Goal: Contribute content: Add original content to the website for others to see

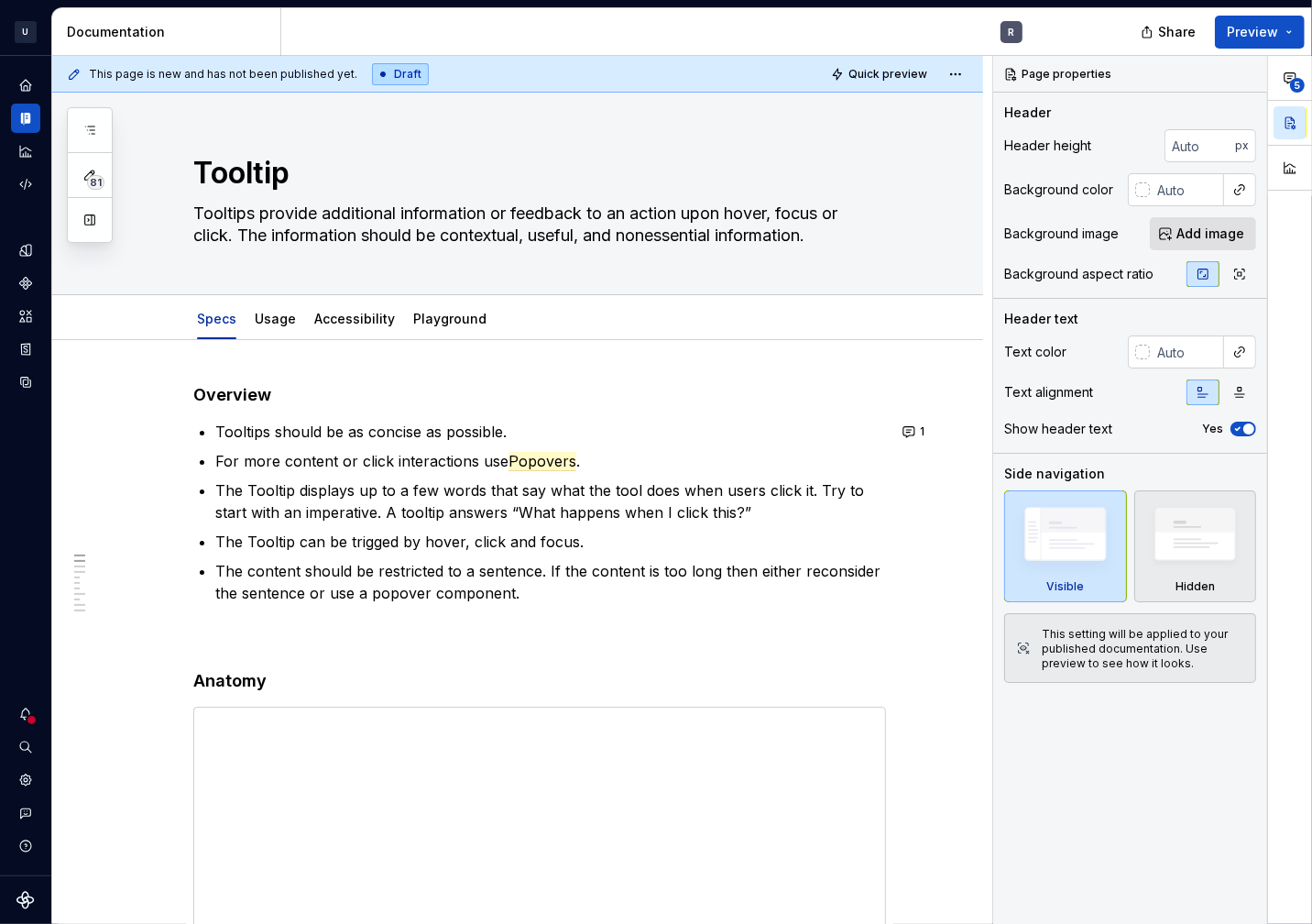
type textarea "*"
click at [83, 127] on icon "button" at bounding box center [90, 130] width 15 height 15
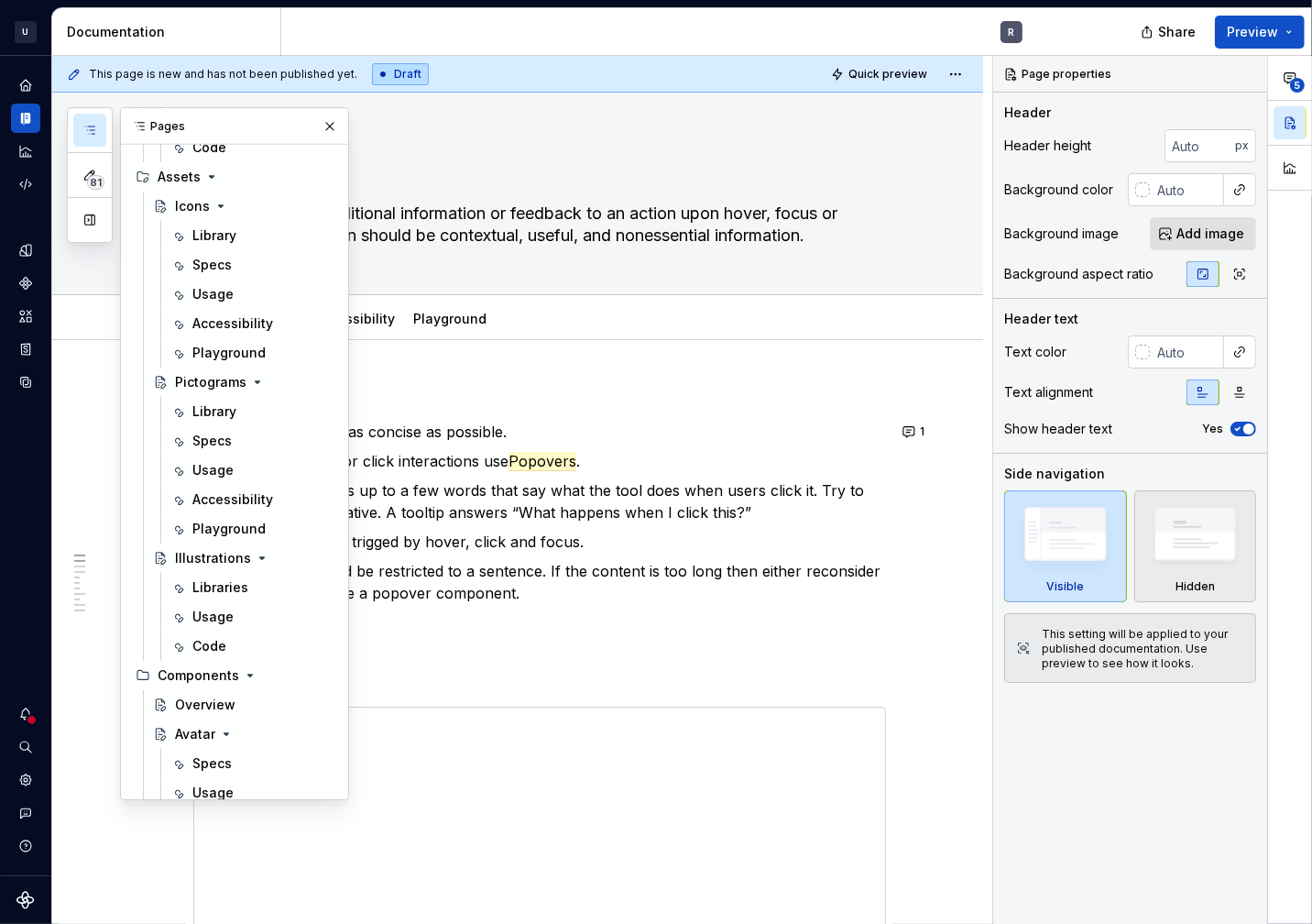
scroll to position [671, 0]
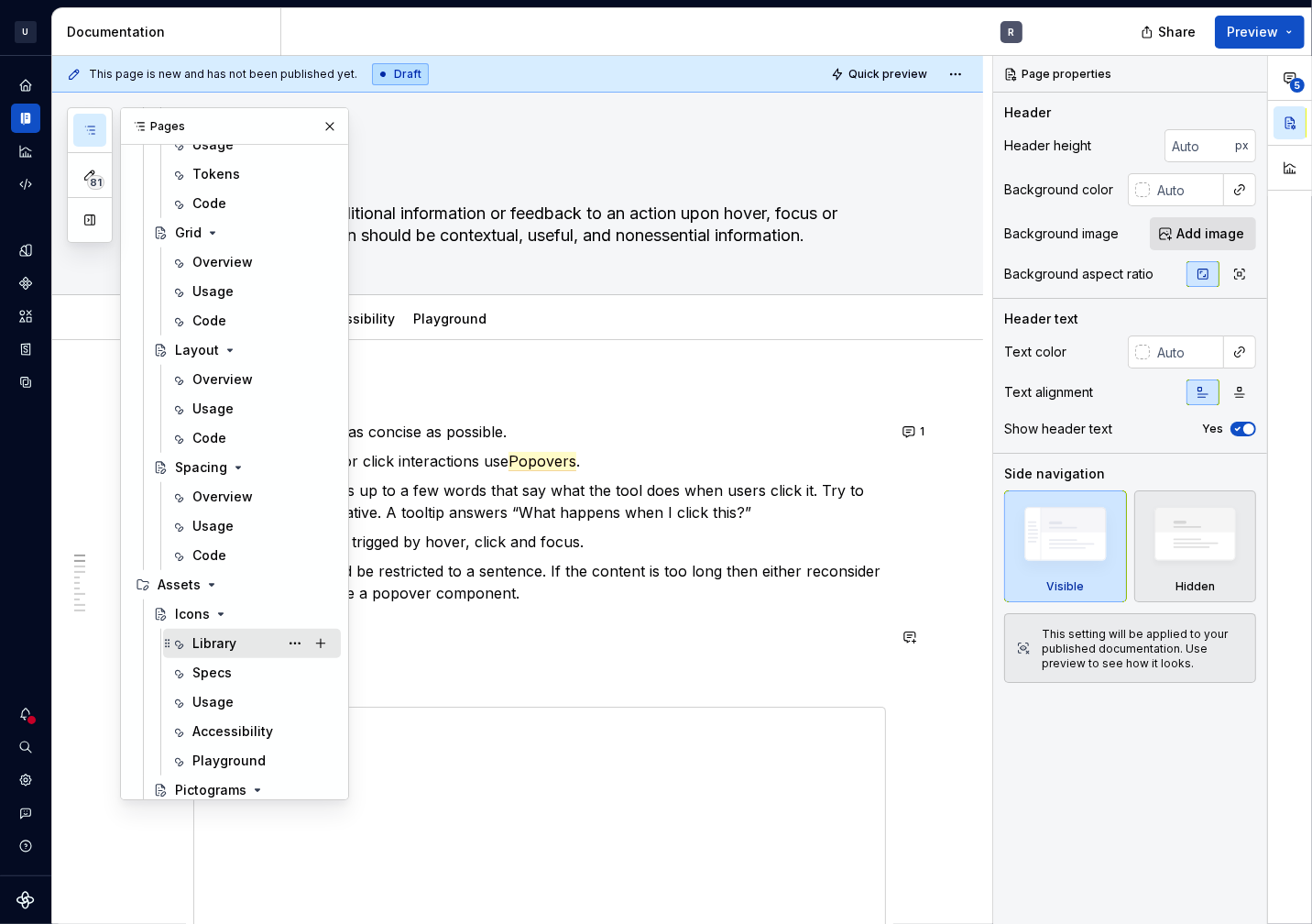
click at [206, 634] on div "Library" at bounding box center [214, 644] width 44 height 19
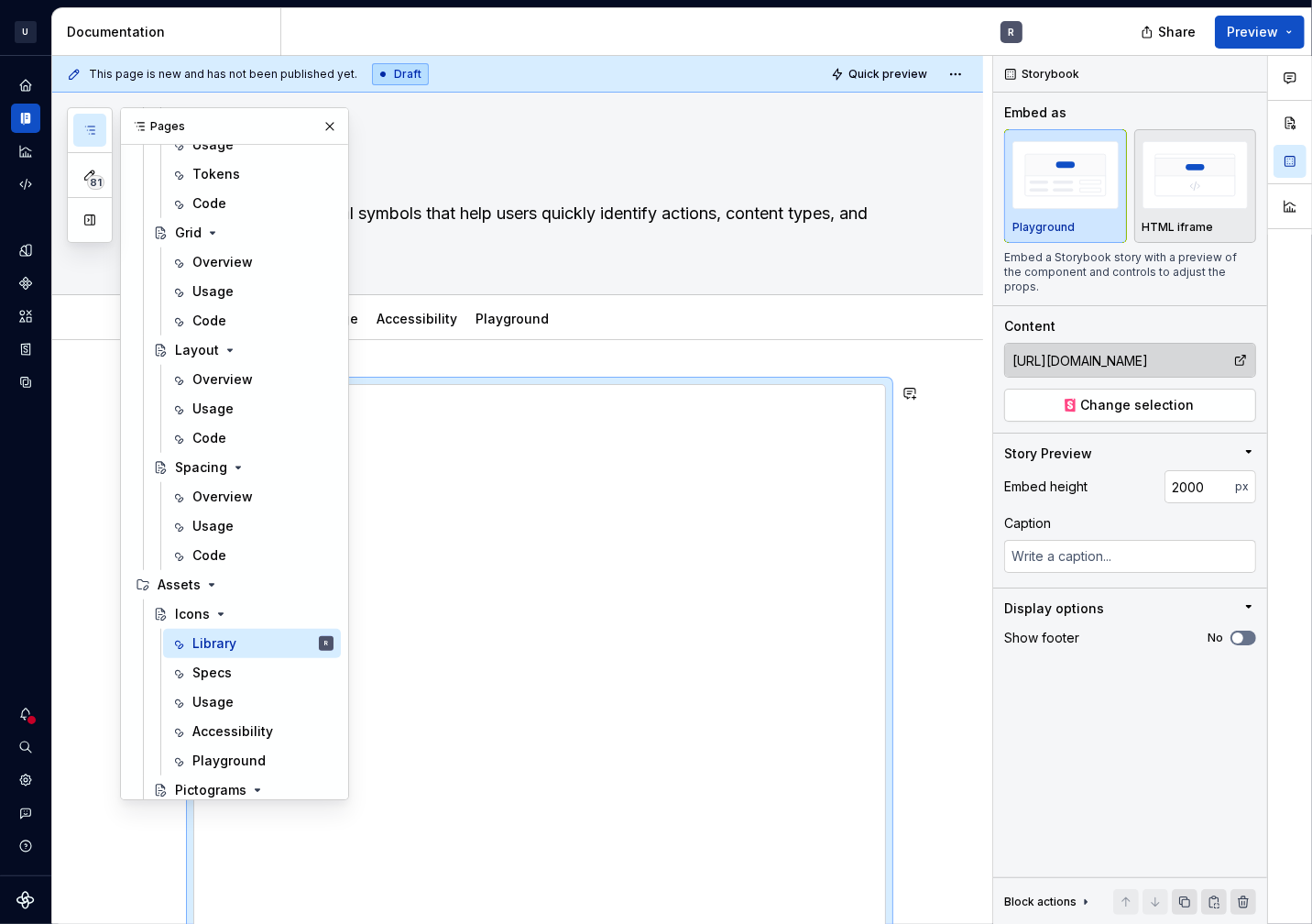
click at [318, 122] on button "button" at bounding box center [331, 126] width 26 height 26
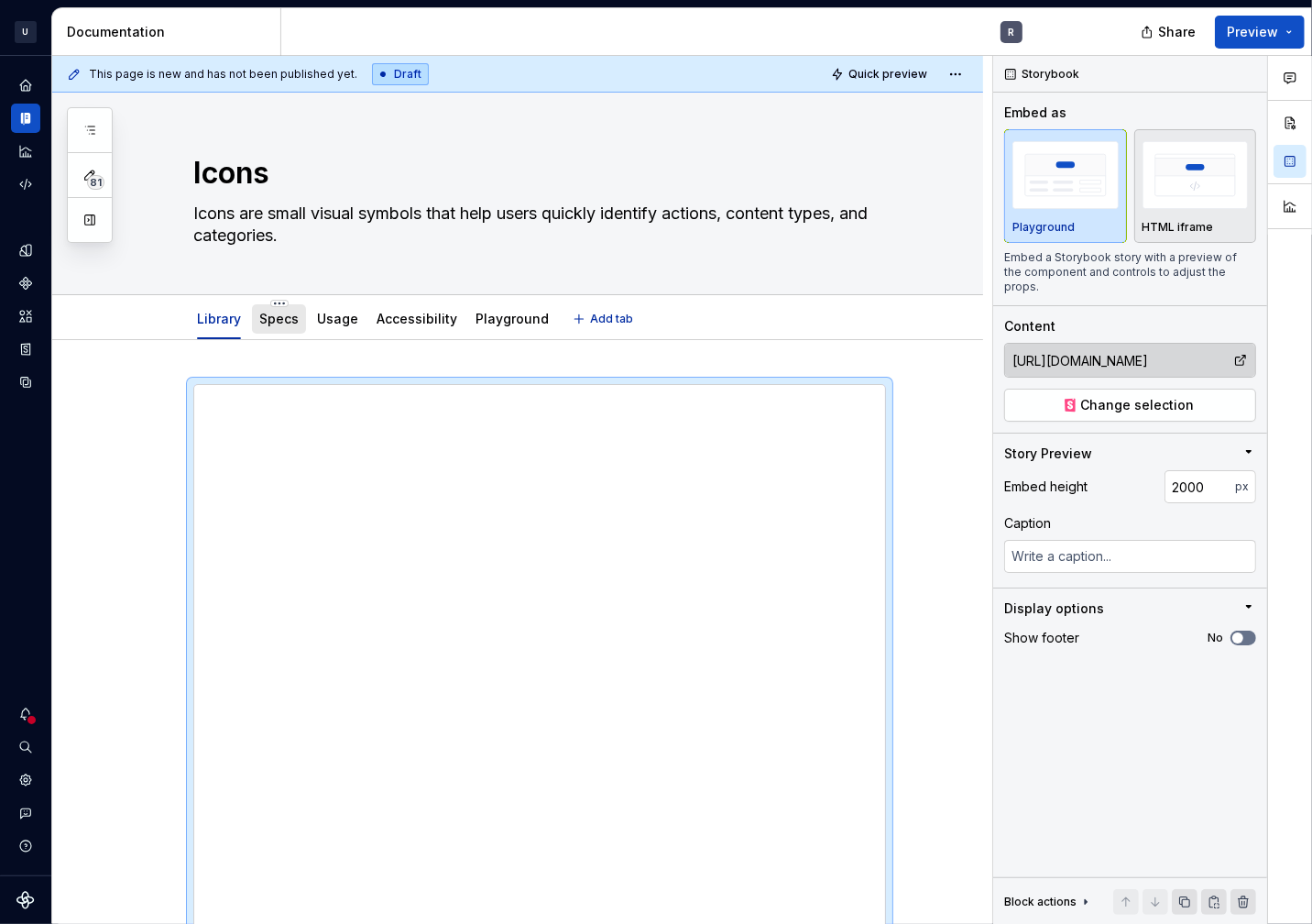
click at [276, 315] on link "Specs" at bounding box center [279, 319] width 39 height 16
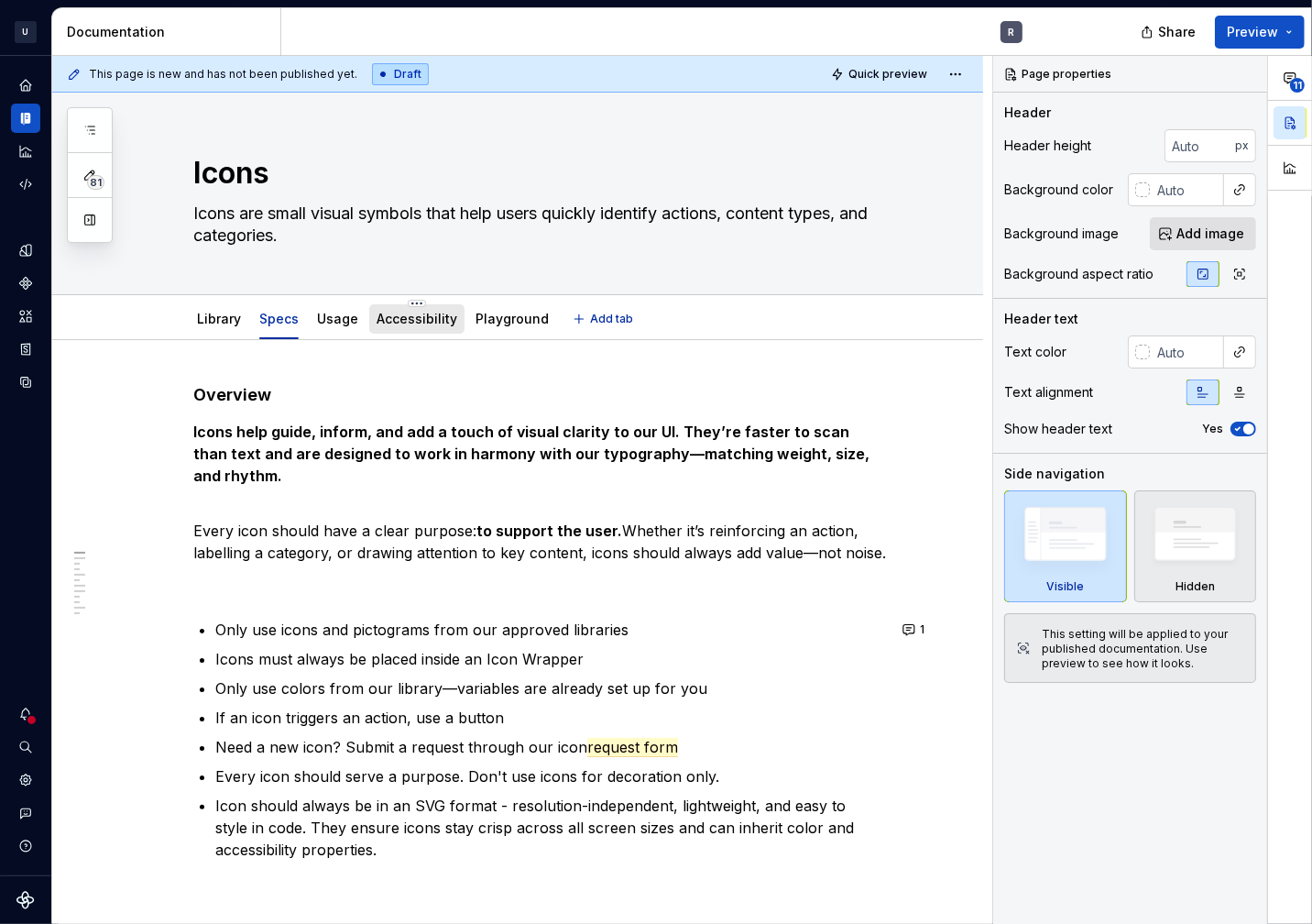
click at [413, 330] on div "Accessibility" at bounding box center [417, 319] width 96 height 30
click at [381, 319] on link "Accessibility" at bounding box center [417, 319] width 81 height 16
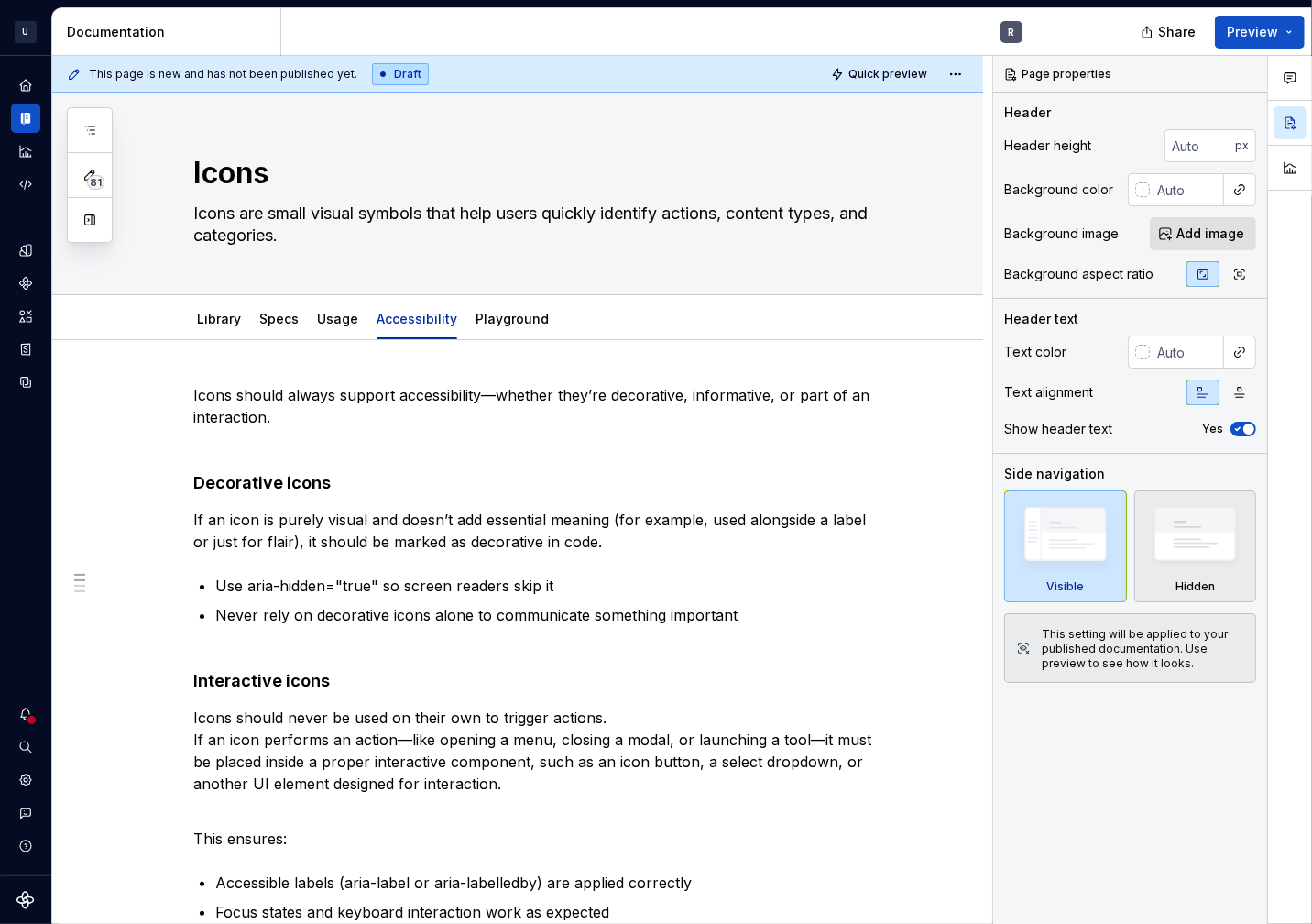
type textarea "*"
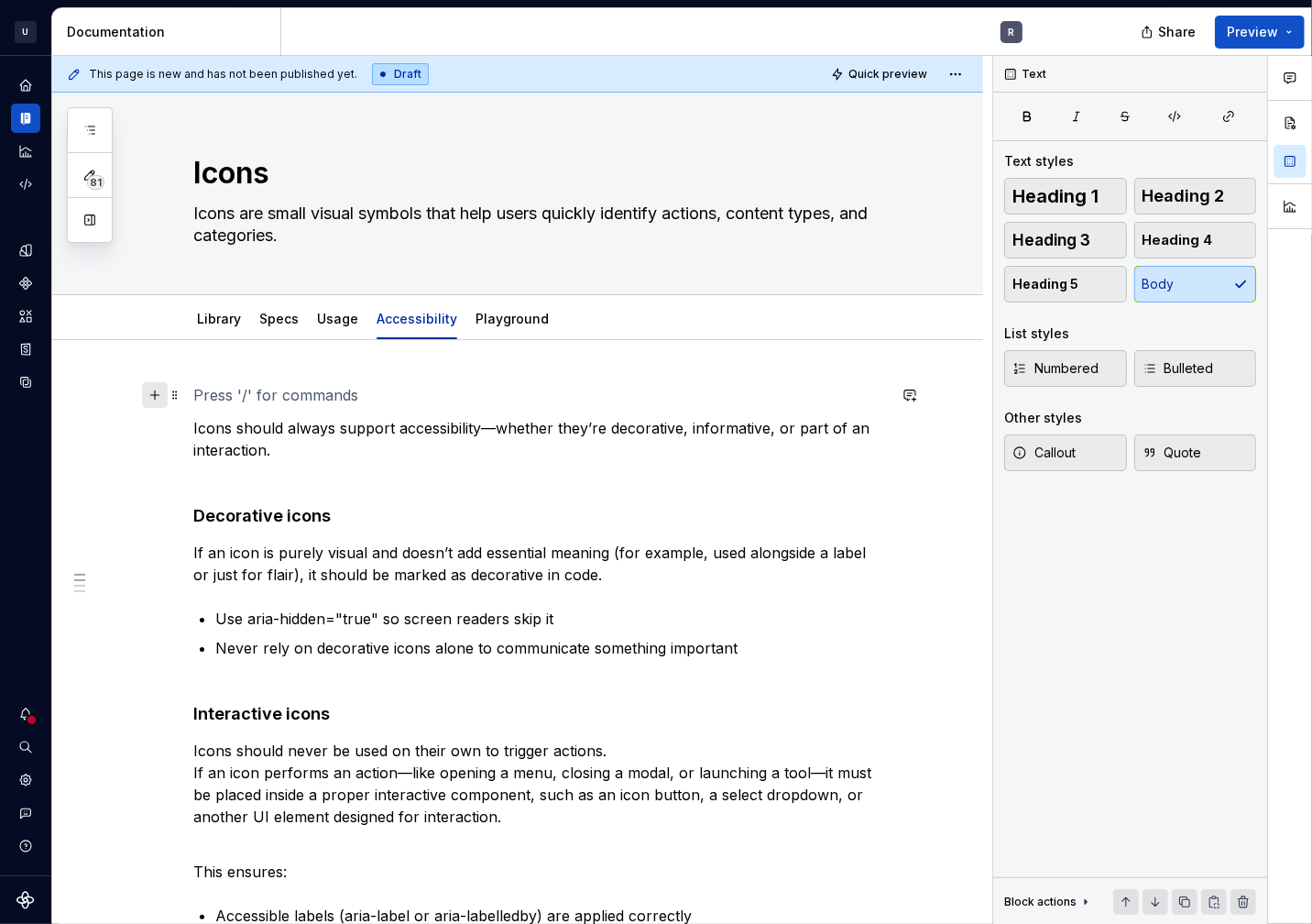
click at [159, 390] on button "button" at bounding box center [155, 396] width 26 height 26
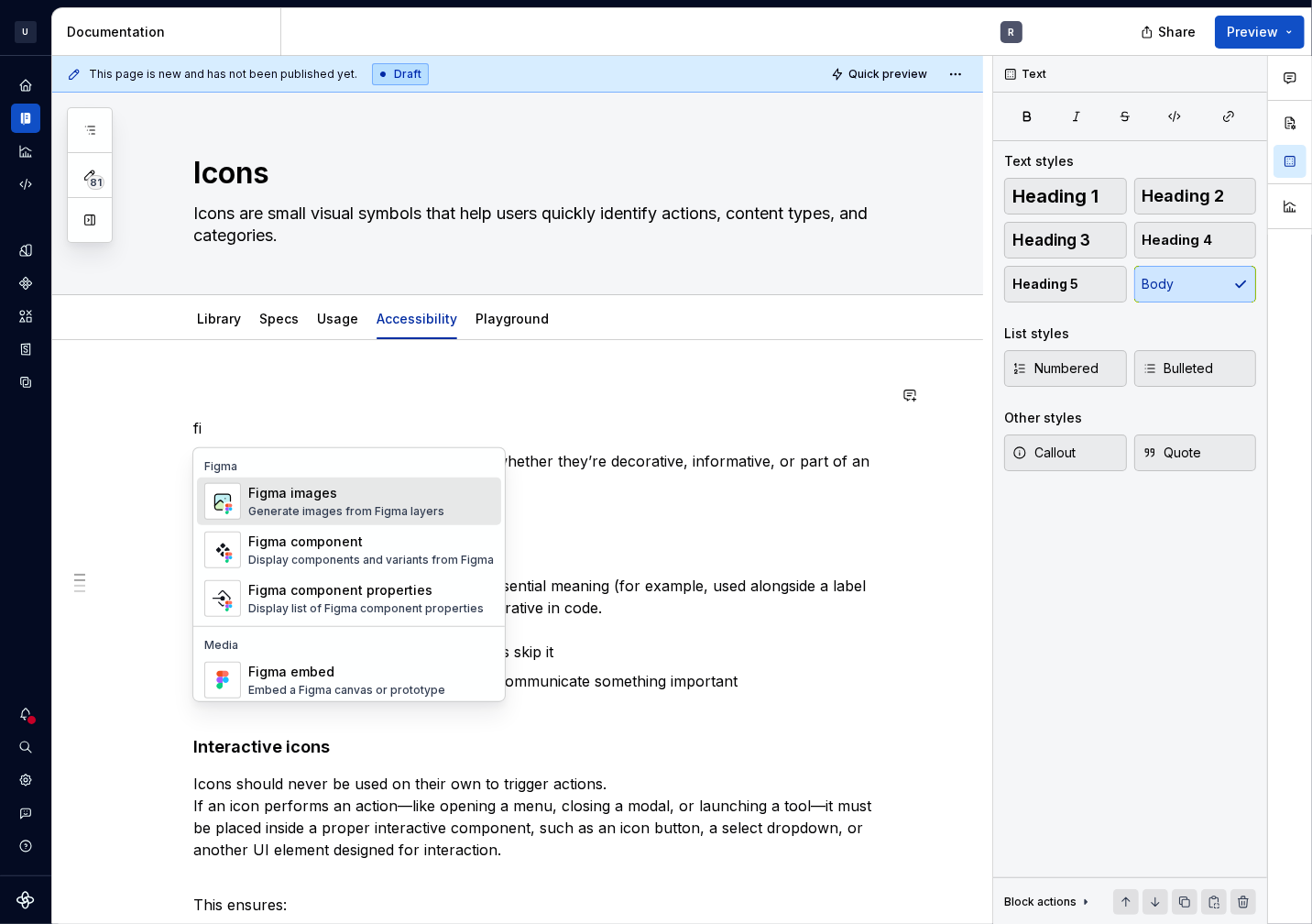
click at [329, 506] on div "Generate images from Figma layers" at bounding box center [345, 512] width 196 height 15
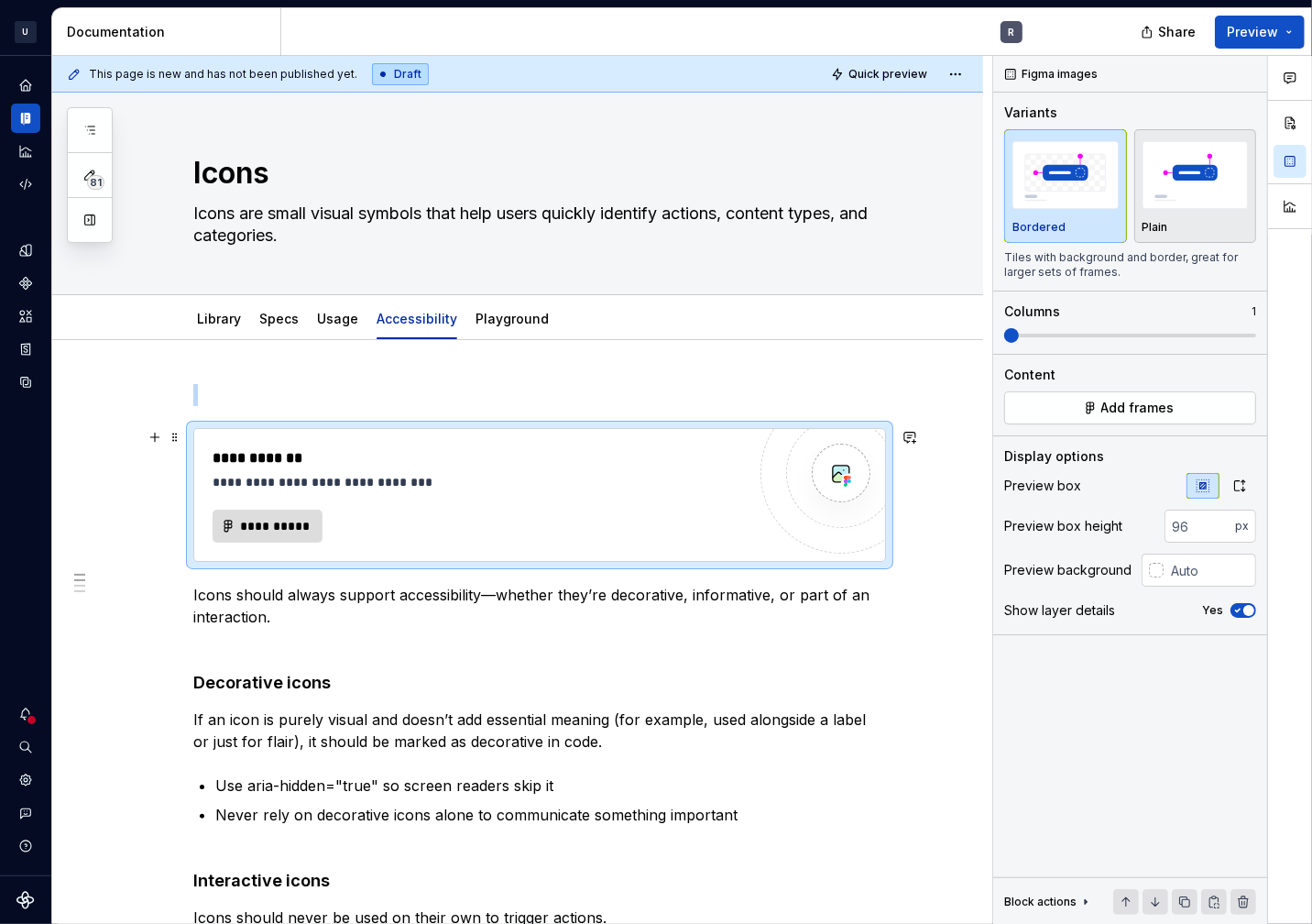
type textarea "*"
click at [288, 528] on span "**********" at bounding box center [275, 527] width 71 height 19
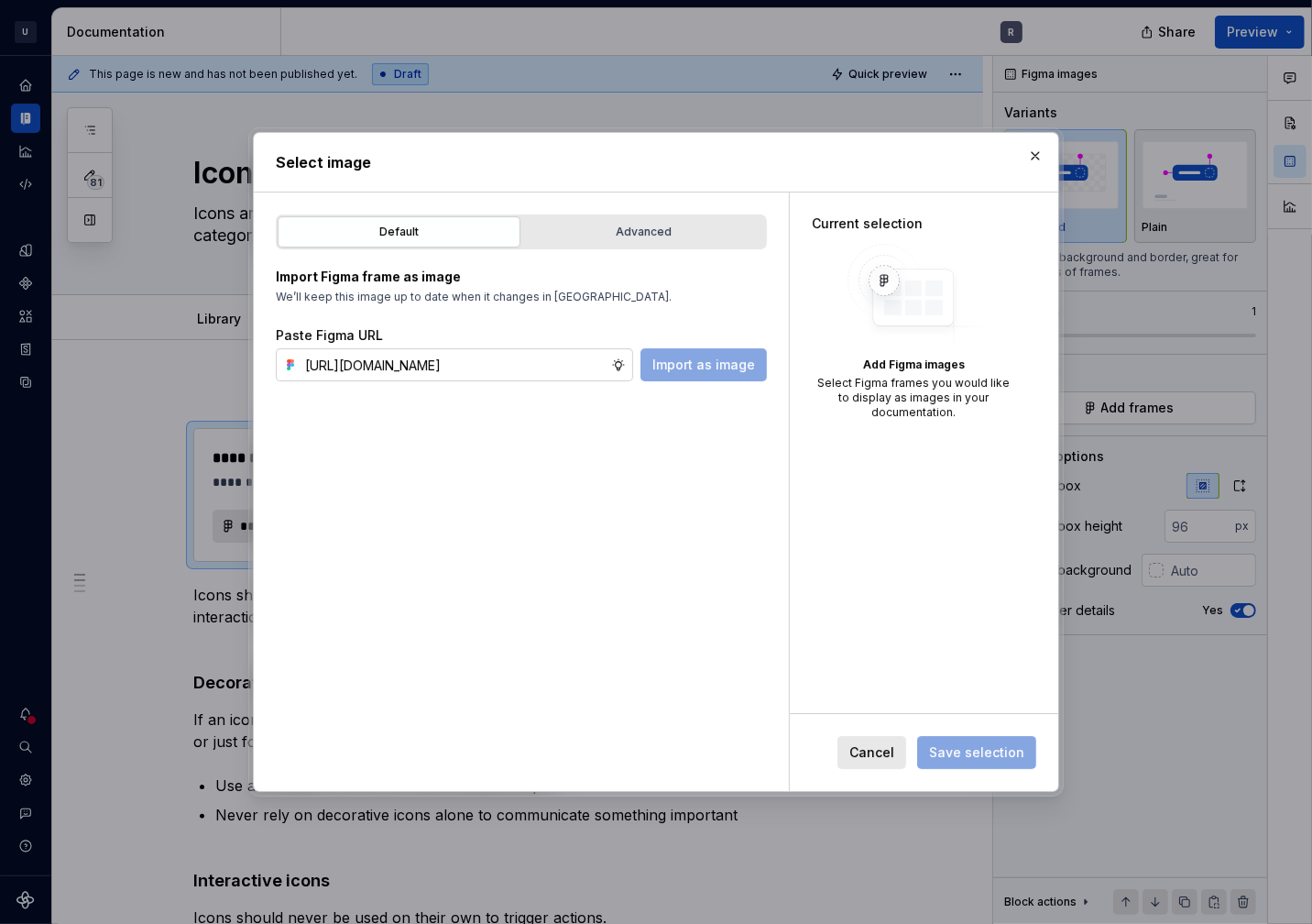
scroll to position [0, 453]
type input "https://www.figma.com/design/wcaj3AFXYgGgHuXe6YMkga/Helper-Library?node-id=292-…"
click at [719, 367] on span "Import as image" at bounding box center [704, 365] width 103 height 19
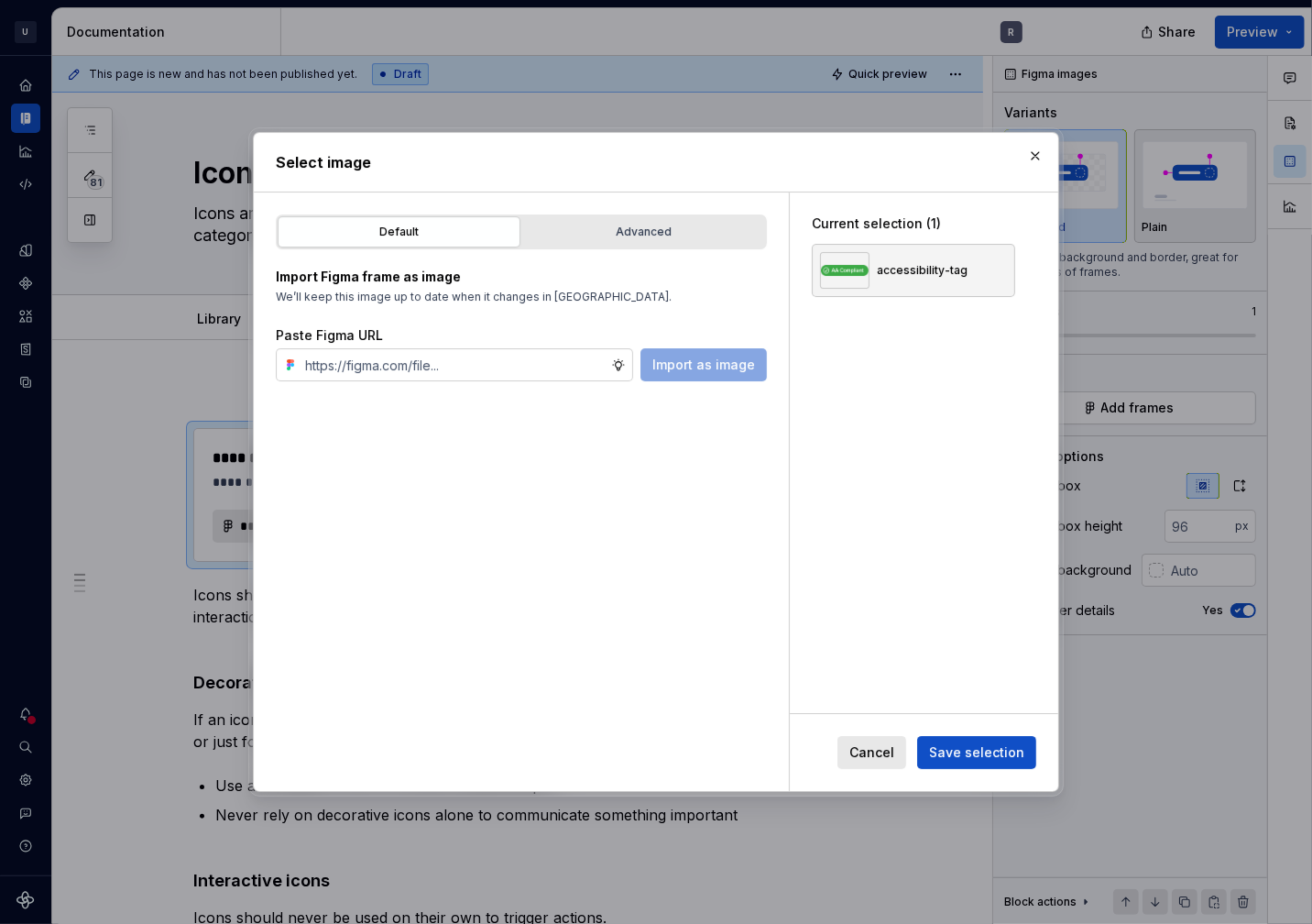
click at [986, 757] on span "Save selection" at bounding box center [977, 753] width 96 height 19
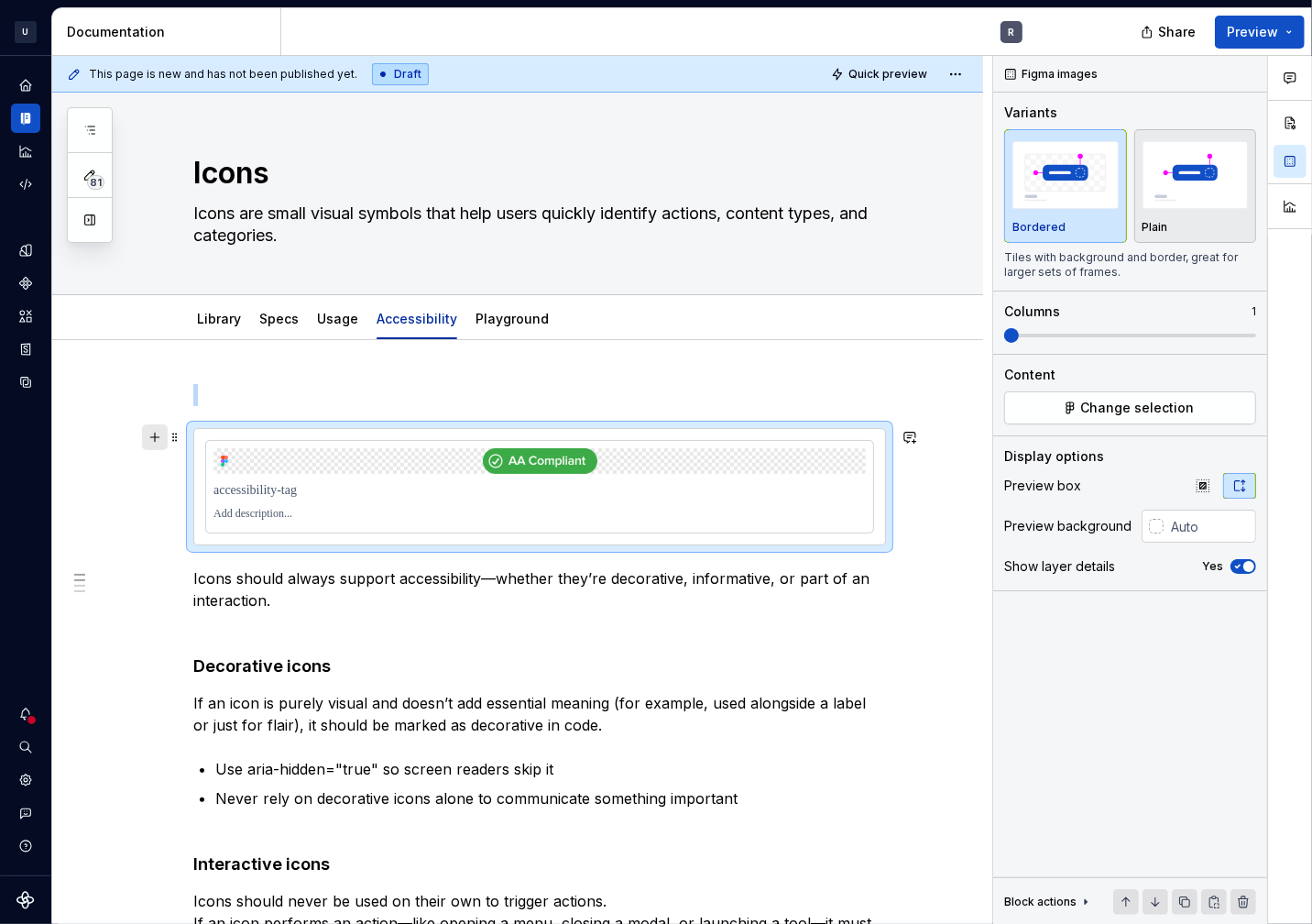
click at [152, 432] on button "button" at bounding box center [155, 437] width 26 height 26
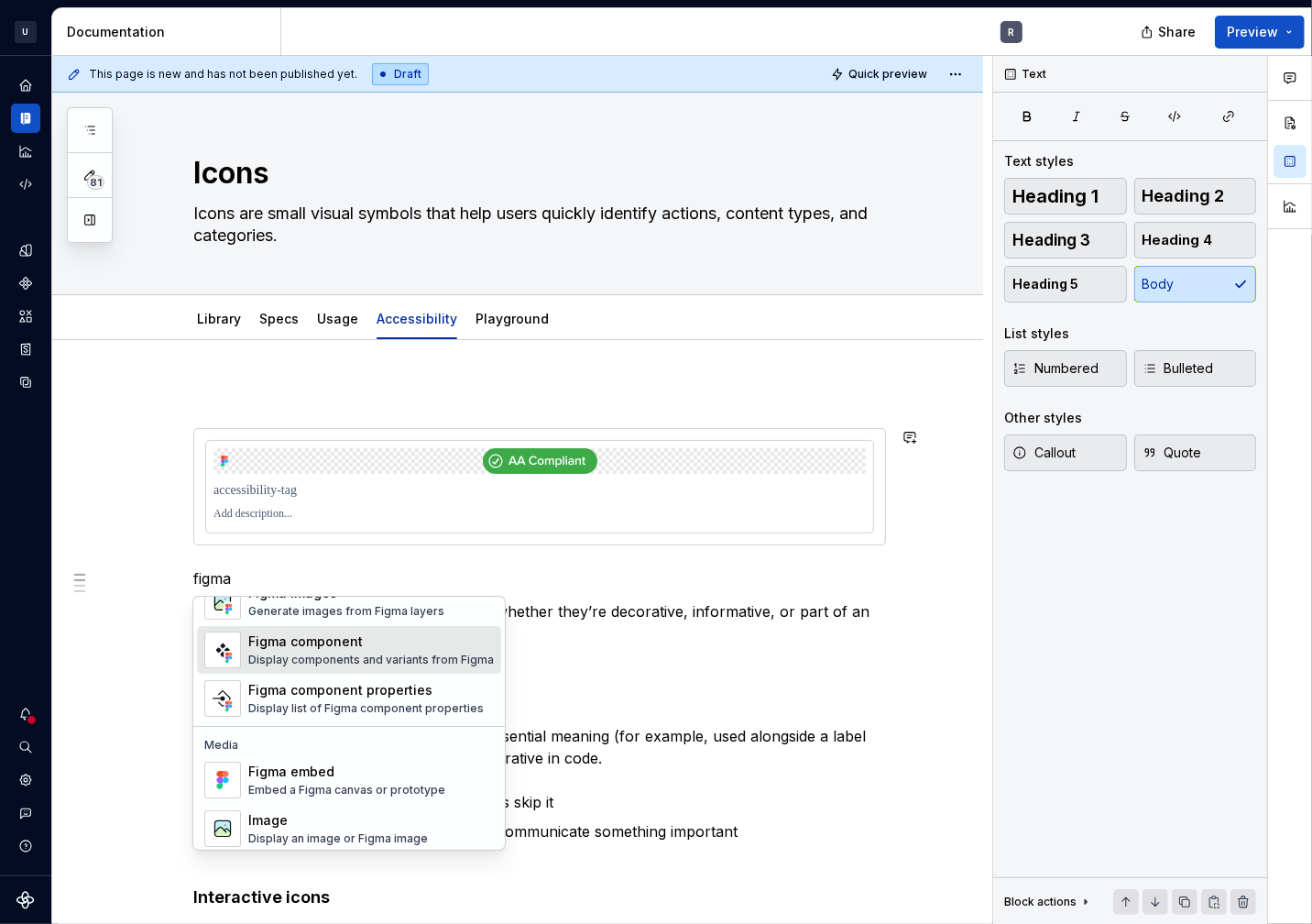
scroll to position [54, 0]
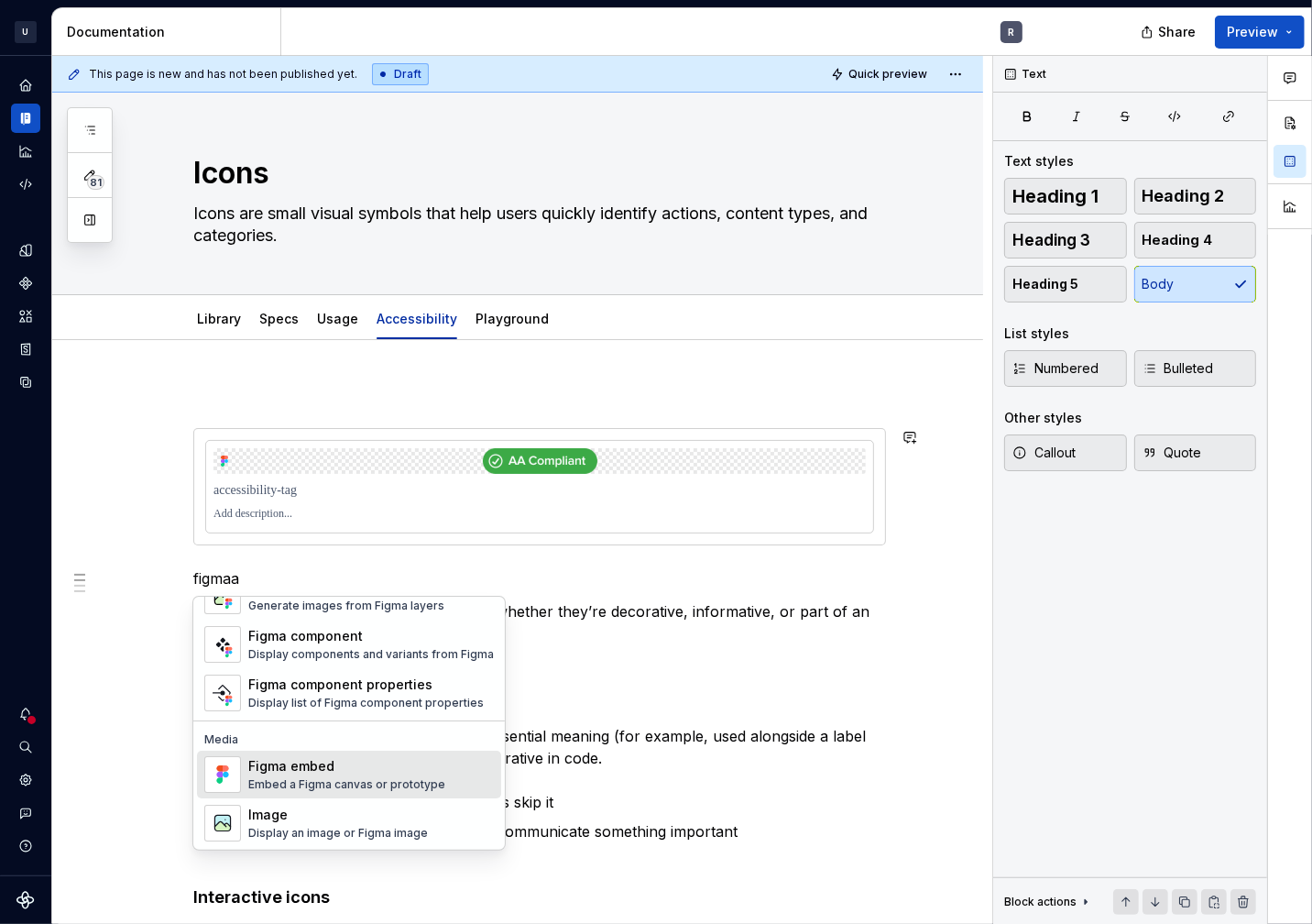
click at [344, 757] on div "Figma embed" at bounding box center [346, 766] width 197 height 19
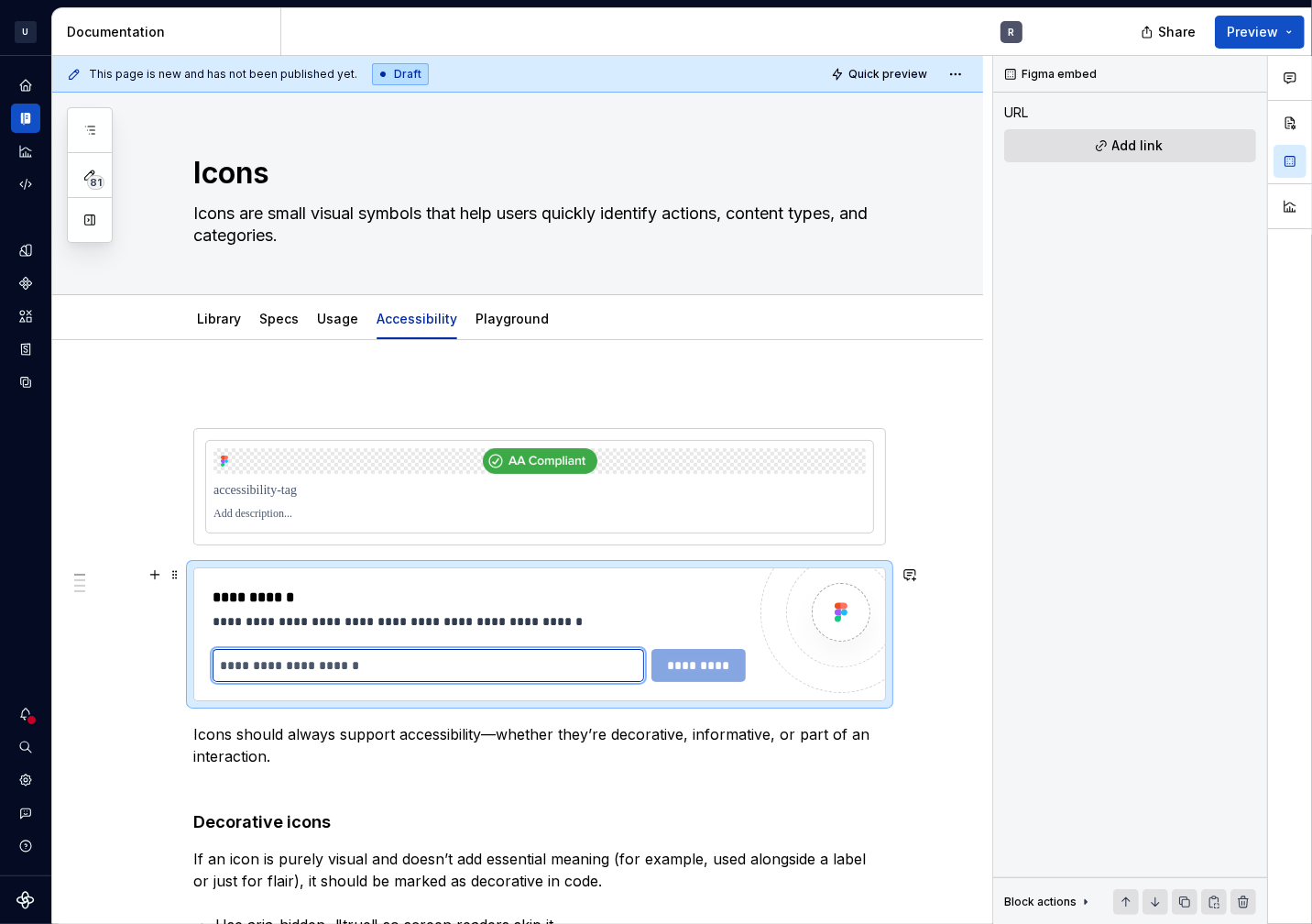
click at [368, 670] on input "text" at bounding box center [428, 666] width 432 height 33
paste input "**********"
type input "**********"
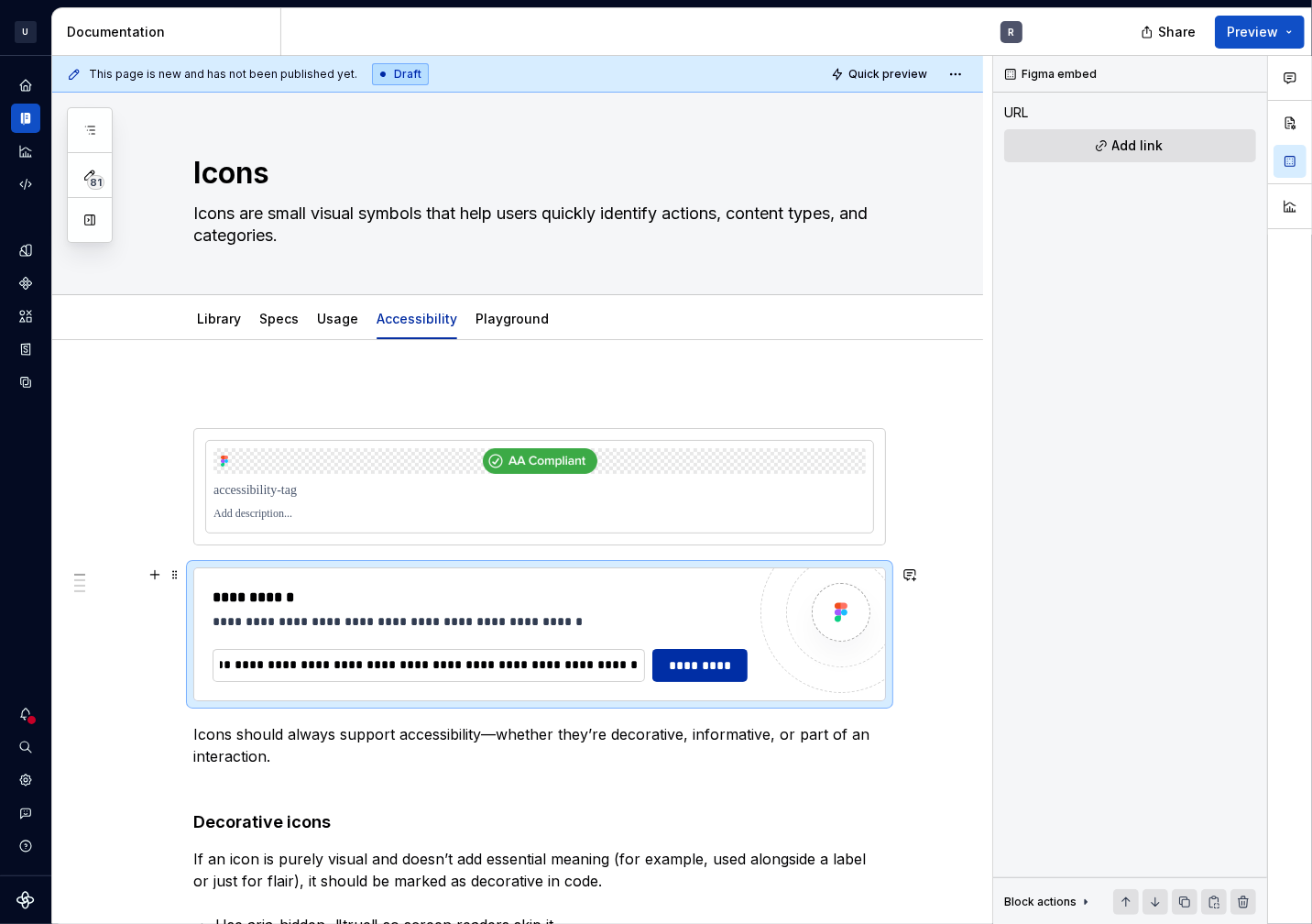
scroll to position [0, 0]
click at [669, 665] on span "*********" at bounding box center [700, 666] width 71 height 19
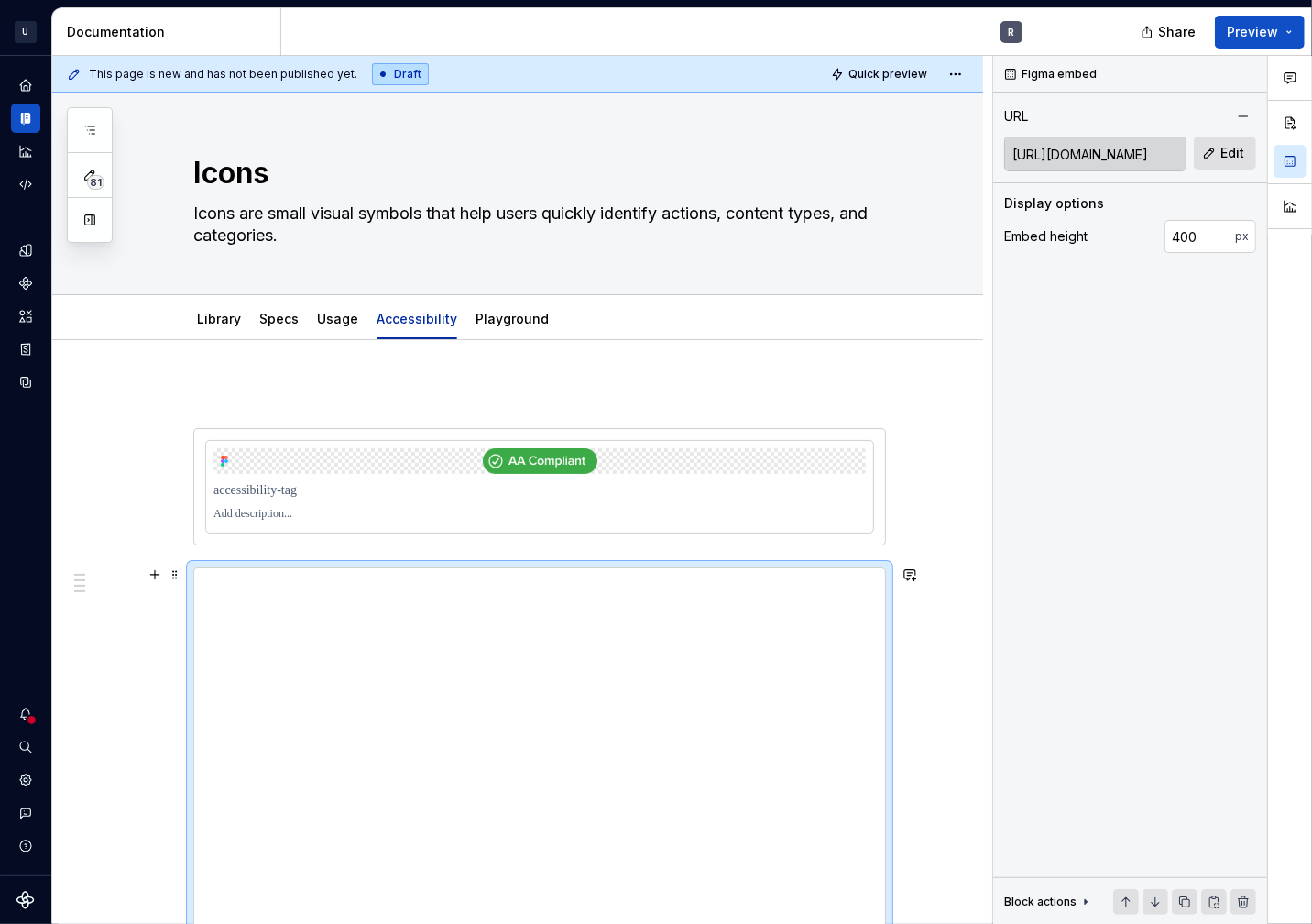
scroll to position [7, 0]
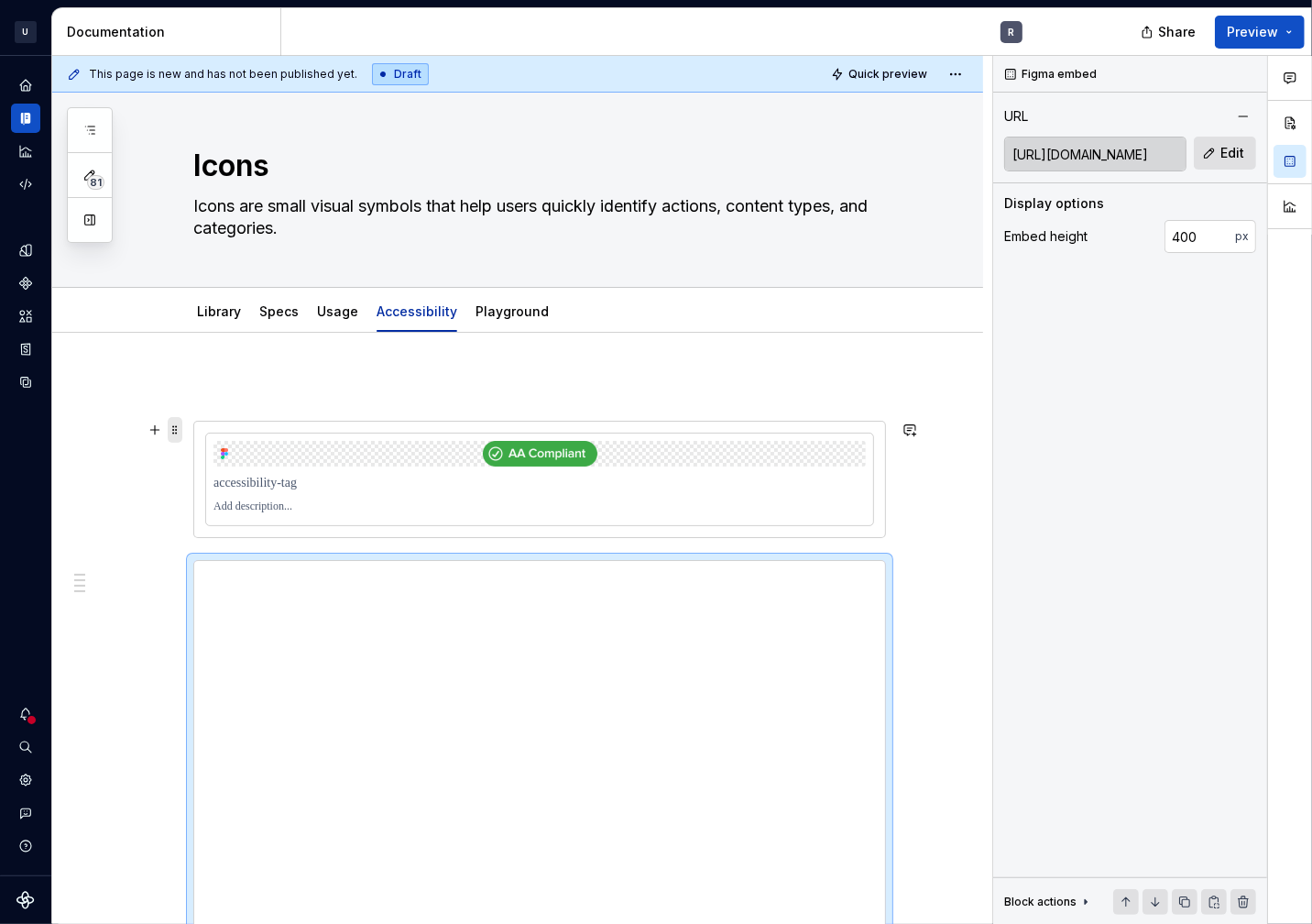
click at [175, 433] on span at bounding box center [175, 430] width 15 height 26
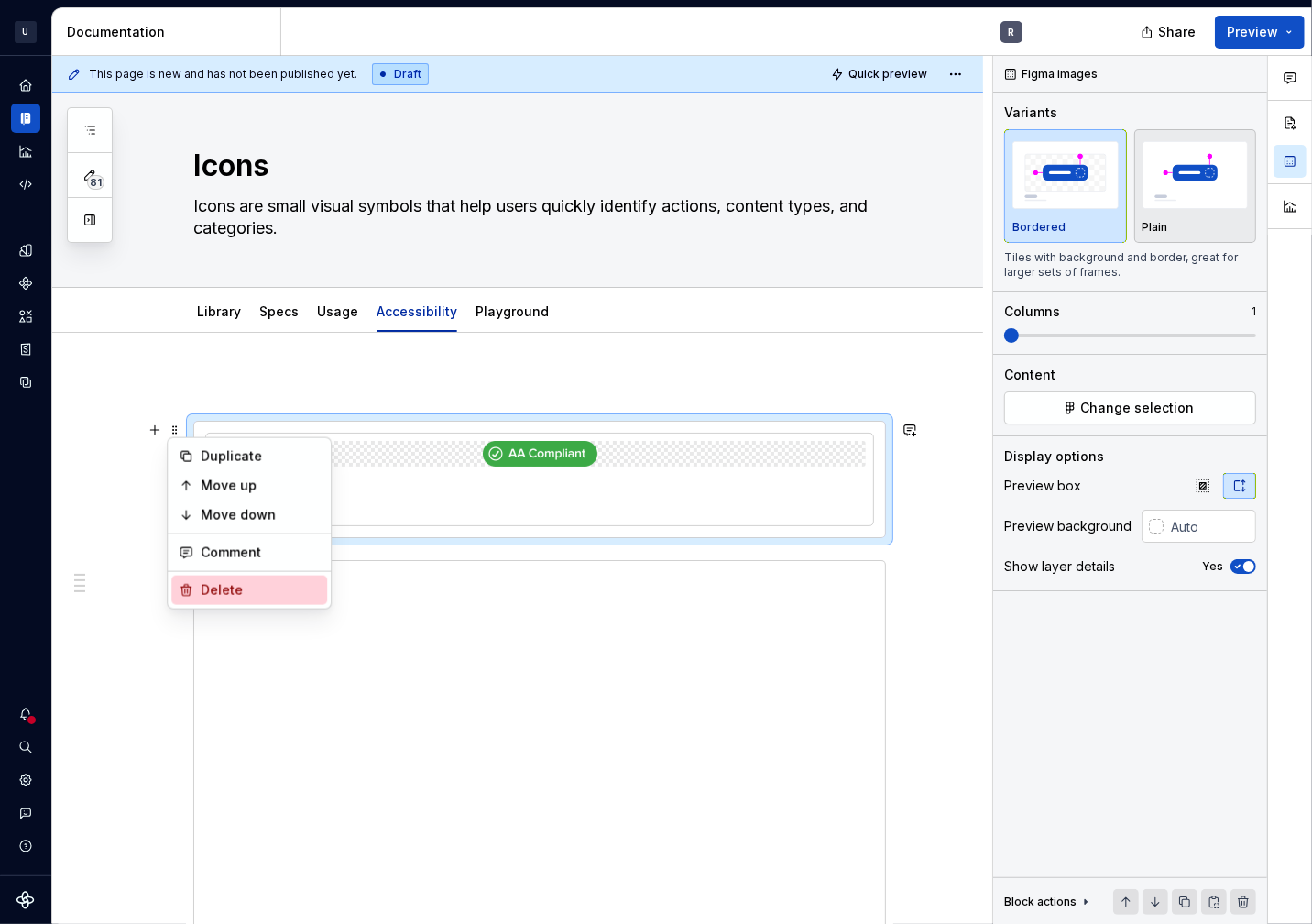
click at [215, 586] on div "Delete" at bounding box center [260, 591] width 119 height 19
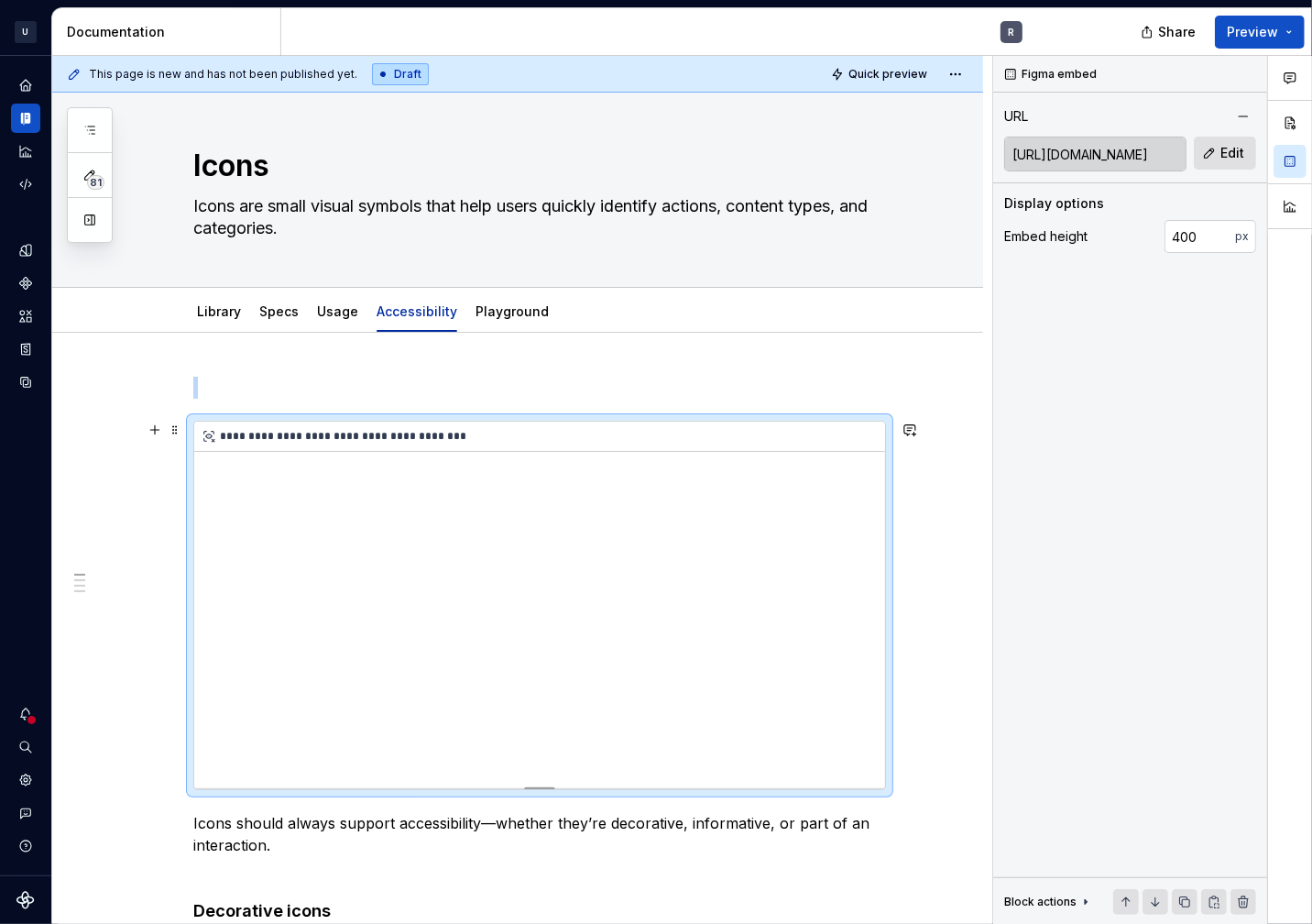
scroll to position [12, 0]
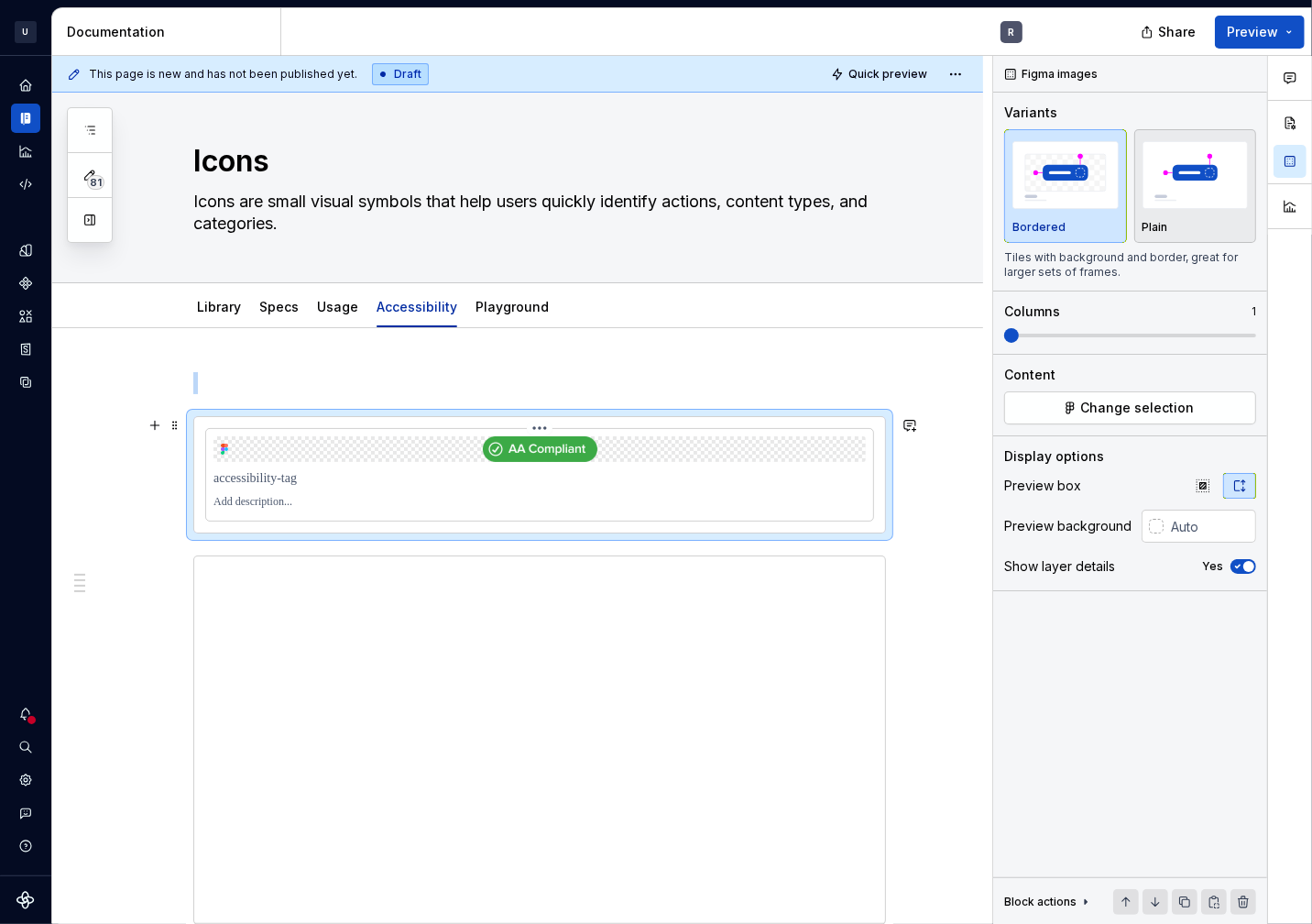
click at [757, 440] on div at bounding box center [539, 449] width 653 height 26
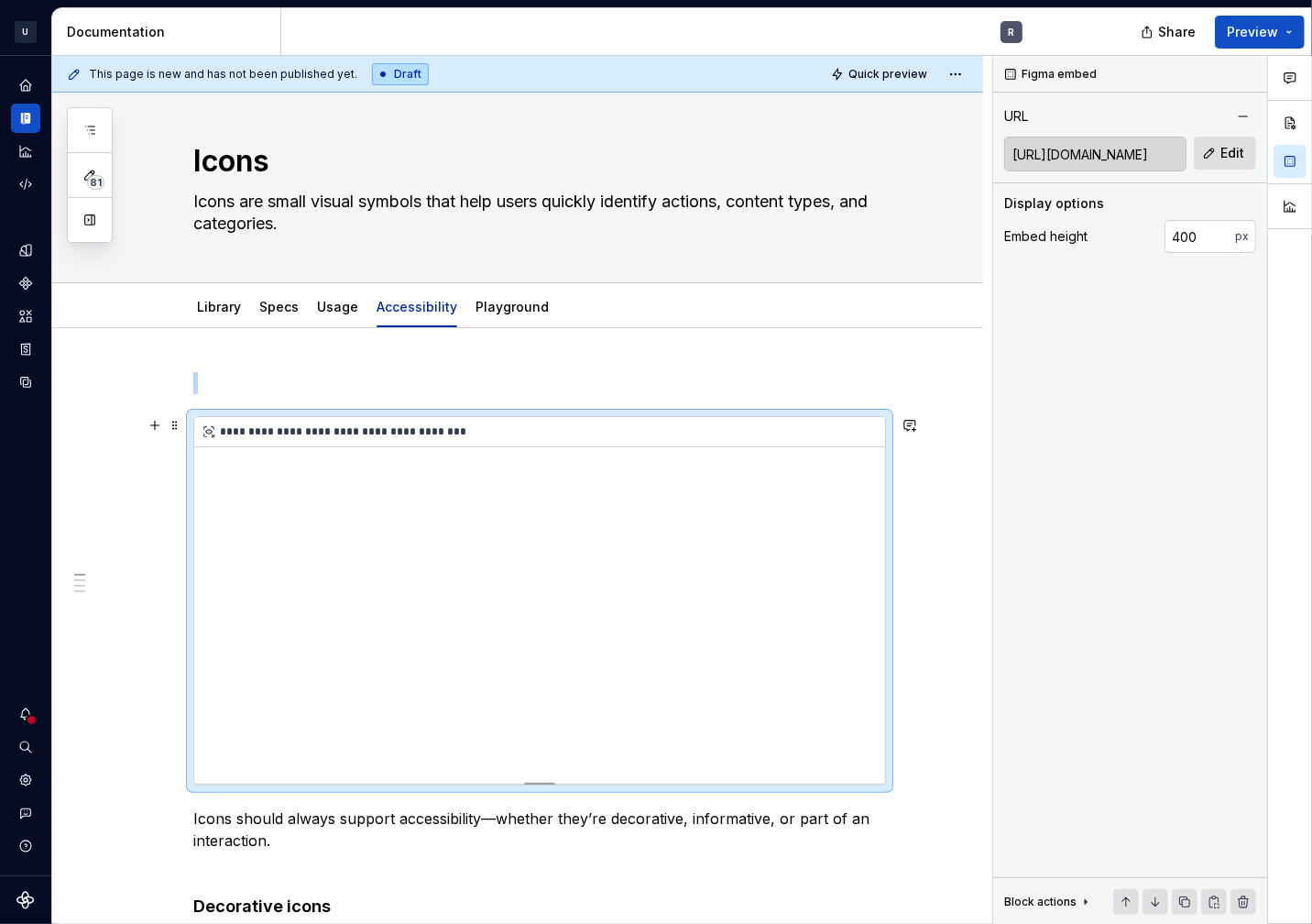
click at [395, 527] on div "**********" at bounding box center [539, 600] width 691 height 367
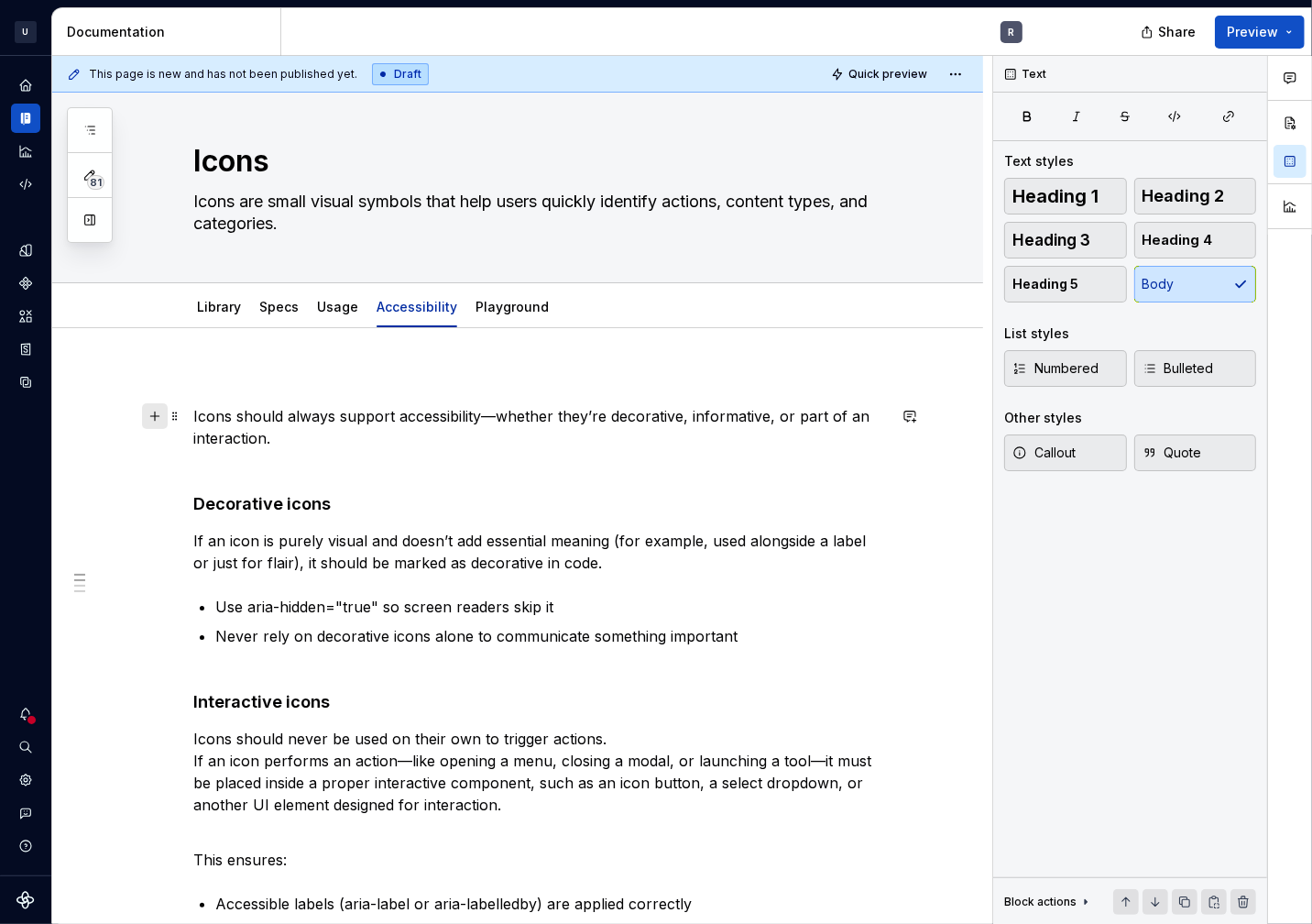
click at [153, 417] on button "button" at bounding box center [155, 416] width 26 height 26
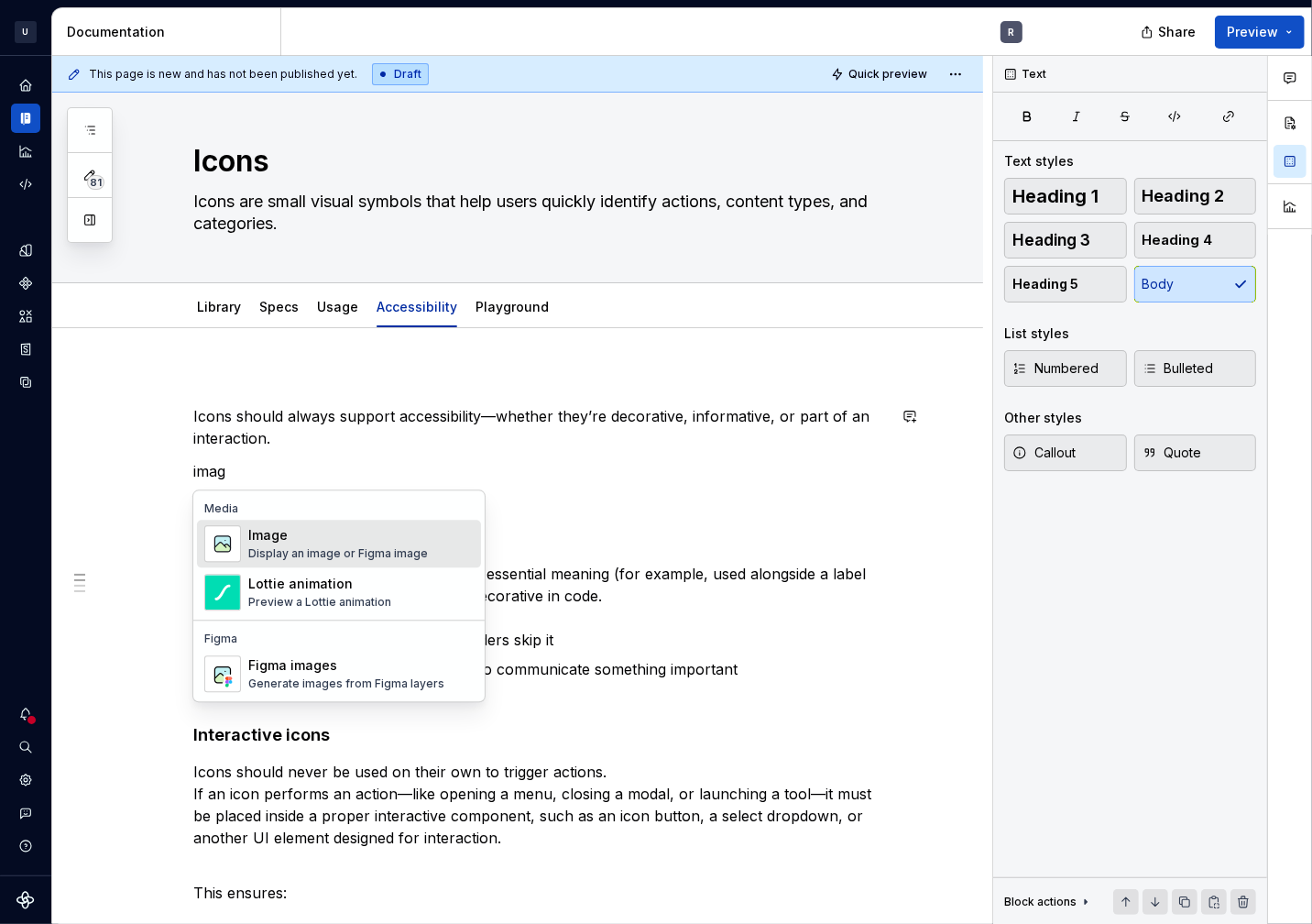
click at [339, 556] on div "Display an image or Figma image" at bounding box center [337, 553] width 179 height 15
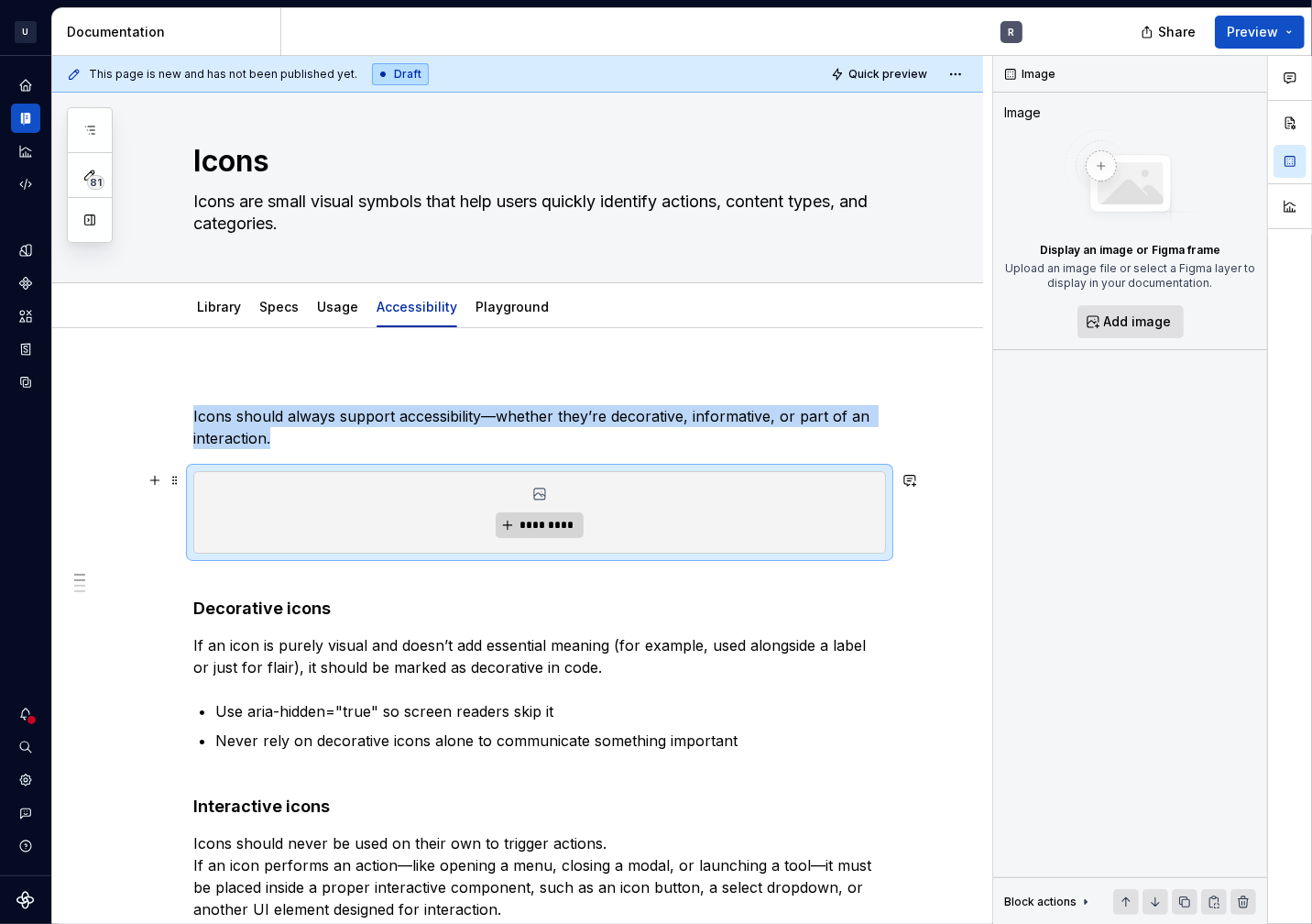
type textarea "*"
click at [514, 527] on button "*********" at bounding box center [539, 526] width 87 height 26
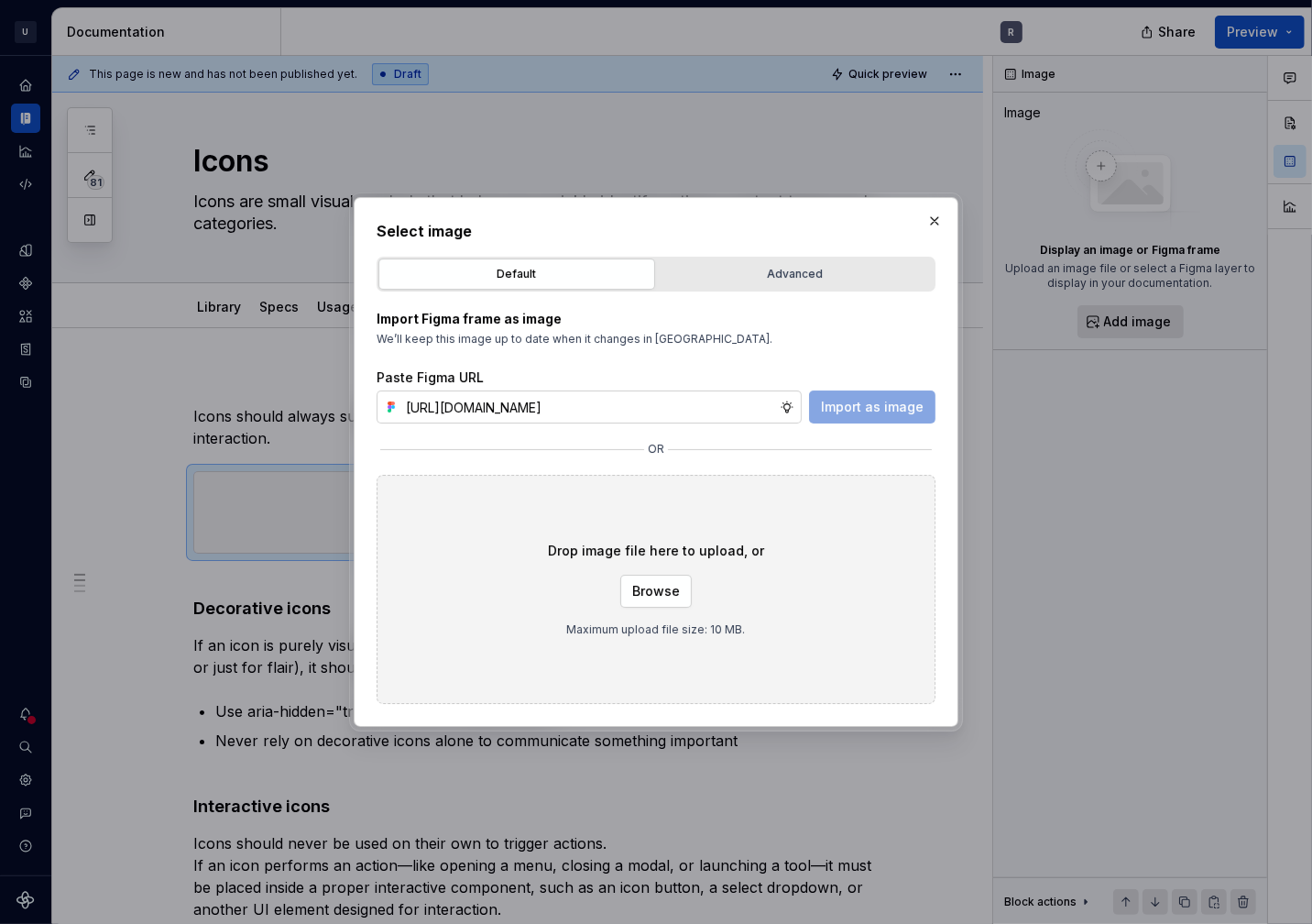
scroll to position [0, 385]
type input "https://www.figma.com/design/wcaj3AFXYgGgHuXe6YMkga/Helper-Library?node-id=292-…"
click at [873, 410] on span "Import as image" at bounding box center [872, 407] width 103 height 19
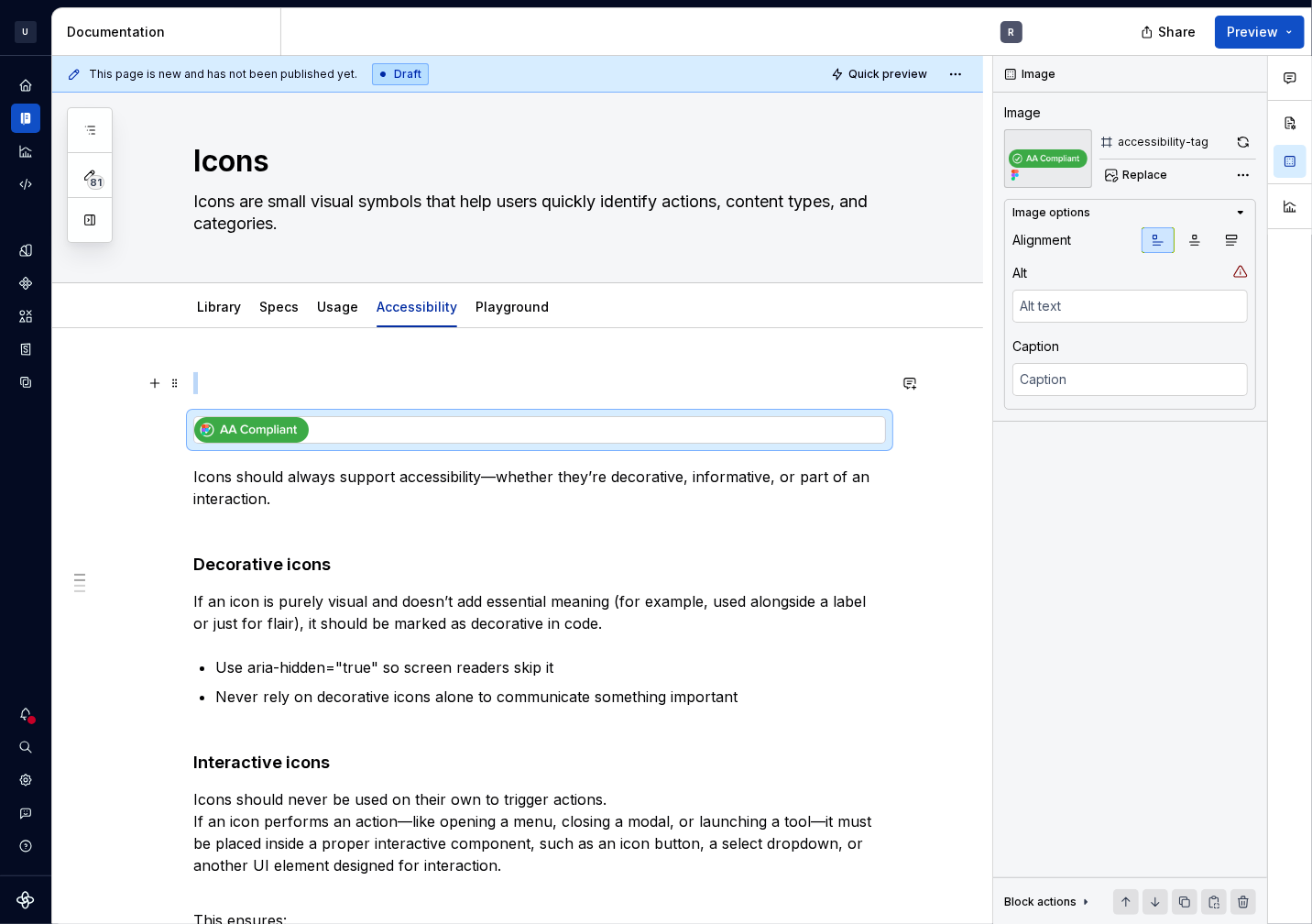
click at [436, 372] on p at bounding box center [539, 384] width 693 height 22
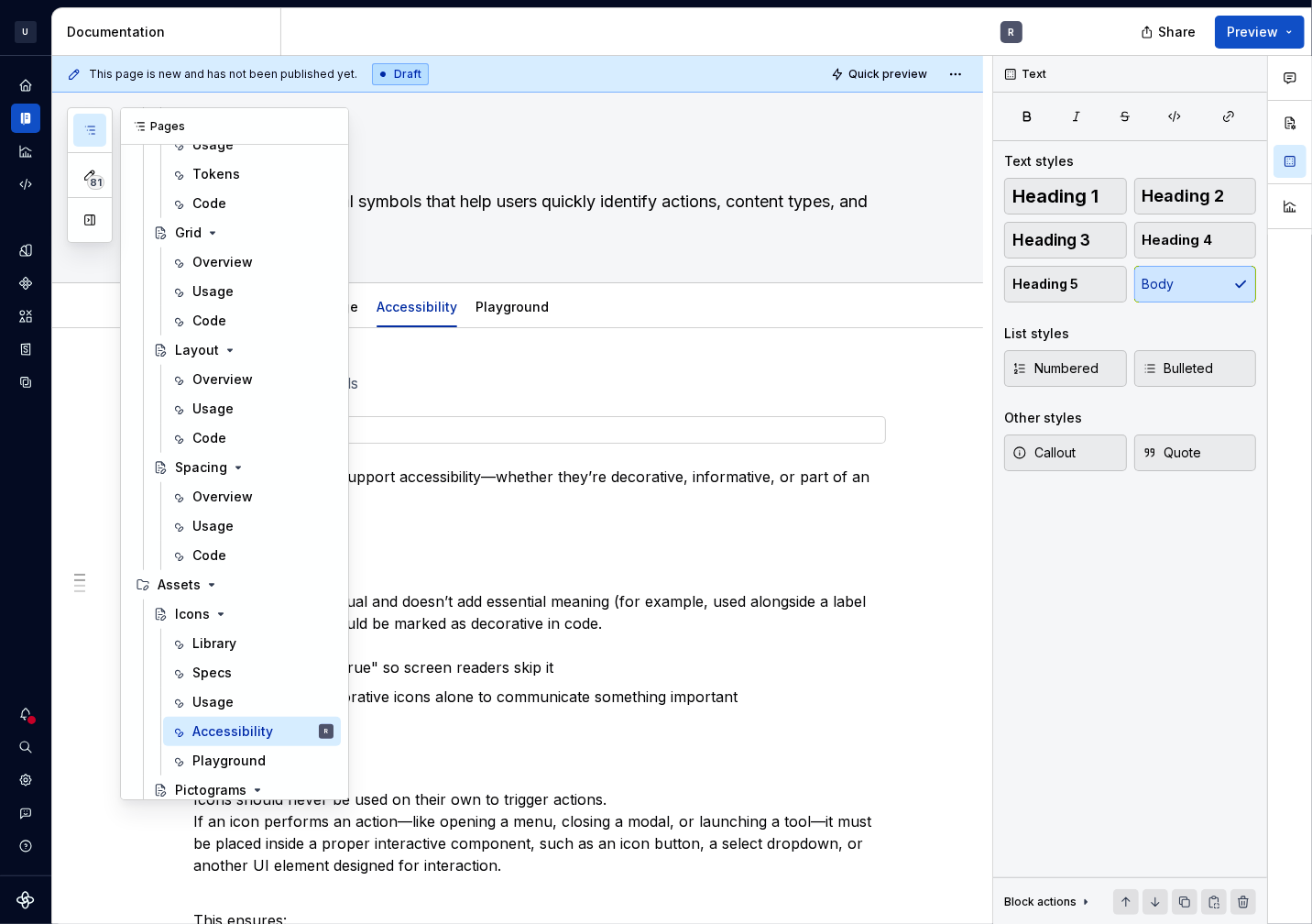
click at [89, 126] on icon "button" at bounding box center [90, 130] width 15 height 15
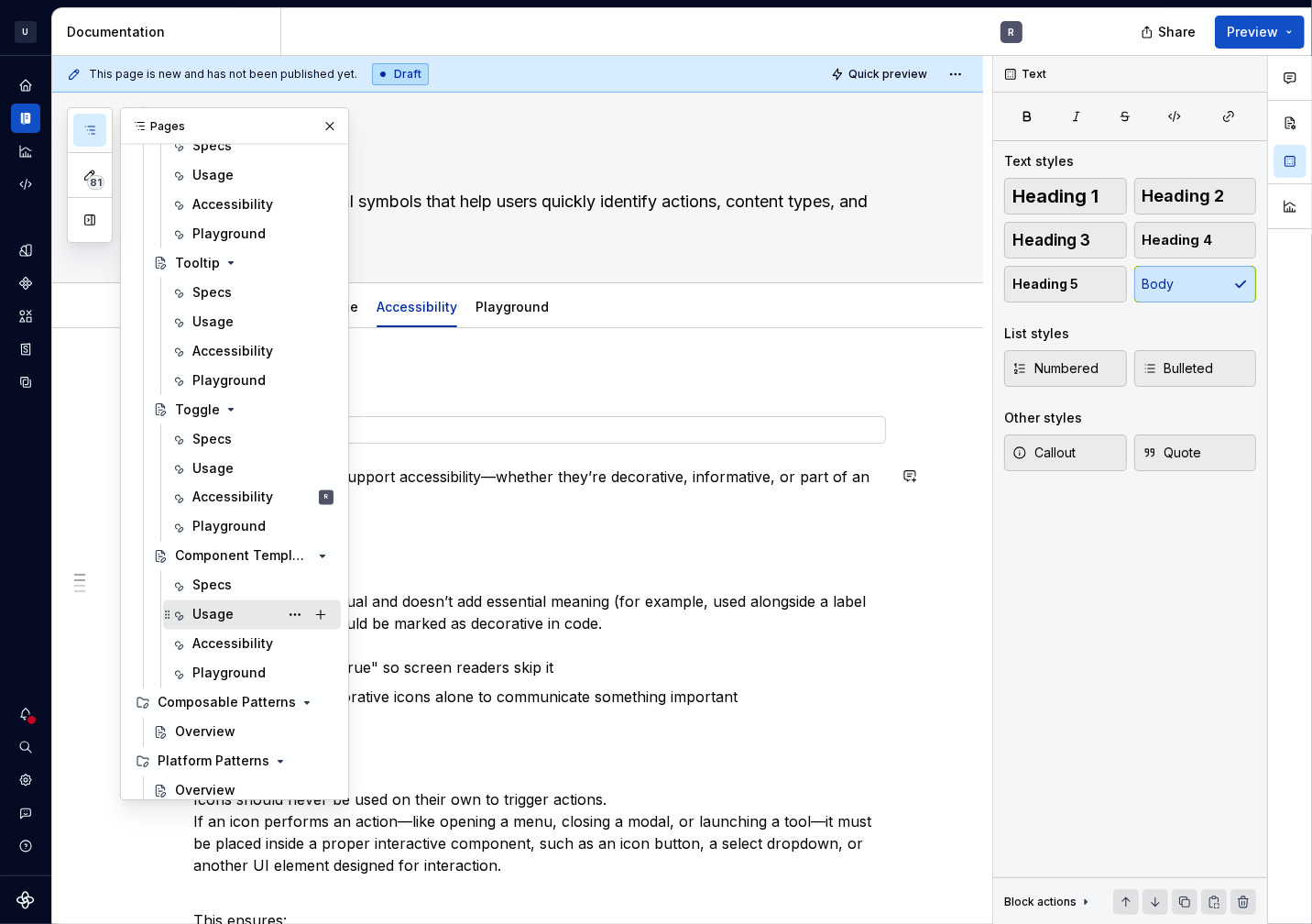
scroll to position [2644, 0]
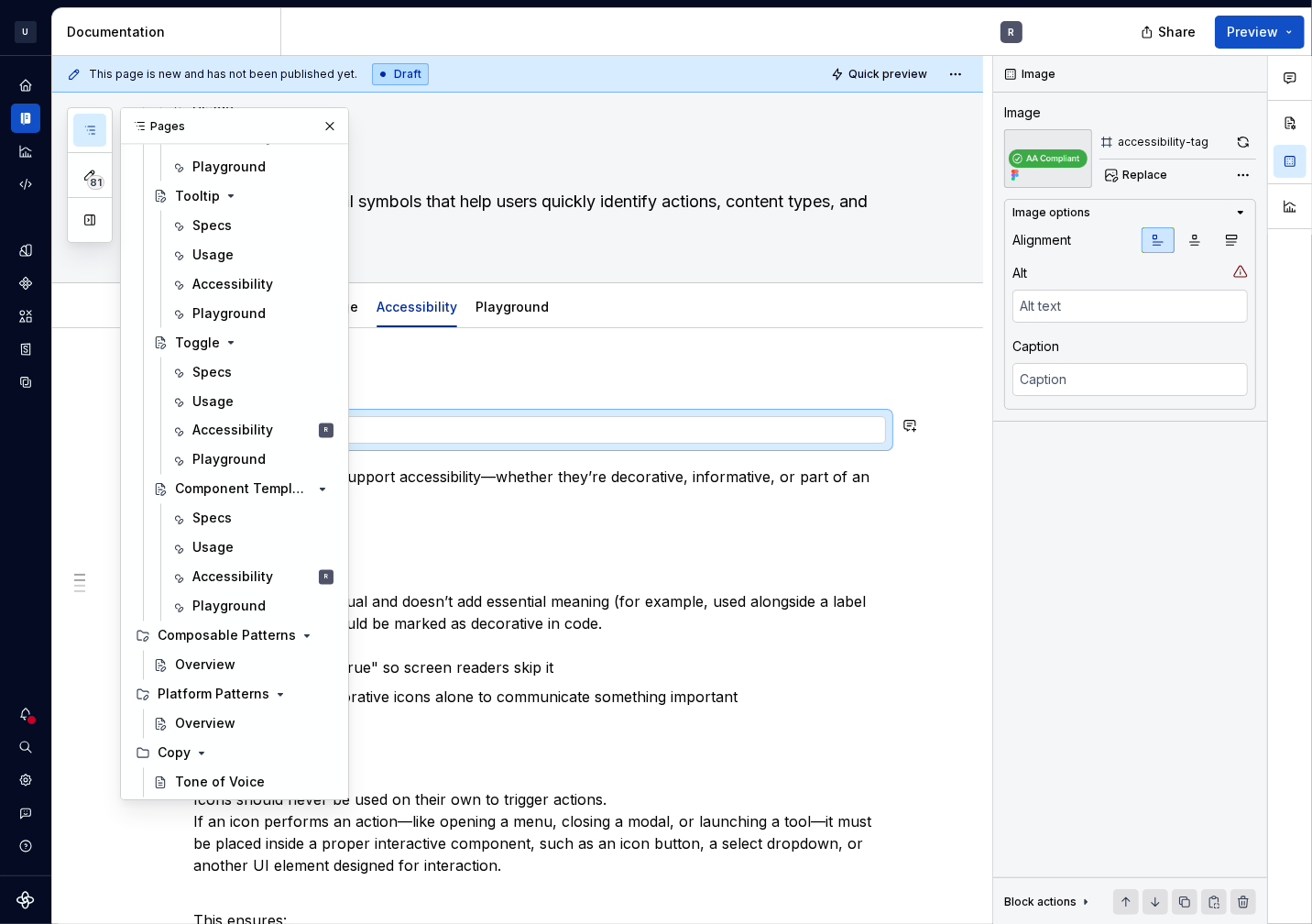
click at [553, 435] on div at bounding box center [539, 430] width 691 height 26
click at [573, 532] on h4 "Decorative icons" at bounding box center [539, 553] width 693 height 44
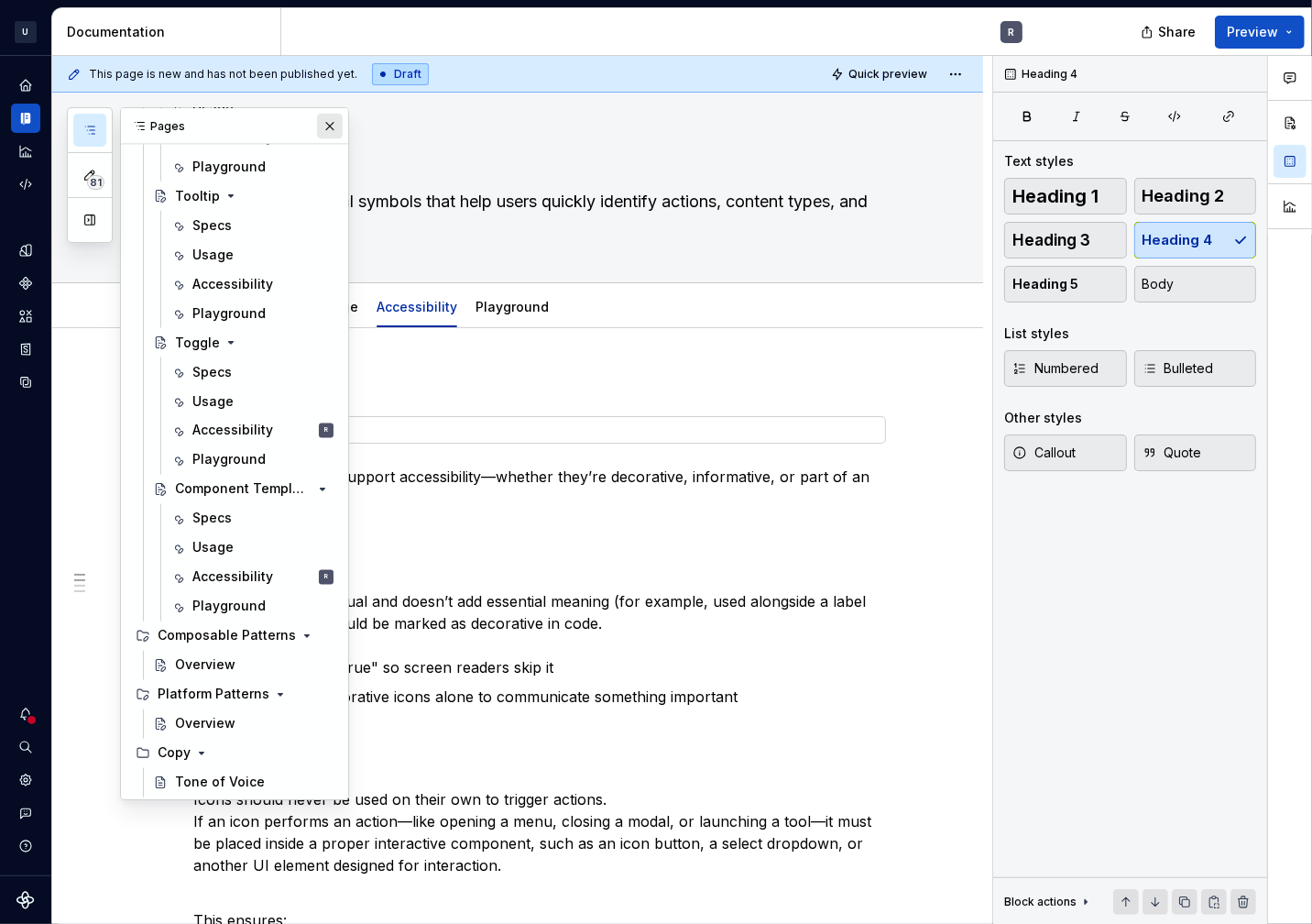
click at [321, 135] on button "button" at bounding box center [331, 126] width 26 height 26
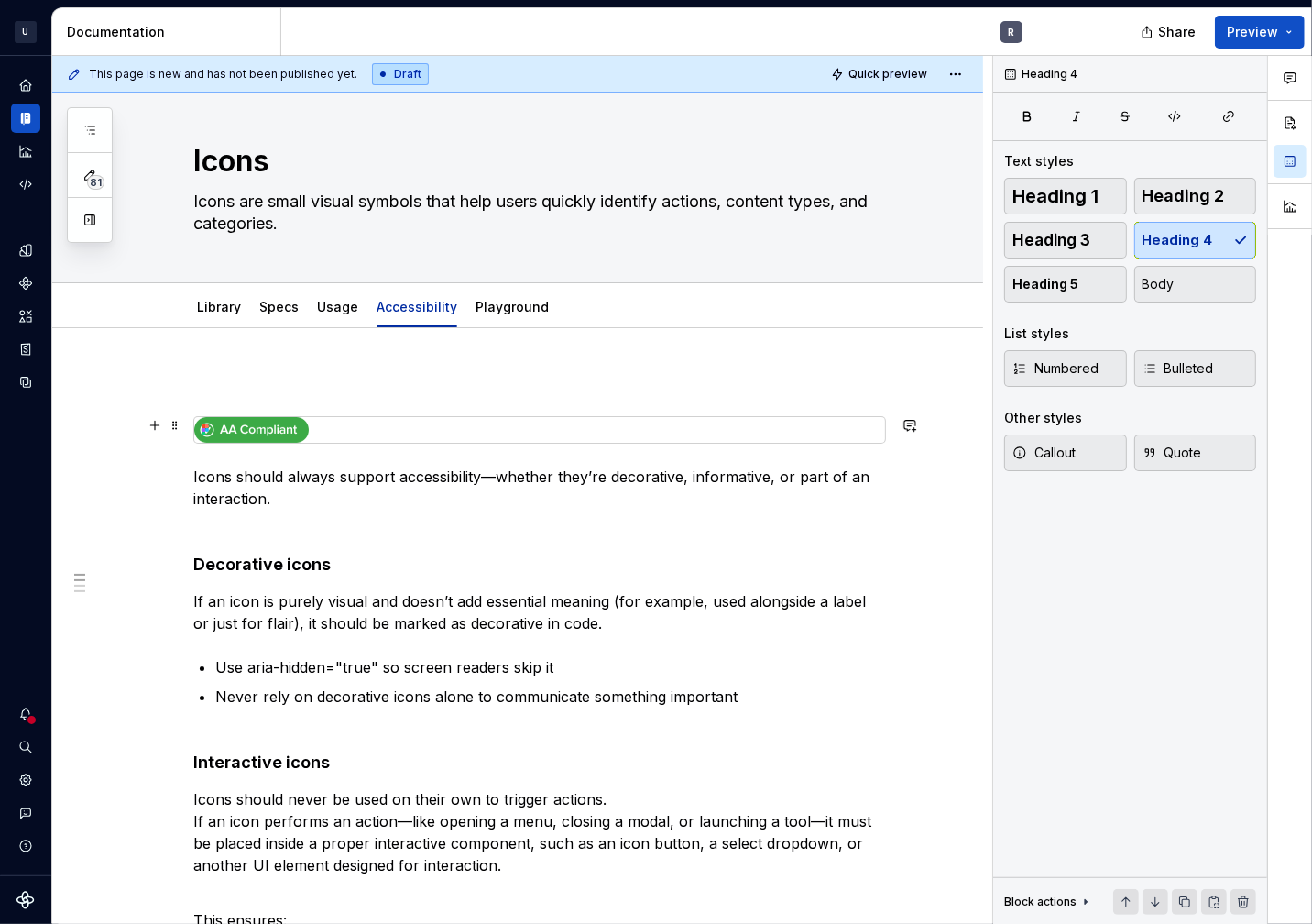
click at [886, 427] on div at bounding box center [539, 430] width 693 height 28
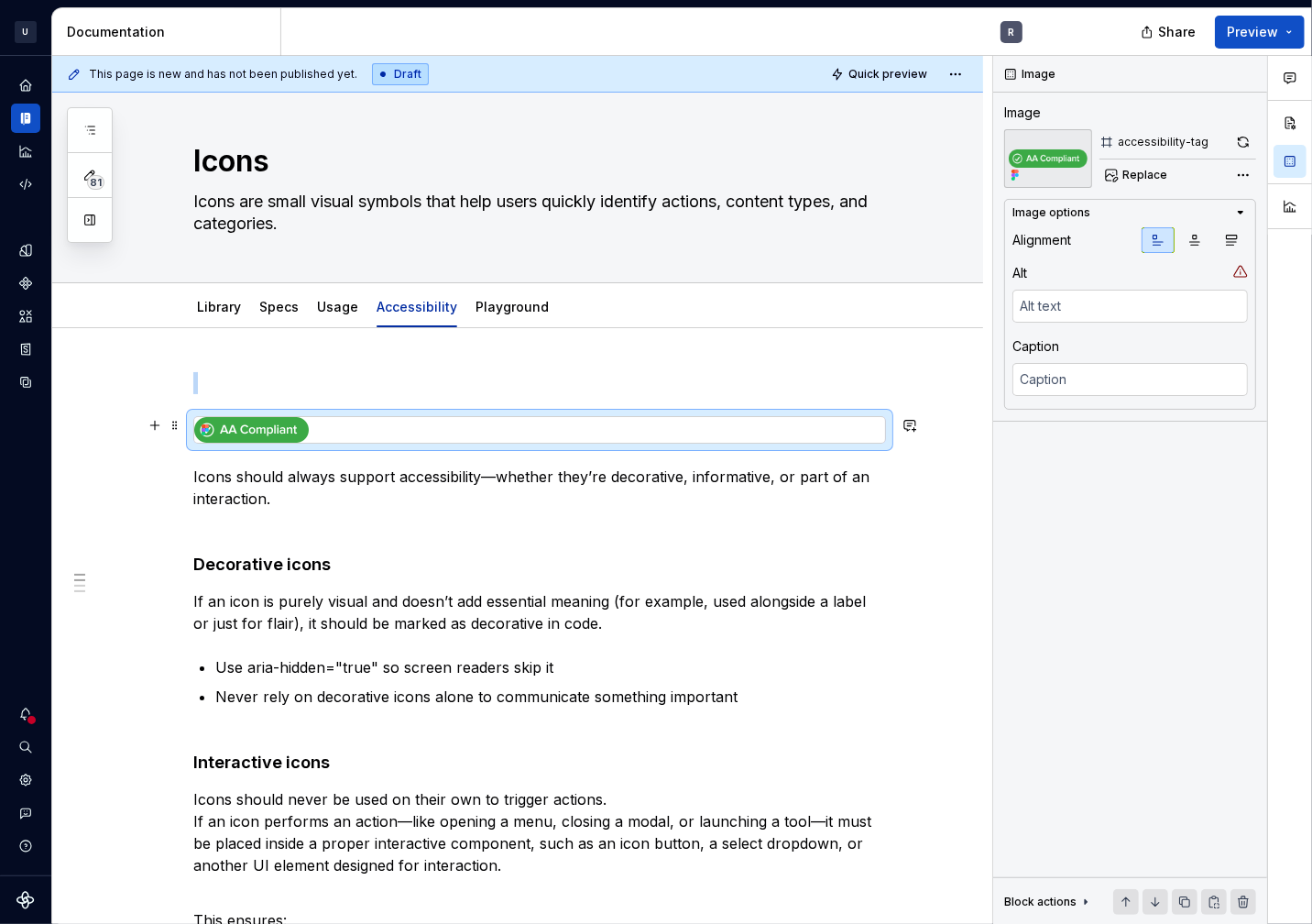
click at [872, 429] on div at bounding box center [539, 430] width 691 height 26
click at [886, 429] on div at bounding box center [539, 430] width 693 height 28
click at [309, 504] on p "Icons should always support accessibility—whether they’re decorative, informati…" at bounding box center [539, 487] width 693 height 44
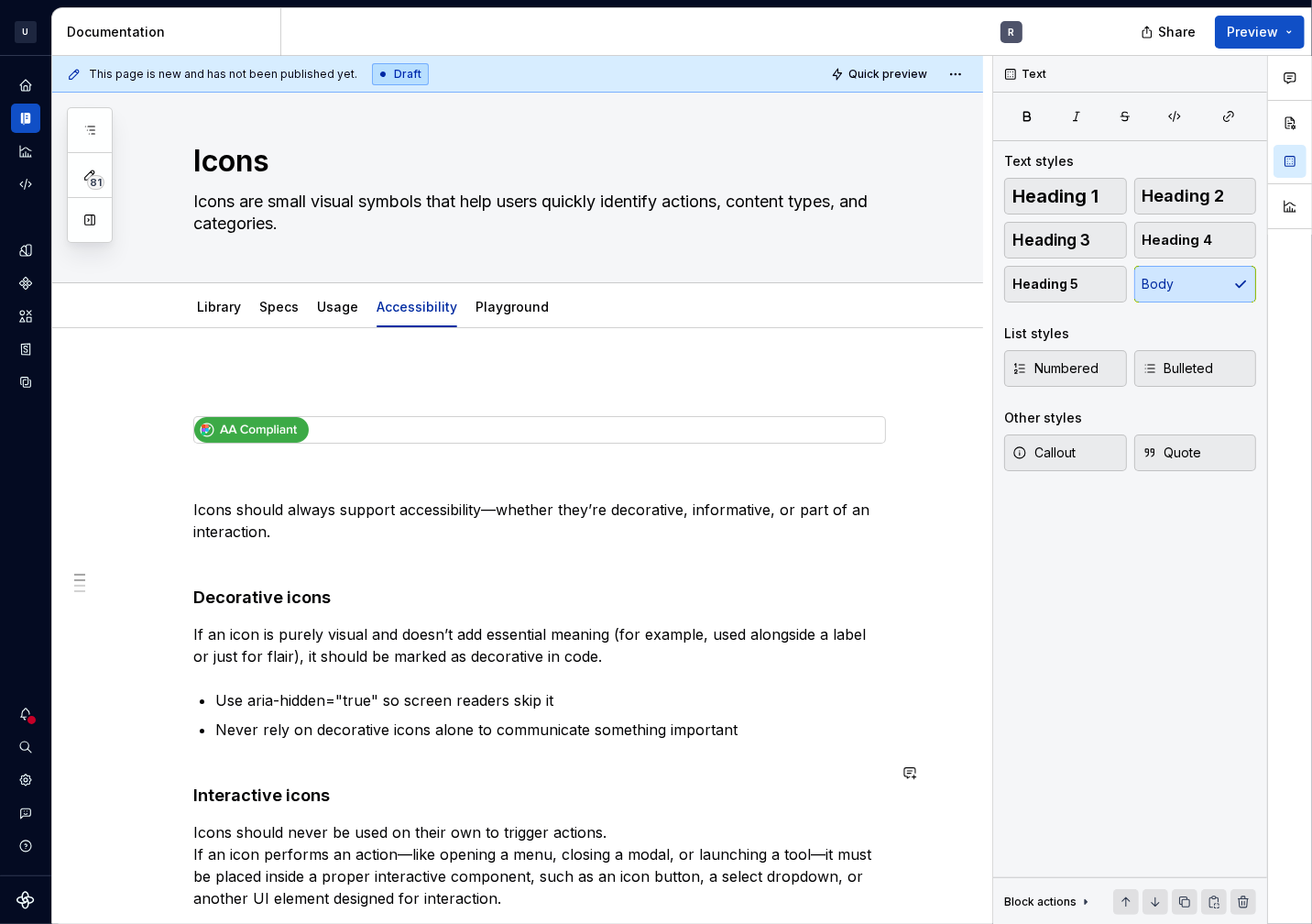
type textarea "*"
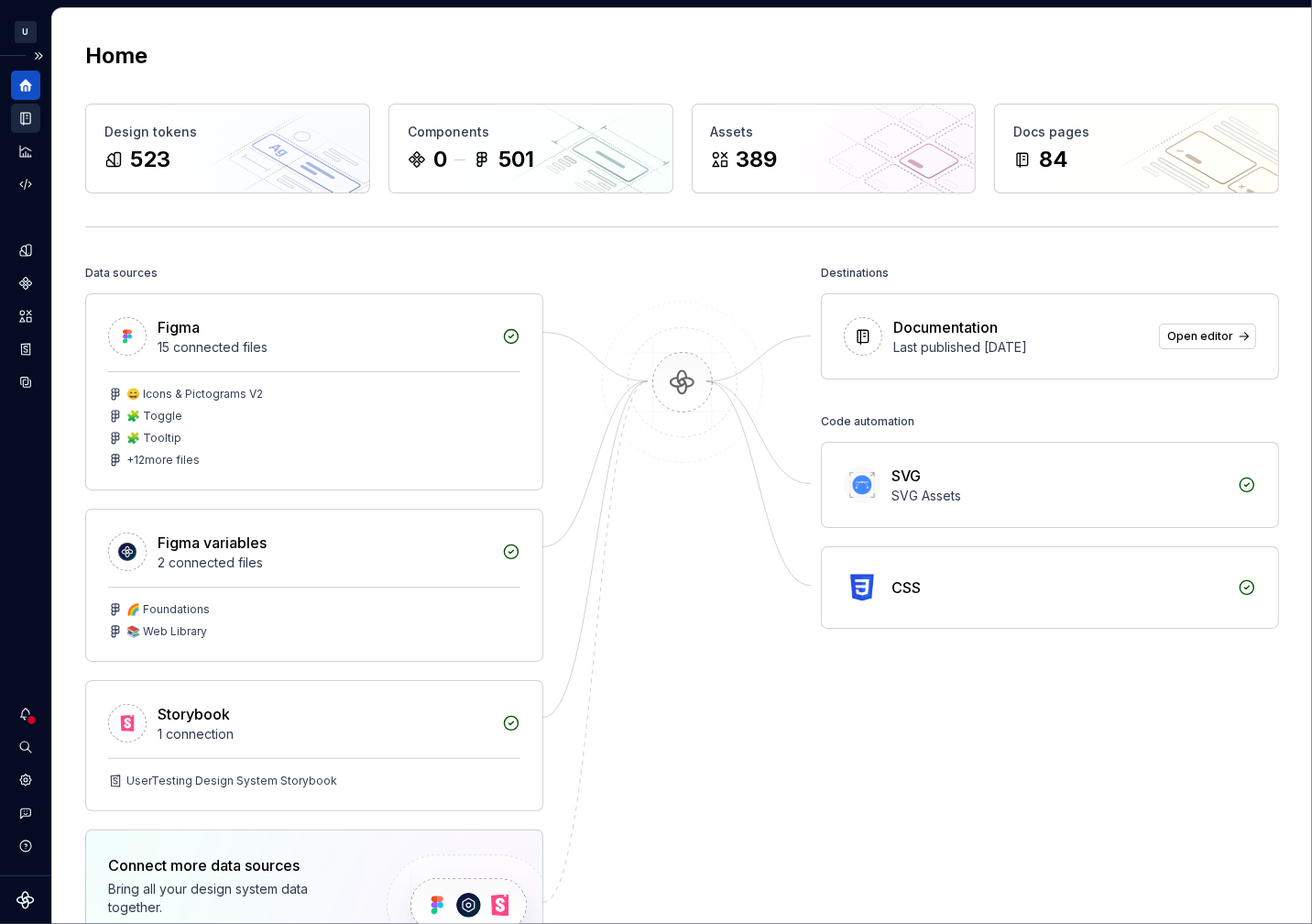
click at [12, 132] on div "Documentation" at bounding box center [26, 119] width 30 height 30
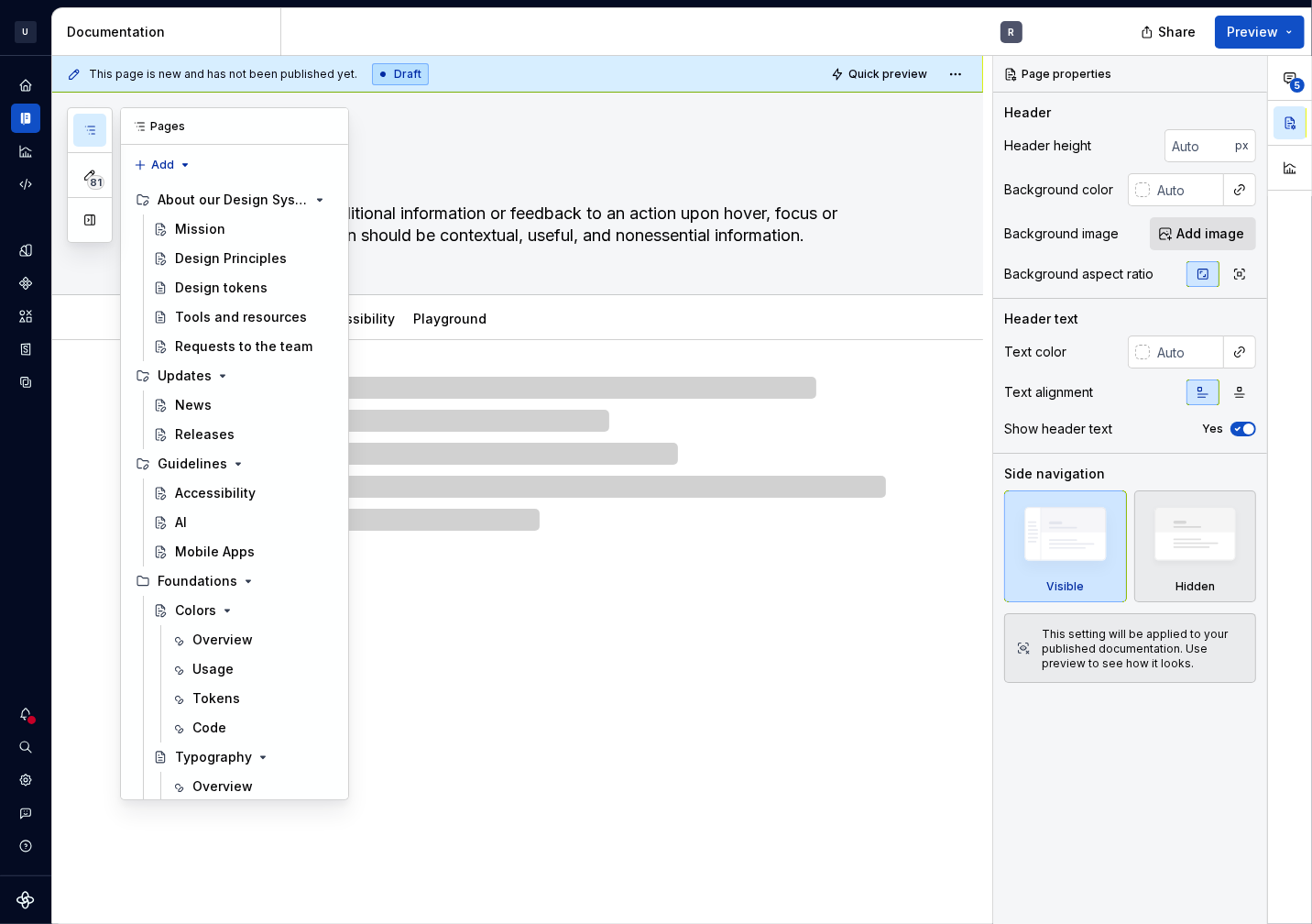
click at [97, 136] on button "button" at bounding box center [90, 130] width 33 height 33
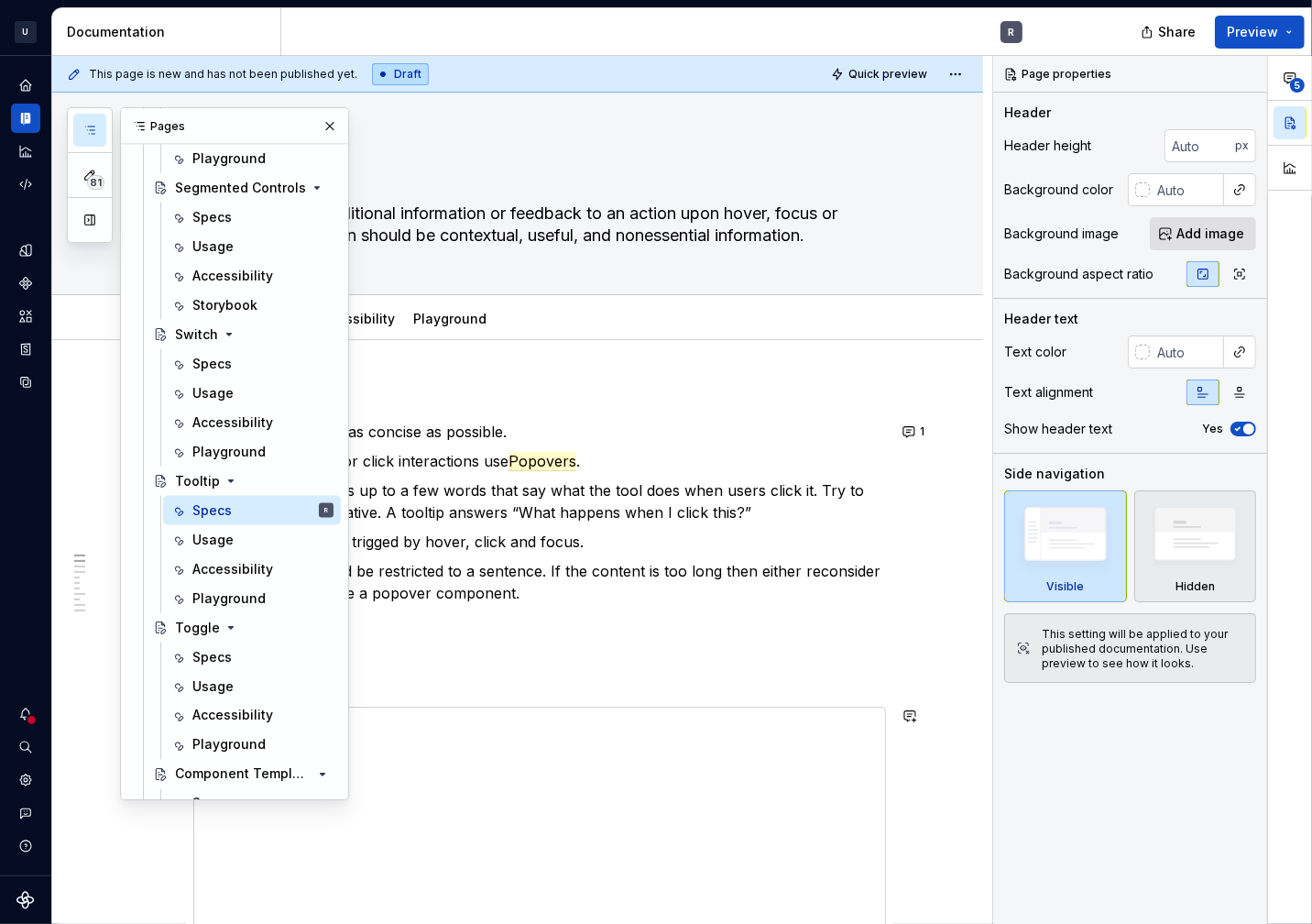
scroll to position [2373, 0]
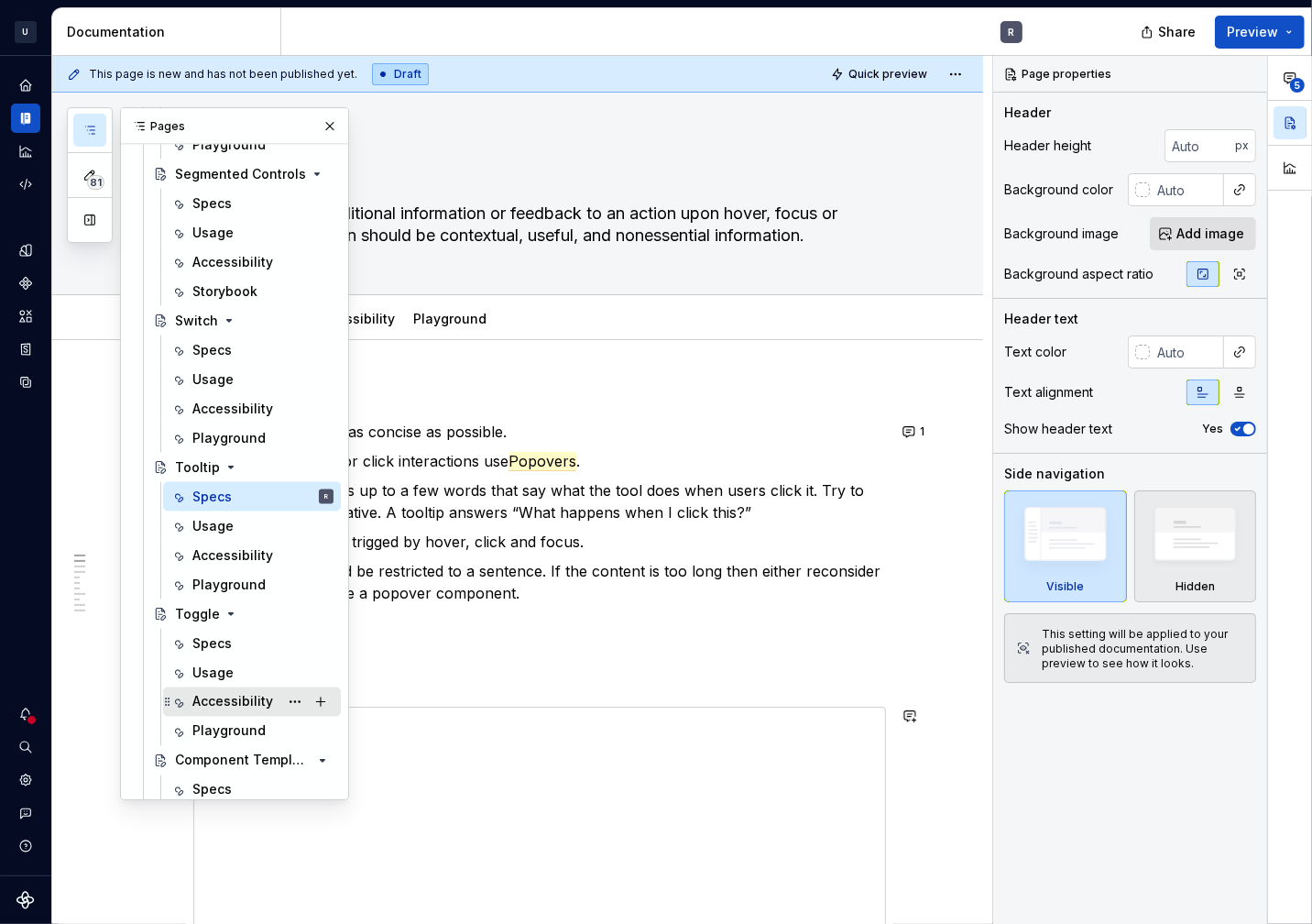
click at [214, 709] on div "Accessibility" at bounding box center [232, 702] width 81 height 19
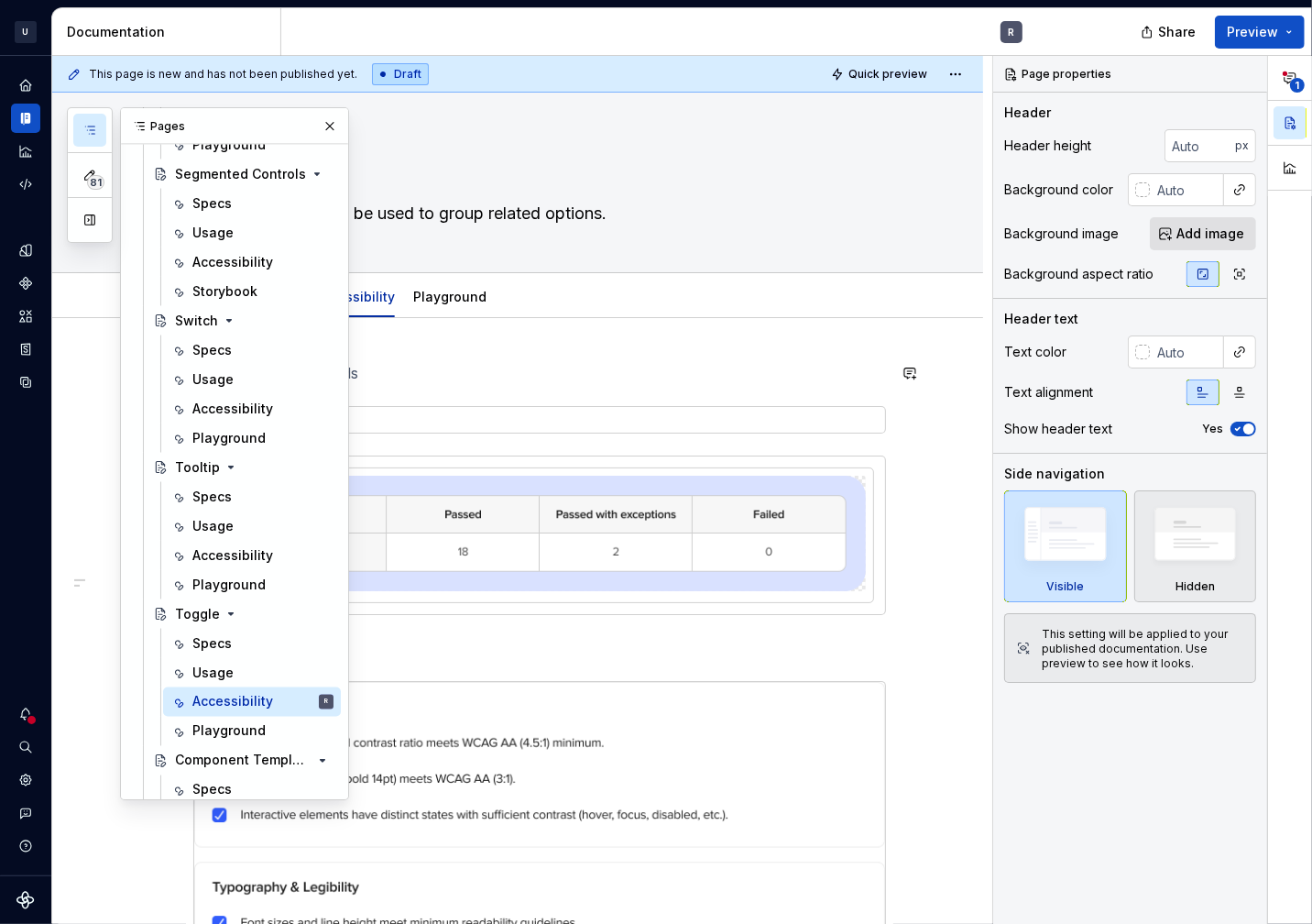
click at [567, 372] on p at bounding box center [539, 373] width 693 height 22
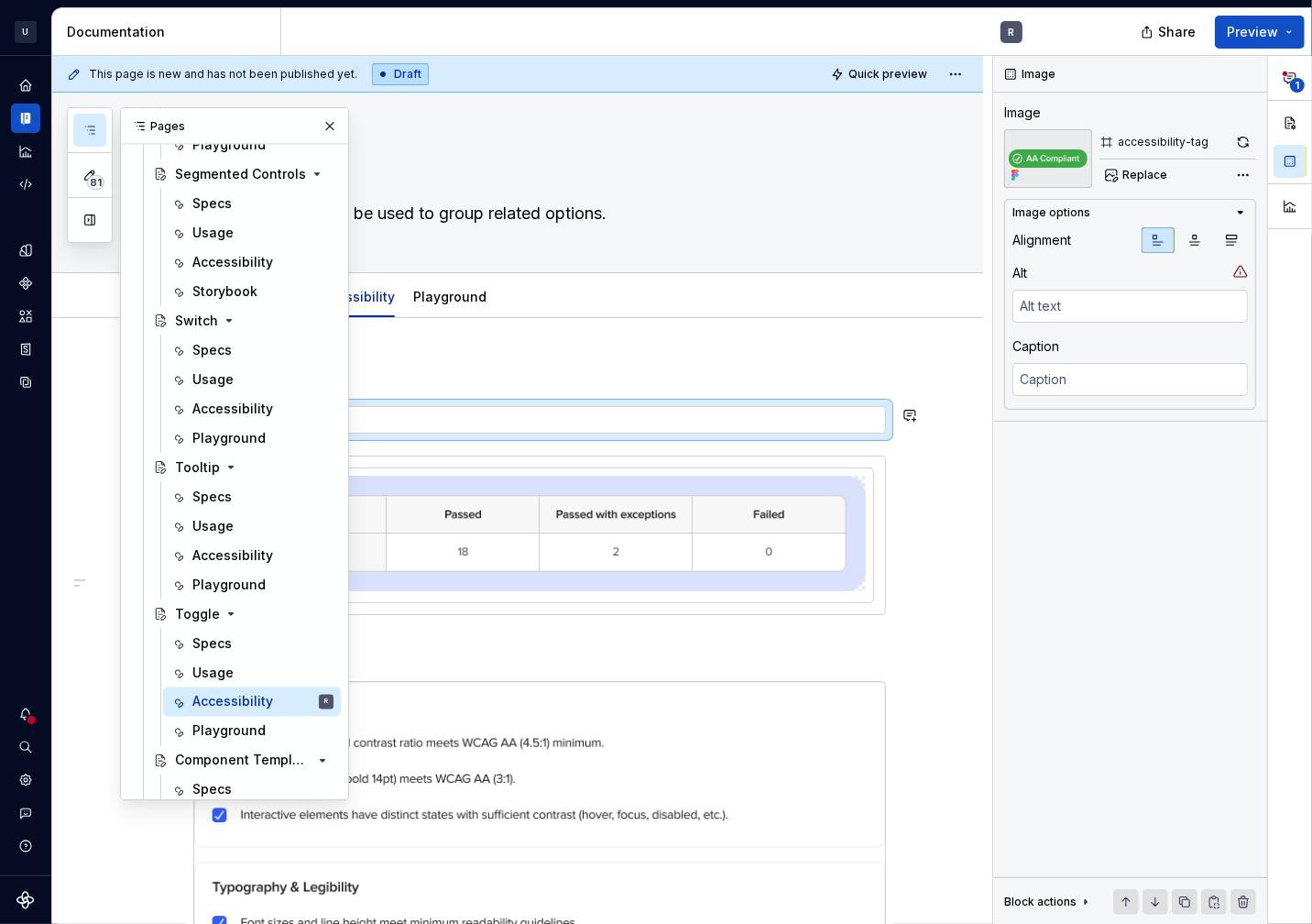
click at [571, 409] on div at bounding box center [539, 420] width 691 height 26
click at [318, 124] on button "button" at bounding box center [331, 126] width 26 height 26
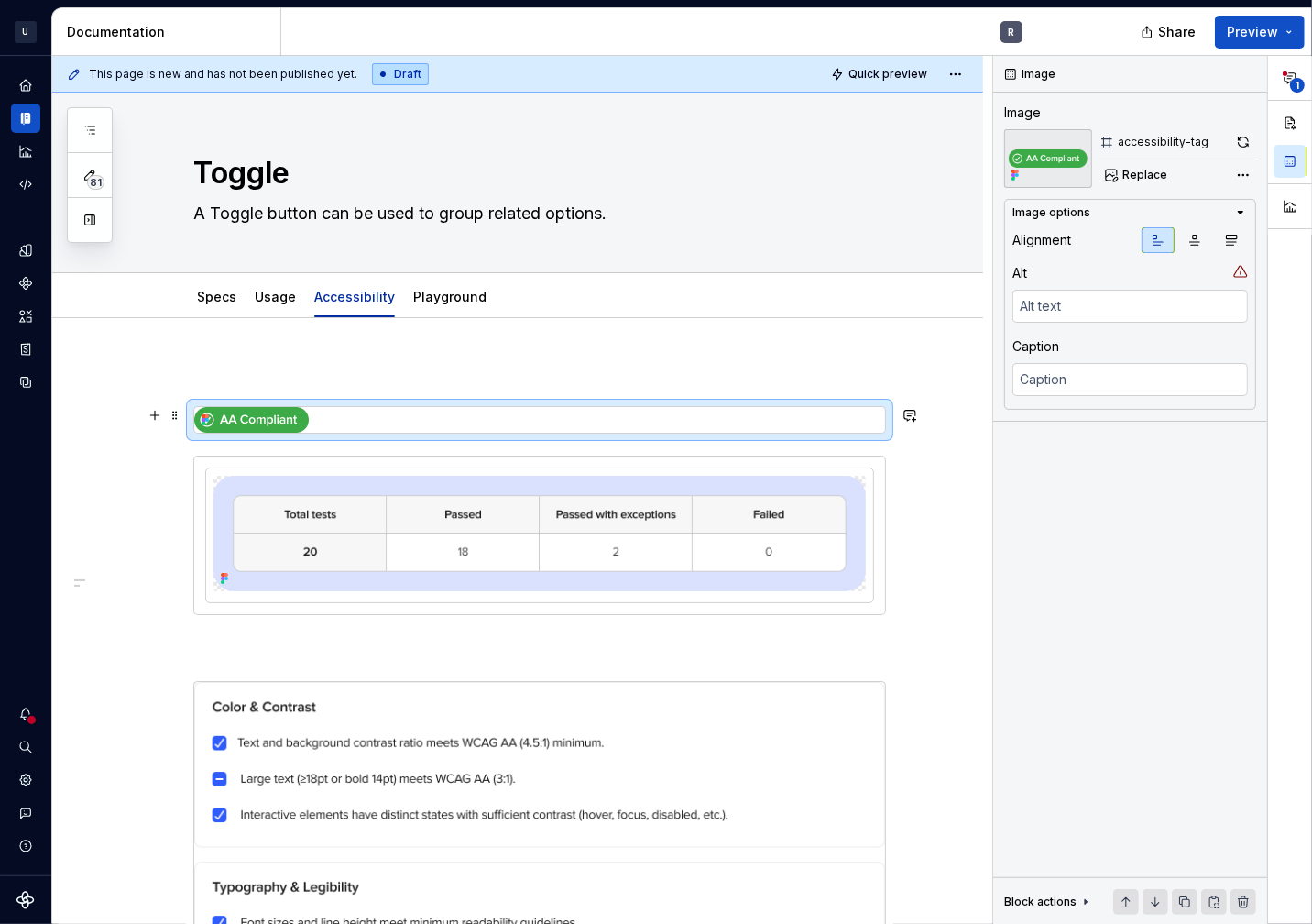
click at [320, 411] on div at bounding box center [539, 420] width 691 height 26
type textarea "*"
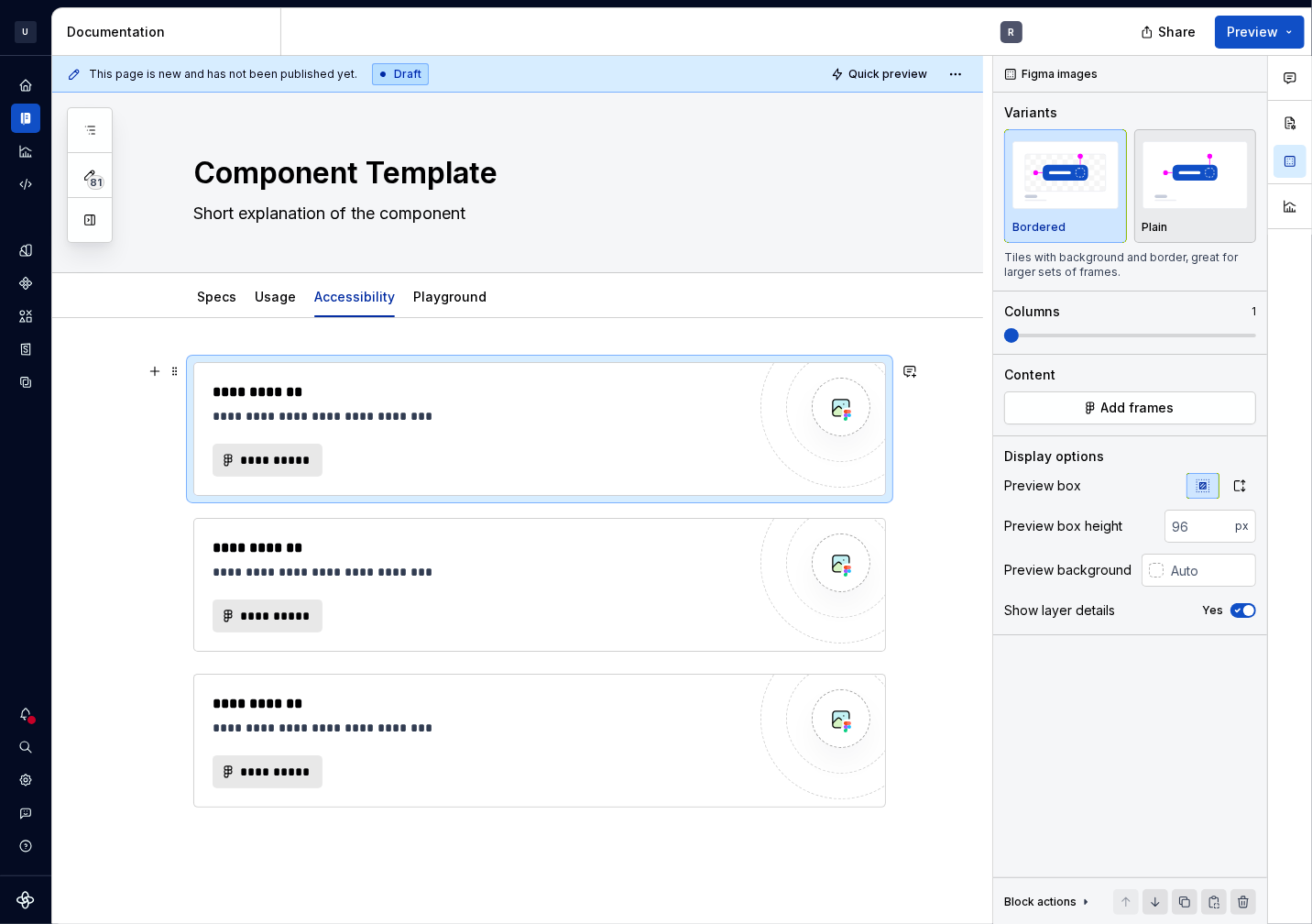
type textarea "*"
click at [548, 450] on div "**********" at bounding box center [479, 461] width 533 height 33
click at [363, 413] on div "**********" at bounding box center [479, 416] width 534 height 19
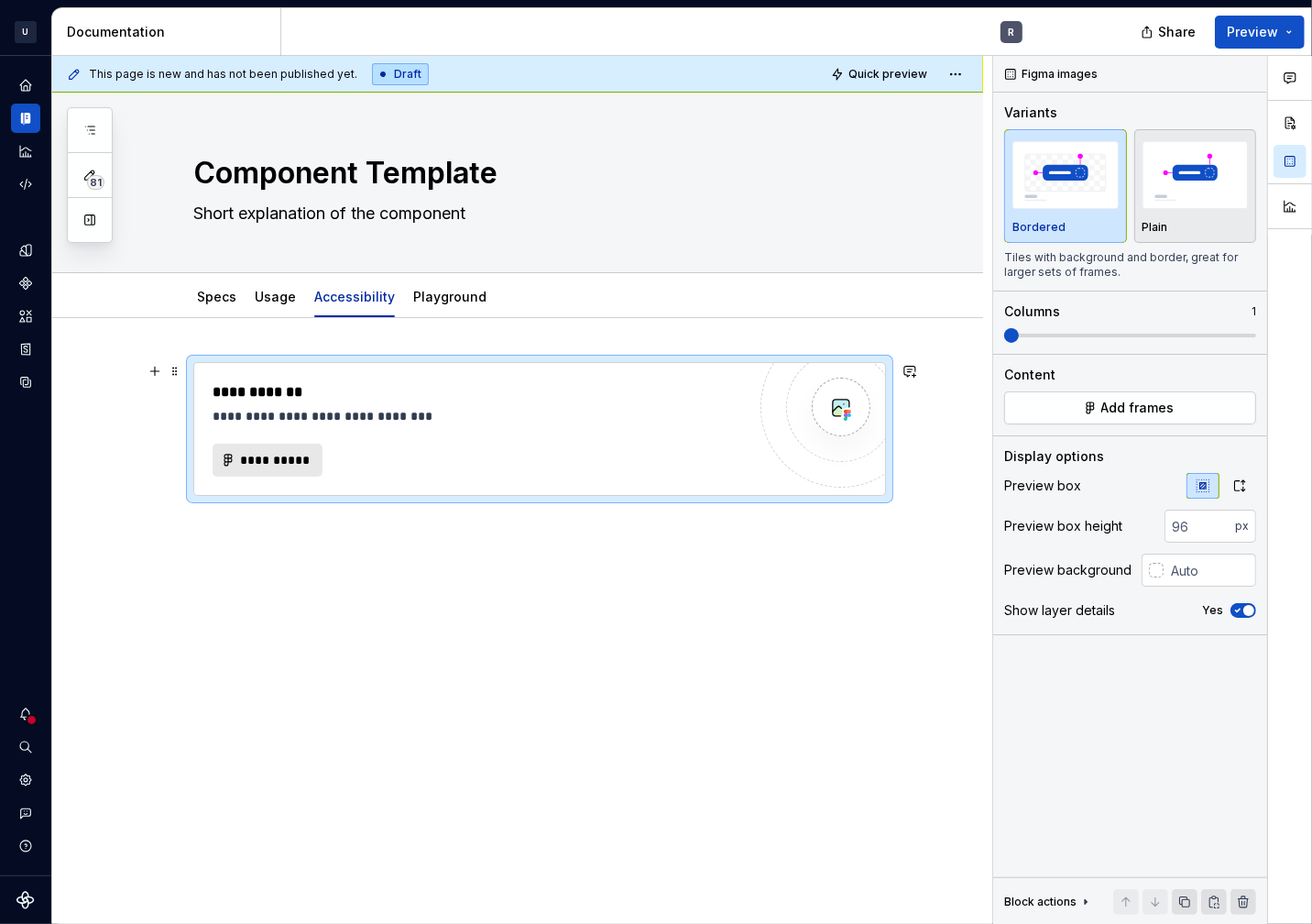
click at [318, 410] on div "**********" at bounding box center [479, 416] width 534 height 19
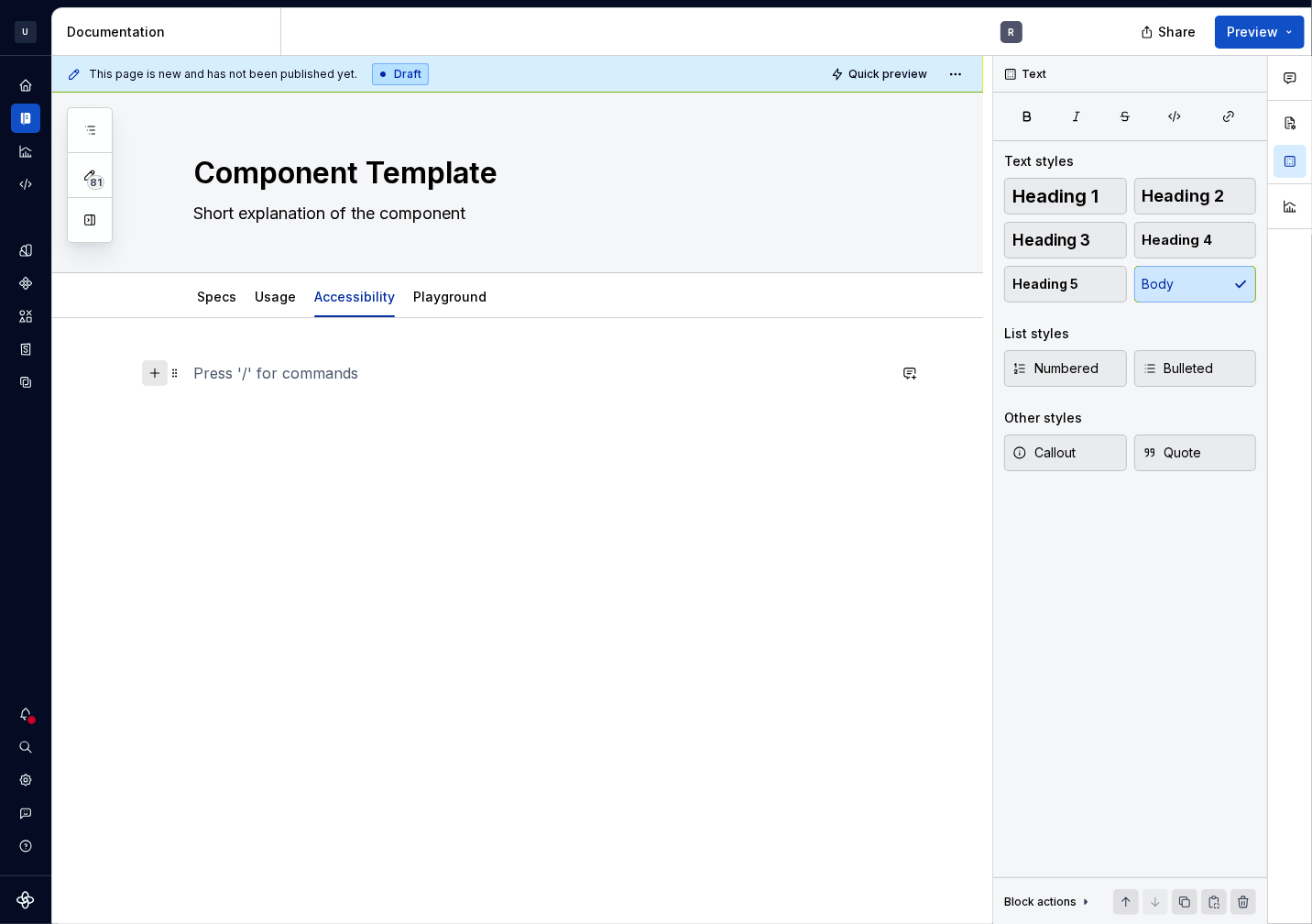
click at [156, 371] on button "button" at bounding box center [155, 373] width 26 height 26
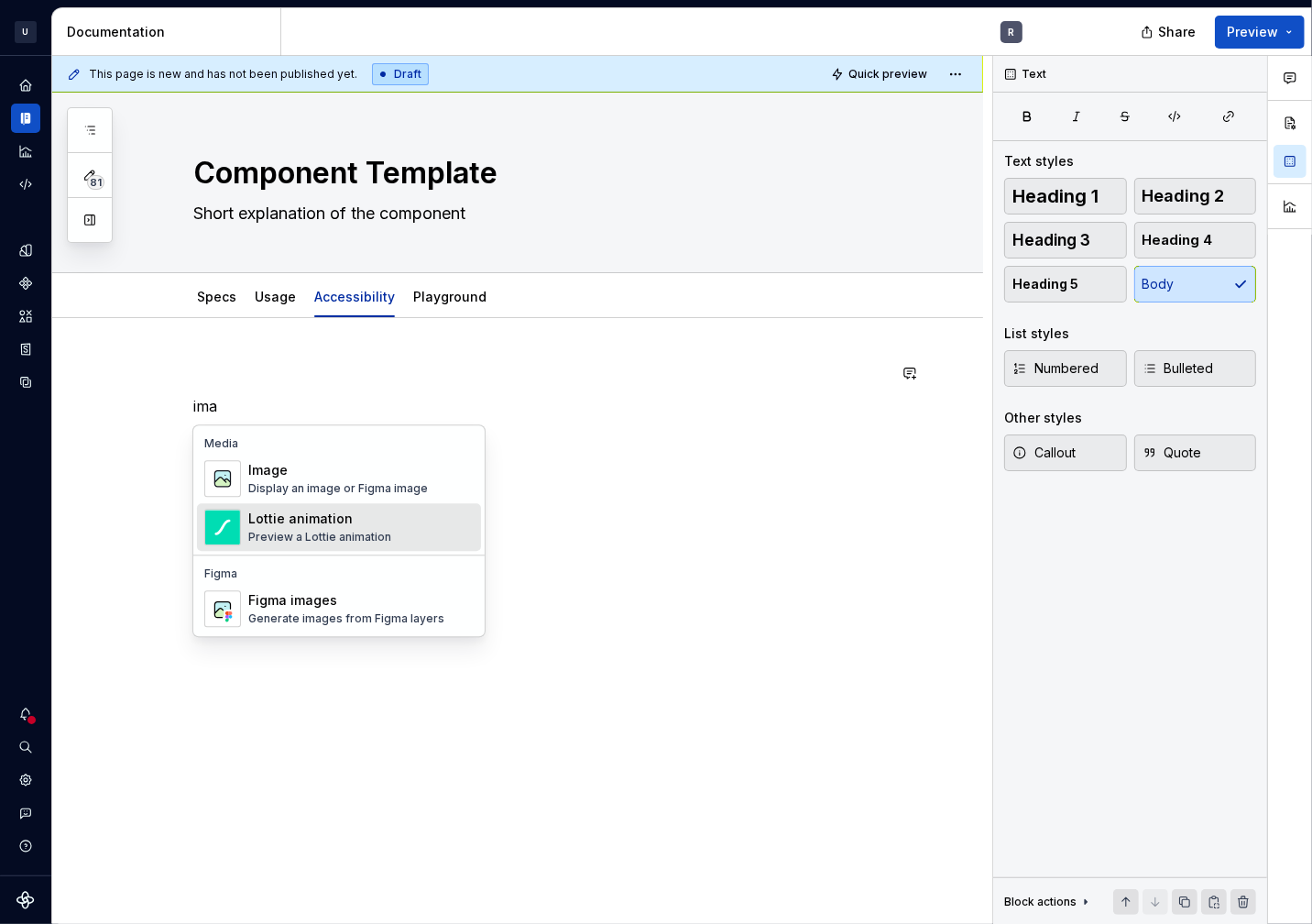
click at [338, 511] on div "Lottie animation" at bounding box center [319, 519] width 143 height 19
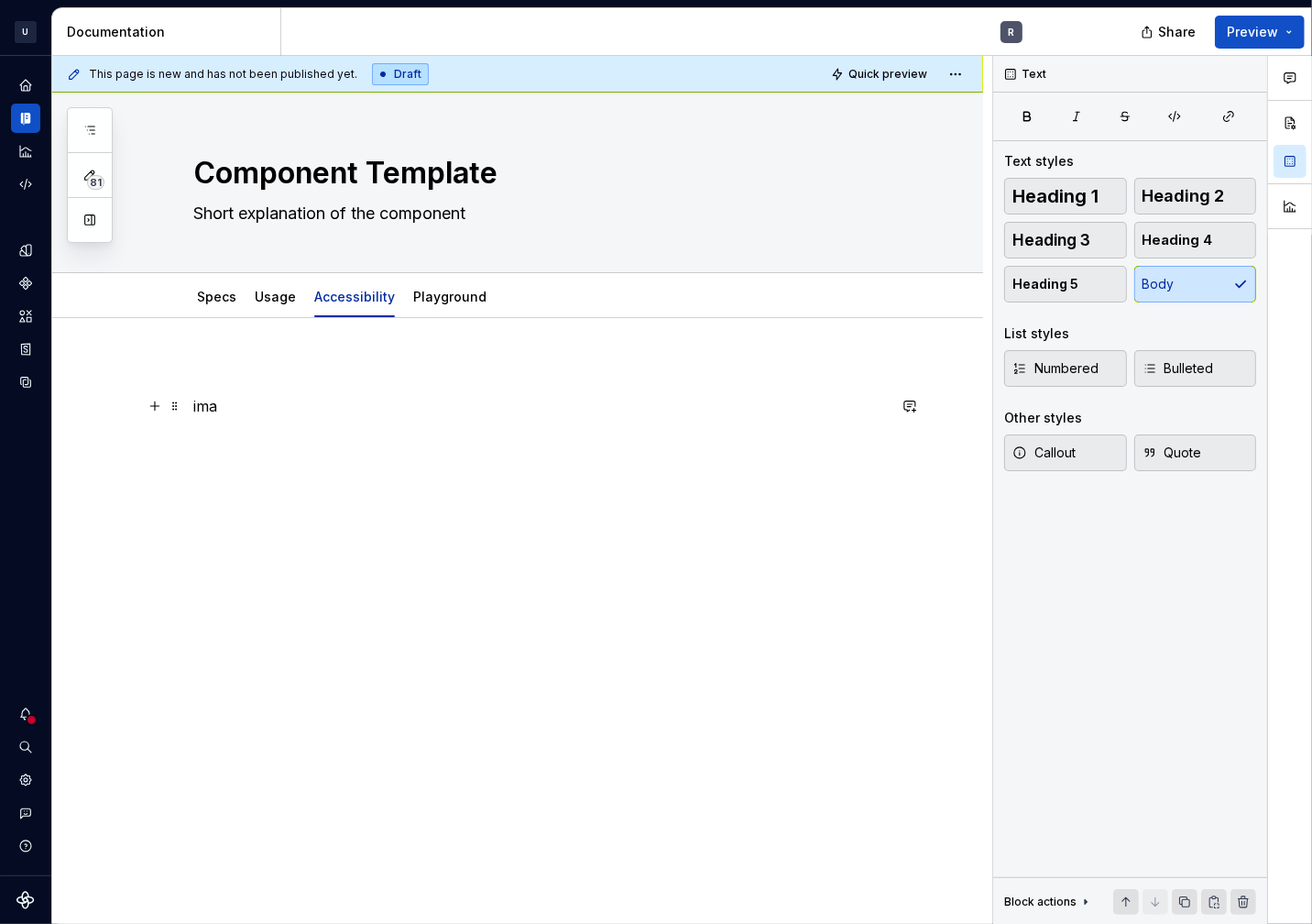
click at [256, 410] on p "ima" at bounding box center [539, 406] width 693 height 22
click at [158, 394] on button "button" at bounding box center [155, 406] width 26 height 26
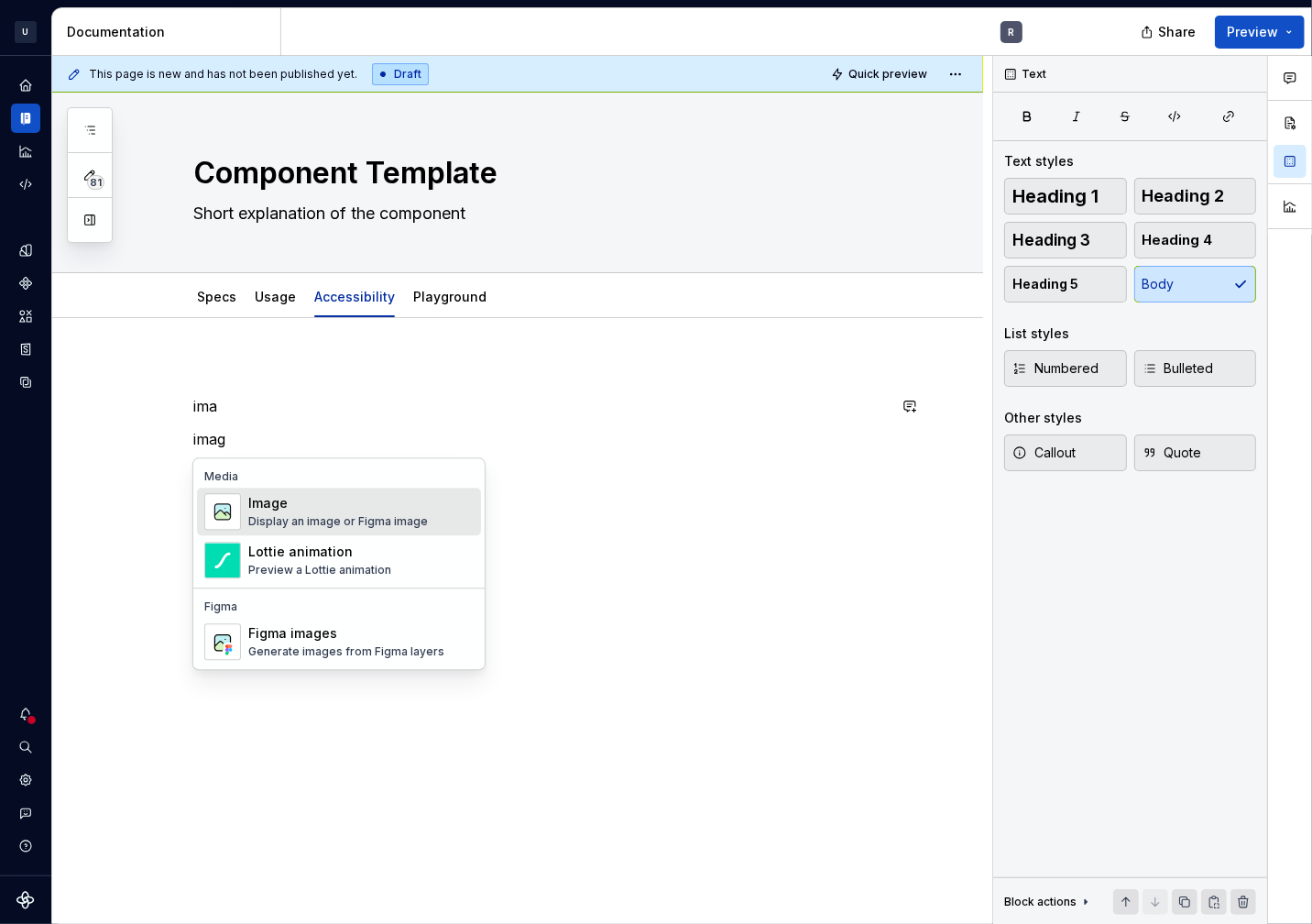
click at [299, 523] on div "Display an image or Figma image" at bounding box center [337, 522] width 179 height 15
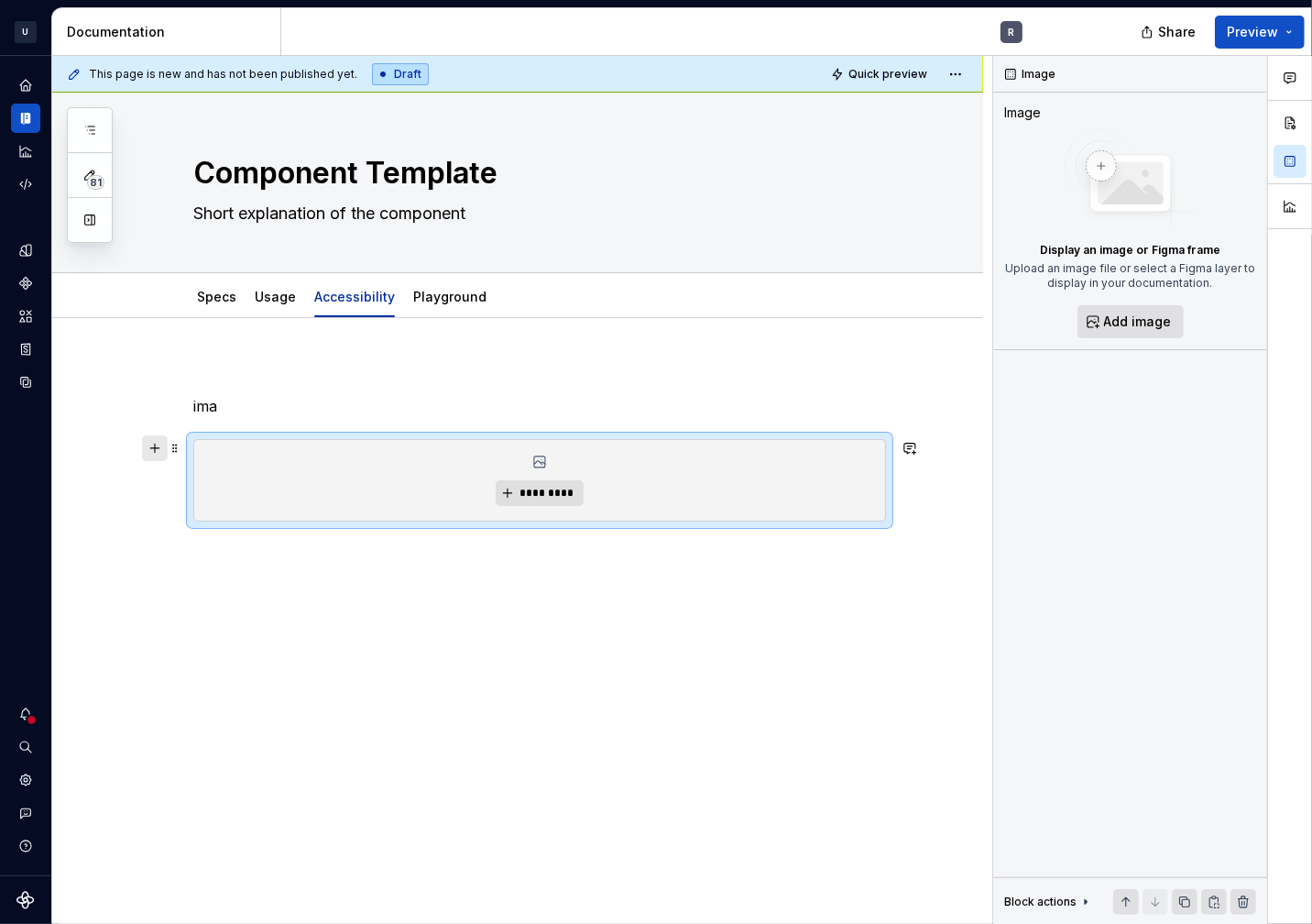
click at [157, 448] on button "button" at bounding box center [155, 449] width 26 height 26
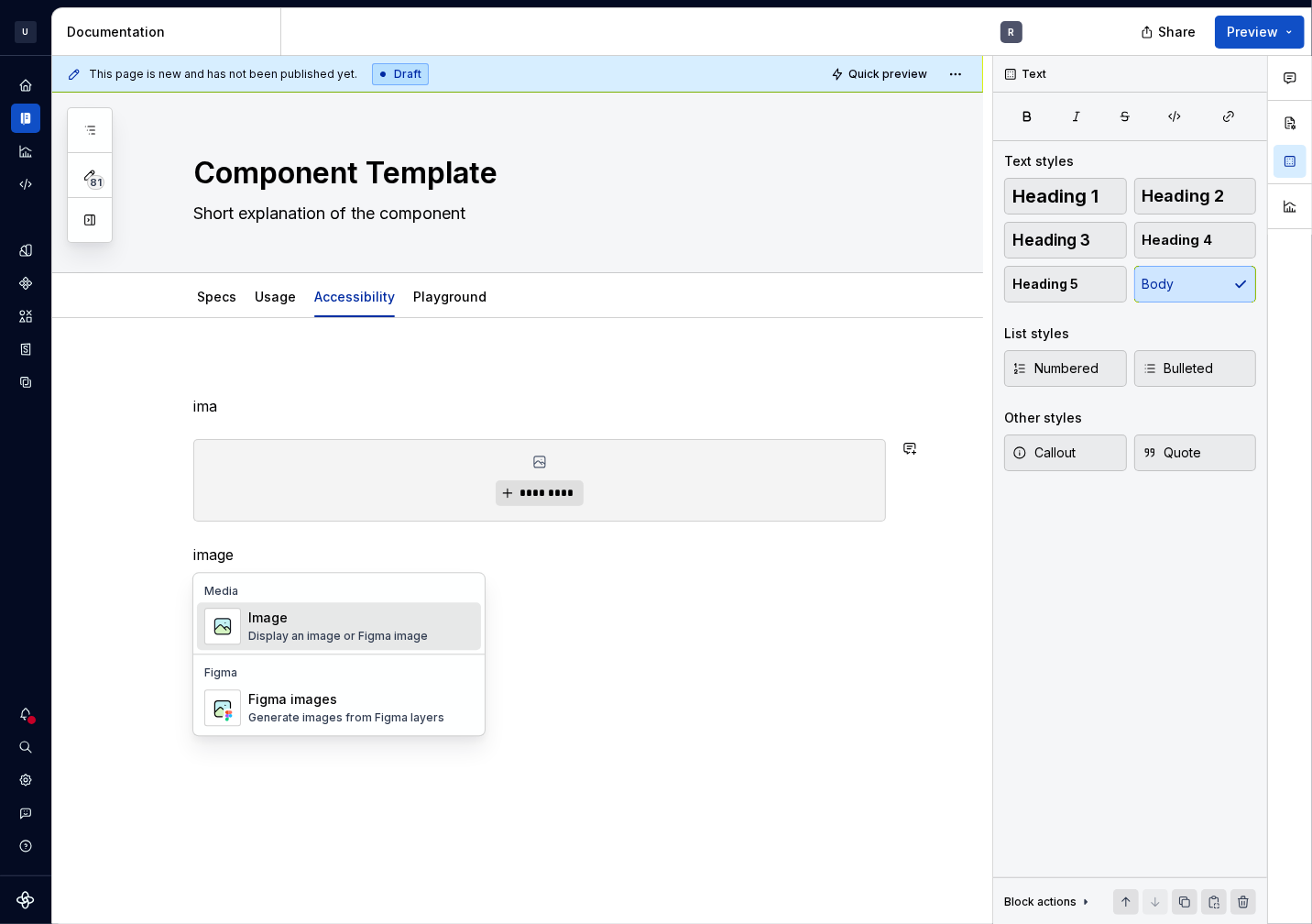
click at [309, 631] on div "Display an image or Figma image" at bounding box center [337, 636] width 179 height 15
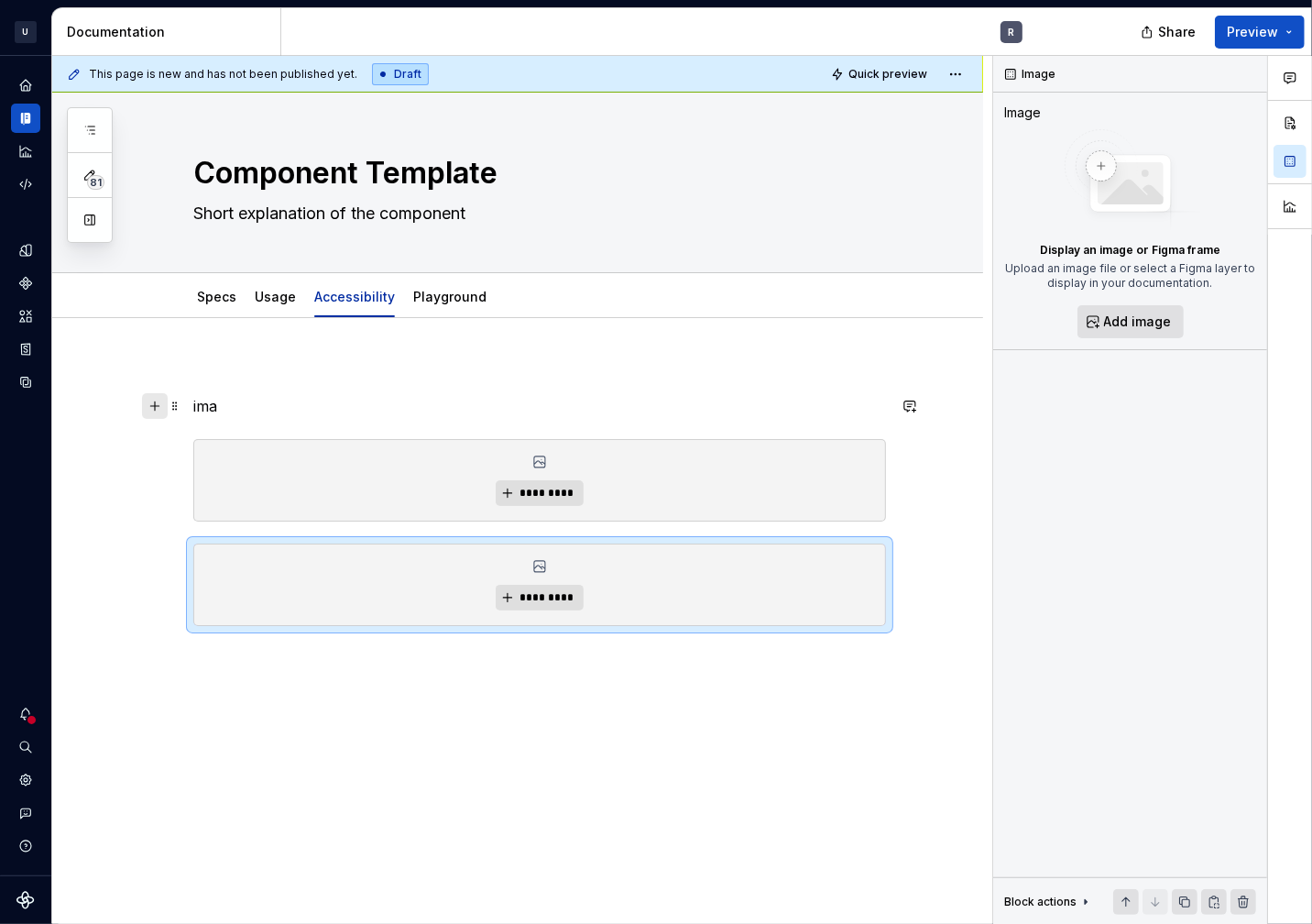
click at [160, 400] on button "button" at bounding box center [155, 406] width 26 height 26
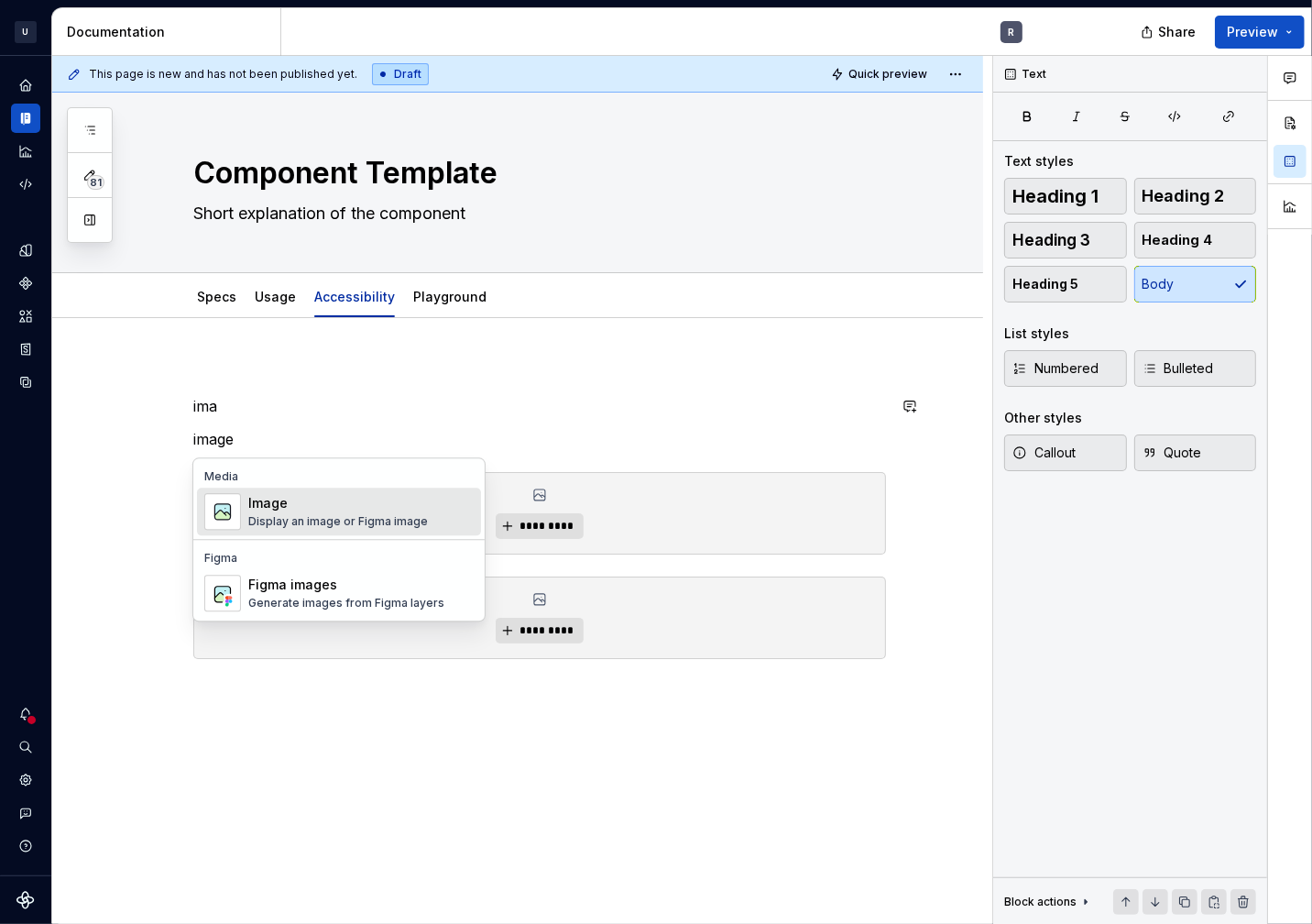
click at [299, 528] on div "Display an image or Figma image" at bounding box center [337, 522] width 179 height 15
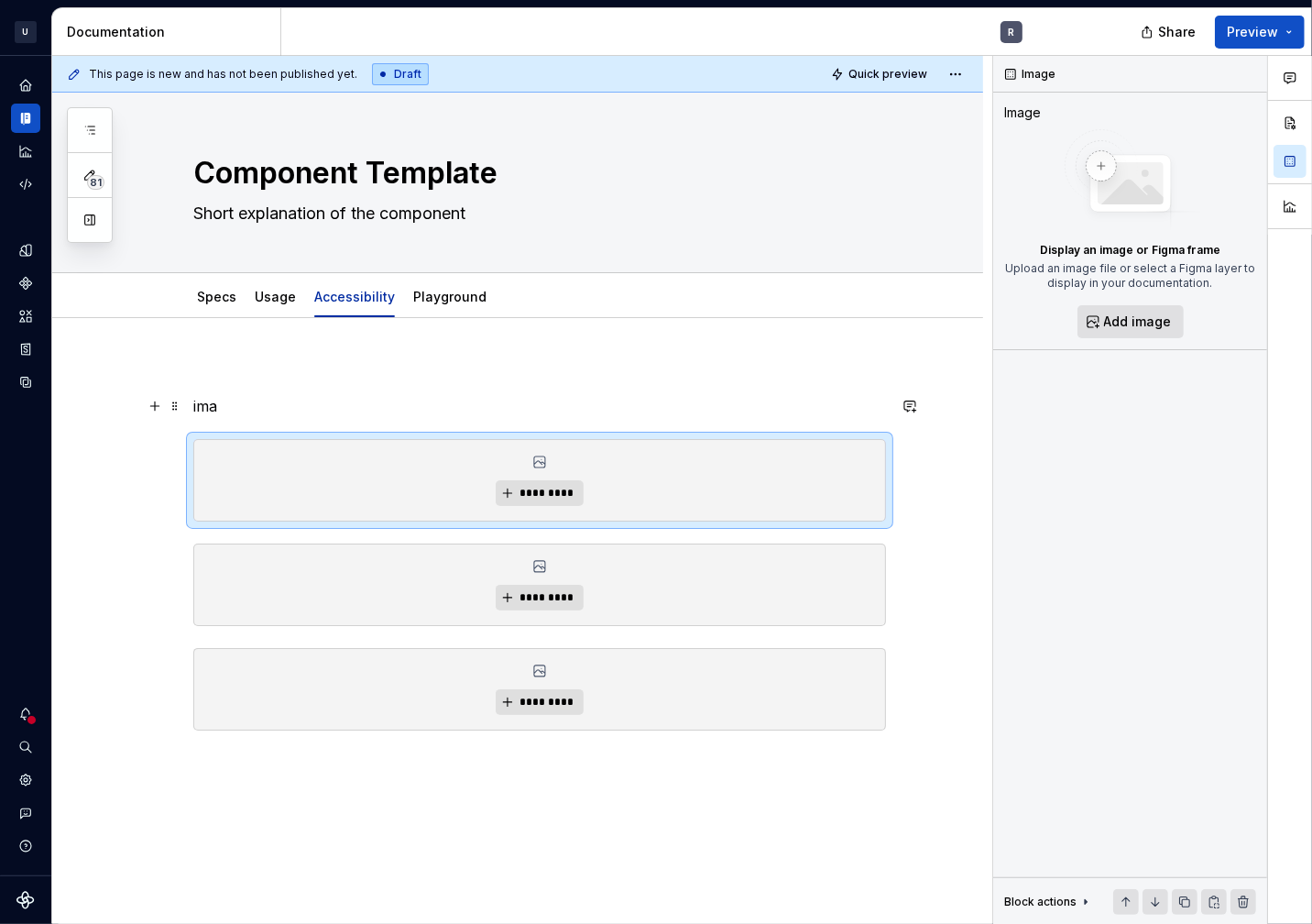
click at [228, 404] on p "ima" at bounding box center [539, 406] width 693 height 22
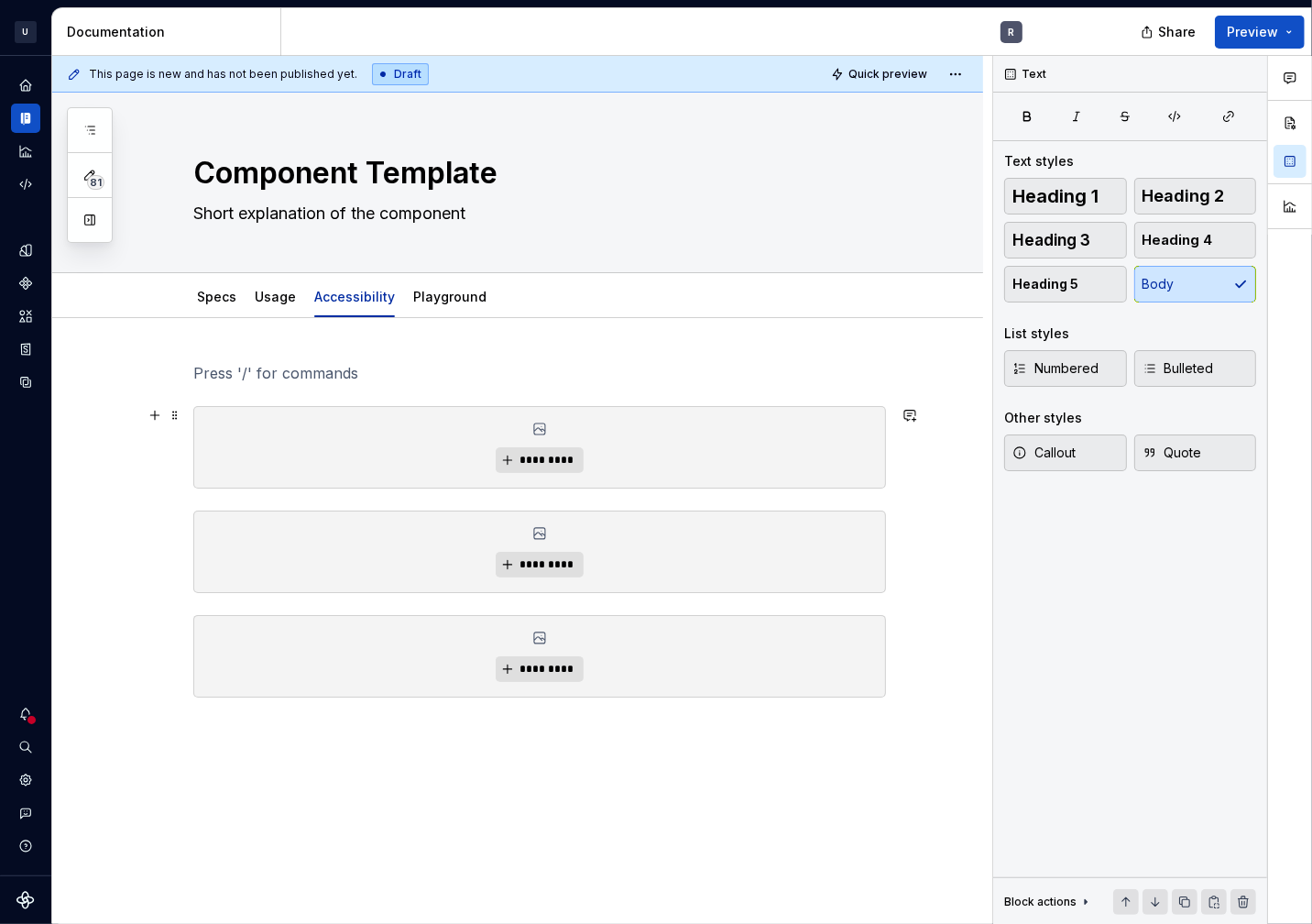
click at [193, 406] on div "*********" at bounding box center [539, 447] width 693 height 83
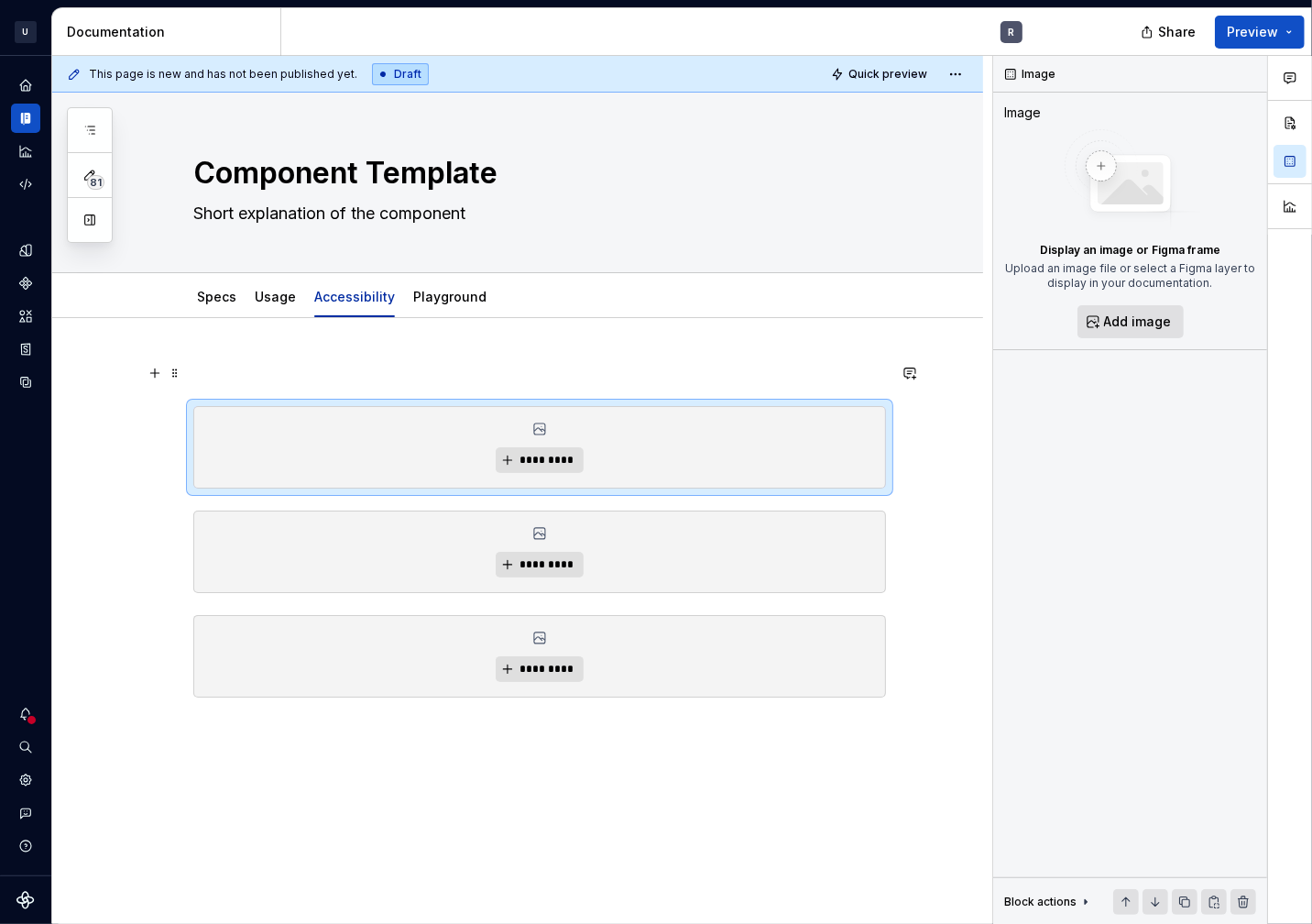
drag, startPoint x: 212, startPoint y: 436, endPoint x: 215, endPoint y: 374, distance: 62.1
click at [208, 366] on div "********* ********* *********" at bounding box center [539, 529] width 693 height 335
drag, startPoint x: 221, startPoint y: 433, endPoint x: 221, endPoint y: 345, distance: 88.0
click at [221, 345] on div "********* ********* *********" at bounding box center [517, 657] width 931 height 678
click at [214, 371] on p at bounding box center [539, 373] width 693 height 22
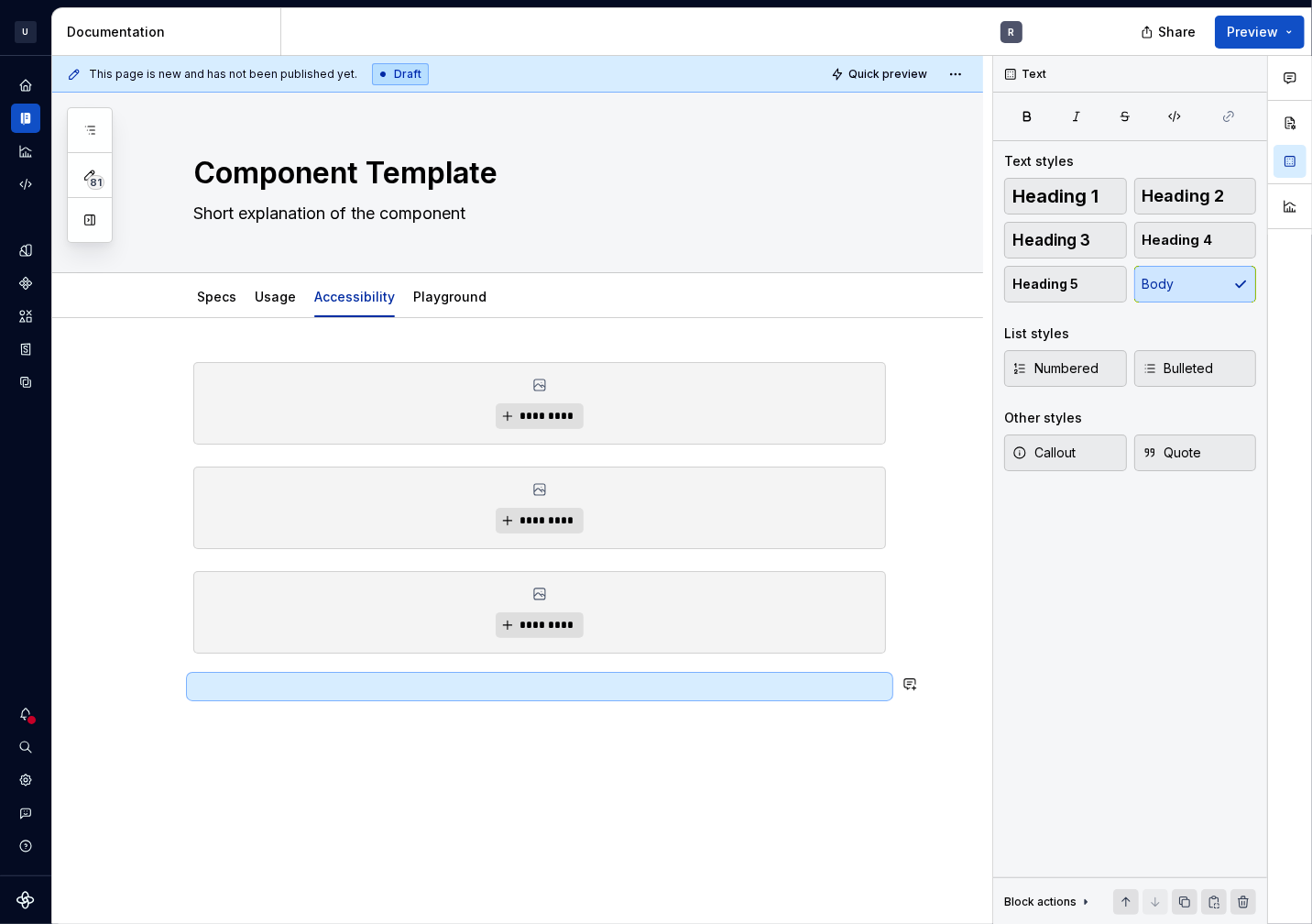
click at [434, 777] on div "********* ********* *********" at bounding box center [517, 657] width 931 height 678
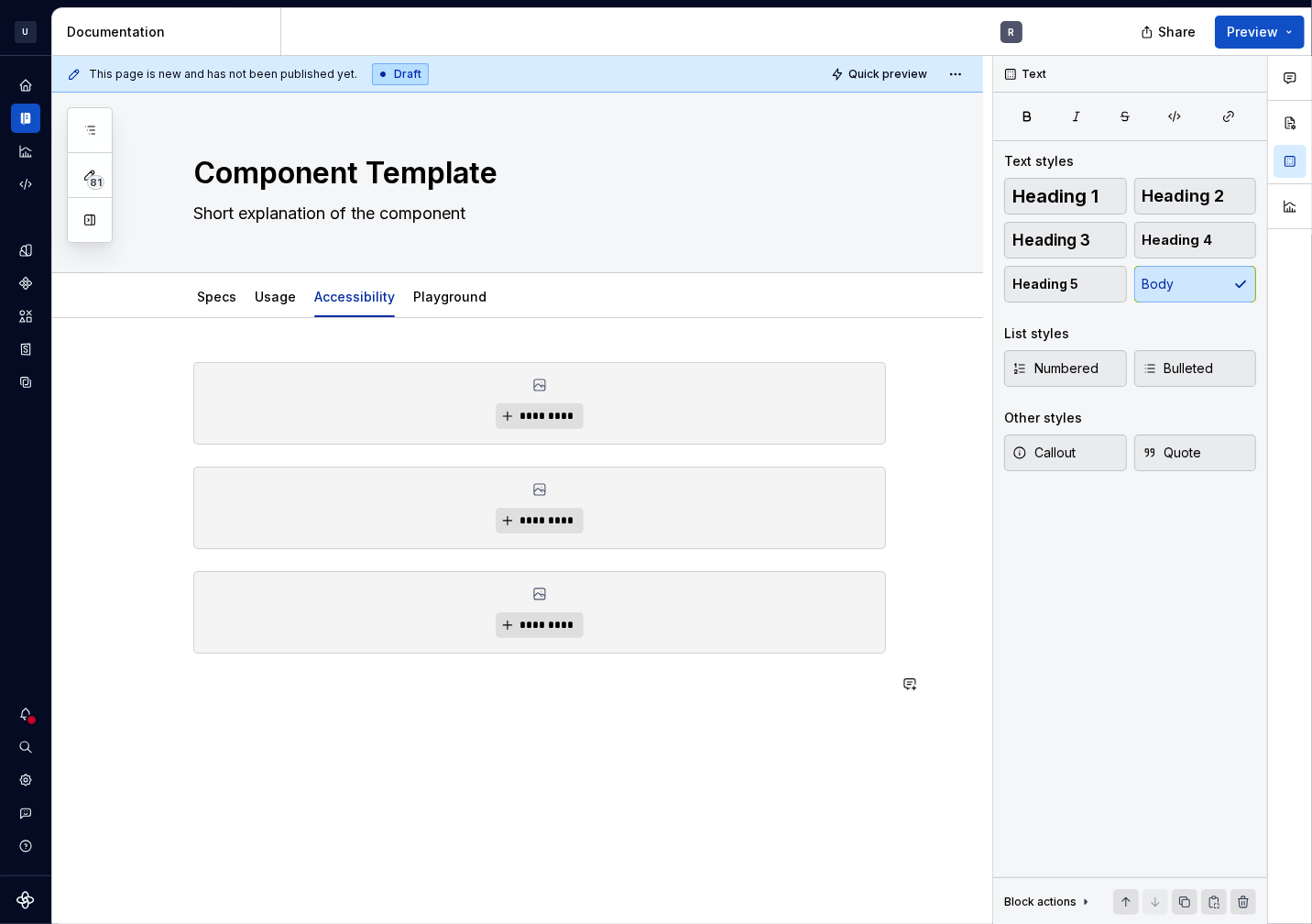
click at [562, 753] on div "********* ********* *********" at bounding box center [517, 674] width 931 height 711
type textarea "*"
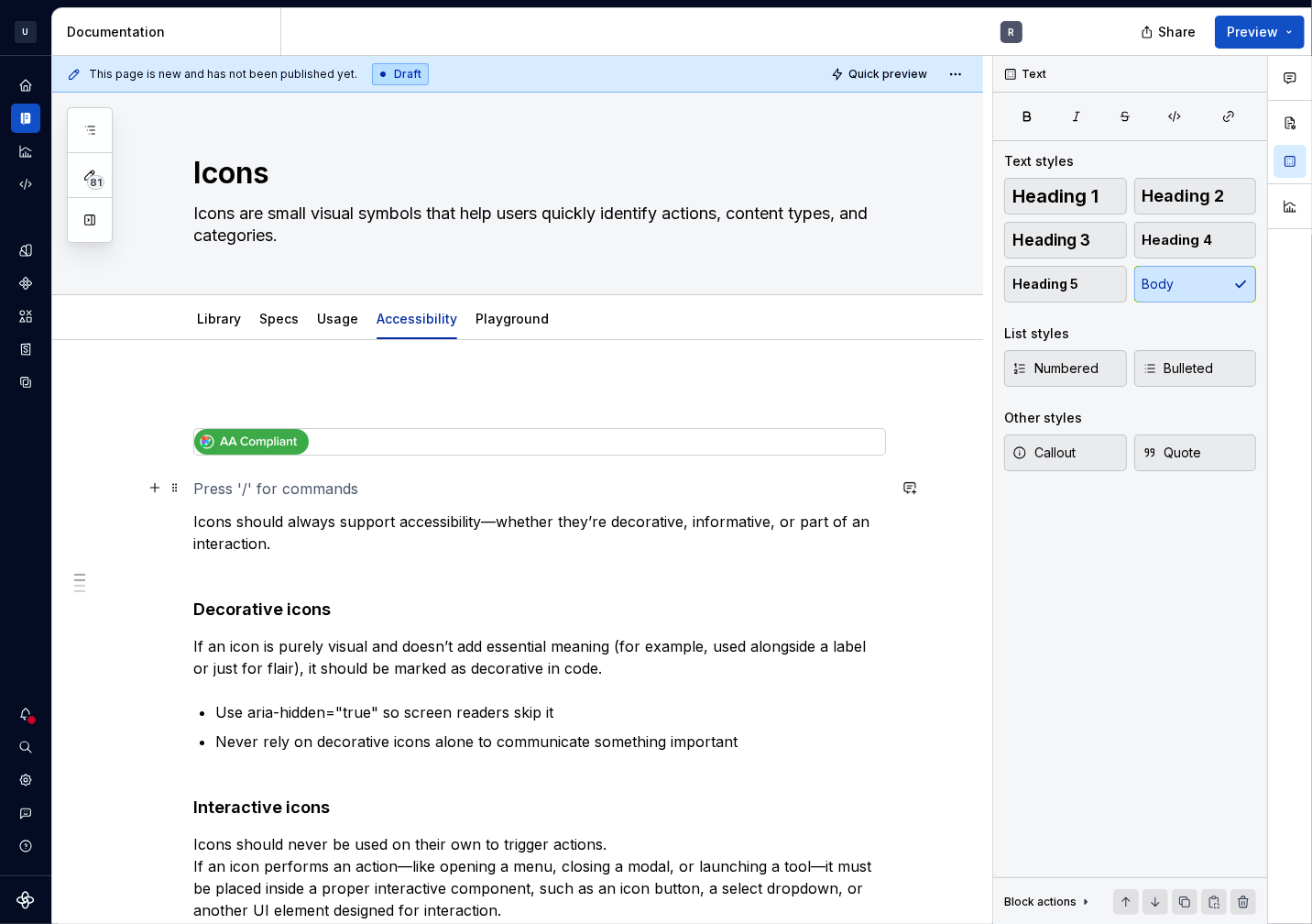
click at [207, 488] on p at bounding box center [539, 488] width 693 height 22
click at [1168, 237] on span "Heading 4" at bounding box center [1178, 241] width 71 height 19
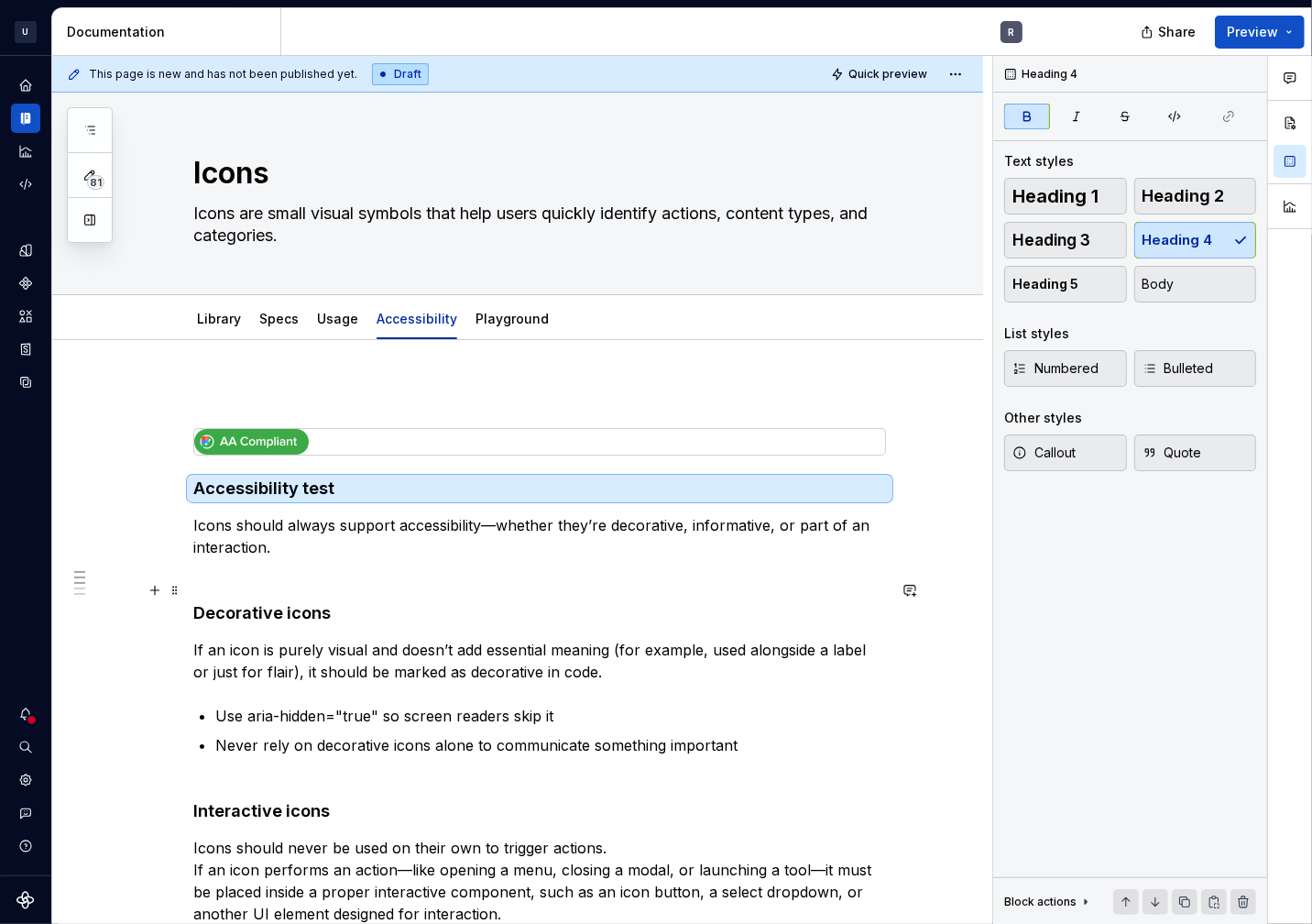
click at [286, 607] on strong "Decorative icons" at bounding box center [262, 612] width 137 height 20
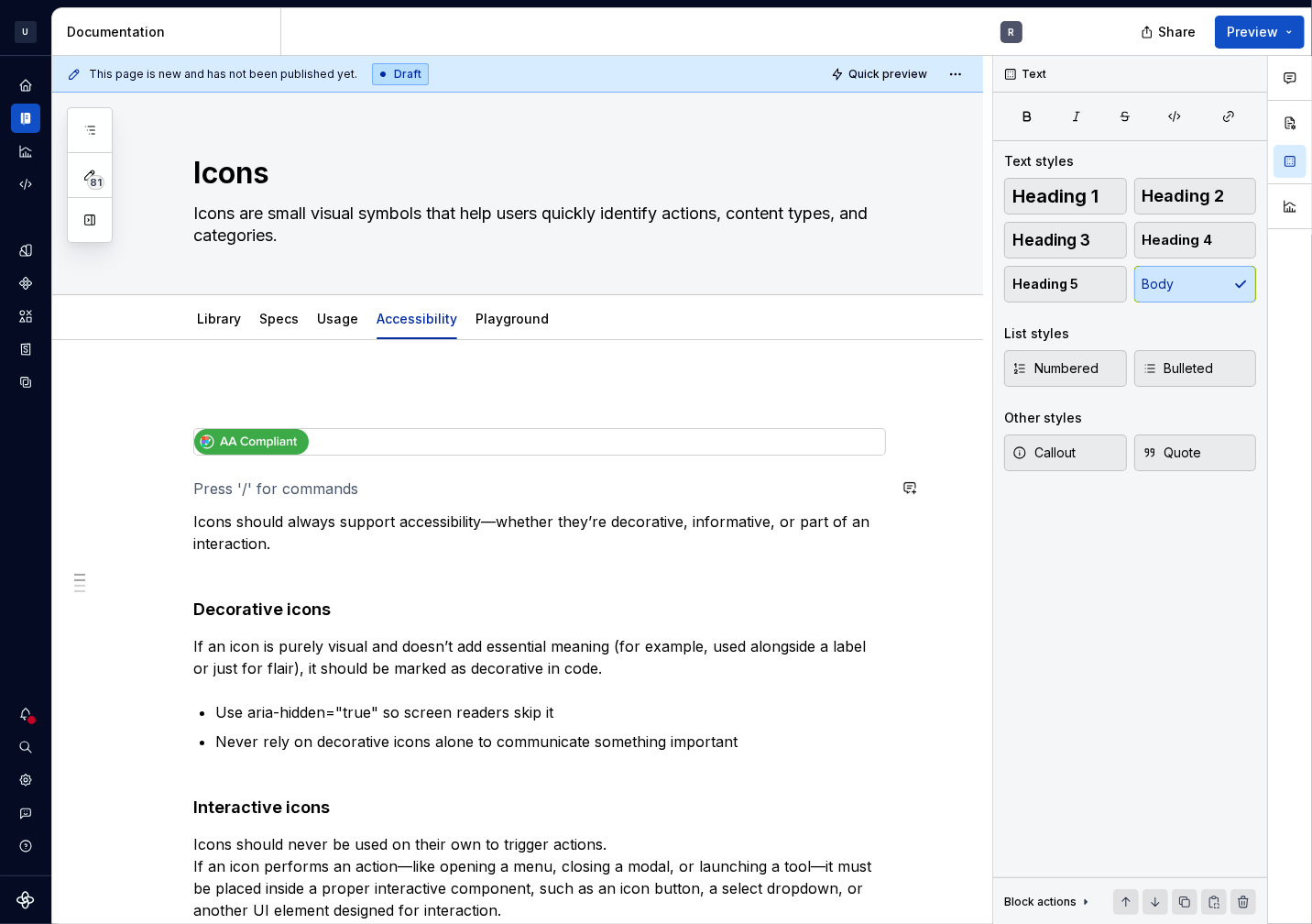
click at [303, 474] on div "Icons should always support accessibility—whether they’re decorative, informati…" at bounding box center [539, 898] width 693 height 1028
click at [1234, 224] on button "Heading 4" at bounding box center [1196, 240] width 123 height 36
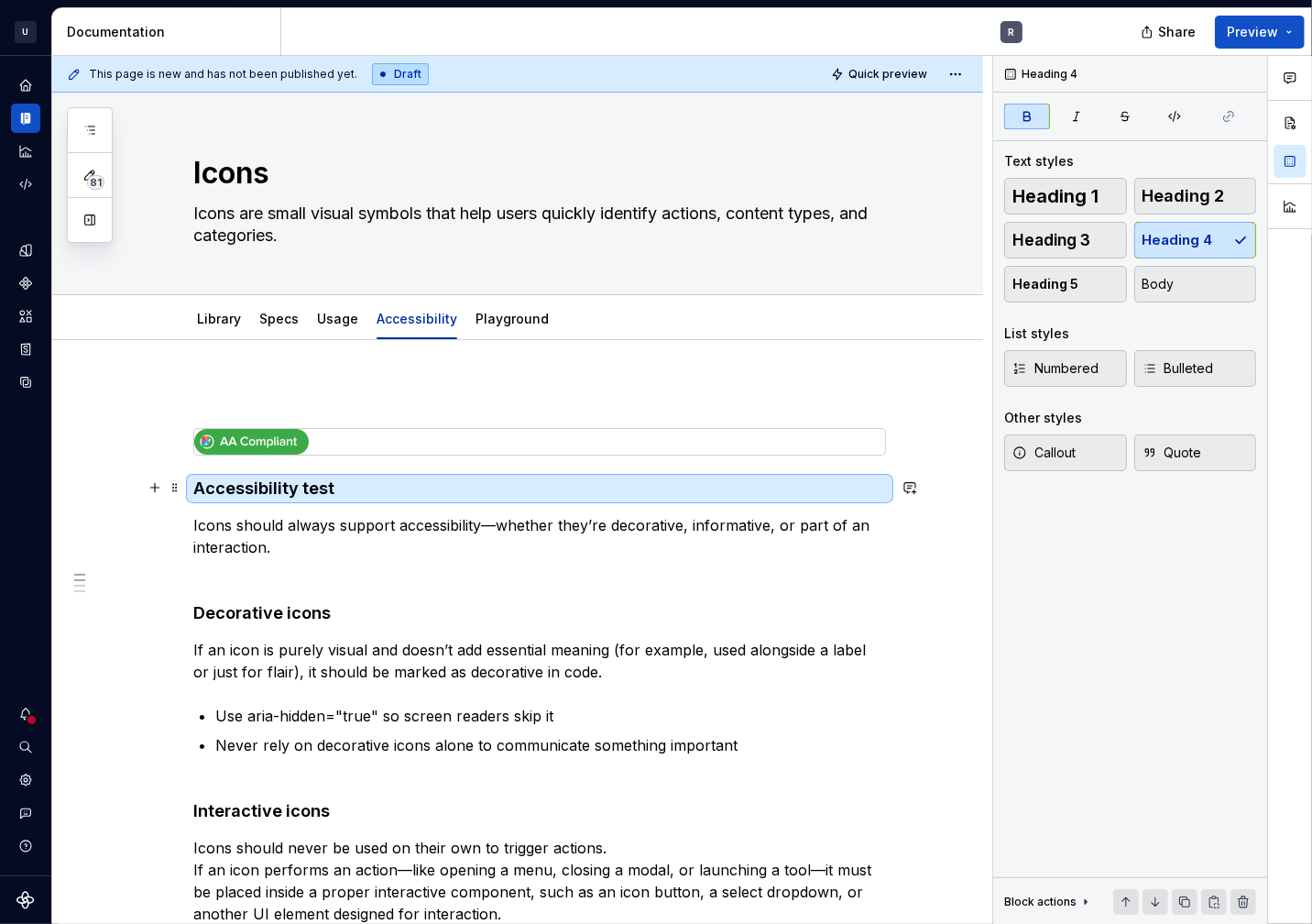
click at [460, 485] on h4 "Accessibility test" at bounding box center [539, 488] width 693 height 22
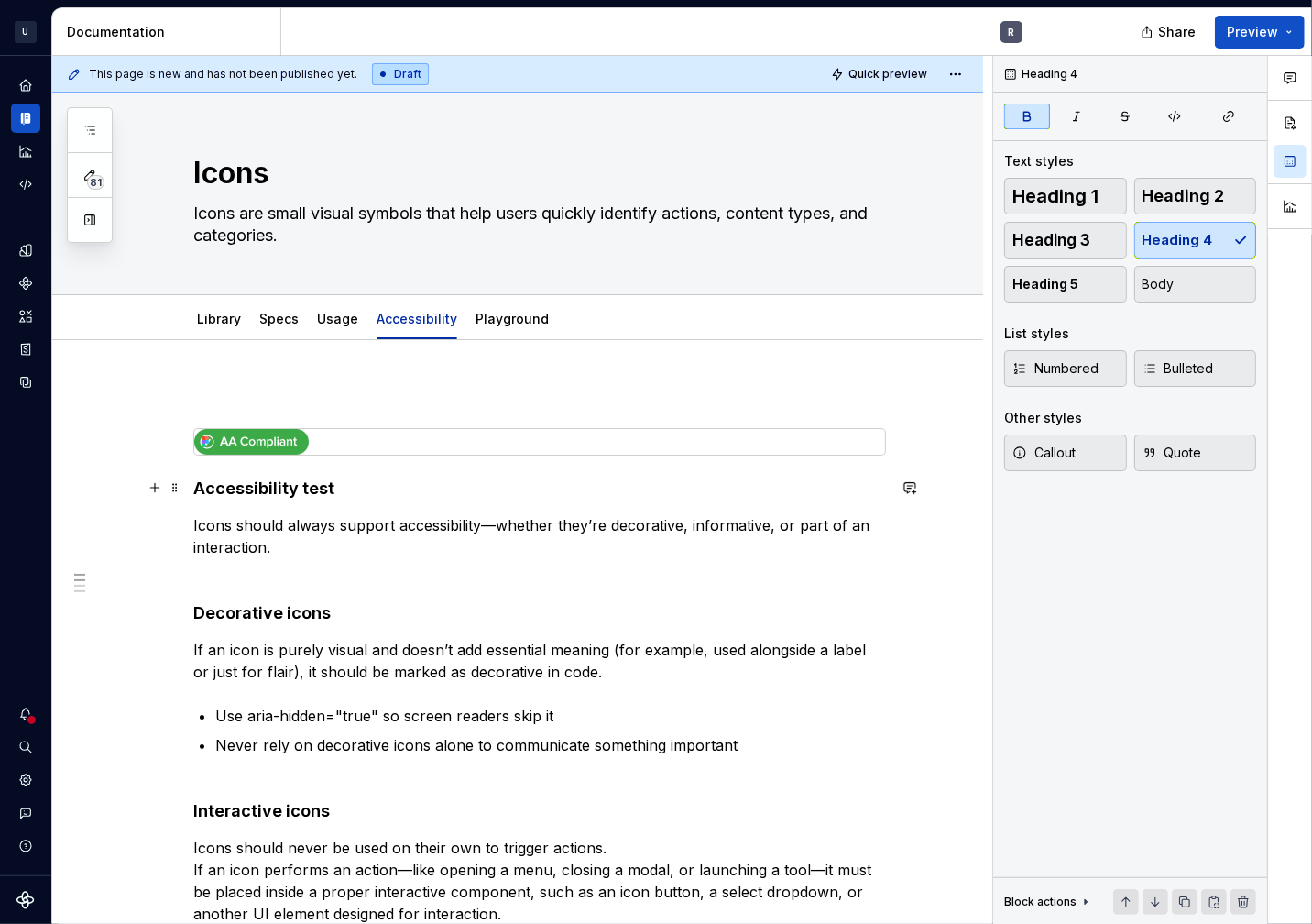
click at [334, 490] on h4 "Accessibility test" at bounding box center [539, 488] width 693 height 22
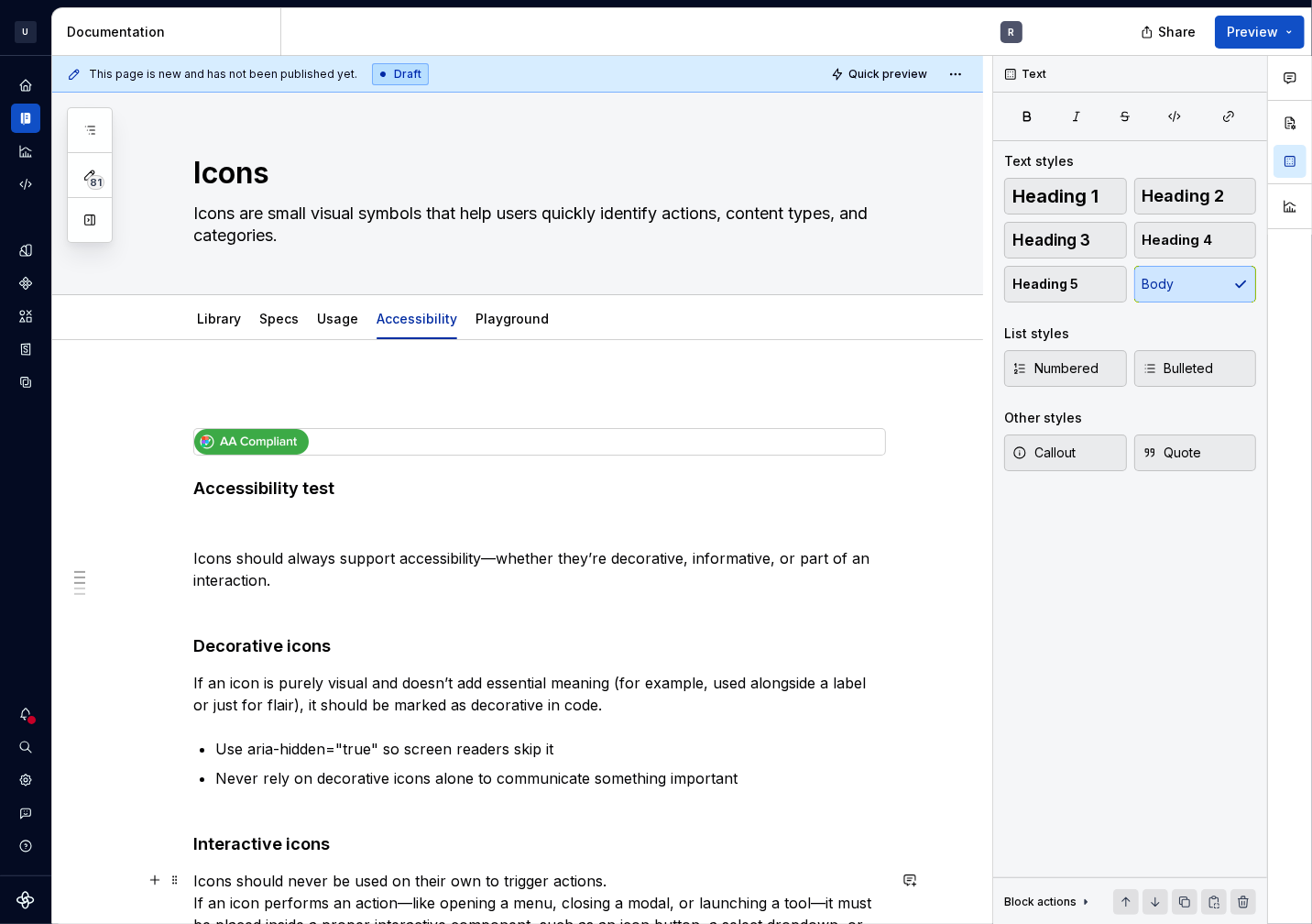
type textarea "*"
click at [152, 521] on button "button" at bounding box center [155, 525] width 26 height 26
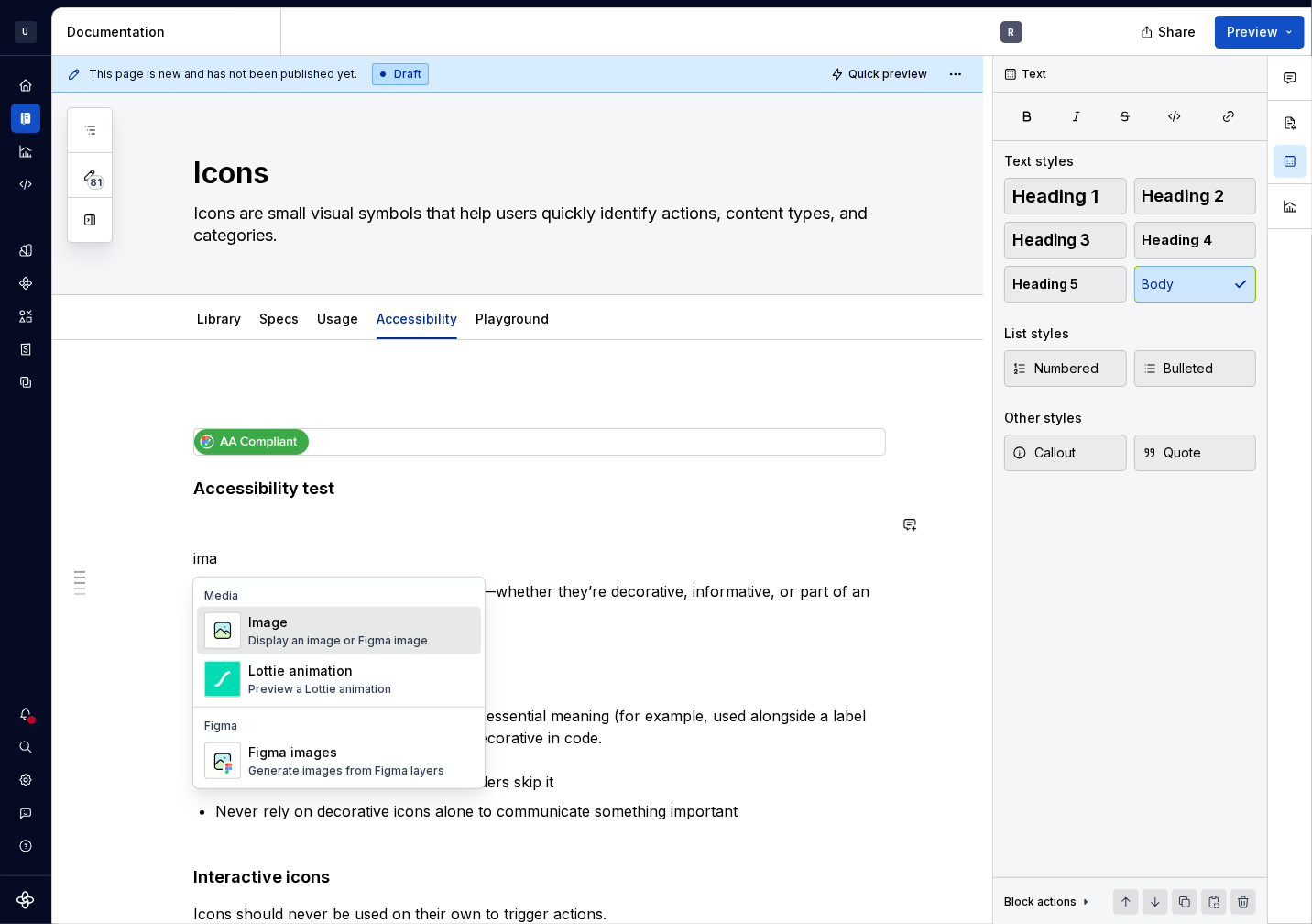
click at [366, 646] on div "Display an image or Figma image" at bounding box center [337, 641] width 179 height 15
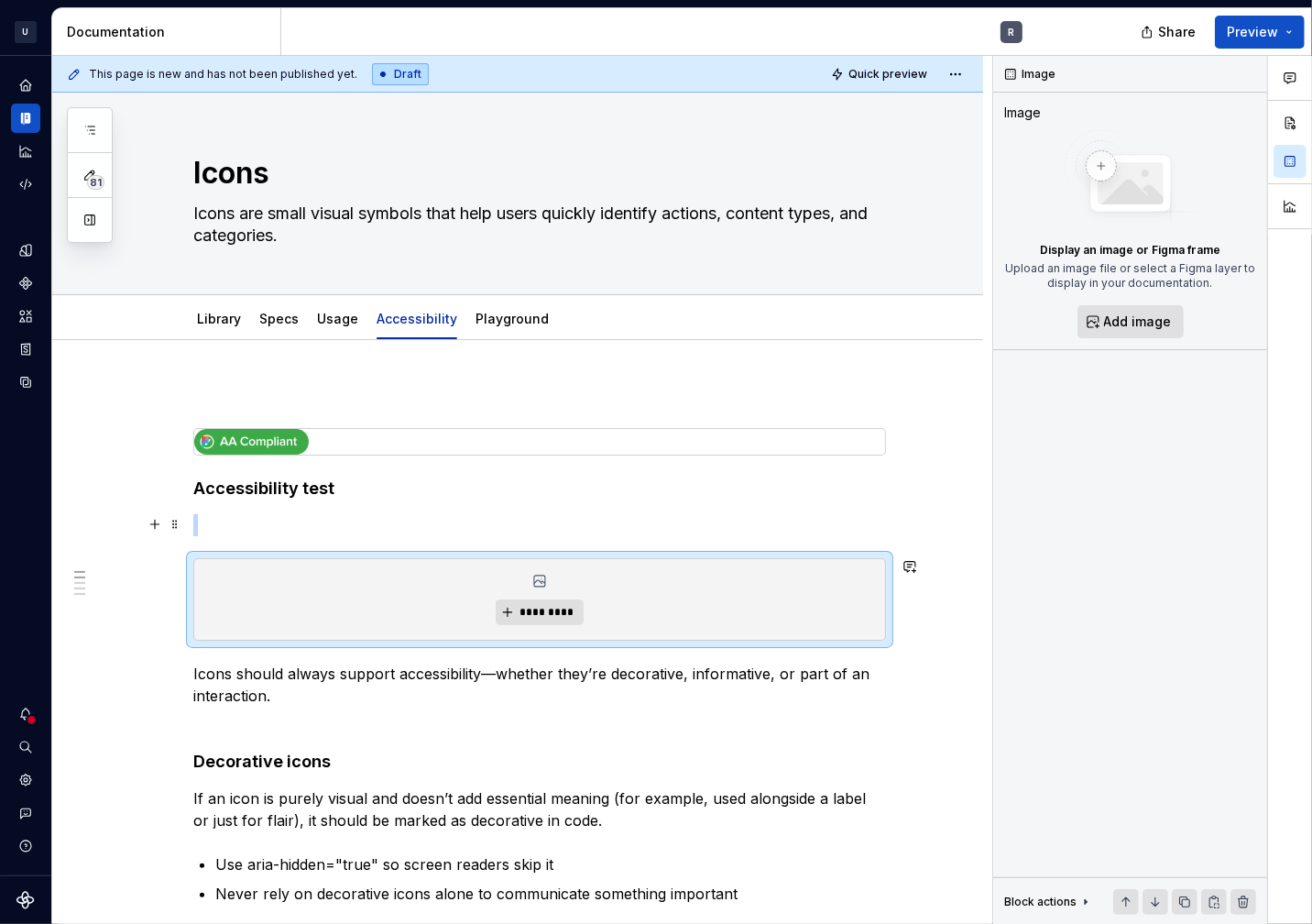
type textarea "*"
click at [559, 600] on button "*********" at bounding box center [539, 613] width 87 height 26
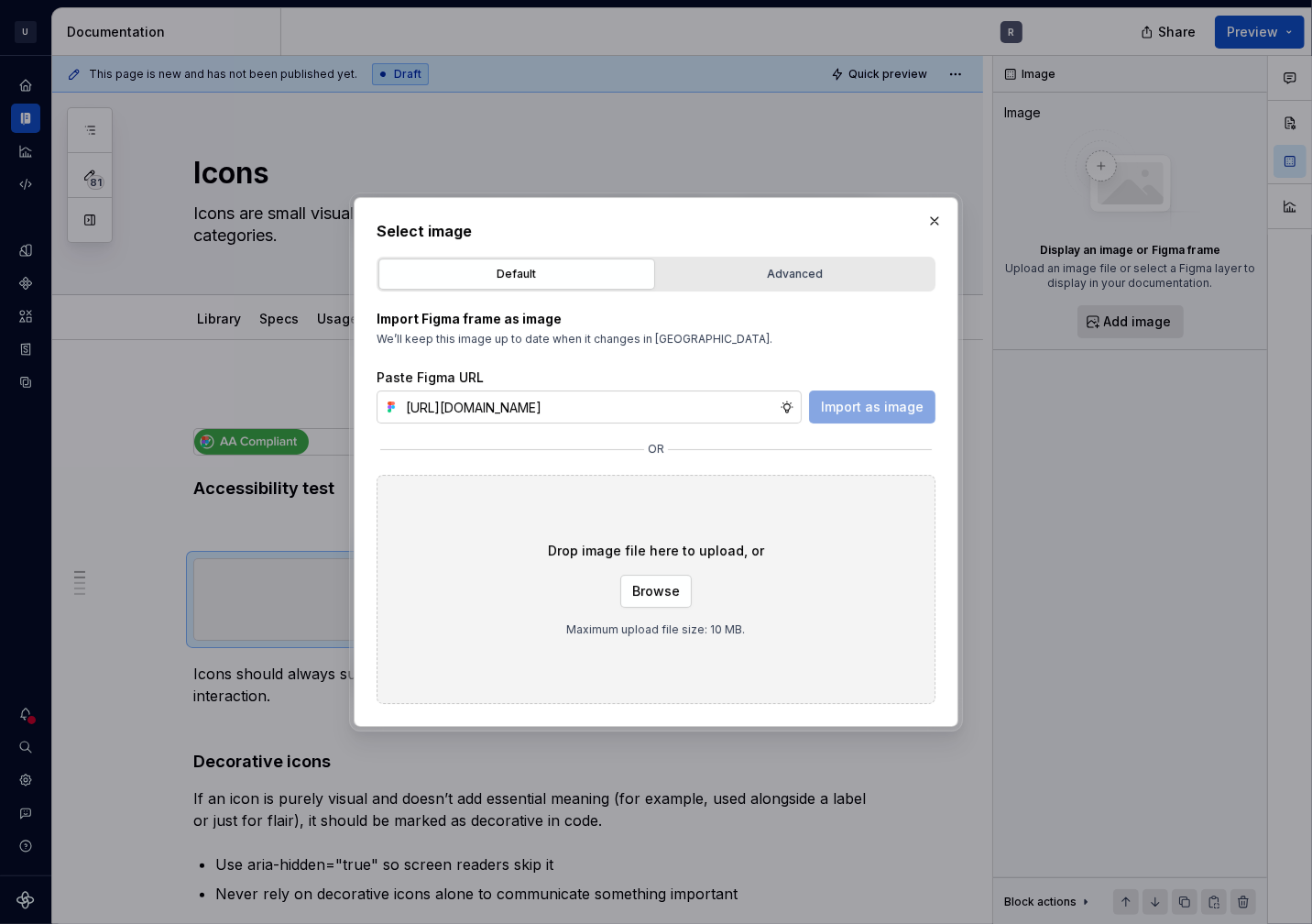
scroll to position [0, 530]
type input "https://www.figma.com/design/9KiJBu6TBwZ1KzvhFKGNPk/%F0%9F%8C%88-Iconography-Us…"
click at [851, 416] on button "Import as image" at bounding box center [873, 407] width 126 height 33
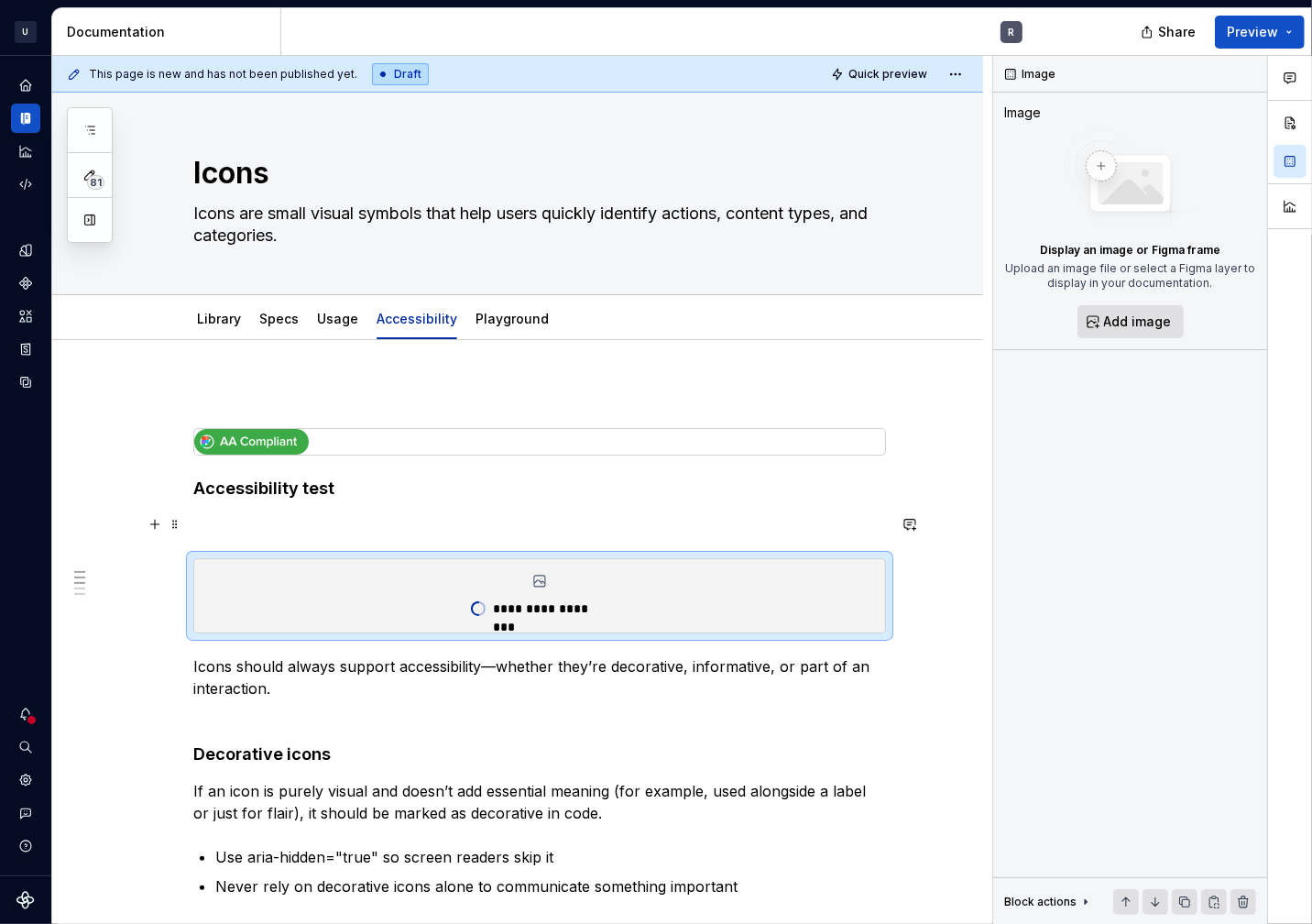
click at [261, 524] on p at bounding box center [539, 526] width 693 height 22
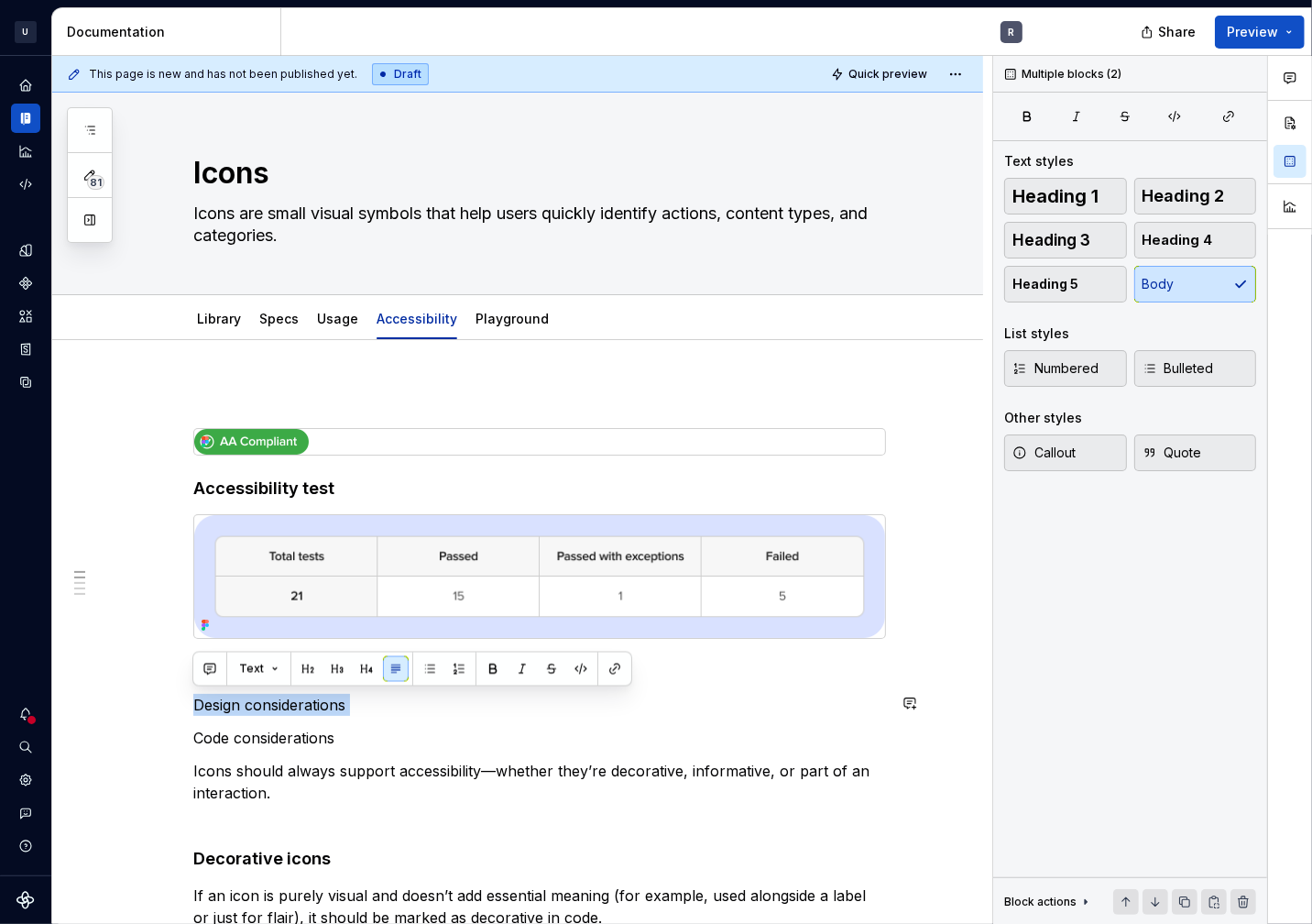
click at [488, 662] on button "button" at bounding box center [493, 670] width 26 height 26
click at [241, 736] on p "Code considerations" at bounding box center [539, 738] width 693 height 22
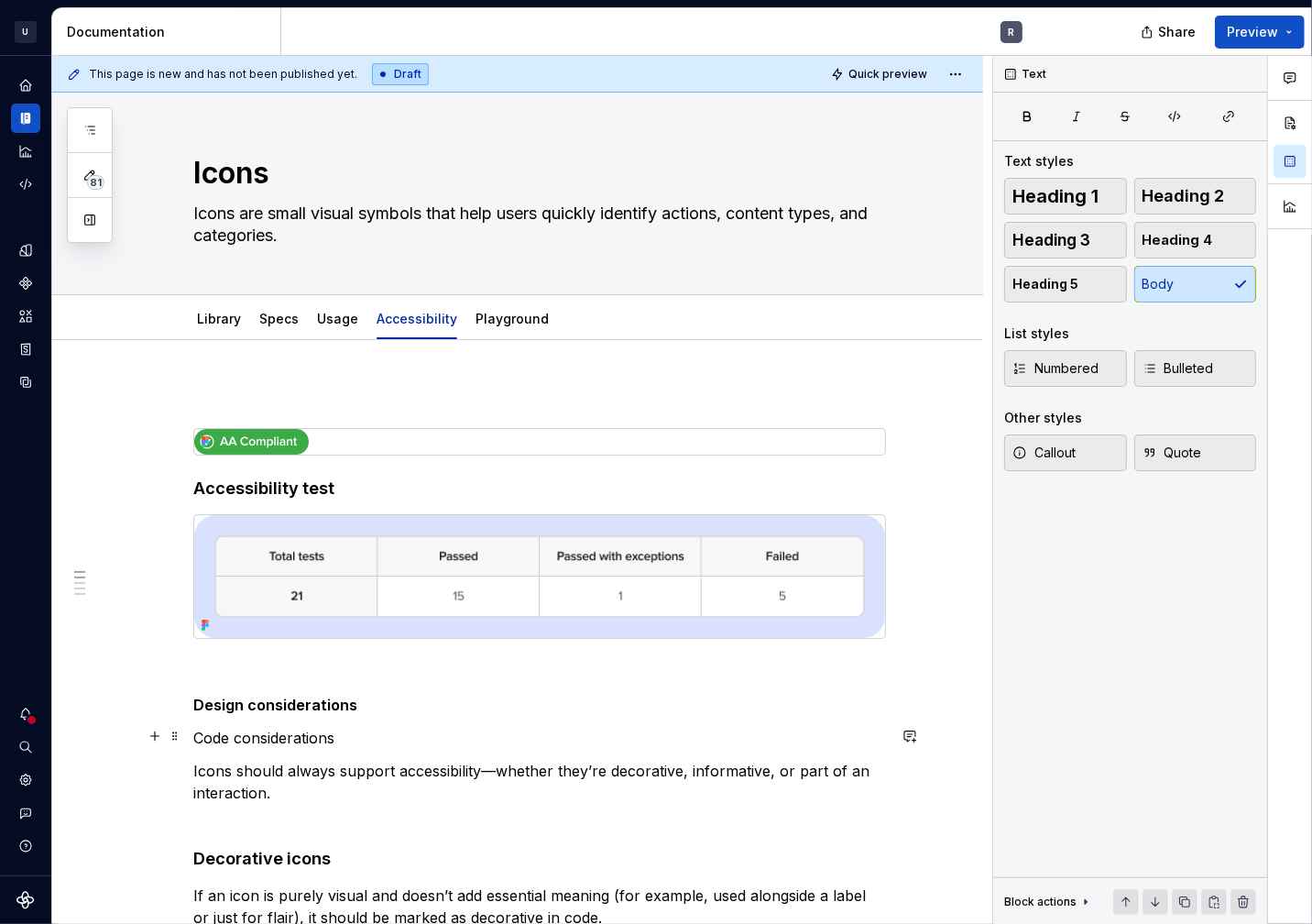
click at [285, 729] on p "Code considerations" at bounding box center [539, 738] width 693 height 22
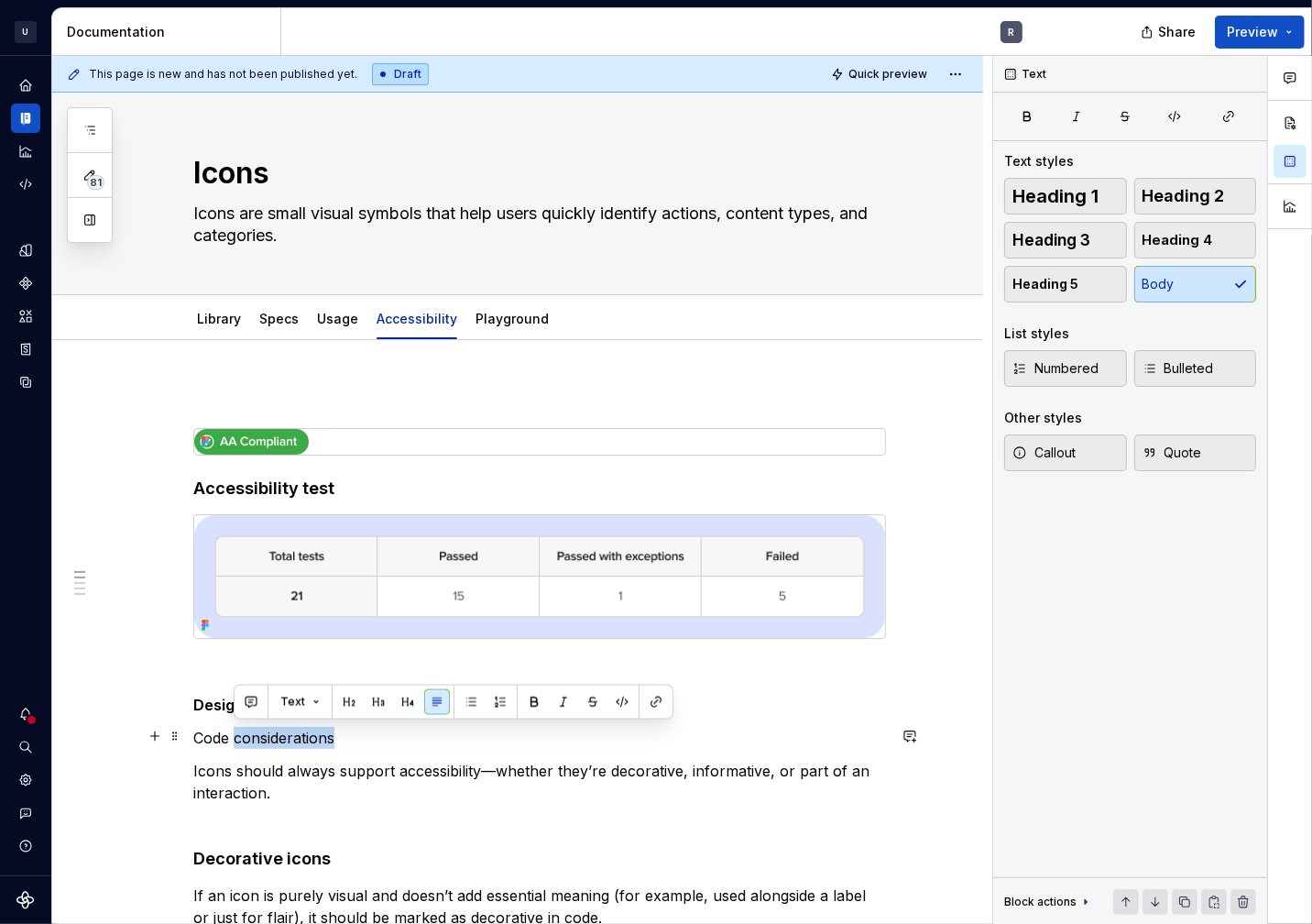
click at [285, 729] on p "Code considerations" at bounding box center [539, 738] width 693 height 22
click at [495, 694] on button "button" at bounding box center [493, 702] width 26 height 26
click at [455, 774] on p "Icons should always support accessibility—whether they’re decorative, informati…" at bounding box center [539, 781] width 693 height 44
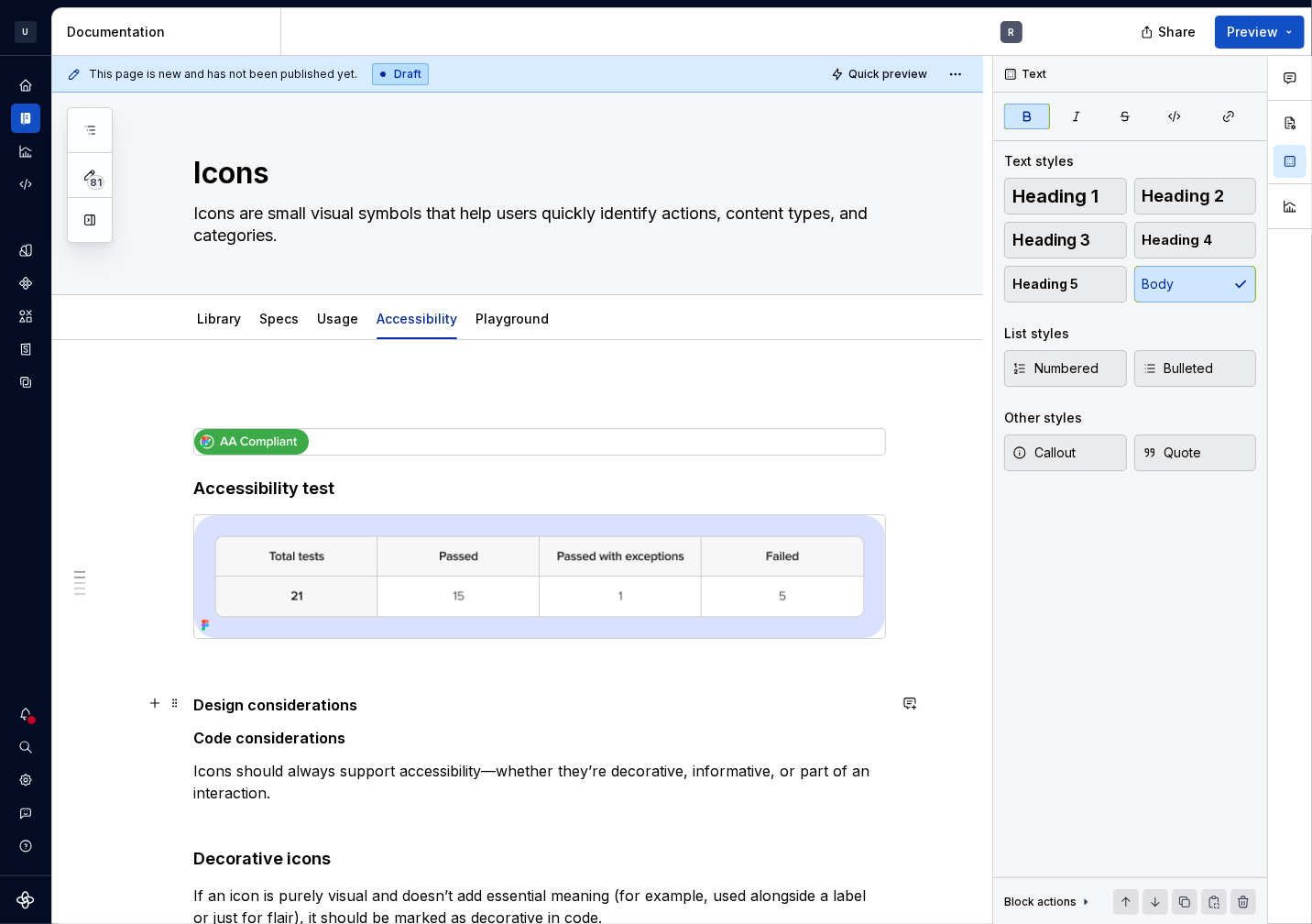
click at [392, 705] on p "Design considerations" at bounding box center [539, 705] width 693 height 22
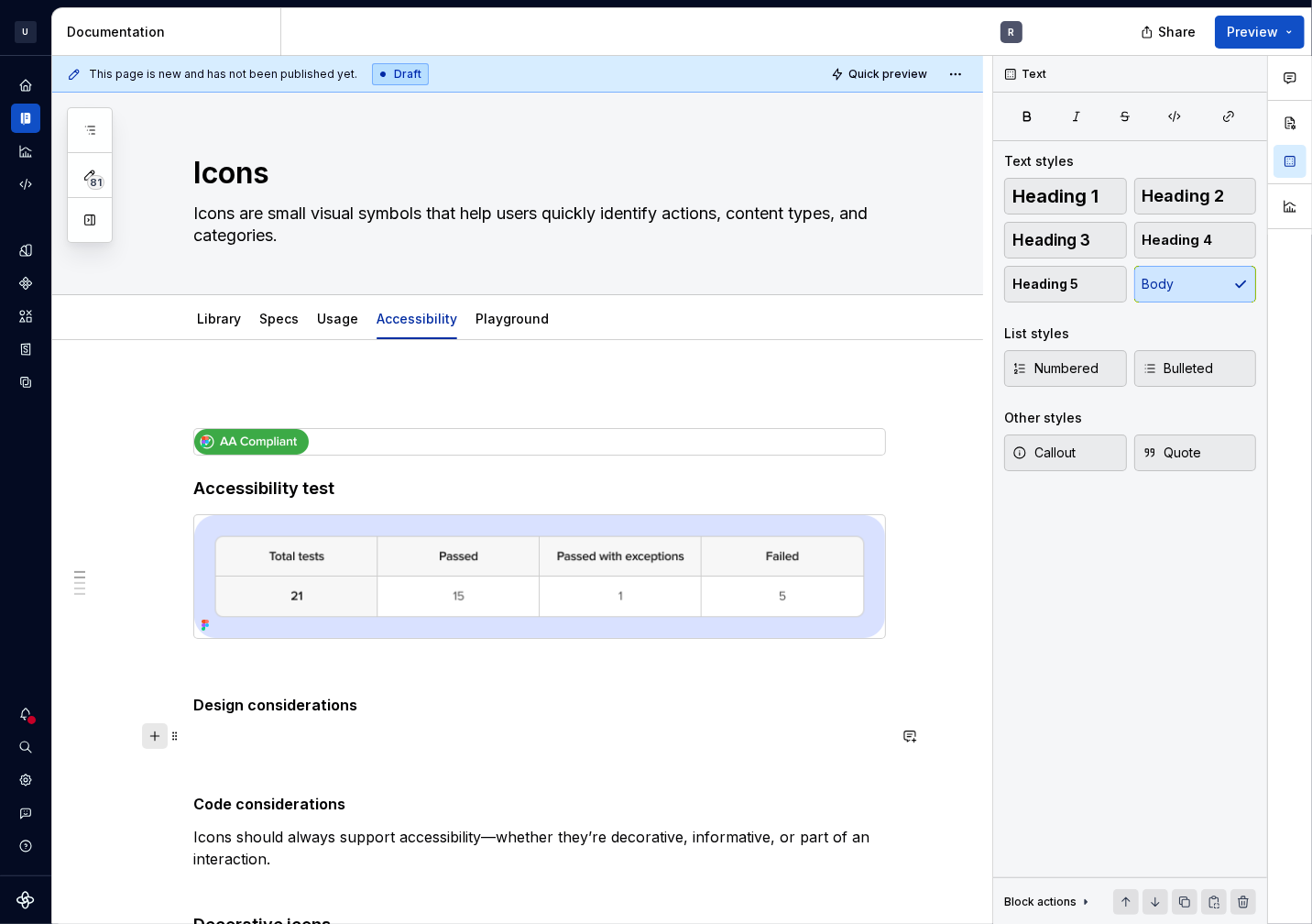
click at [158, 743] on button "button" at bounding box center [155, 736] width 26 height 26
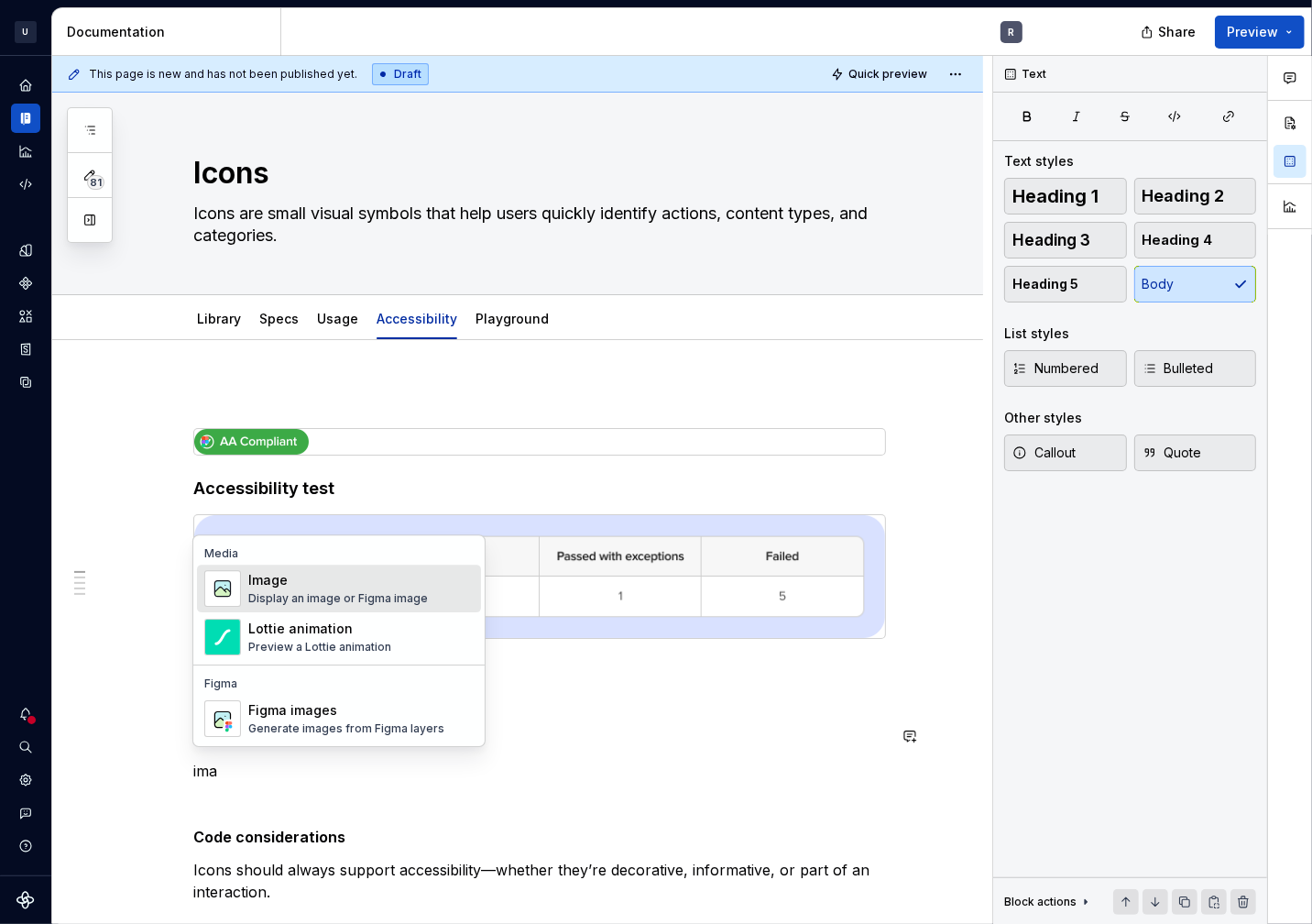
click at [319, 577] on div "Image" at bounding box center [337, 580] width 179 height 19
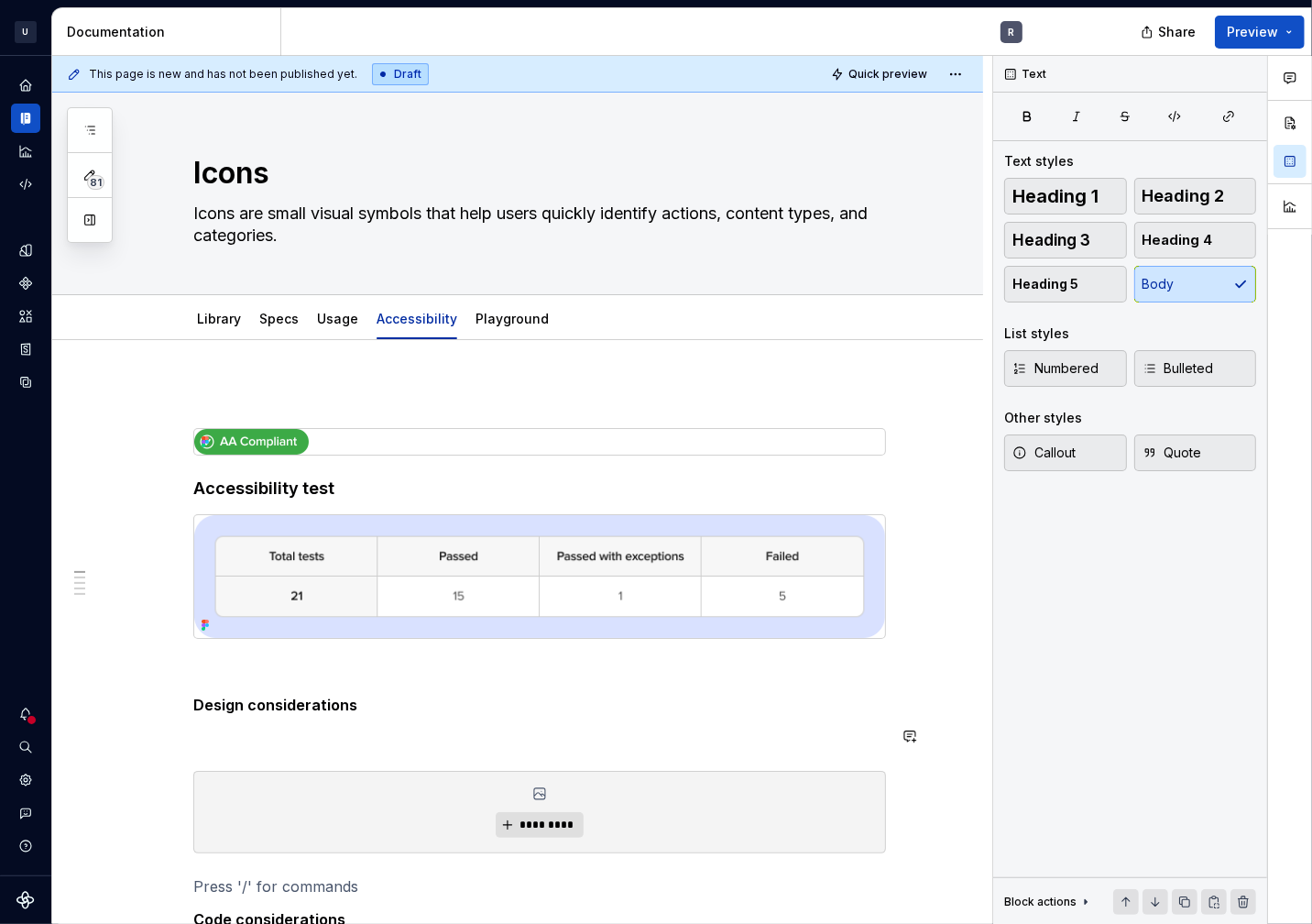
click at [335, 728] on p at bounding box center [539, 738] width 693 height 22
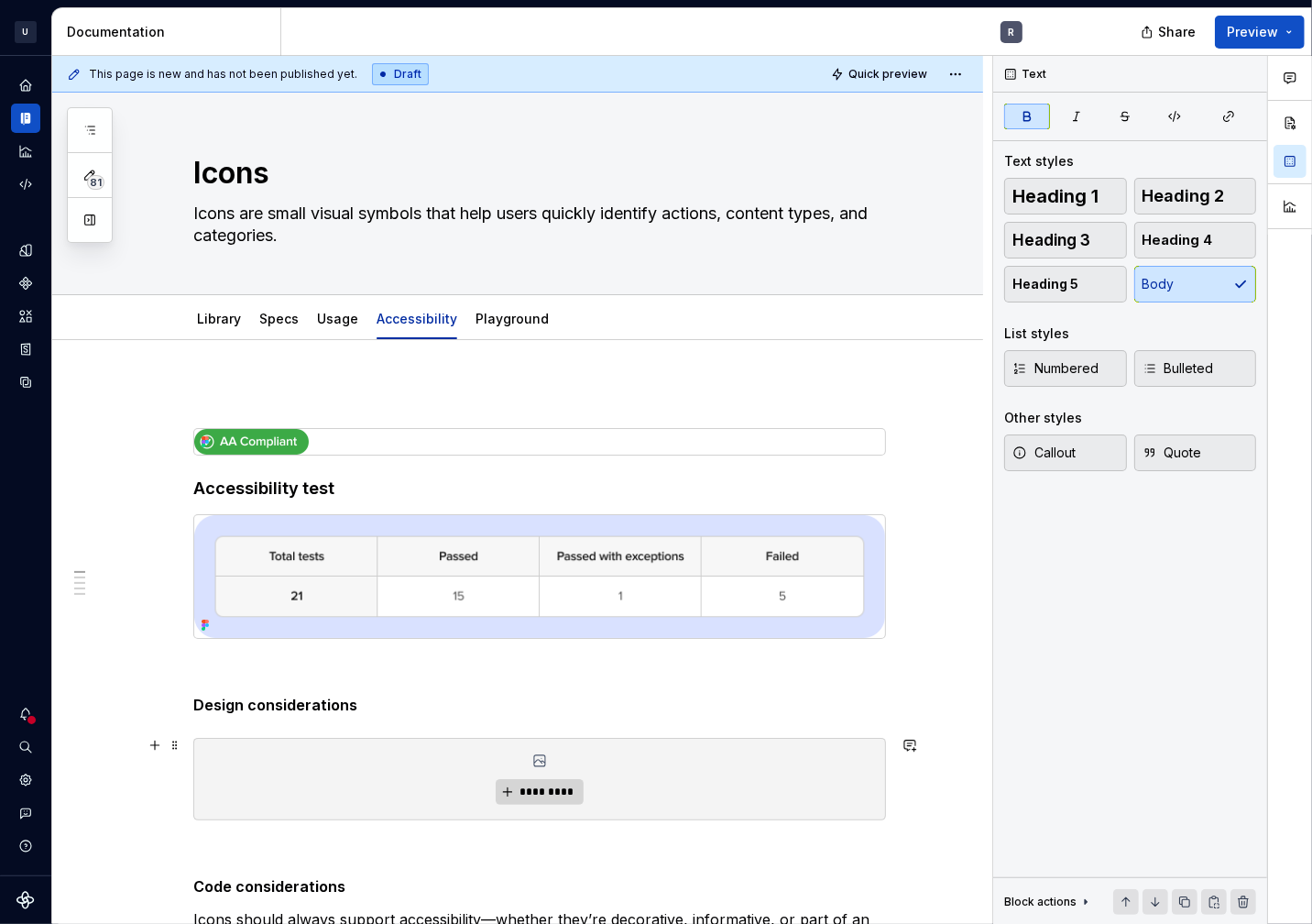
click at [558, 779] on button "*********" at bounding box center [539, 792] width 87 height 26
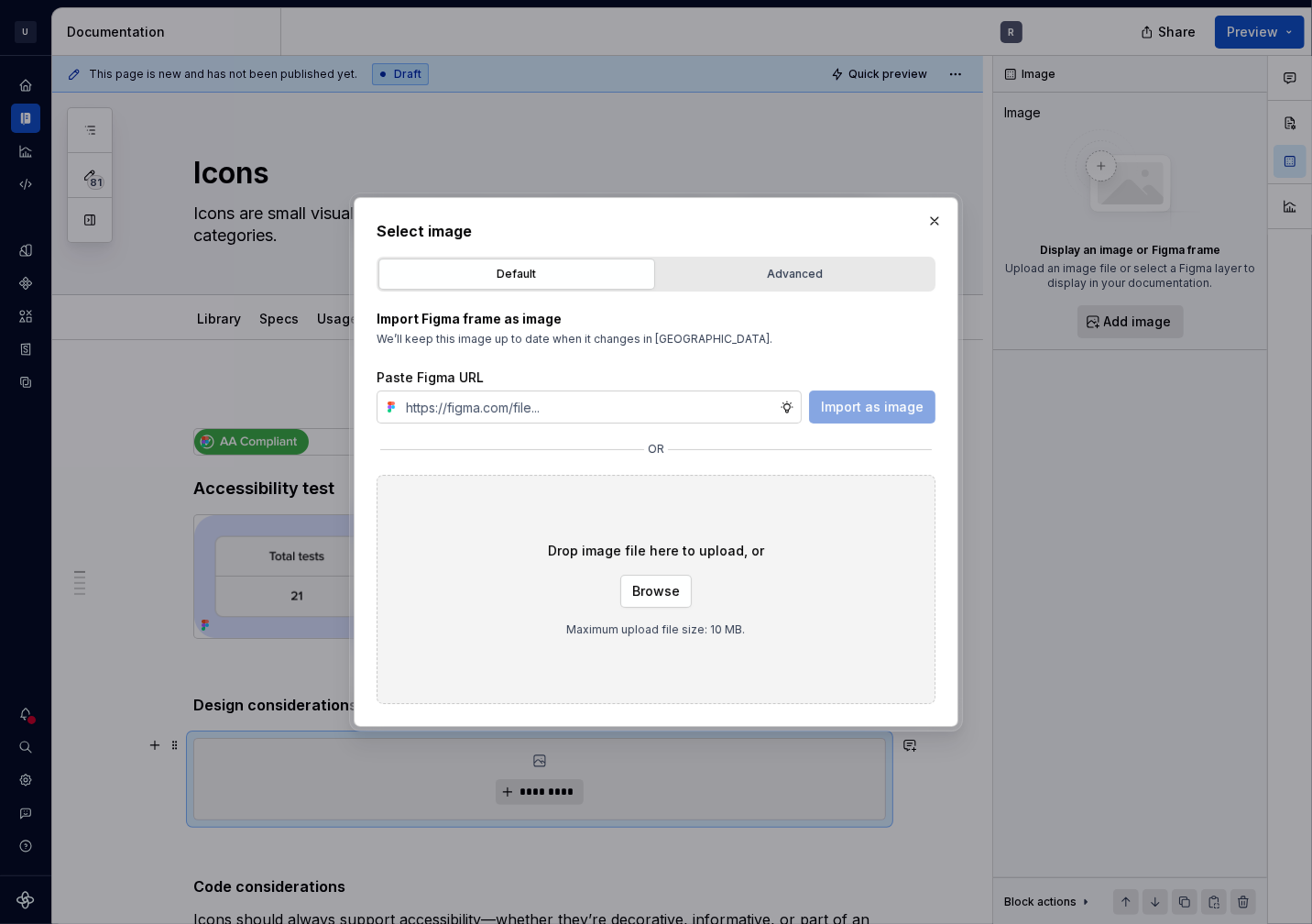
type textarea "*"
type input "https://www.figma.com/design/9KiJBu6TBwZ1KzvhFKGNPk/%F0%9F%8C%88-Iconography-Us…"
click at [903, 405] on span "Import as image" at bounding box center [872, 407] width 103 height 19
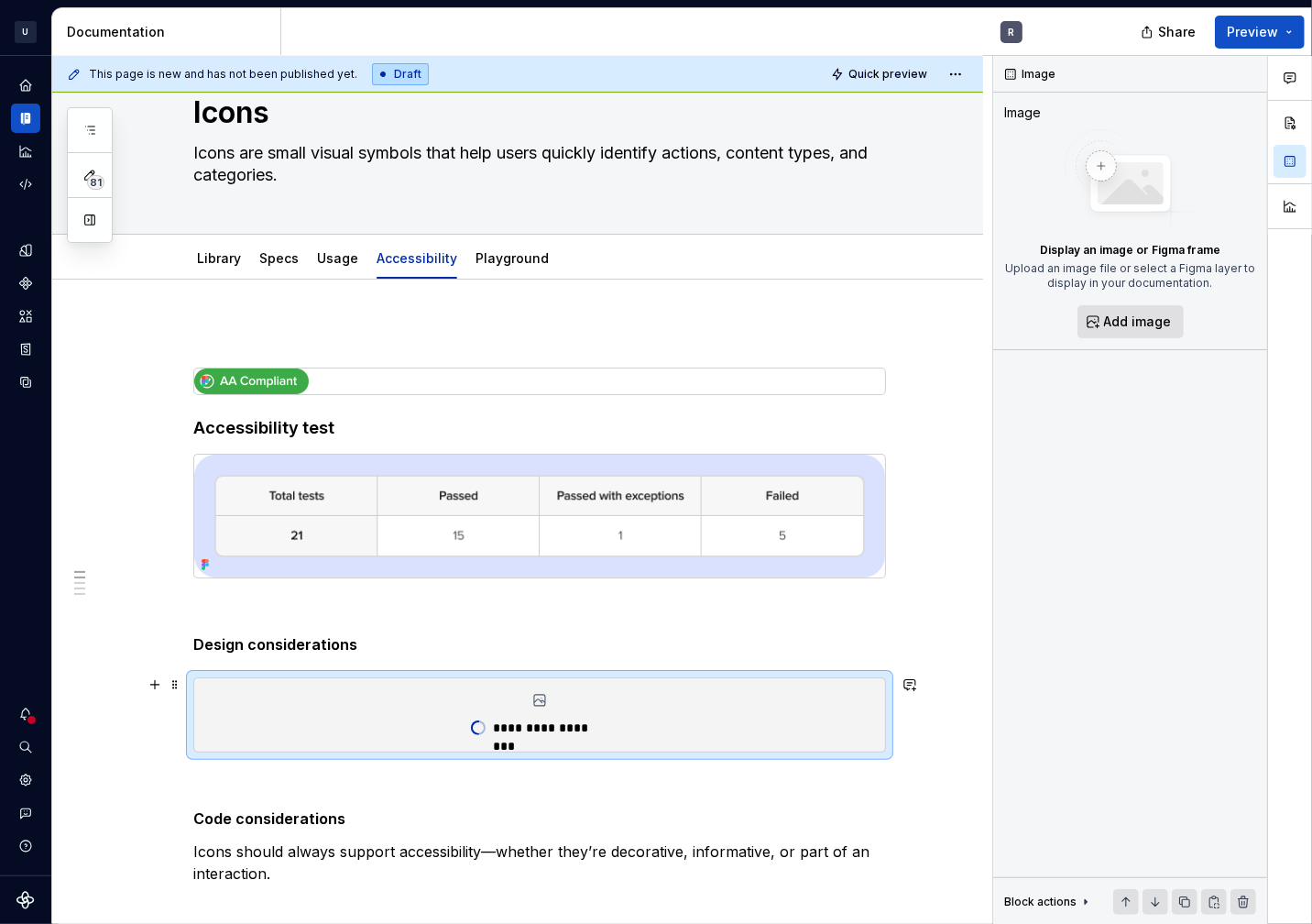
scroll to position [64, 0]
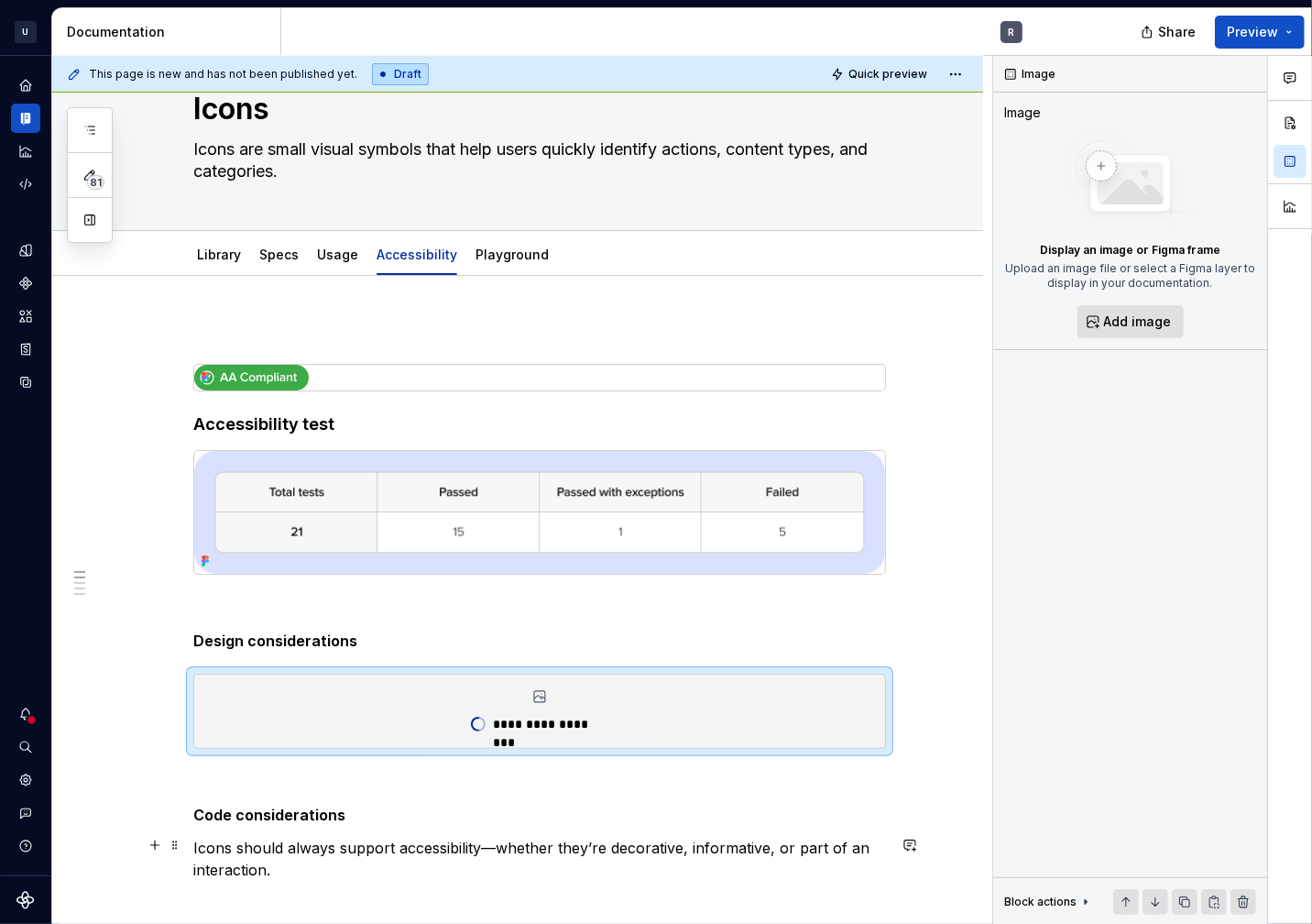
click at [193, 846] on p "Icons should always support accessibility—whether they’re decorative, informati…" at bounding box center [539, 858] width 693 height 44
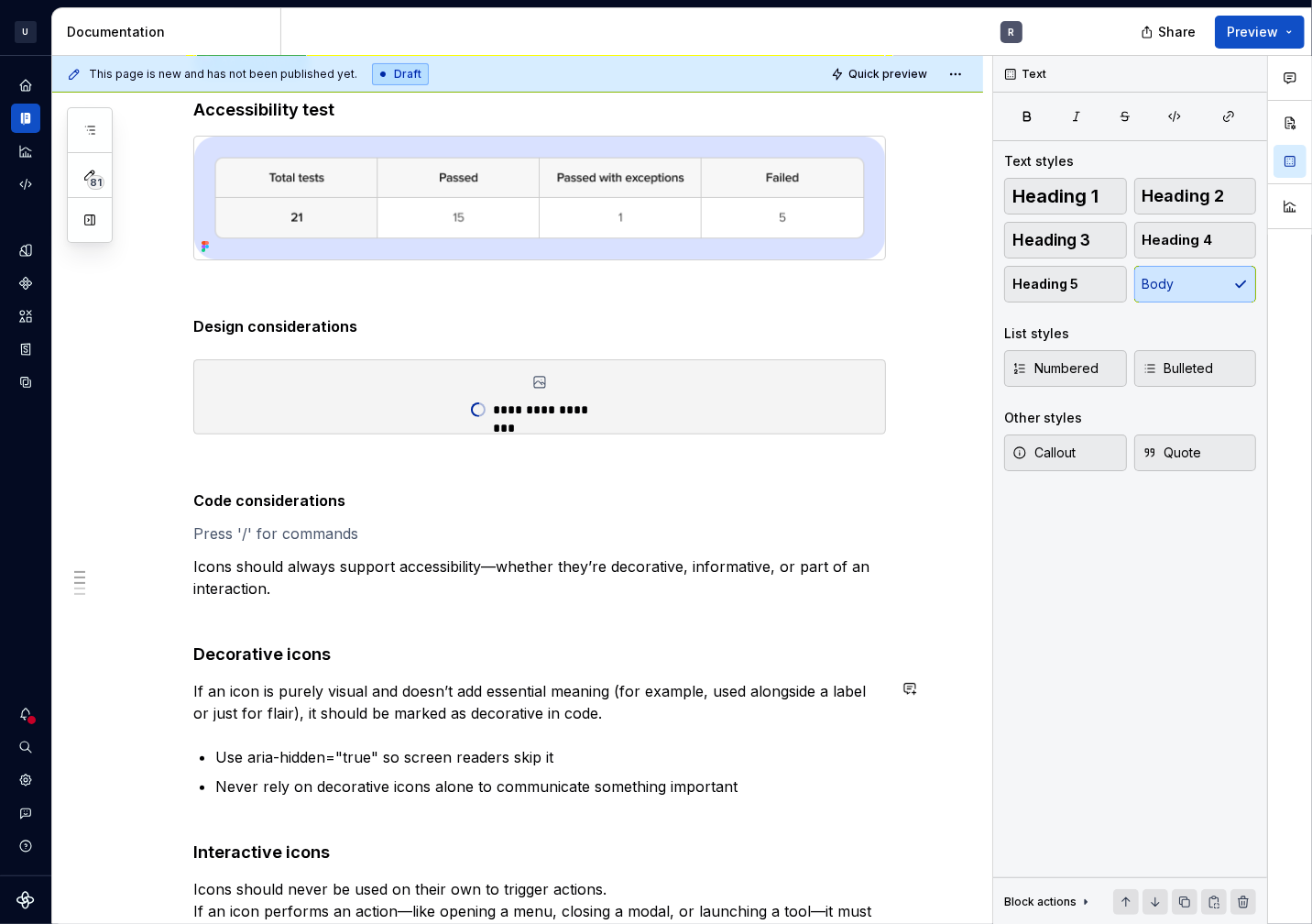
scroll to position [337, 0]
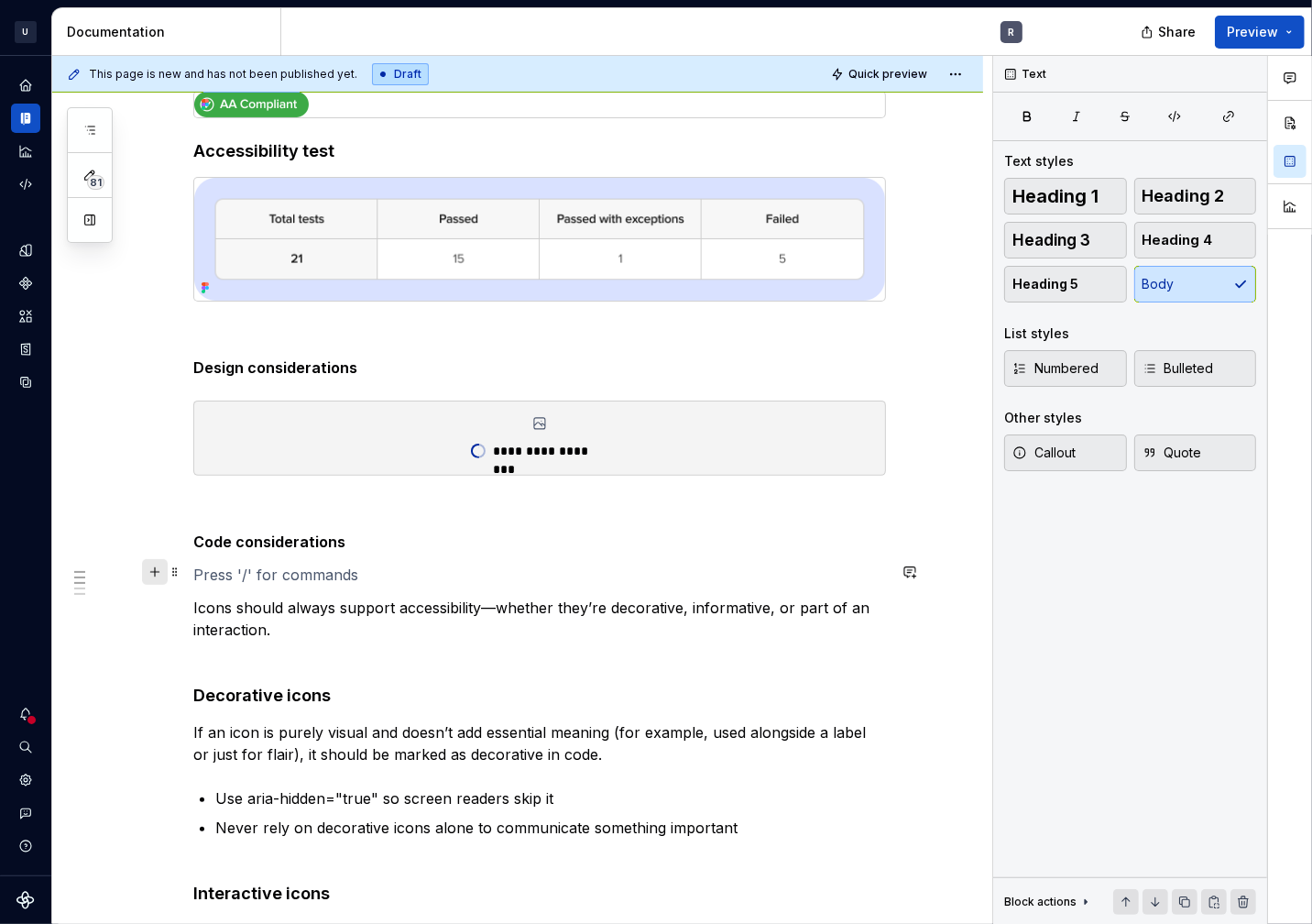
click at [161, 567] on button "button" at bounding box center [155, 572] width 26 height 26
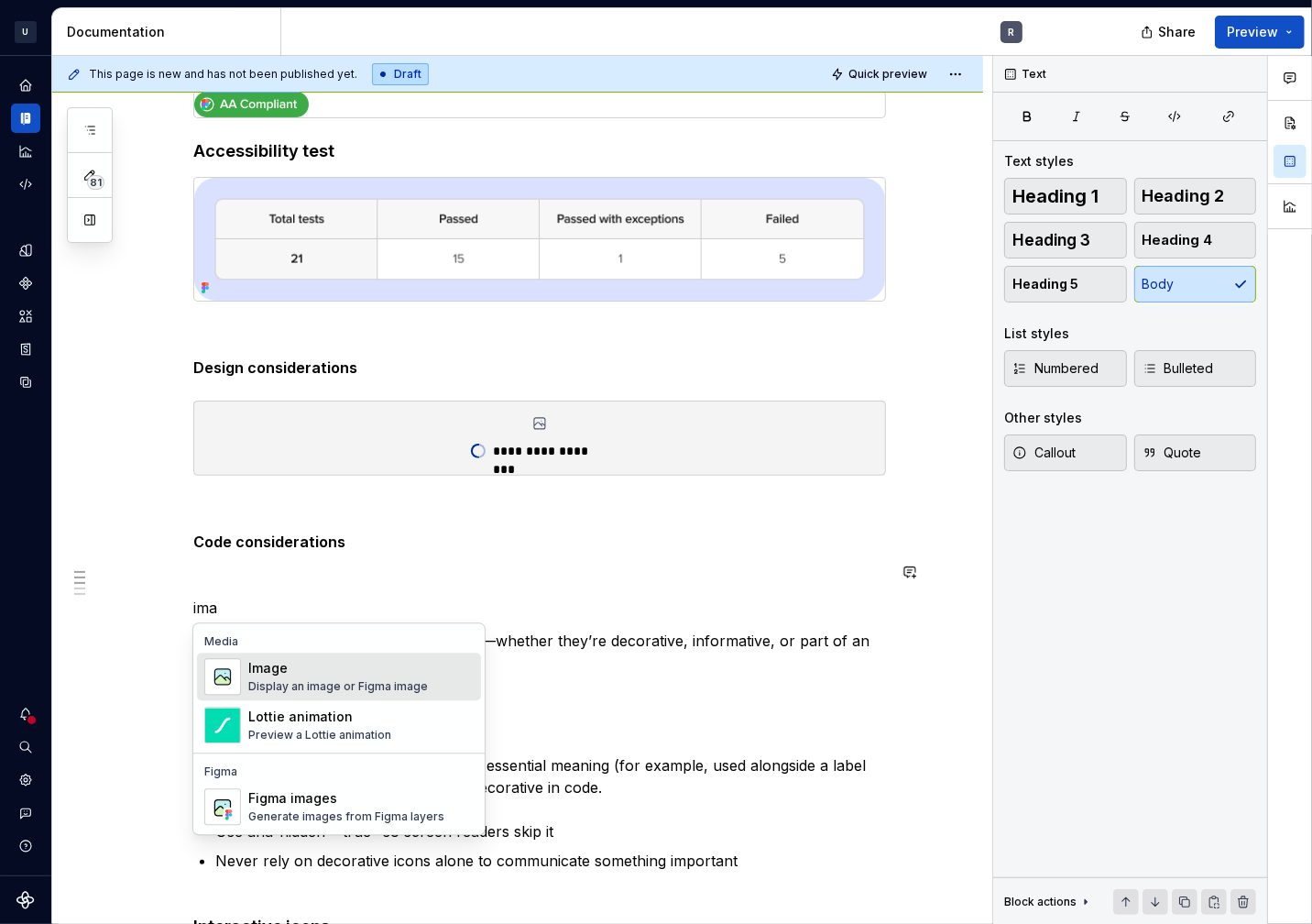
click at [345, 670] on div "Image" at bounding box center [337, 669] width 179 height 19
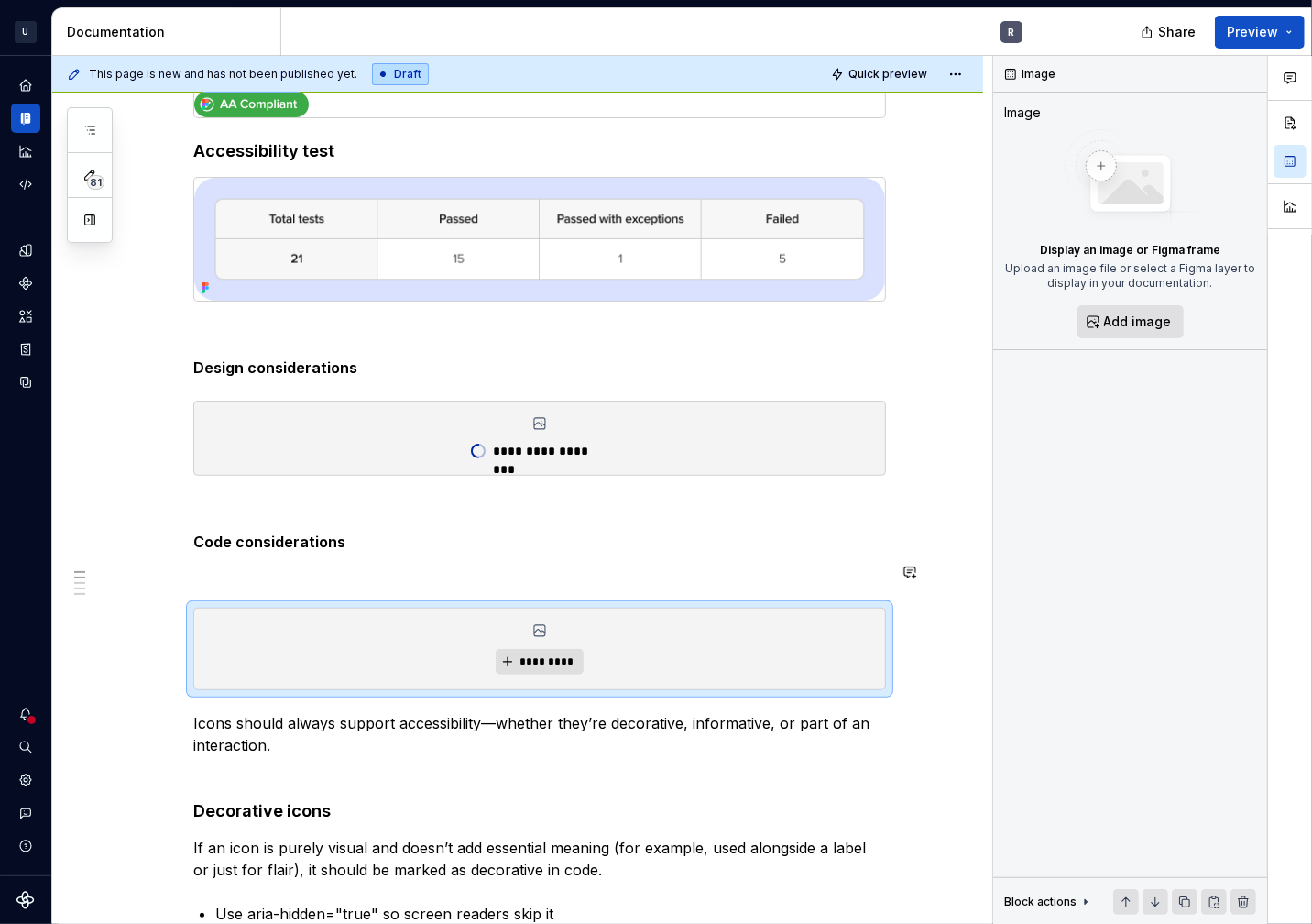
type textarea "*"
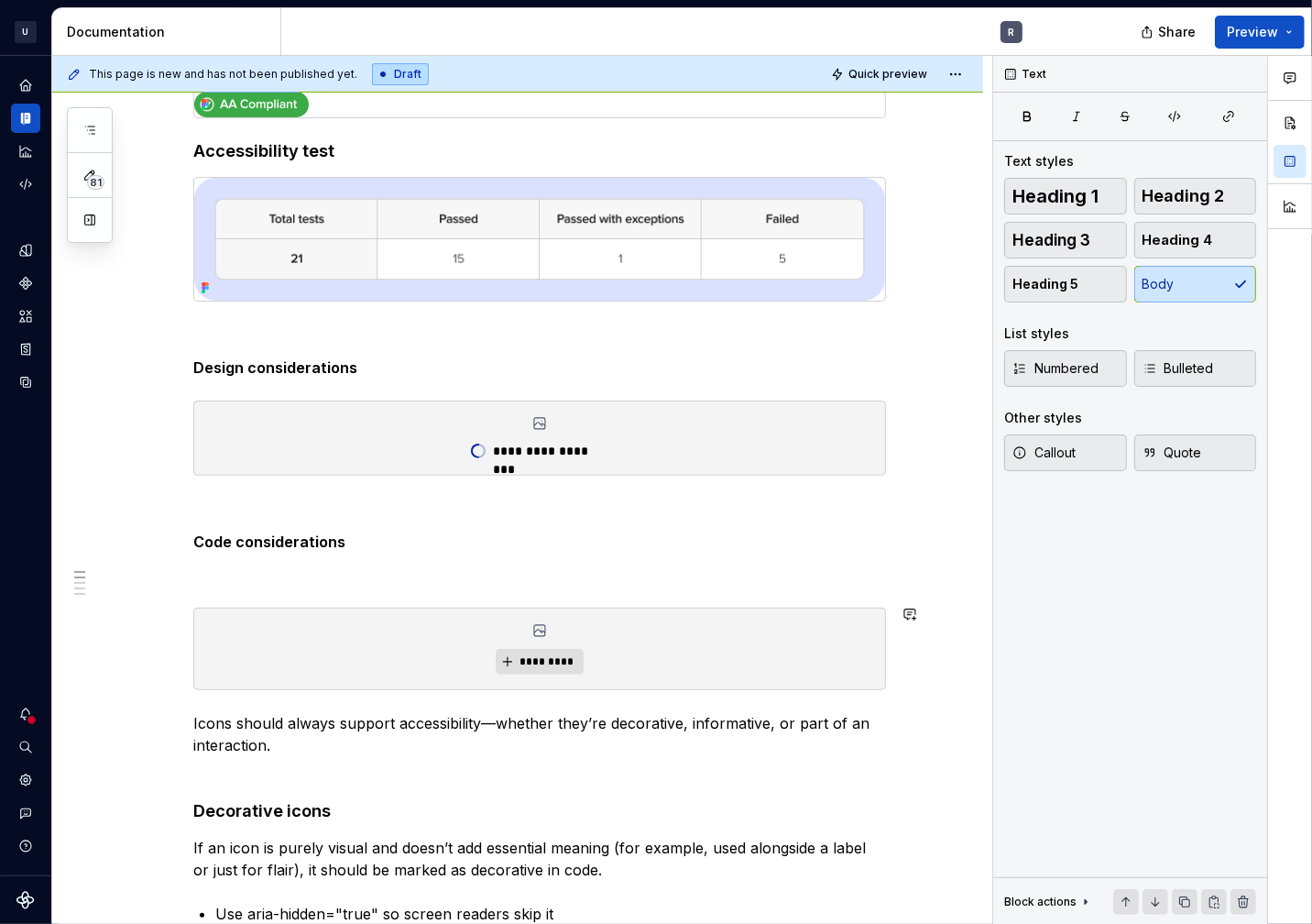
click at [224, 582] on div "**********" at bounding box center [539, 830] width 693 height 1568
click at [235, 577] on p at bounding box center [539, 575] width 693 height 22
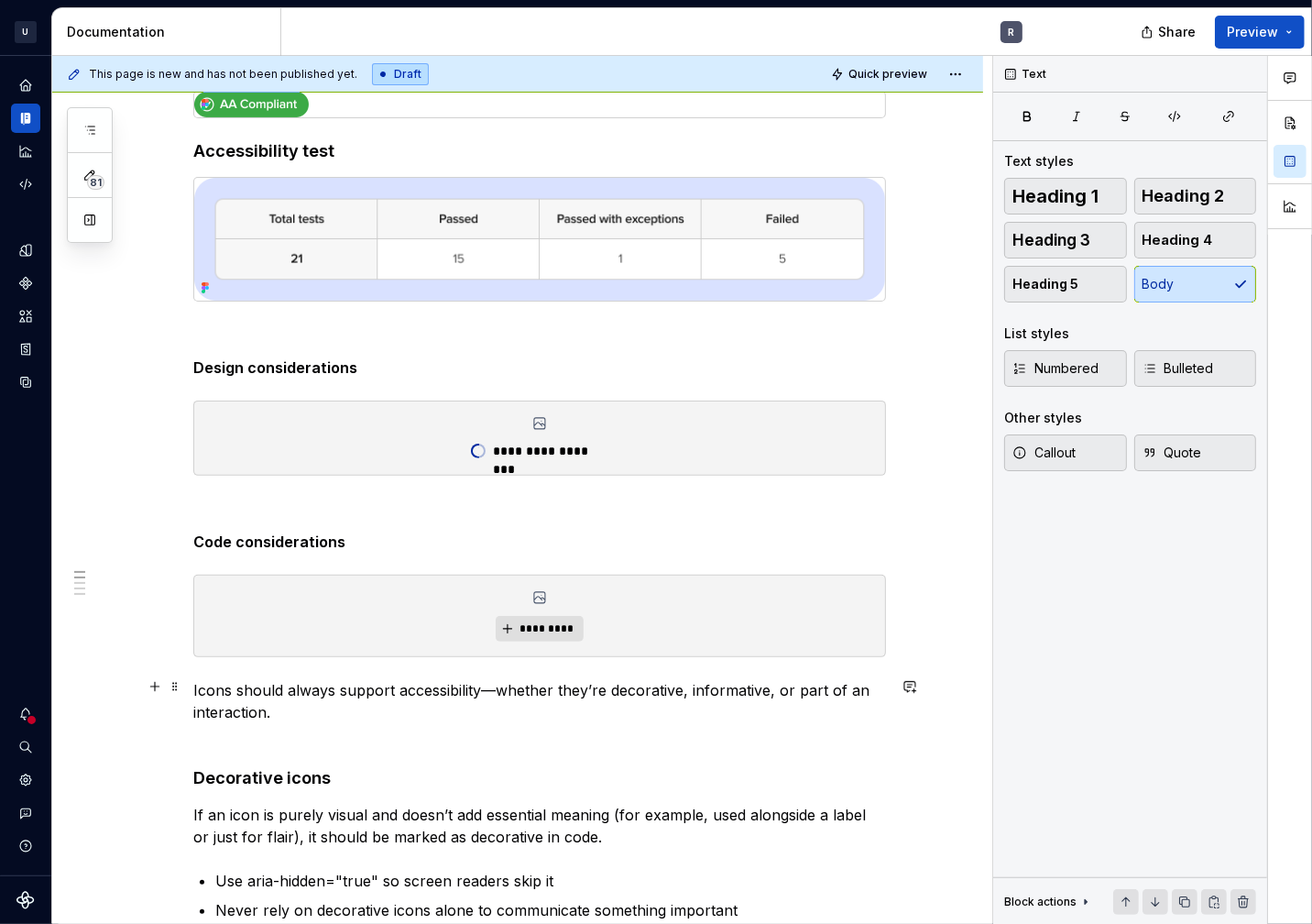
click at [193, 686] on p "Icons should always support accessibility—whether they’re decorative, informati…" at bounding box center [539, 700] width 693 height 44
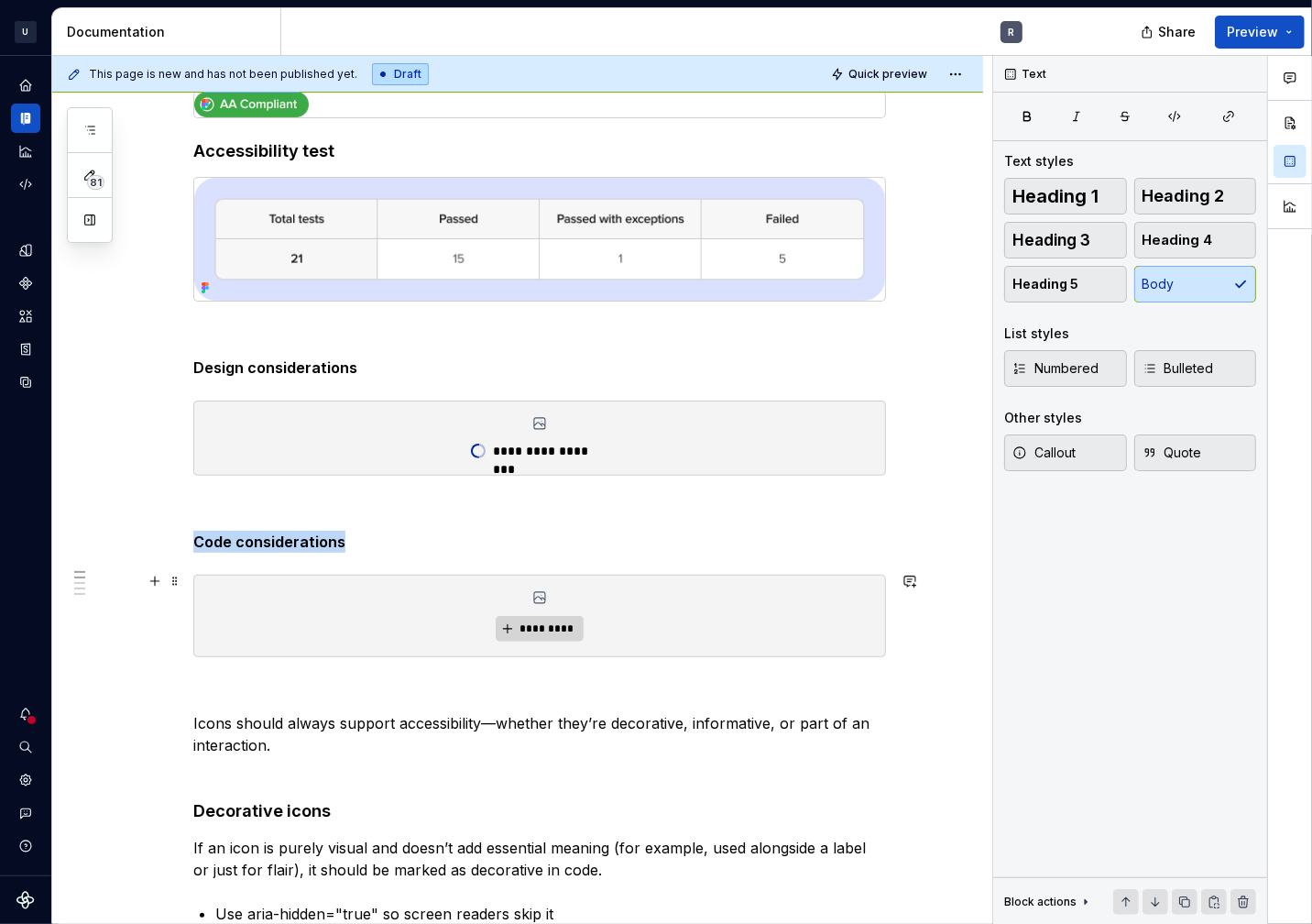
click at [501, 626] on button "*********" at bounding box center [539, 629] width 87 height 26
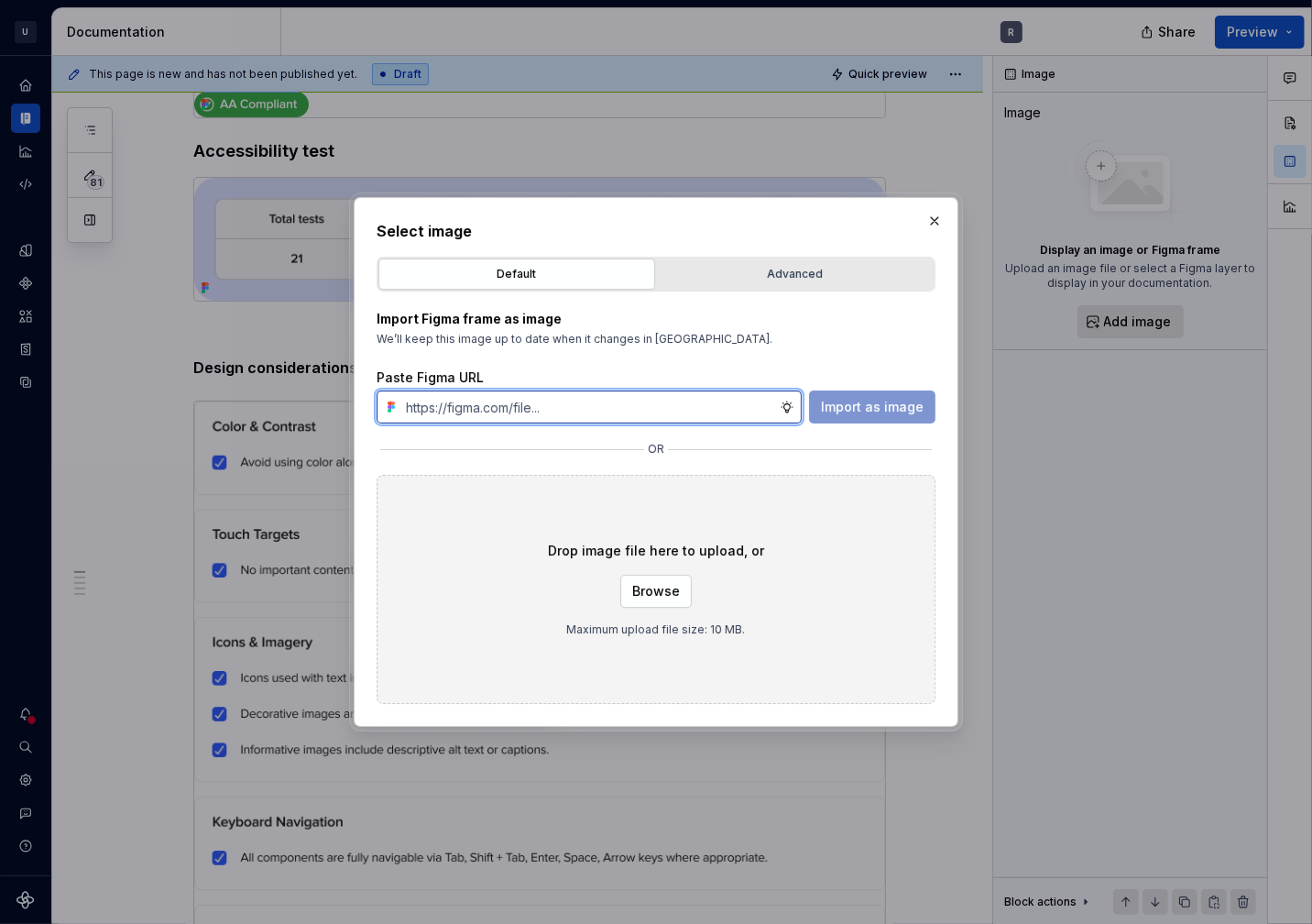
paste input "https://www.figma.com/design/9KiJBu6TBwZ1KzvhFKGNPk/%F0%9F%8C%88-Iconography-Us…"
type input "https://www.figma.com/design/9KiJBu6TBwZ1KzvhFKGNPk/%F0%9F%8C%88-Iconography-Us…"
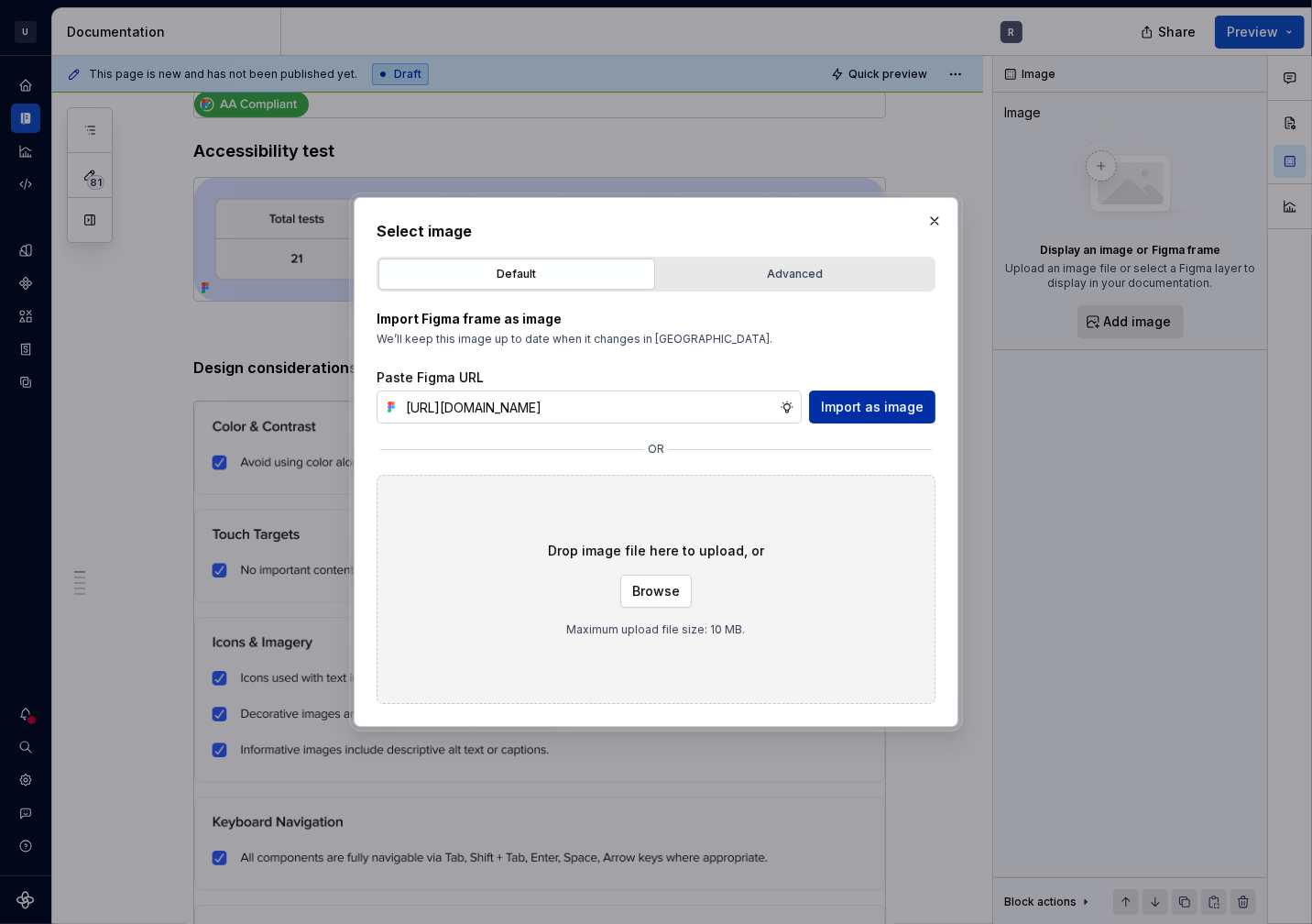
click at [881, 412] on span "Import as image" at bounding box center [872, 407] width 103 height 19
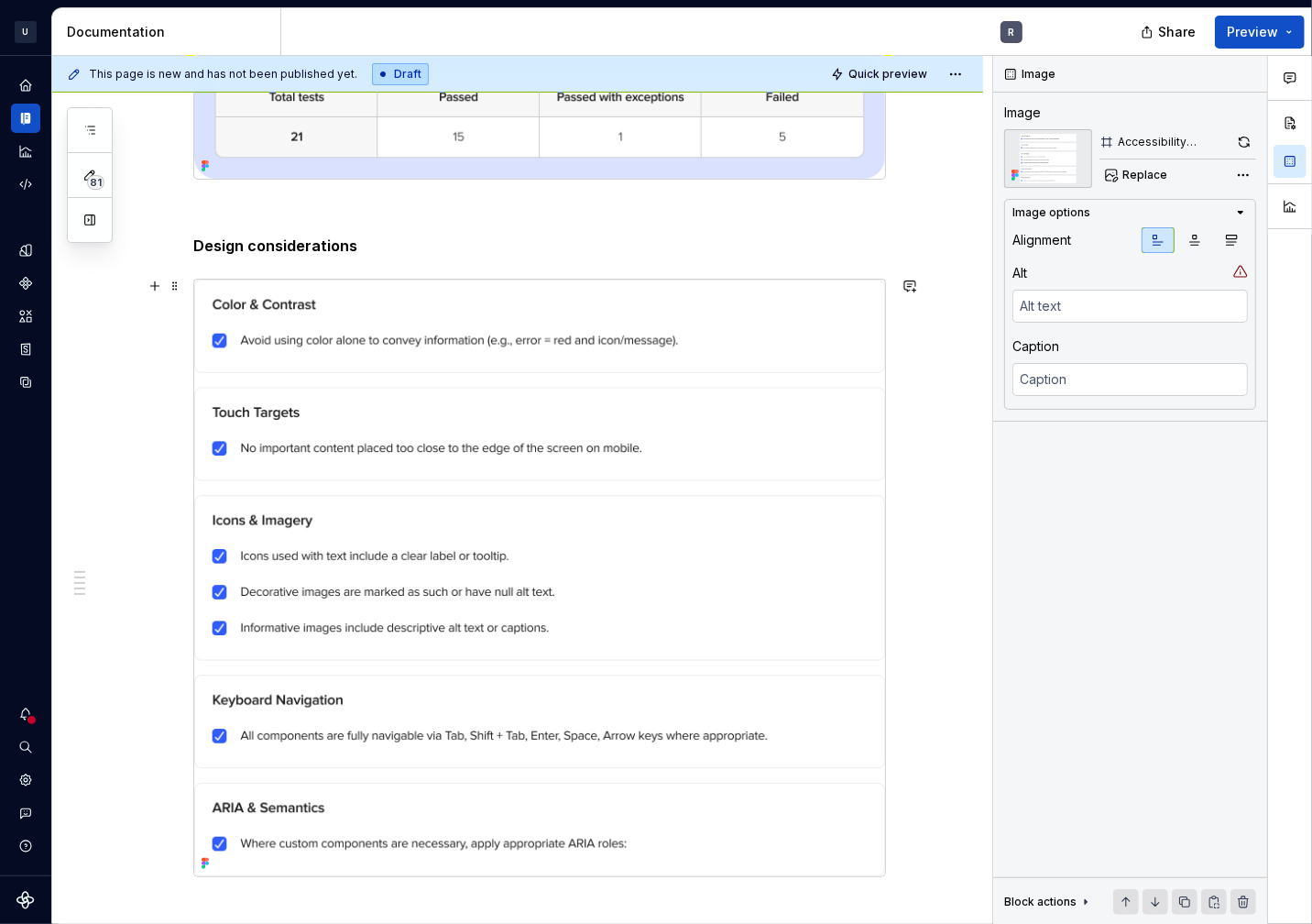
scroll to position [228, 0]
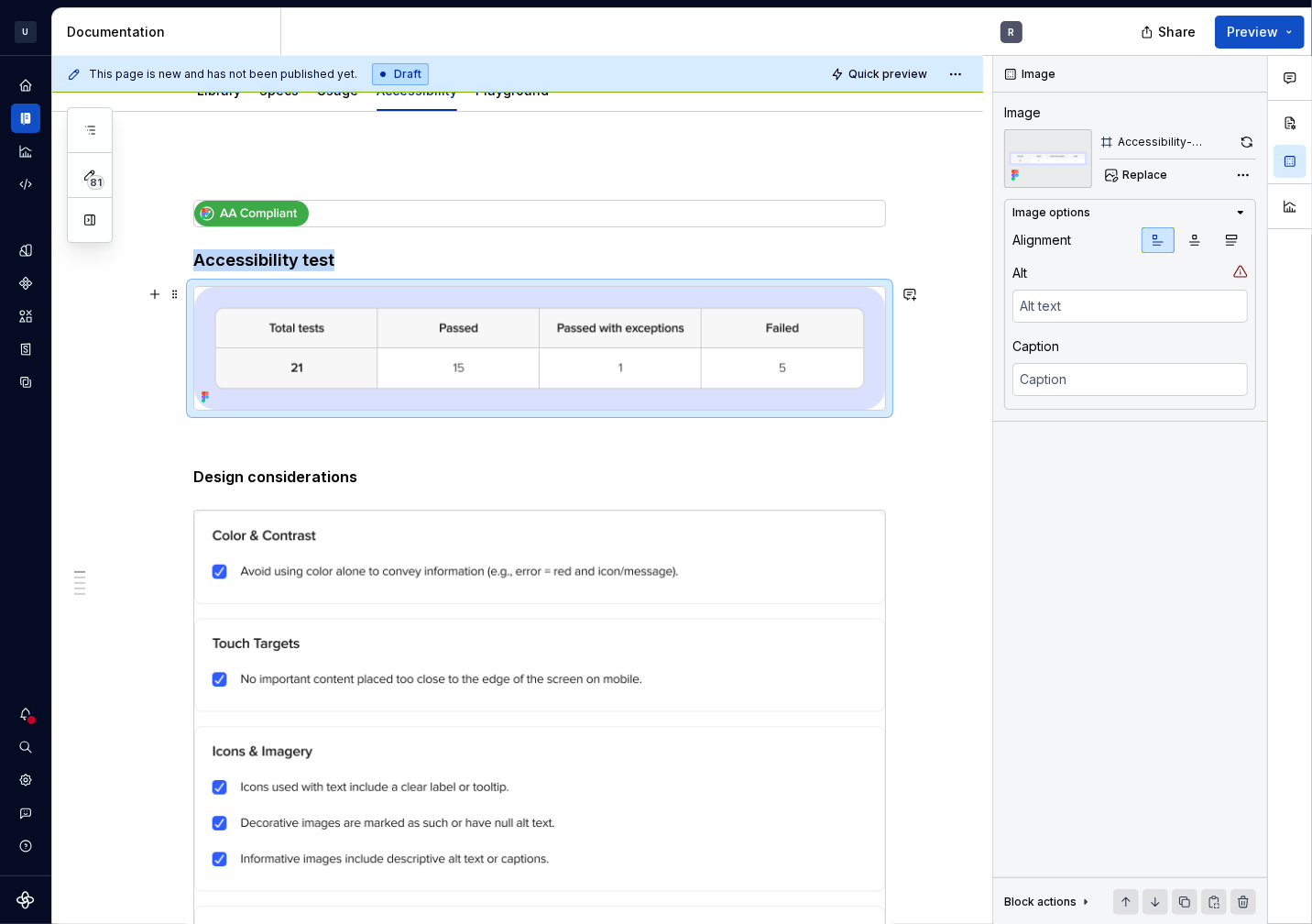
click at [736, 328] on img at bounding box center [539, 348] width 691 height 123
click at [1243, 137] on button "button" at bounding box center [1247, 142] width 19 height 26
click at [658, 588] on img at bounding box center [539, 810] width 691 height 598
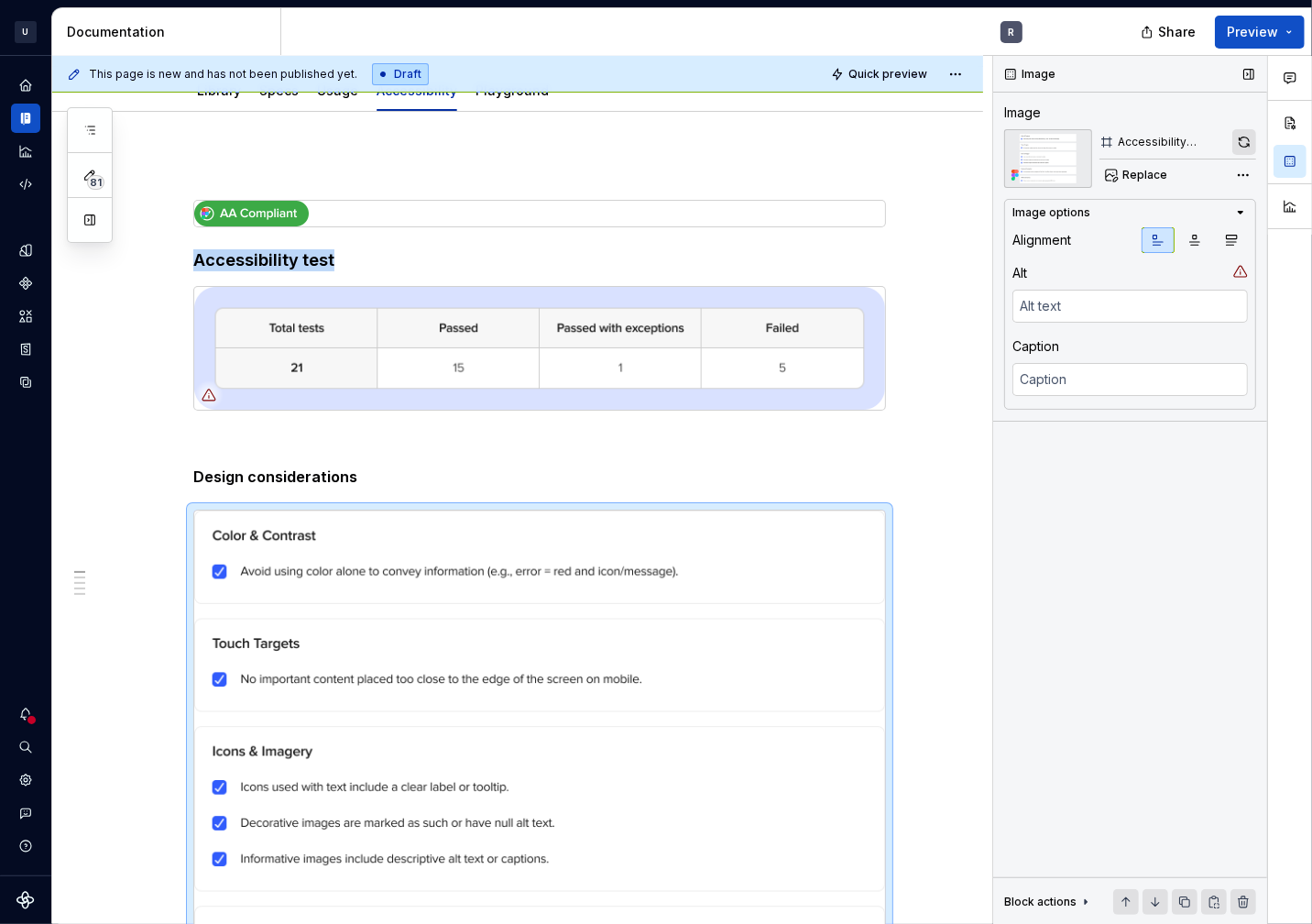
click at [1237, 136] on button "button" at bounding box center [1245, 142] width 24 height 26
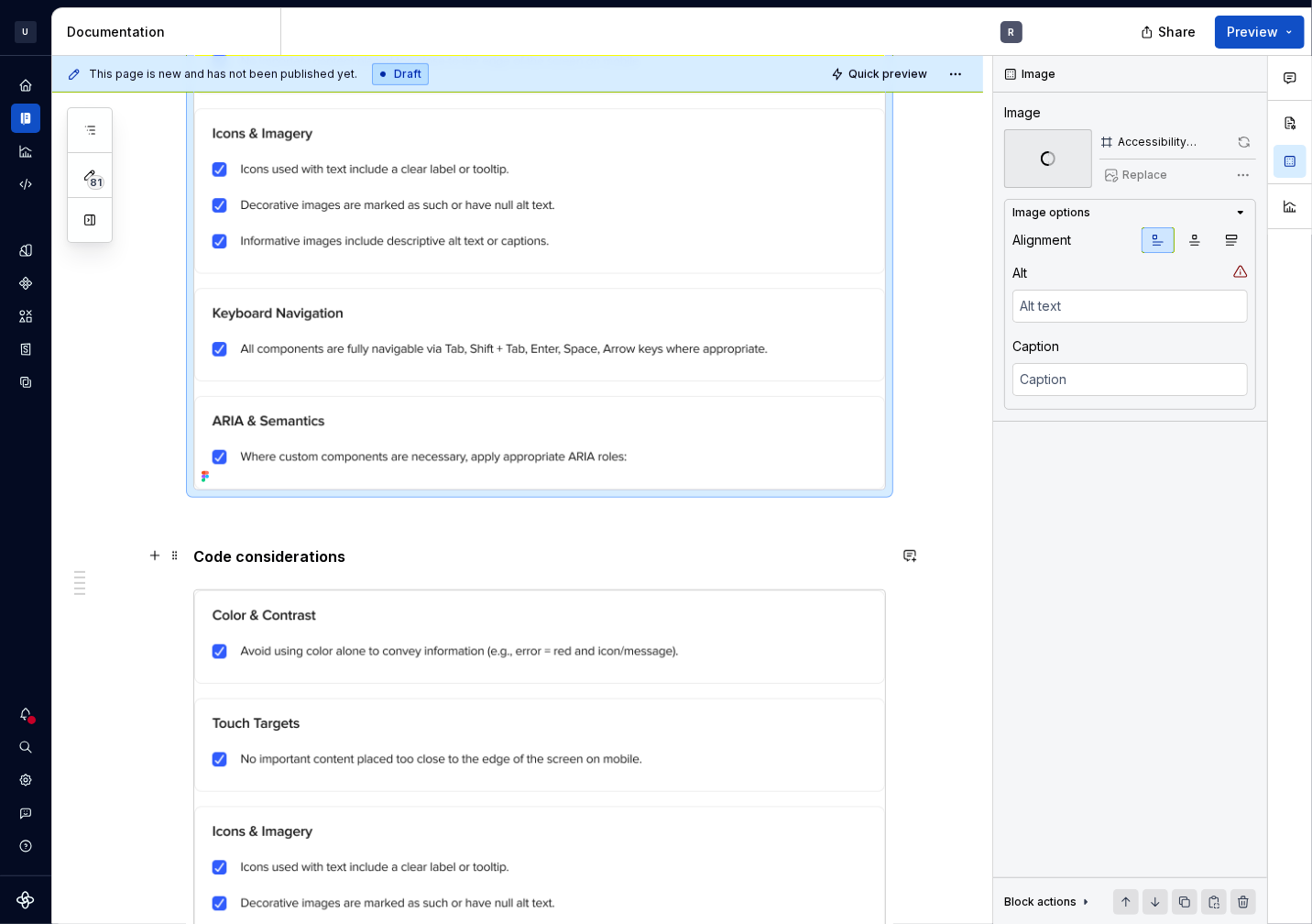
scroll to position [1038, 0]
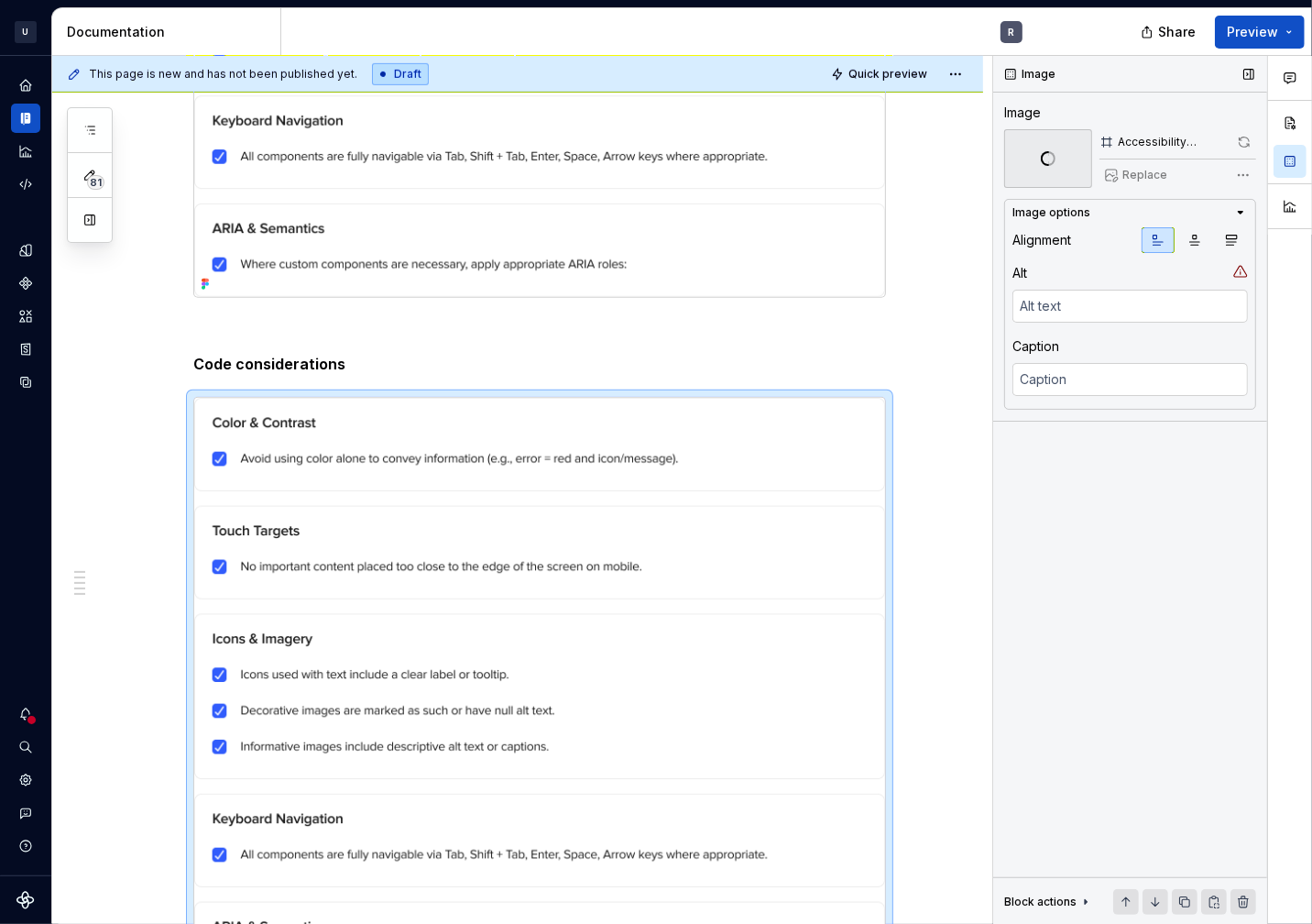
click at [1250, 145] on span at bounding box center [1245, 142] width 24 height 26
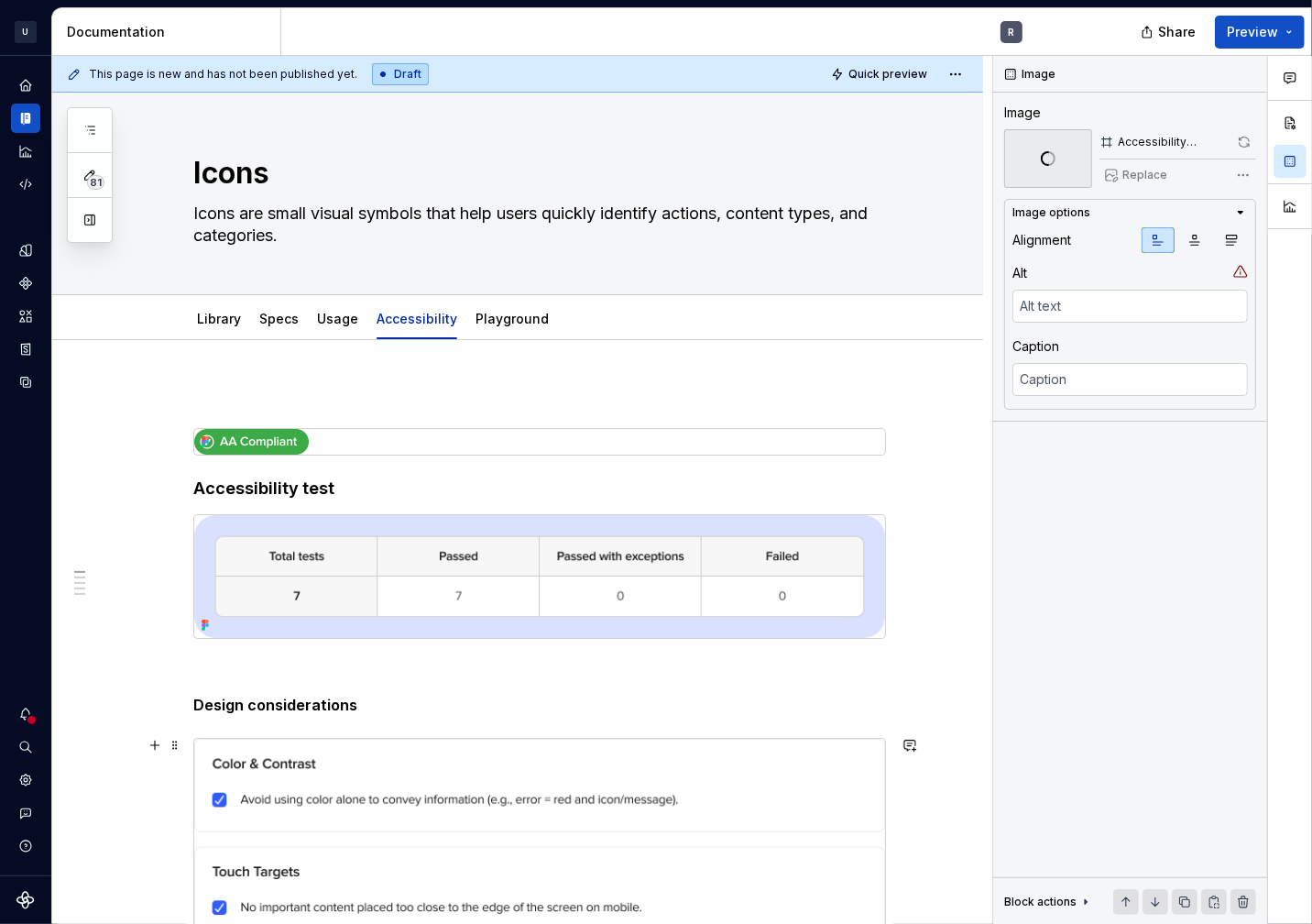
scroll to position [194, 0]
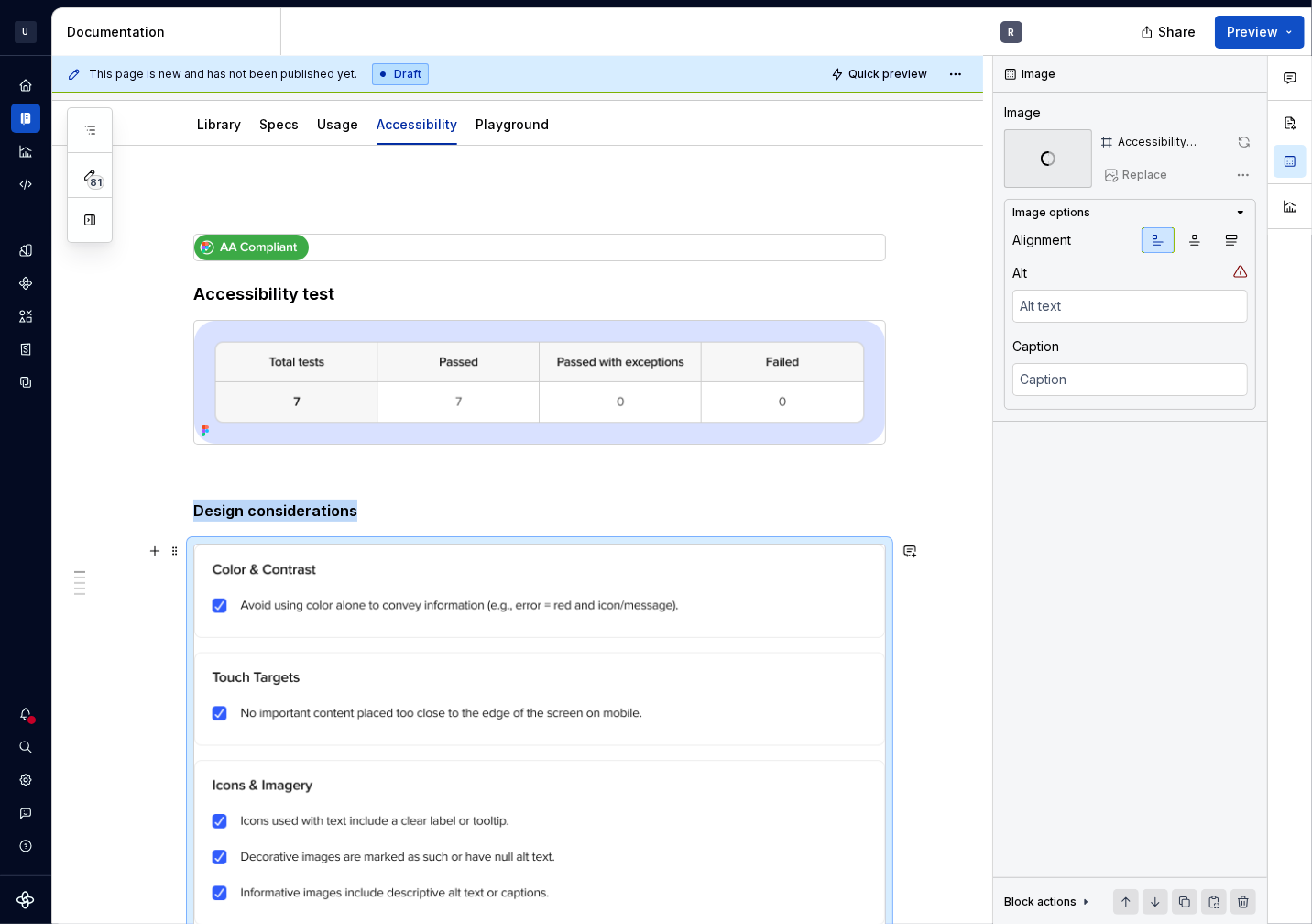
click at [747, 582] on img at bounding box center [539, 843] width 691 height 598
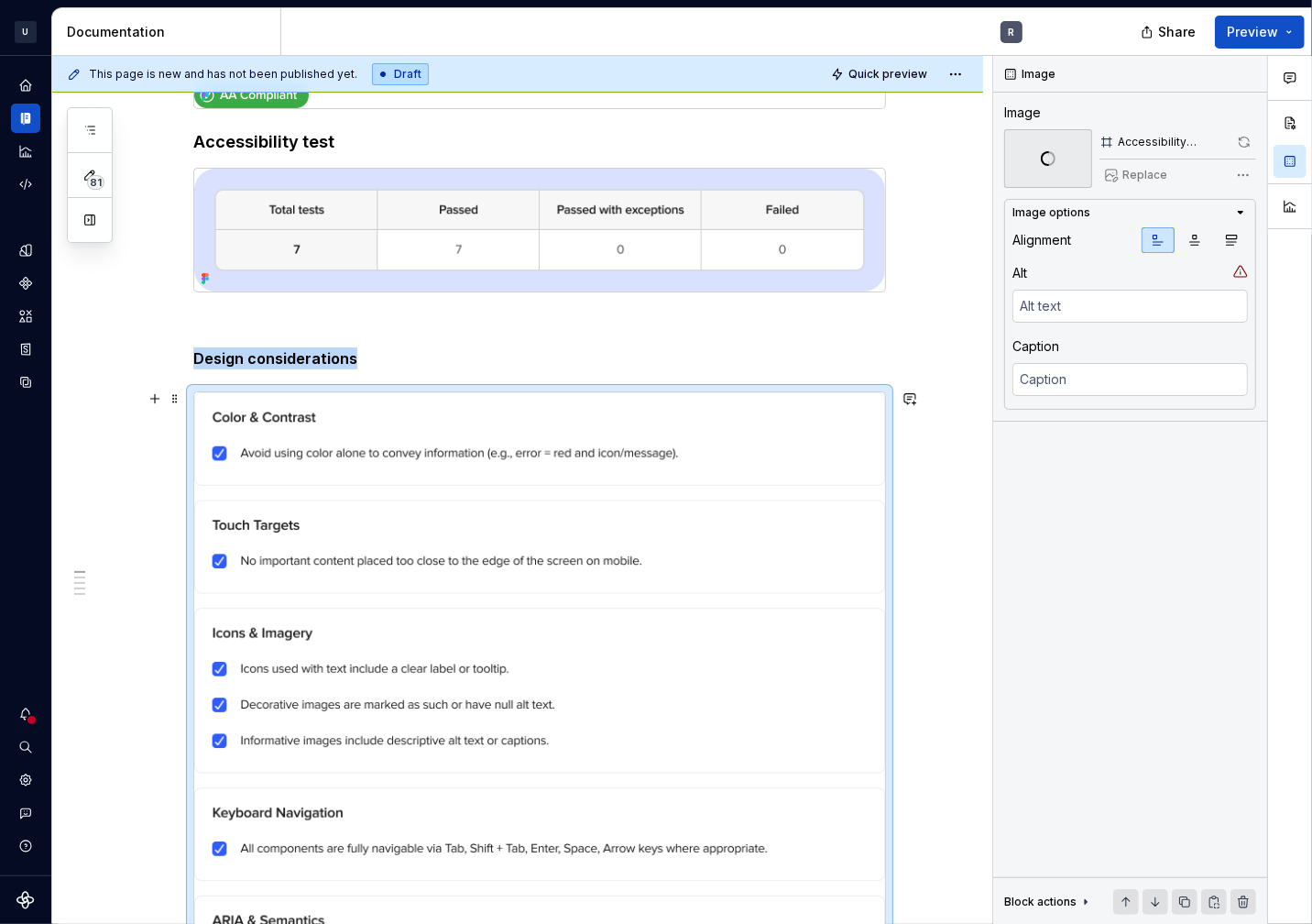
scroll to position [347, 0]
click at [1247, 137] on button "button" at bounding box center [1245, 142] width 24 height 26
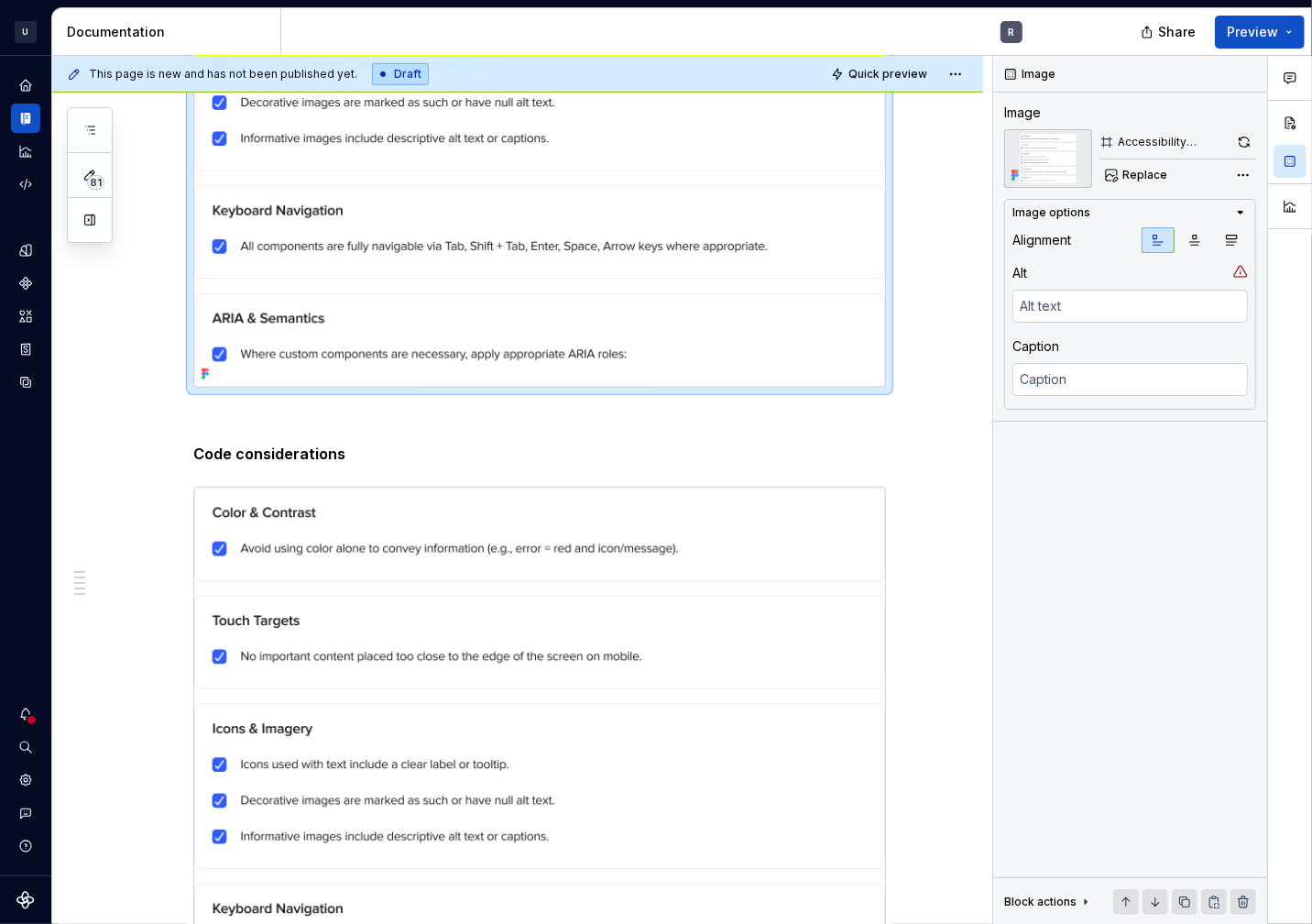
scroll to position [955, 0]
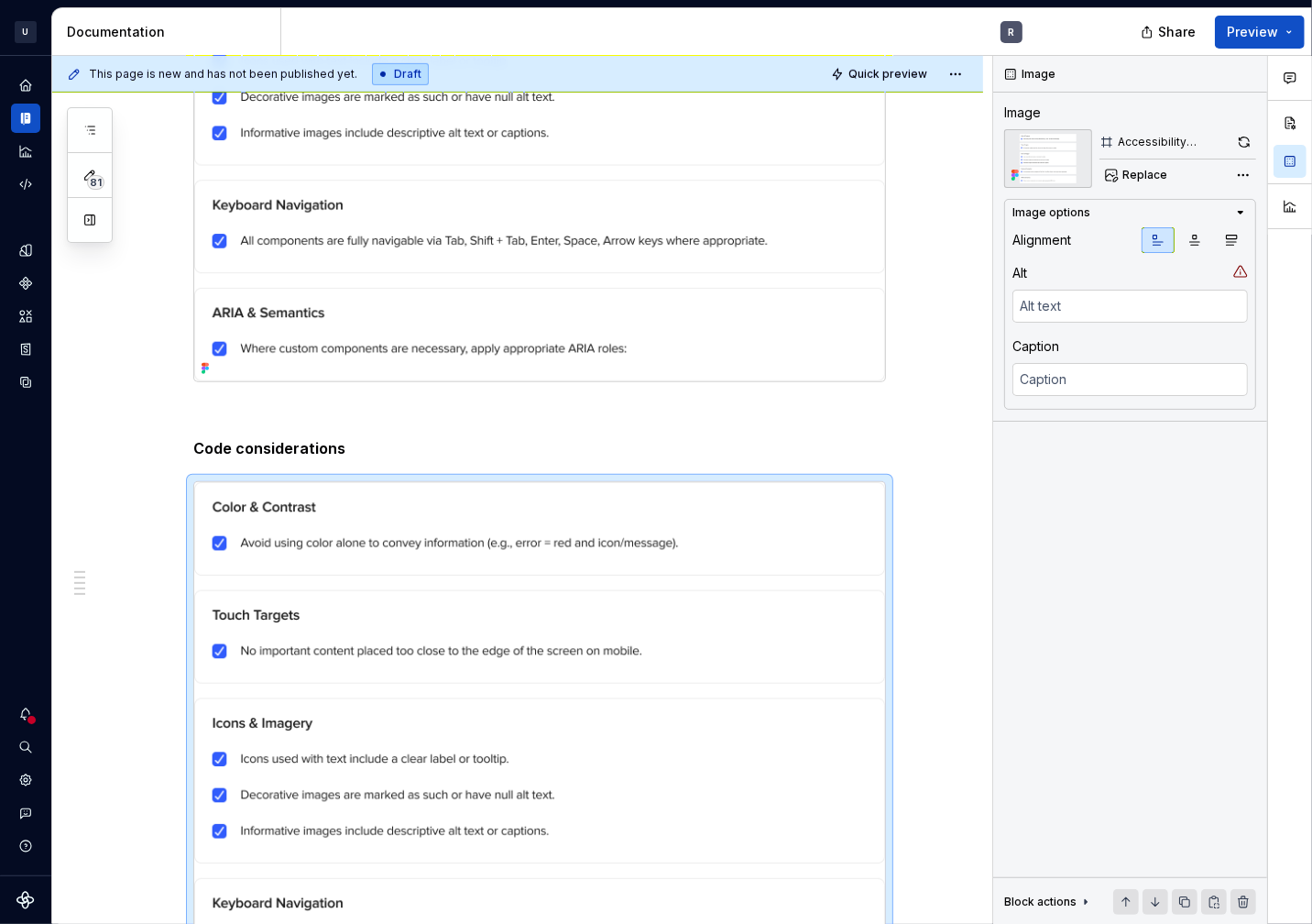
click at [510, 650] on img at bounding box center [539, 781] width 691 height 598
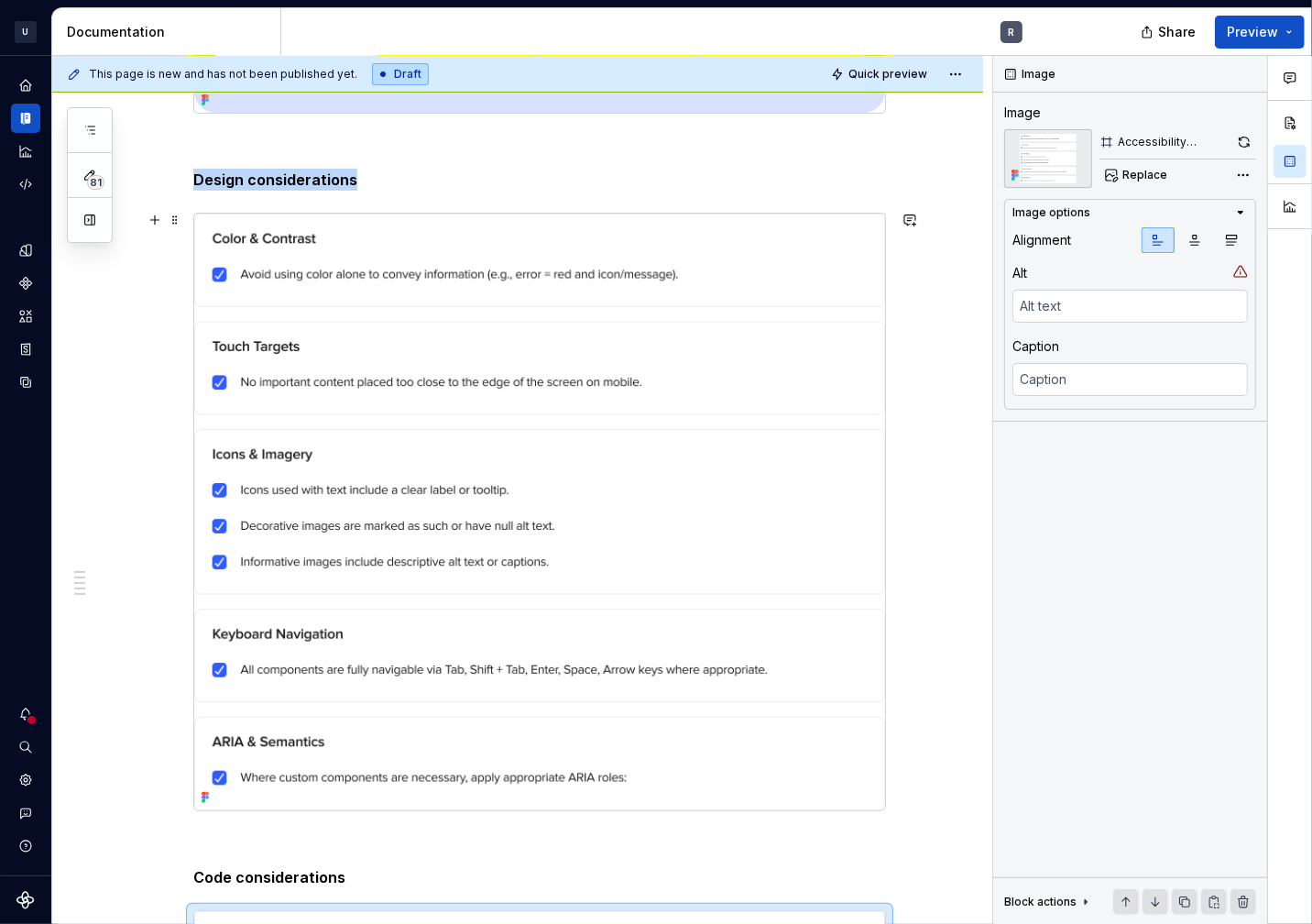
scroll to position [525, 0]
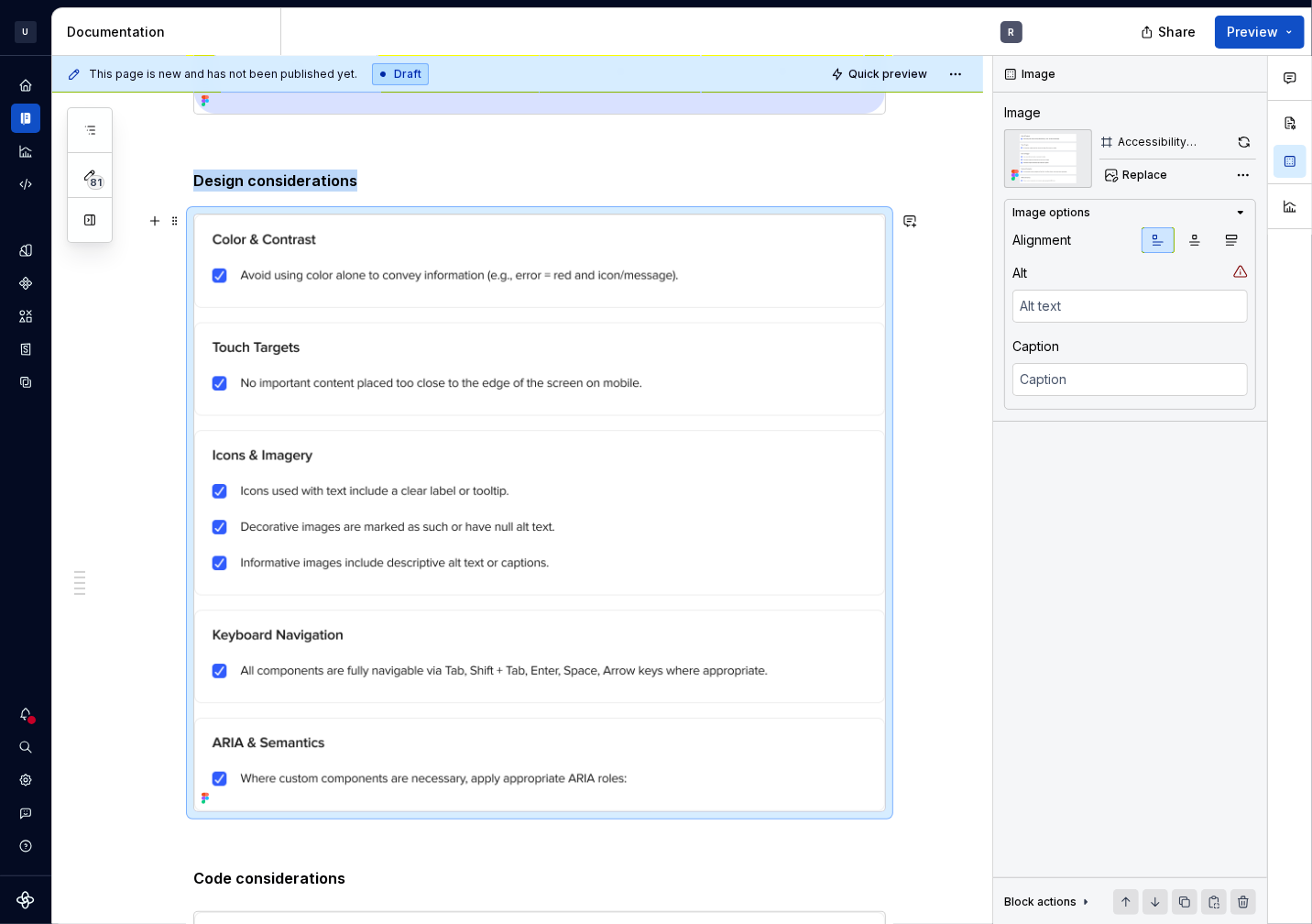
click at [423, 543] on img at bounding box center [539, 514] width 691 height 598
click at [341, 410] on img at bounding box center [539, 514] width 691 height 598
click at [1154, 172] on span "Replace" at bounding box center [1145, 176] width 45 height 15
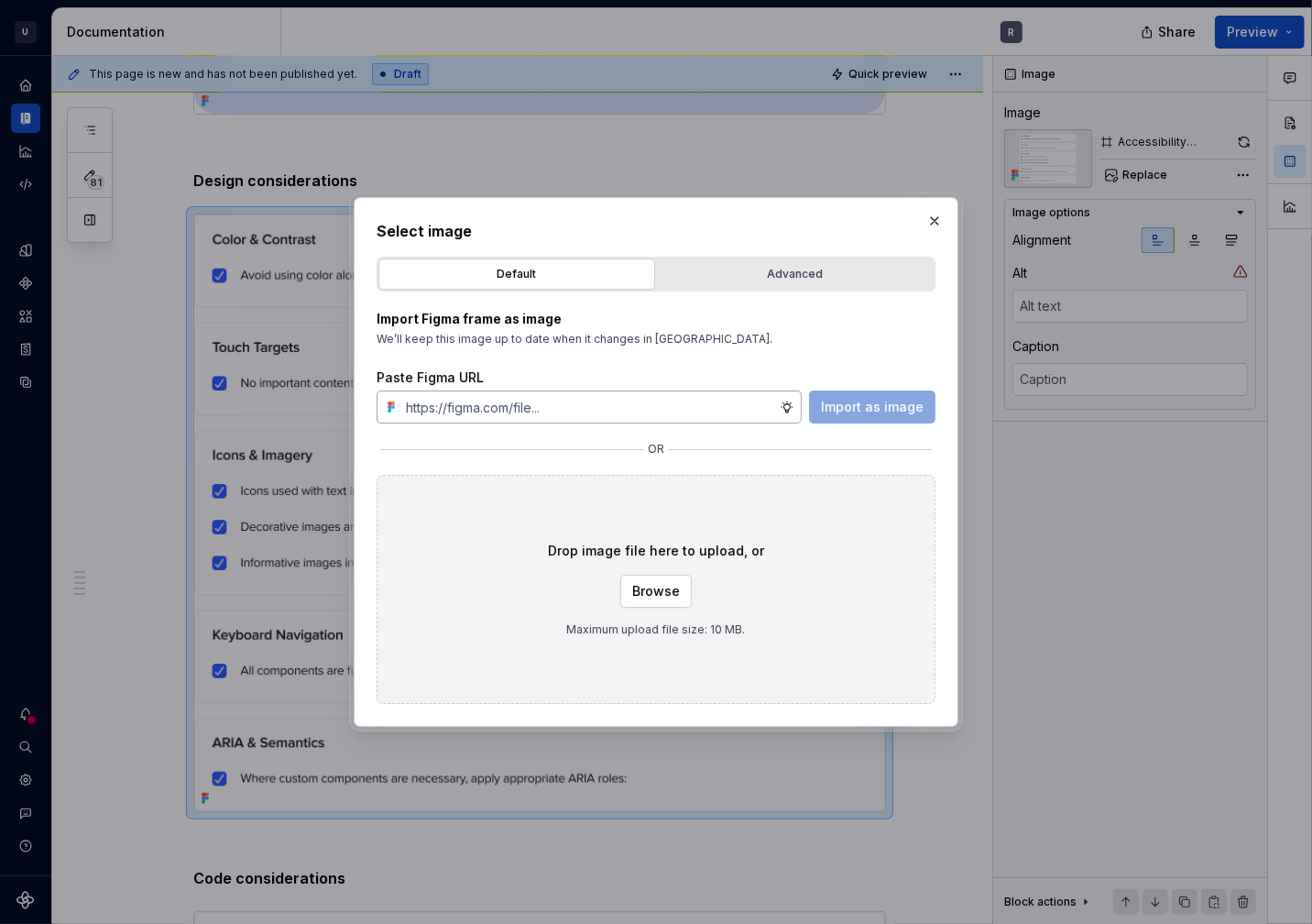
type textarea "*"
type input "https://www.figma.com/design/9KiJBu6TBwZ1KzvhFKGNPk/%F0%9F%8C%88-Iconography-Us…"
click at [859, 411] on span "Import as image" at bounding box center [872, 407] width 103 height 19
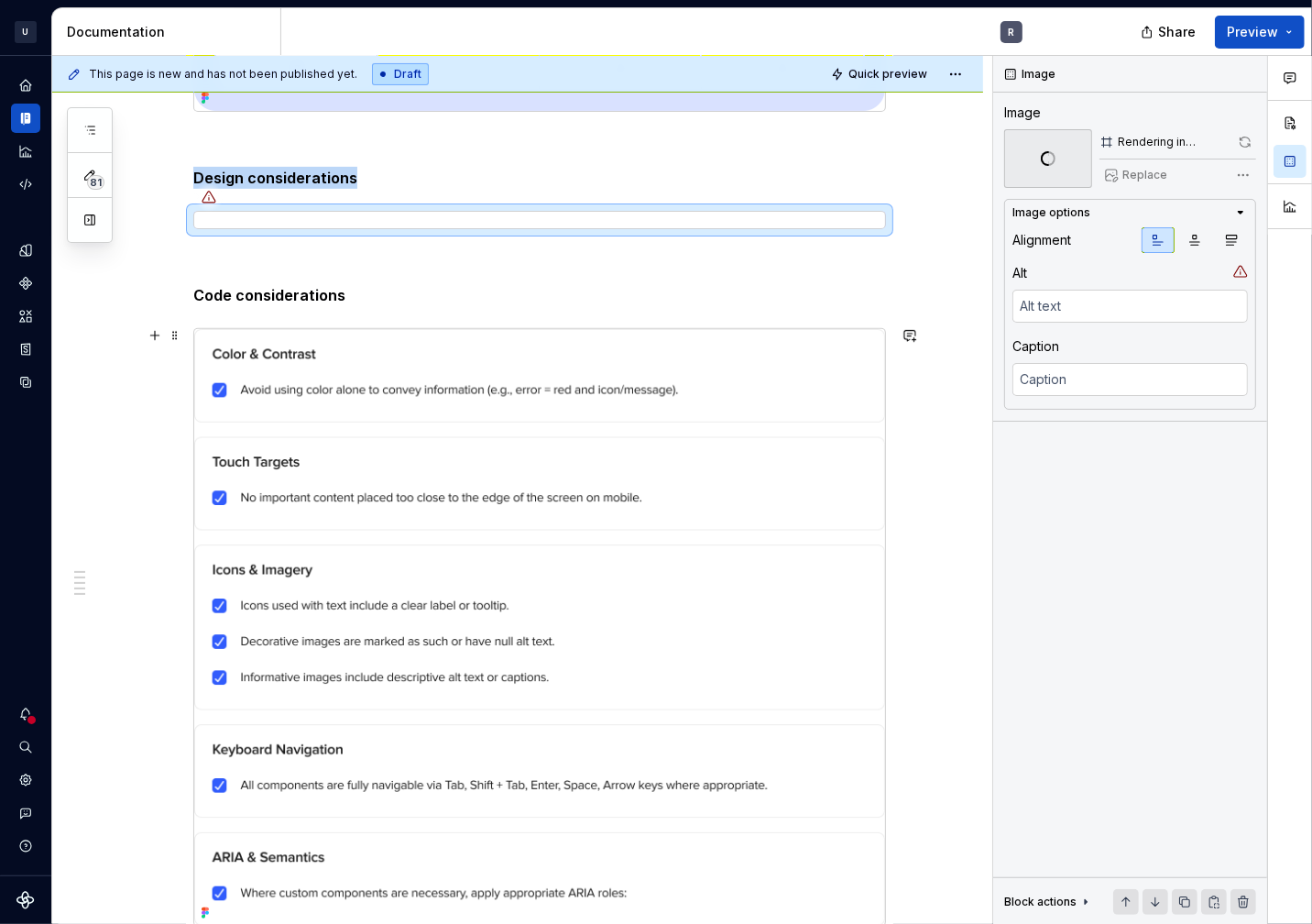
scroll to position [528, 0]
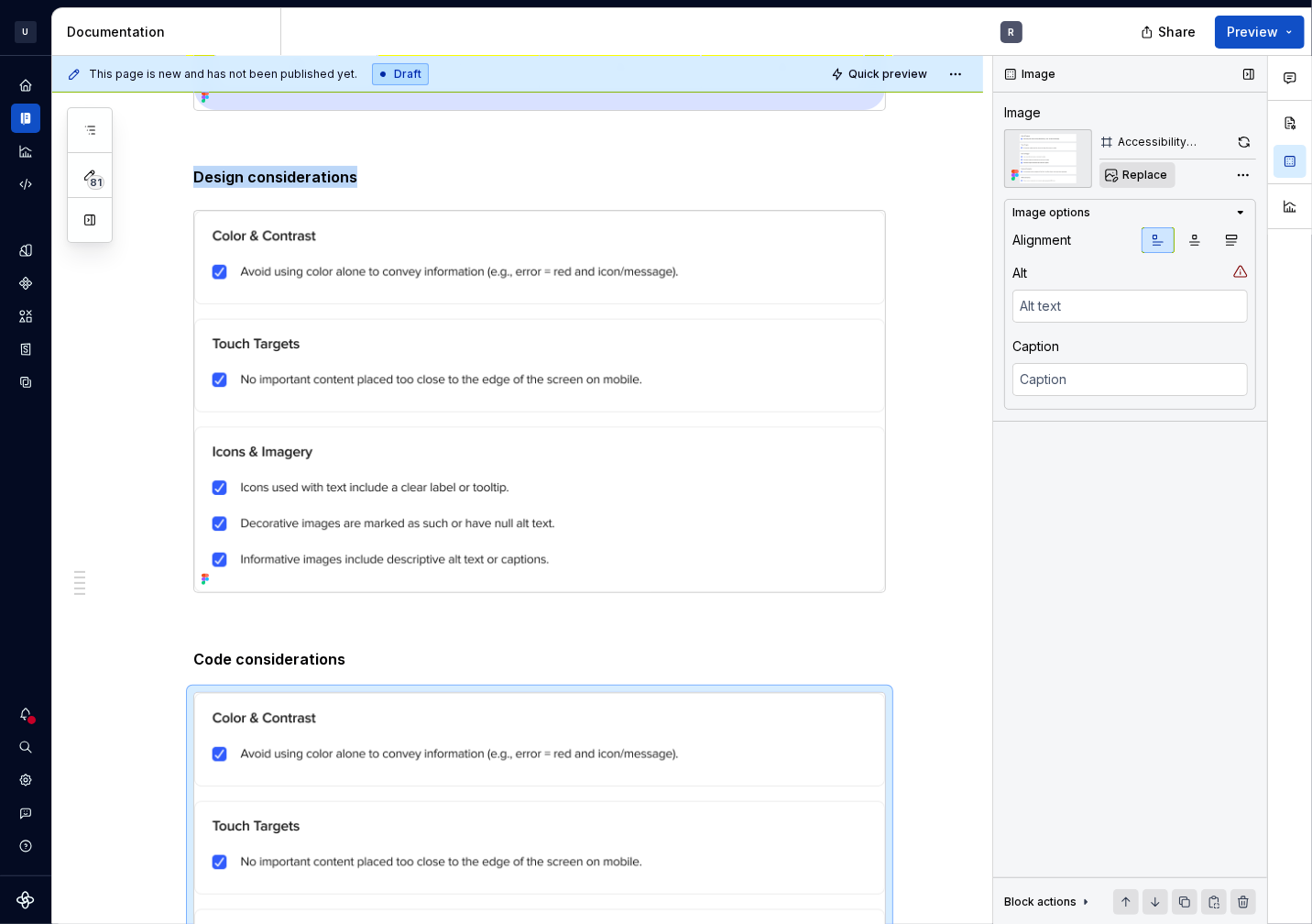
click at [1149, 179] on span "Replace" at bounding box center [1145, 176] width 45 height 15
type textarea "*"
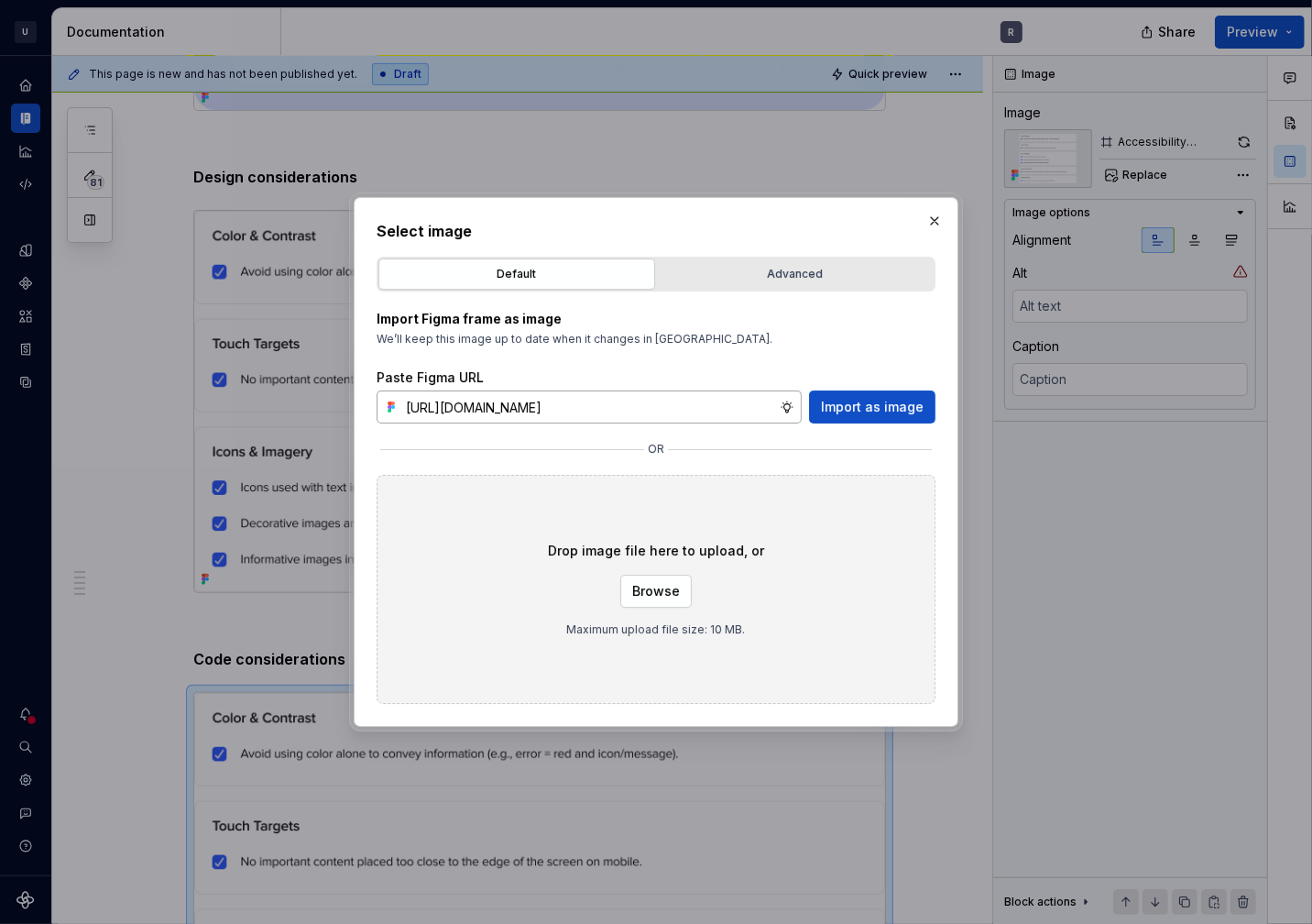
scroll to position [0, 525]
type input "https://www.figma.com/design/9KiJBu6TBwZ1KzvhFKGNPk/%F0%9F%8C%88-Iconography-Us…"
click at [837, 413] on span "Import as image" at bounding box center [872, 407] width 103 height 19
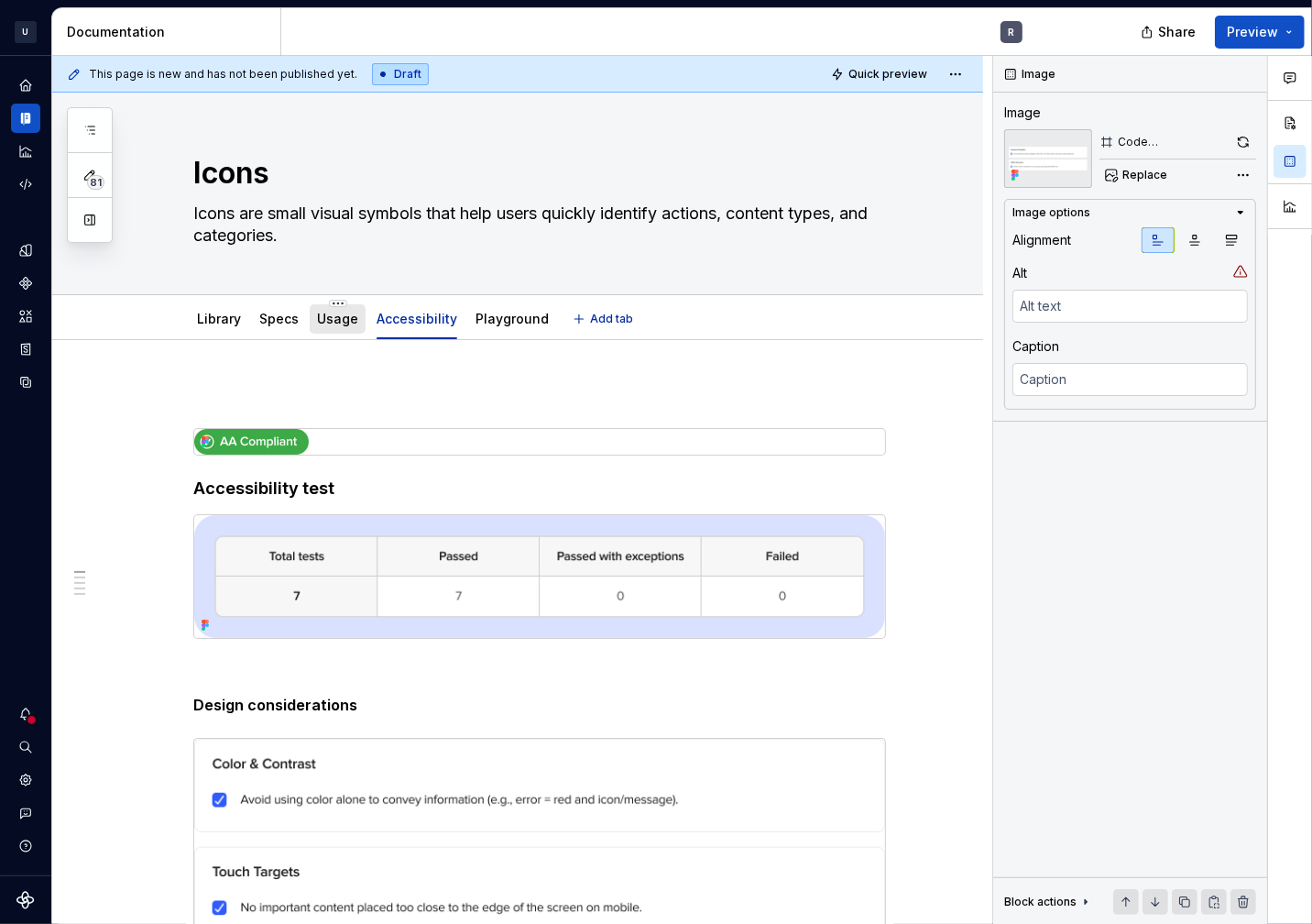
click at [331, 319] on link "Usage" at bounding box center [338, 319] width 41 height 16
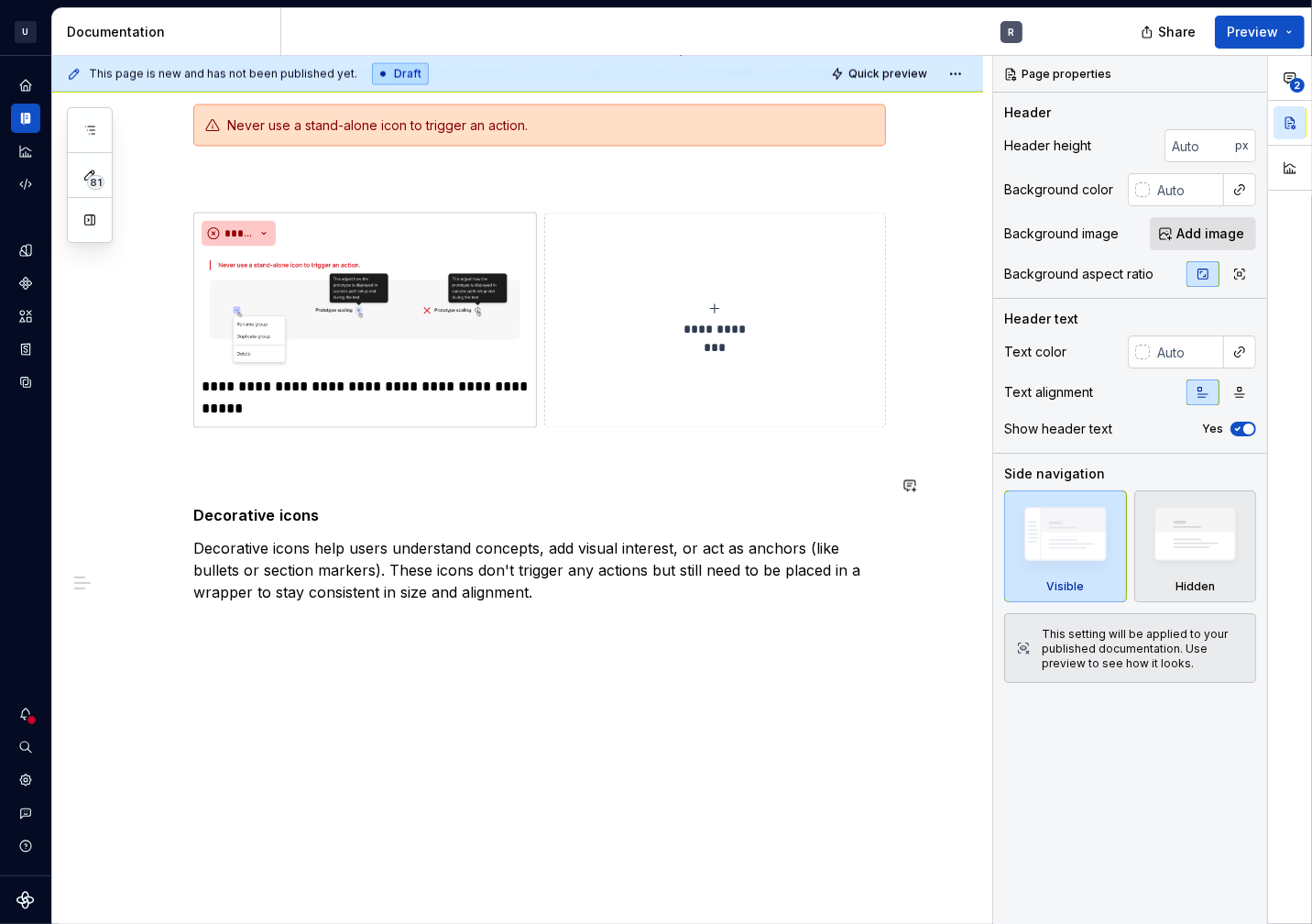
scroll to position [2587, 0]
type textarea "*"
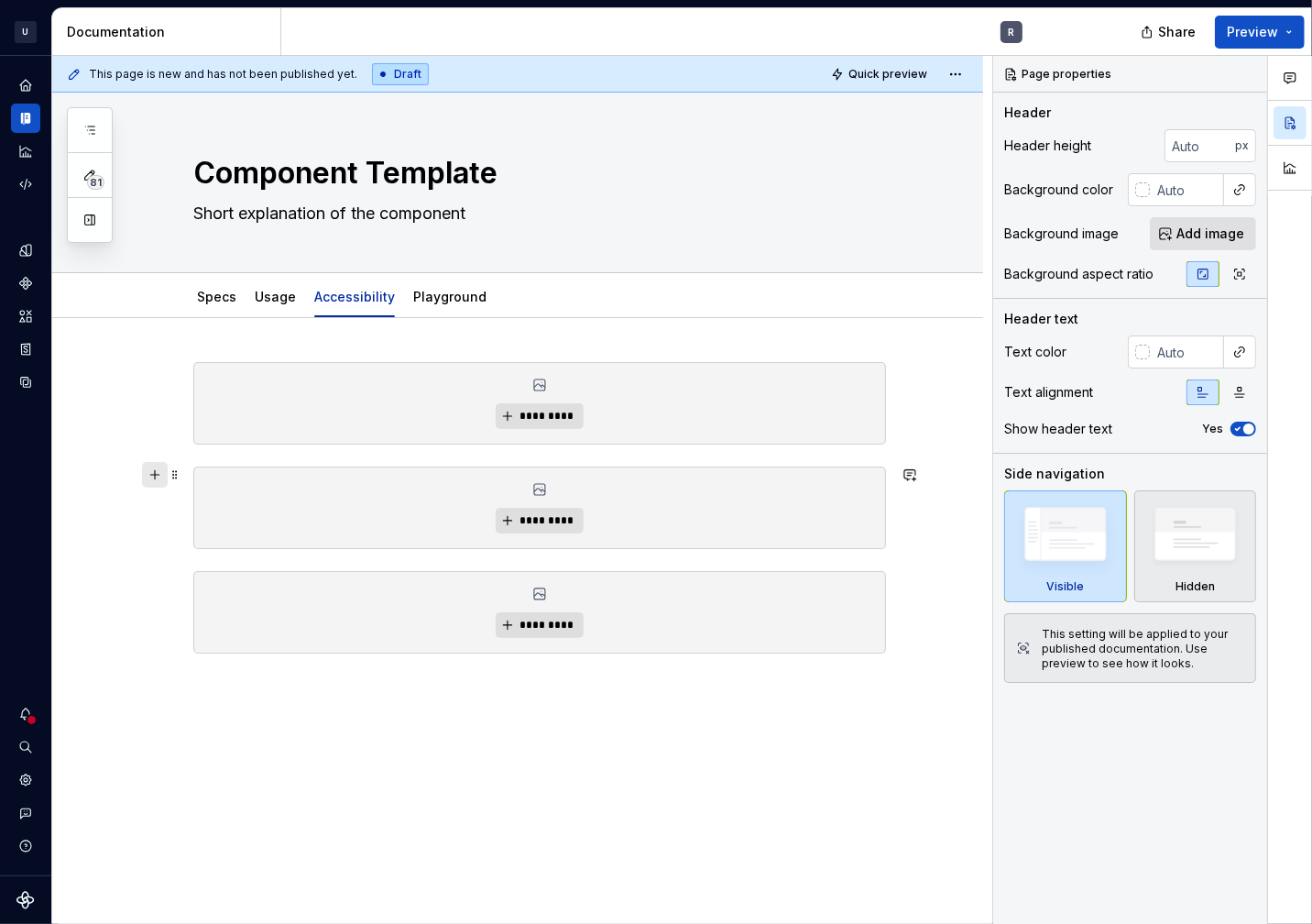
click at [155, 470] on button "button" at bounding box center [155, 475] width 26 height 26
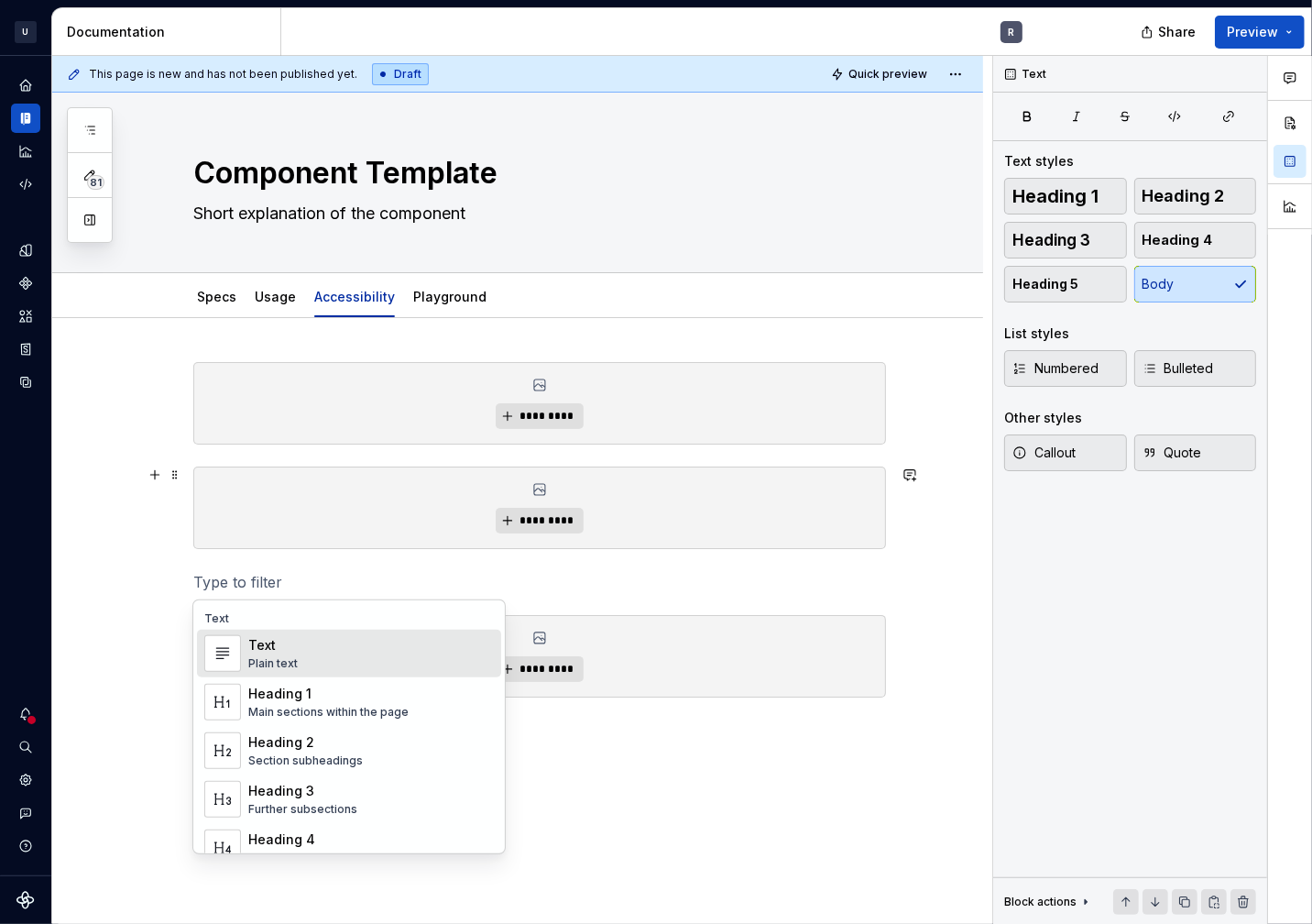
click at [261, 639] on div "Text" at bounding box center [272, 645] width 49 height 19
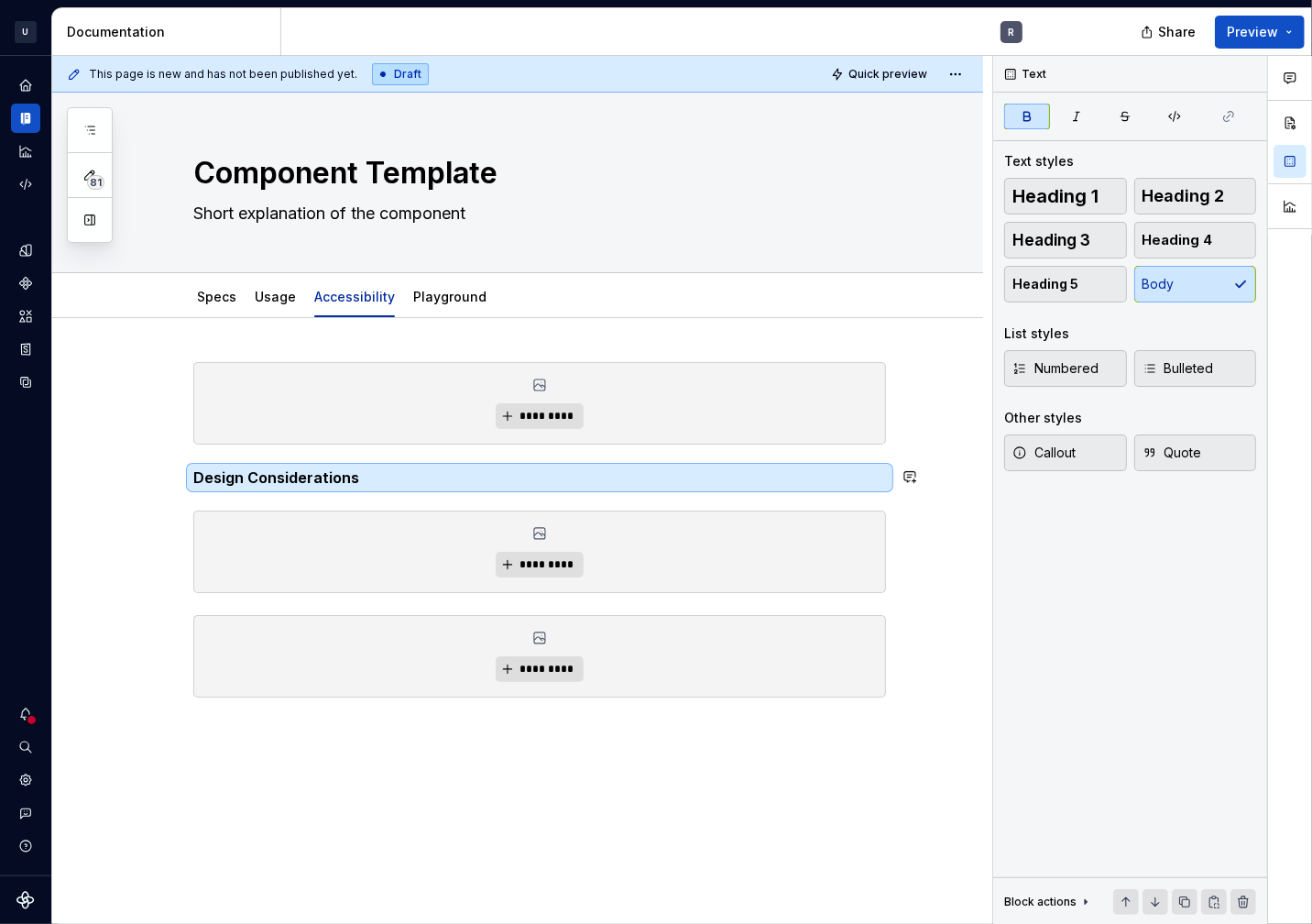
click at [194, 496] on div "********* Design Considerations ********* *********" at bounding box center [539, 568] width 693 height 412
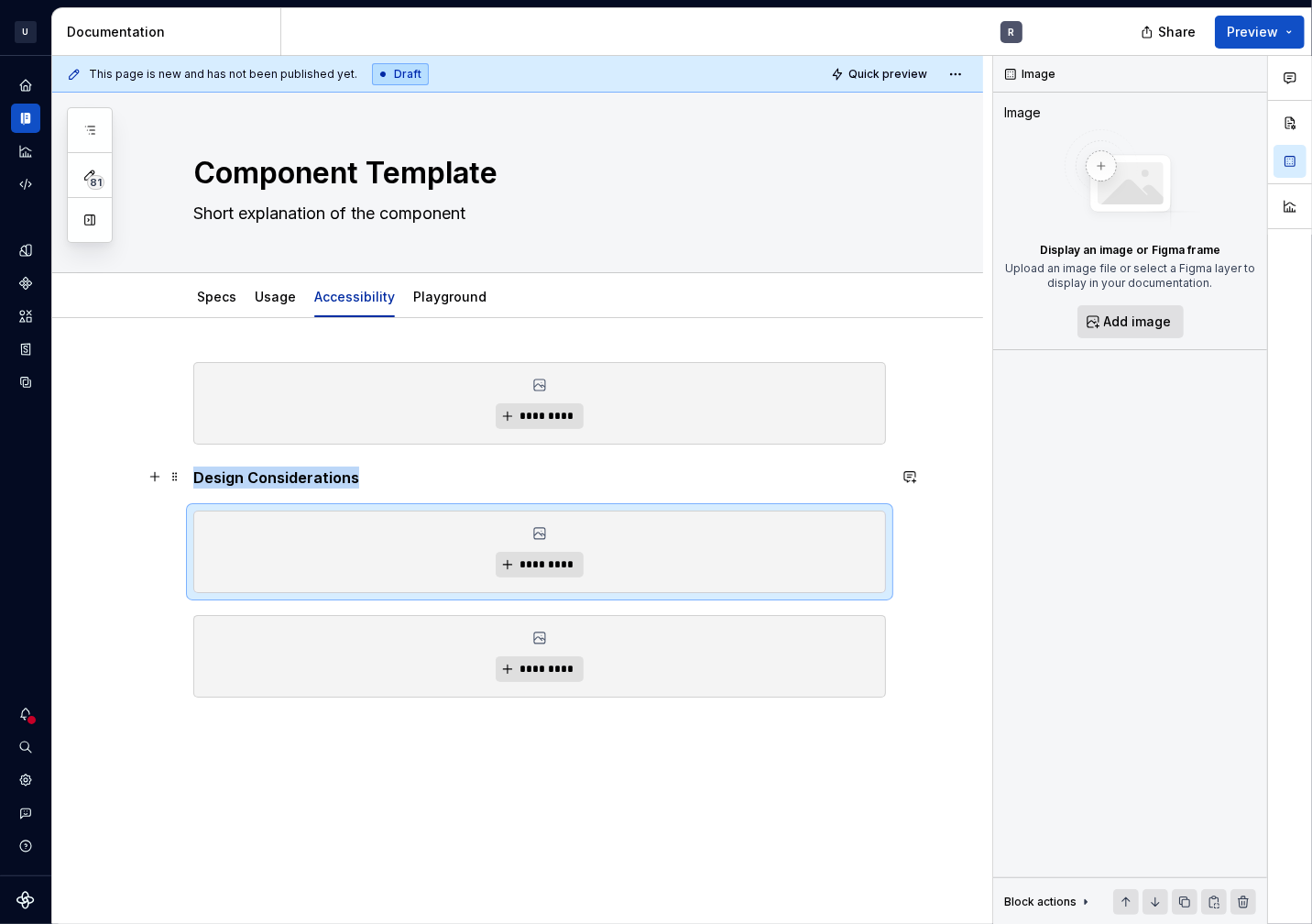
type textarea "*"
click at [189, 478] on div "********* Design Considerations ********* *********" at bounding box center [517, 696] width 931 height 755
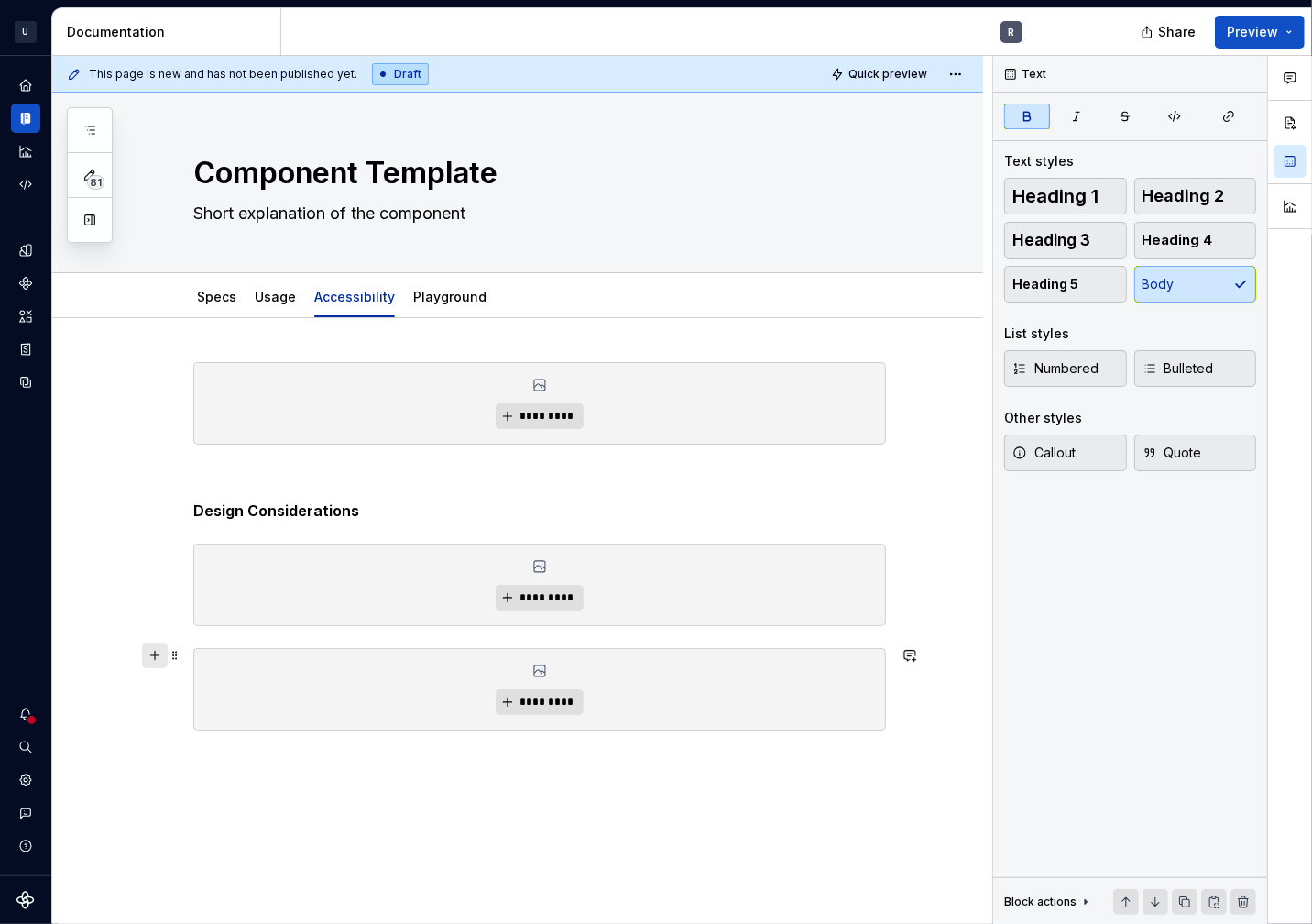
click at [155, 658] on button "button" at bounding box center [155, 656] width 26 height 26
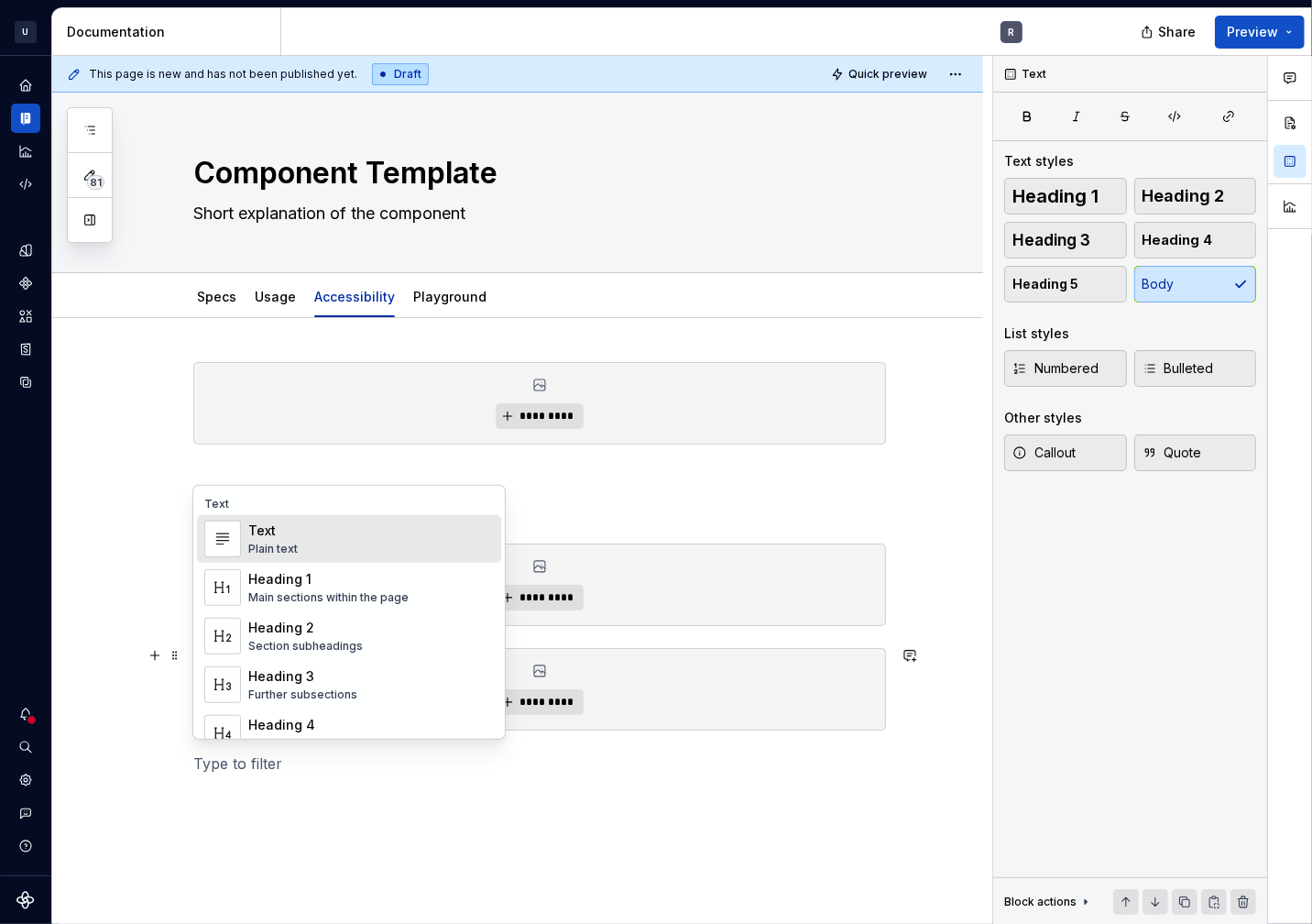
click at [269, 539] on div "Text" at bounding box center [272, 531] width 49 height 19
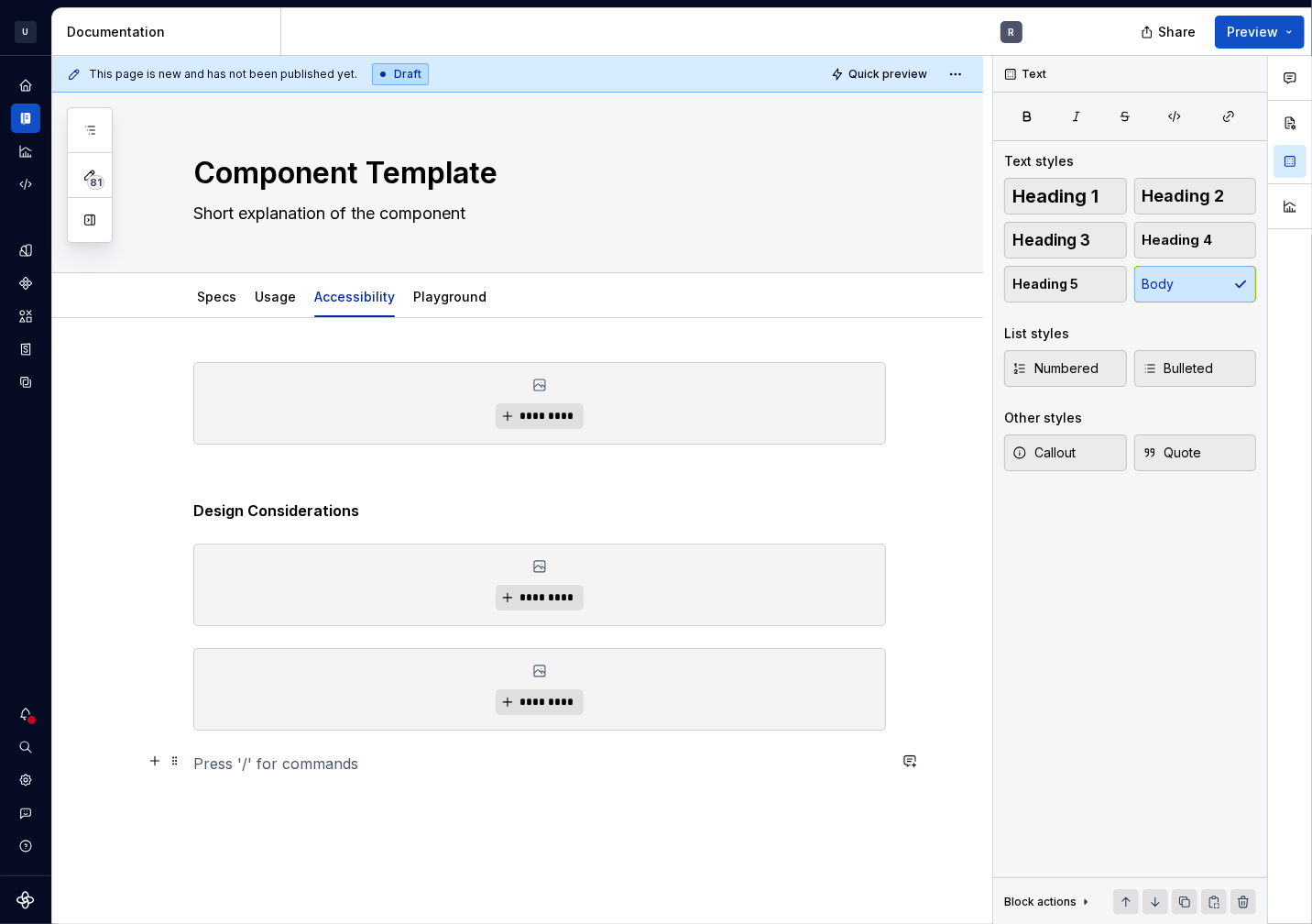
paste div
click at [225, 760] on strong "Design Considerations" at bounding box center [276, 763] width 166 height 19
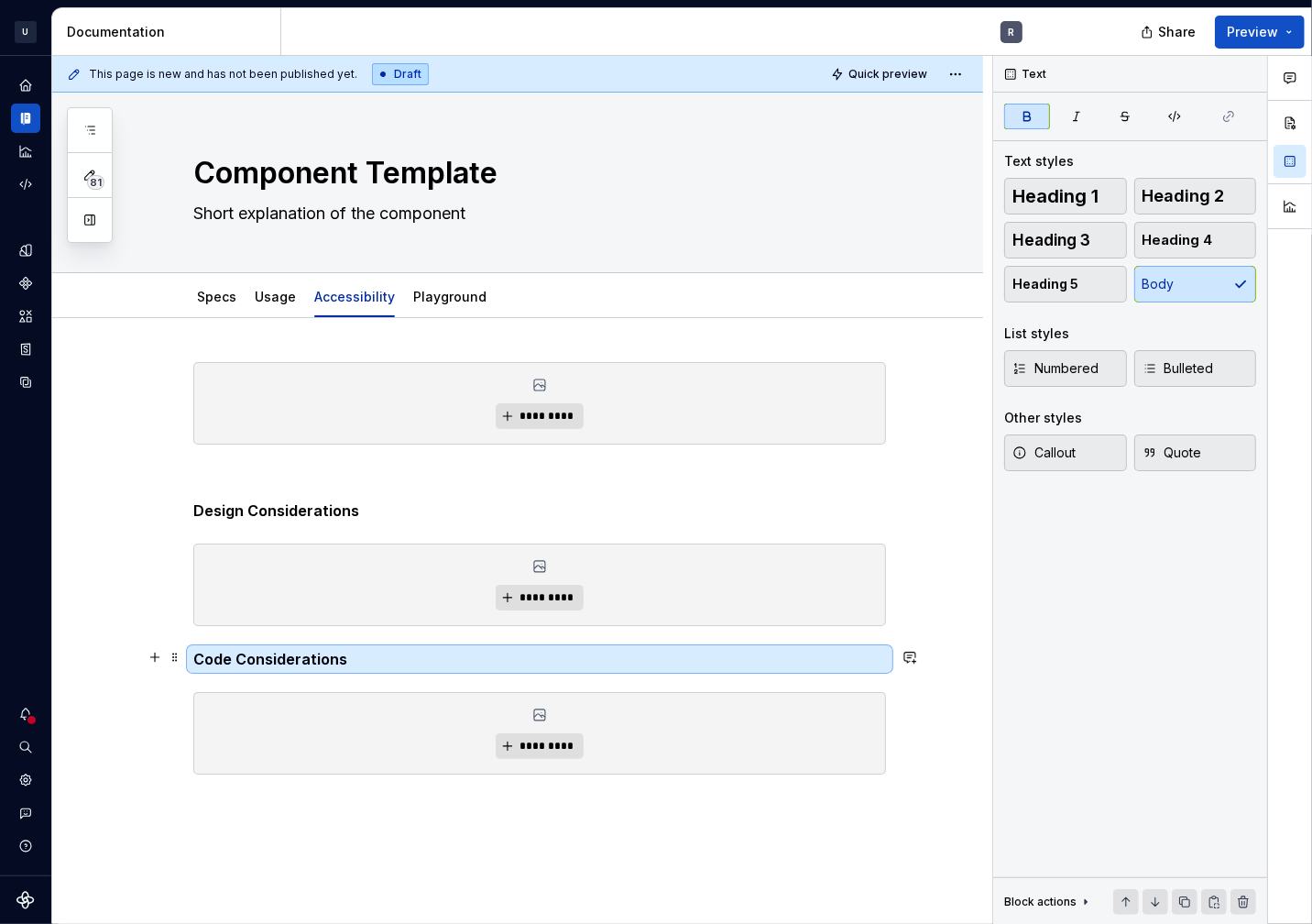
click at [206, 660] on strong "Code Considerations" at bounding box center [270, 659] width 154 height 19
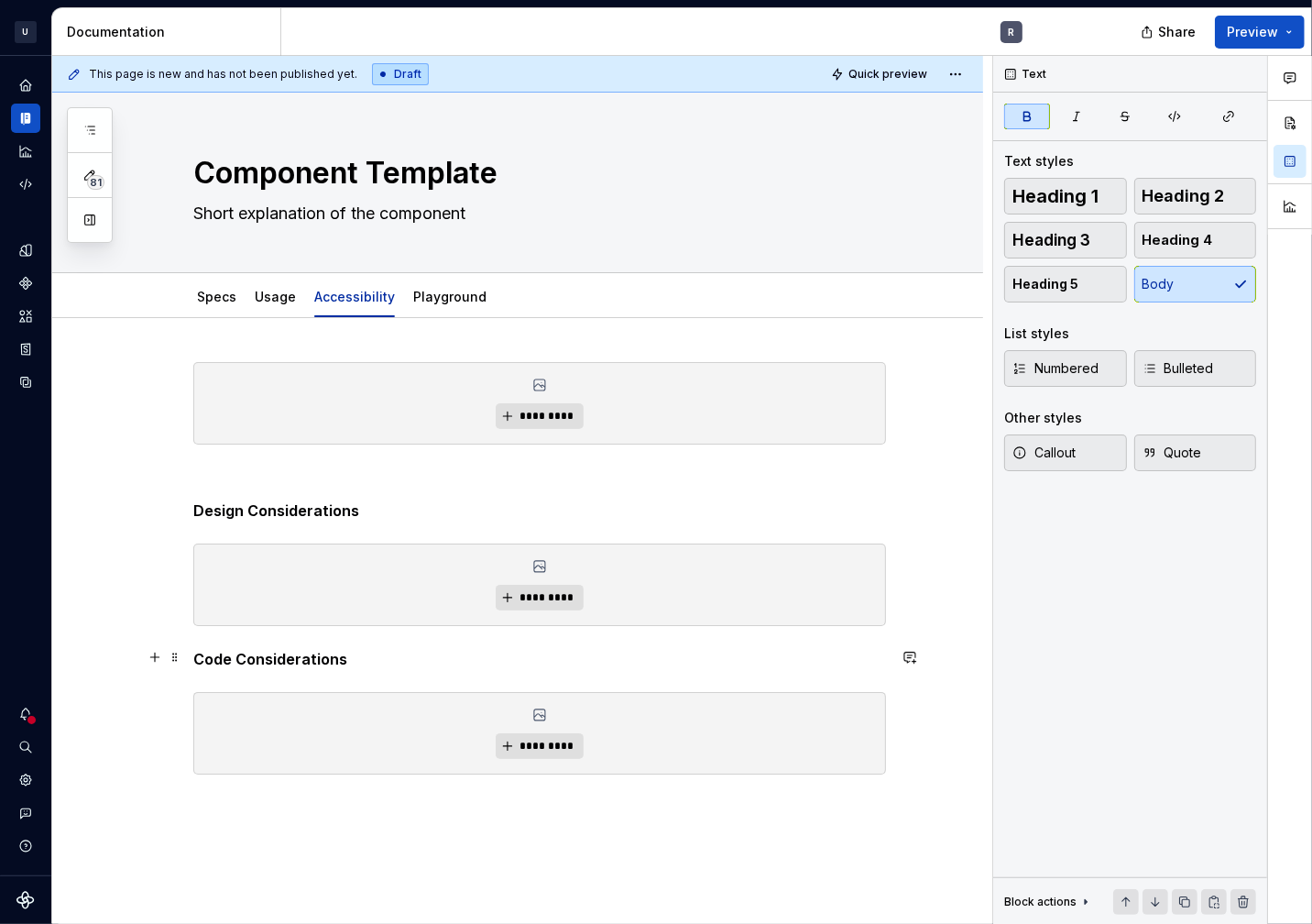
click at [194, 660] on strong "Code Considerations" at bounding box center [270, 659] width 154 height 19
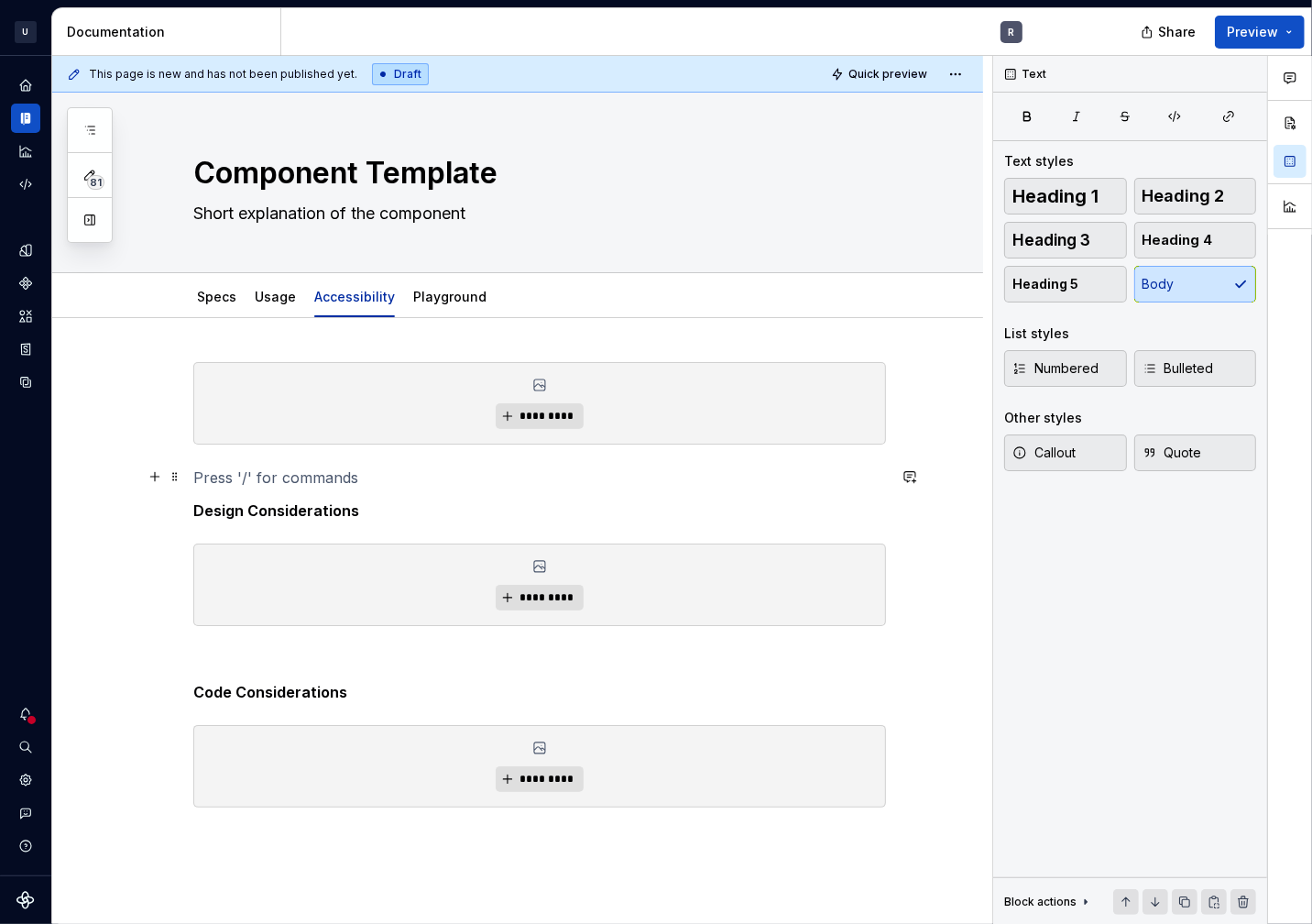
click at [208, 470] on p at bounding box center [539, 477] width 693 height 22
click at [241, 479] on strong "Accessibility test" at bounding box center [257, 477] width 128 height 19
click at [1183, 231] on span "Heading 4" at bounding box center [1178, 241] width 71 height 19
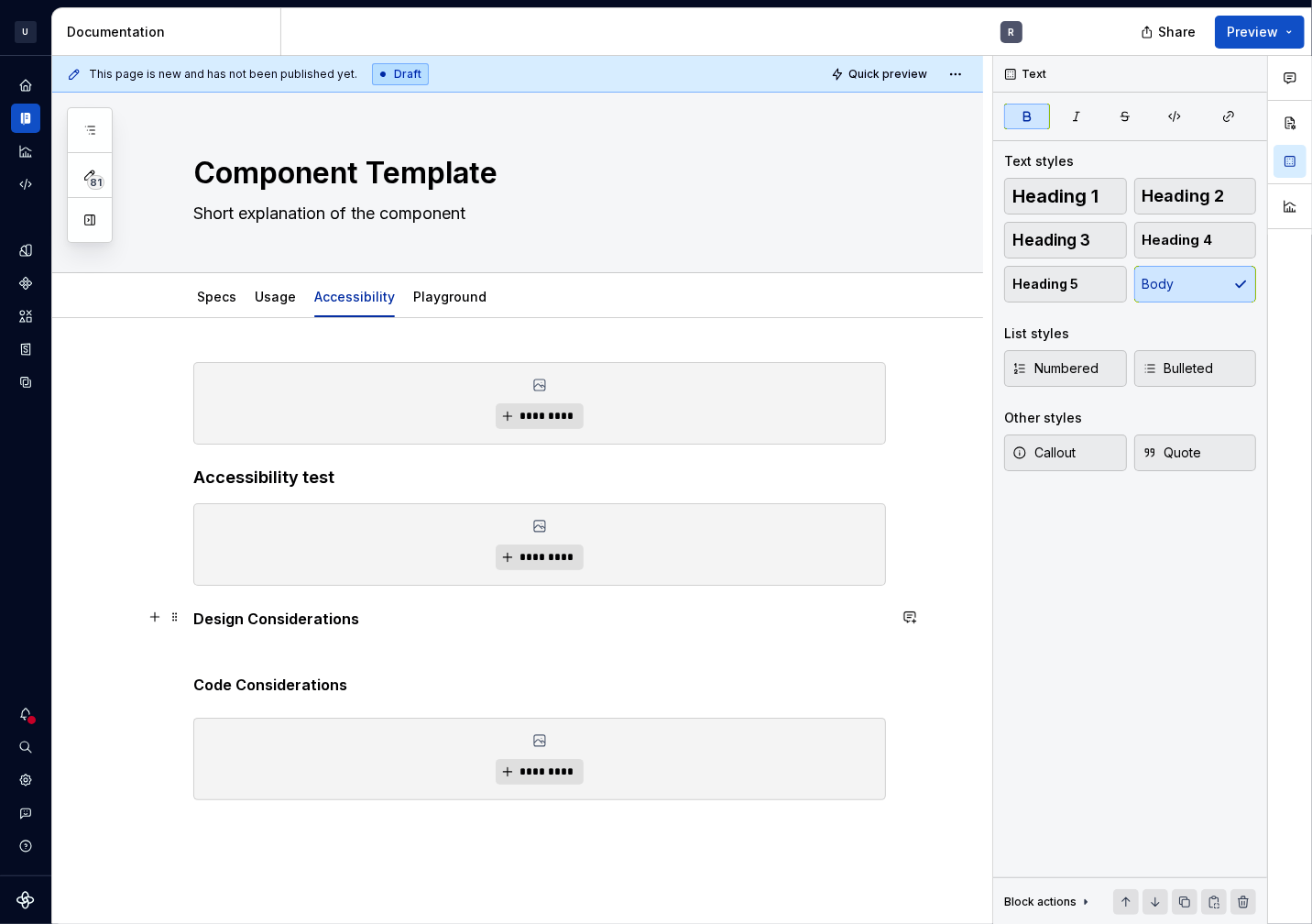
click at [199, 618] on strong "Design Considerations" at bounding box center [276, 618] width 166 height 19
click at [194, 618] on strong "Design Considerations" at bounding box center [276, 618] width 166 height 19
click at [1186, 243] on span "Heading 4" at bounding box center [1178, 241] width 71 height 19
click at [201, 618] on strong "Design Considerations" at bounding box center [285, 618] width 184 height 20
click at [194, 618] on strong "Design Considerations" at bounding box center [285, 618] width 184 height 20
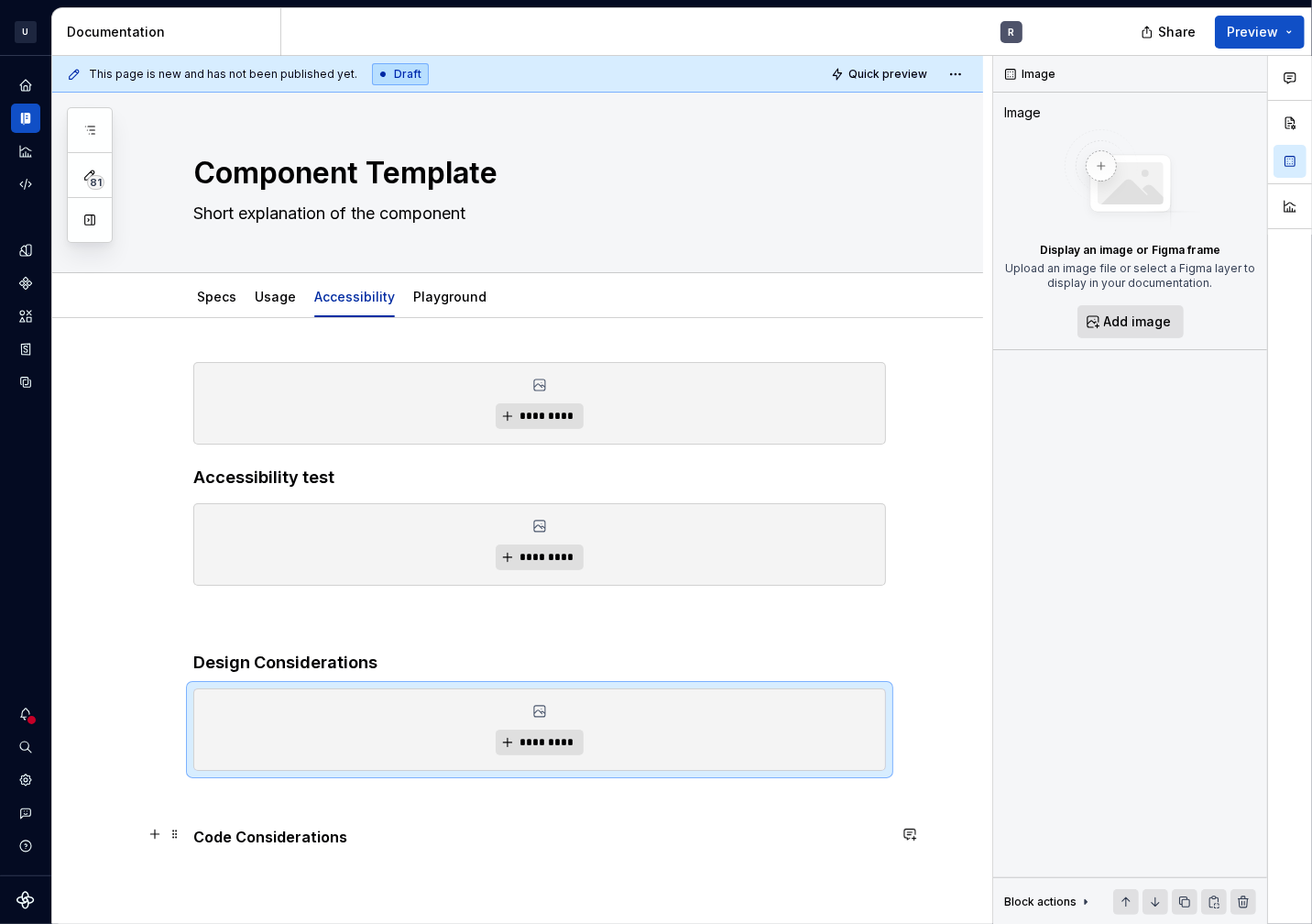
click at [239, 840] on strong "Code Considerations" at bounding box center [270, 837] width 154 height 19
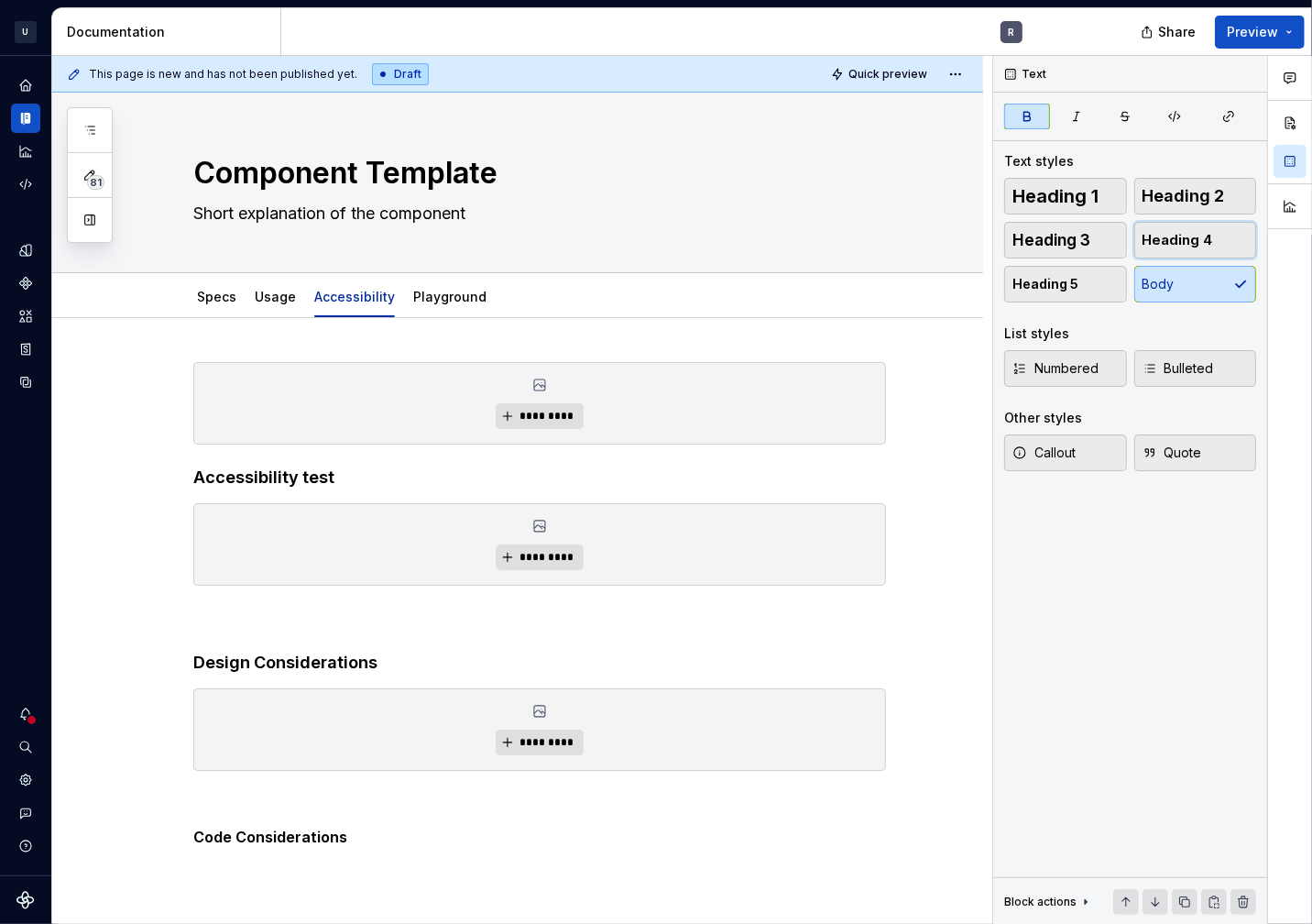
drag, startPoint x: 1190, startPoint y: 243, endPoint x: 984, endPoint y: 376, distance: 245.2
click at [1190, 243] on span "Heading 4" at bounding box center [1178, 241] width 71 height 19
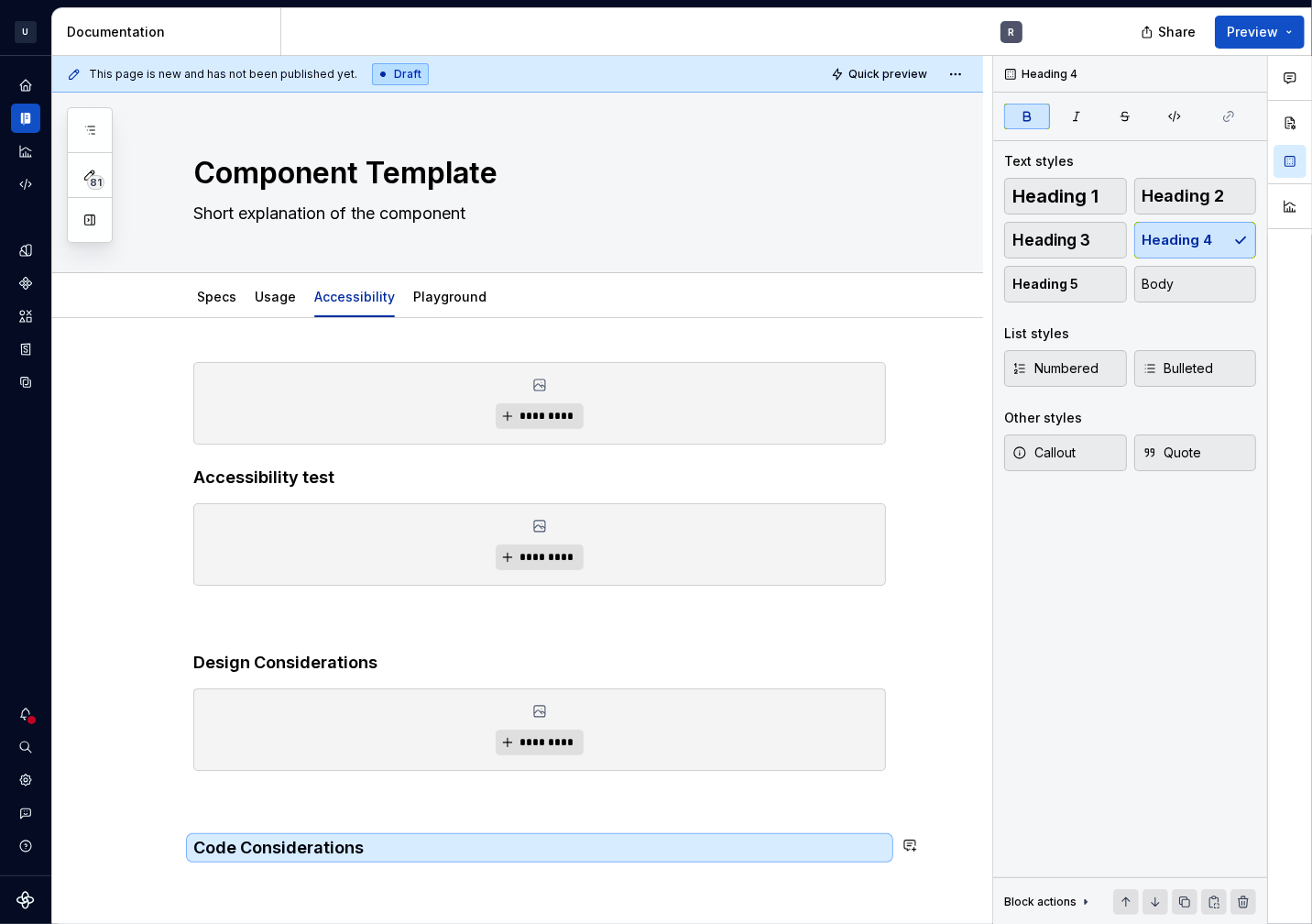
click at [275, 823] on div "********* Accessibility test ********* Design Considerations ********* Code Con…" at bounding box center [539, 645] width 693 height 566
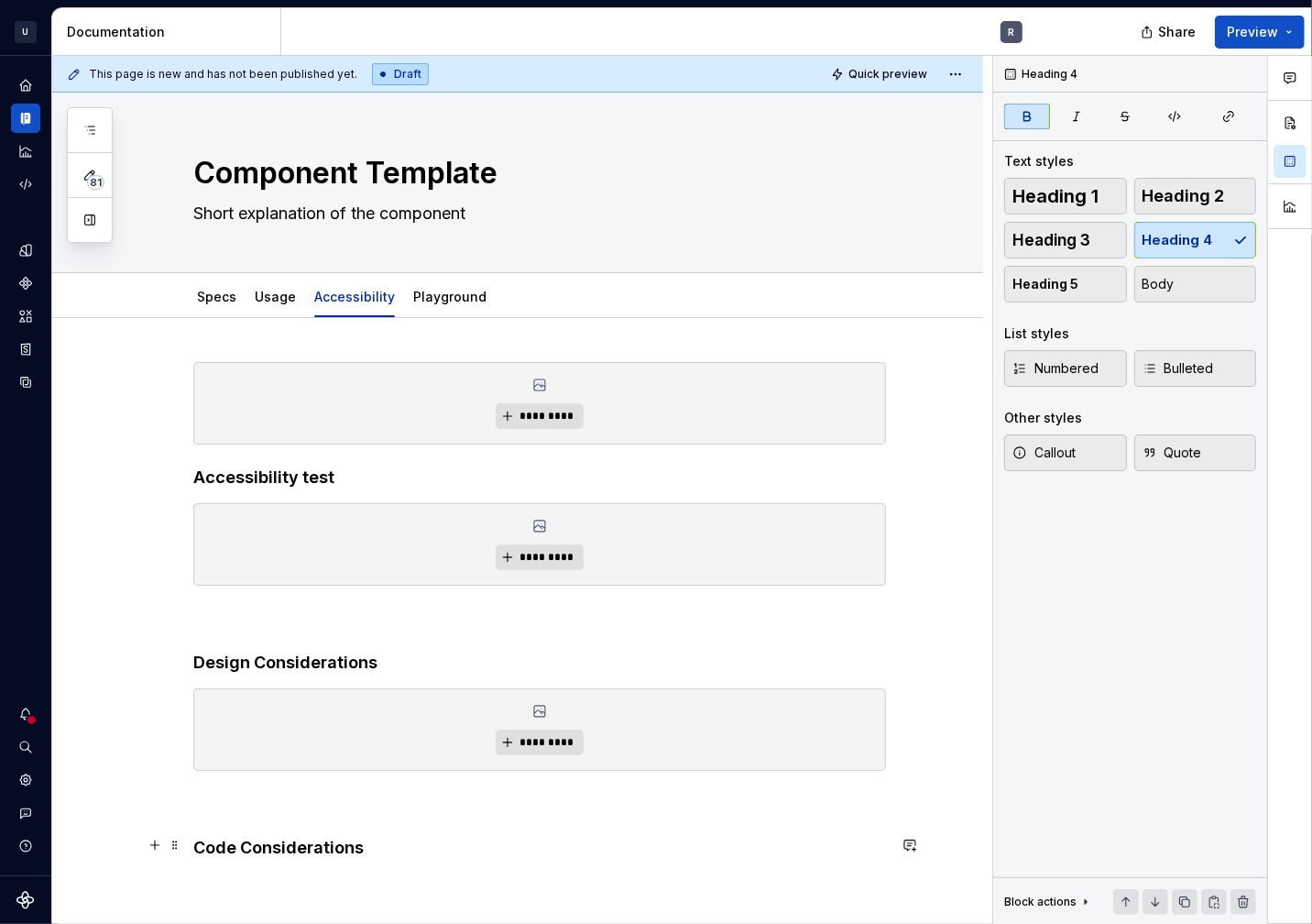
click at [444, 838] on h4 "Code Considerations" at bounding box center [539, 848] width 693 height 22
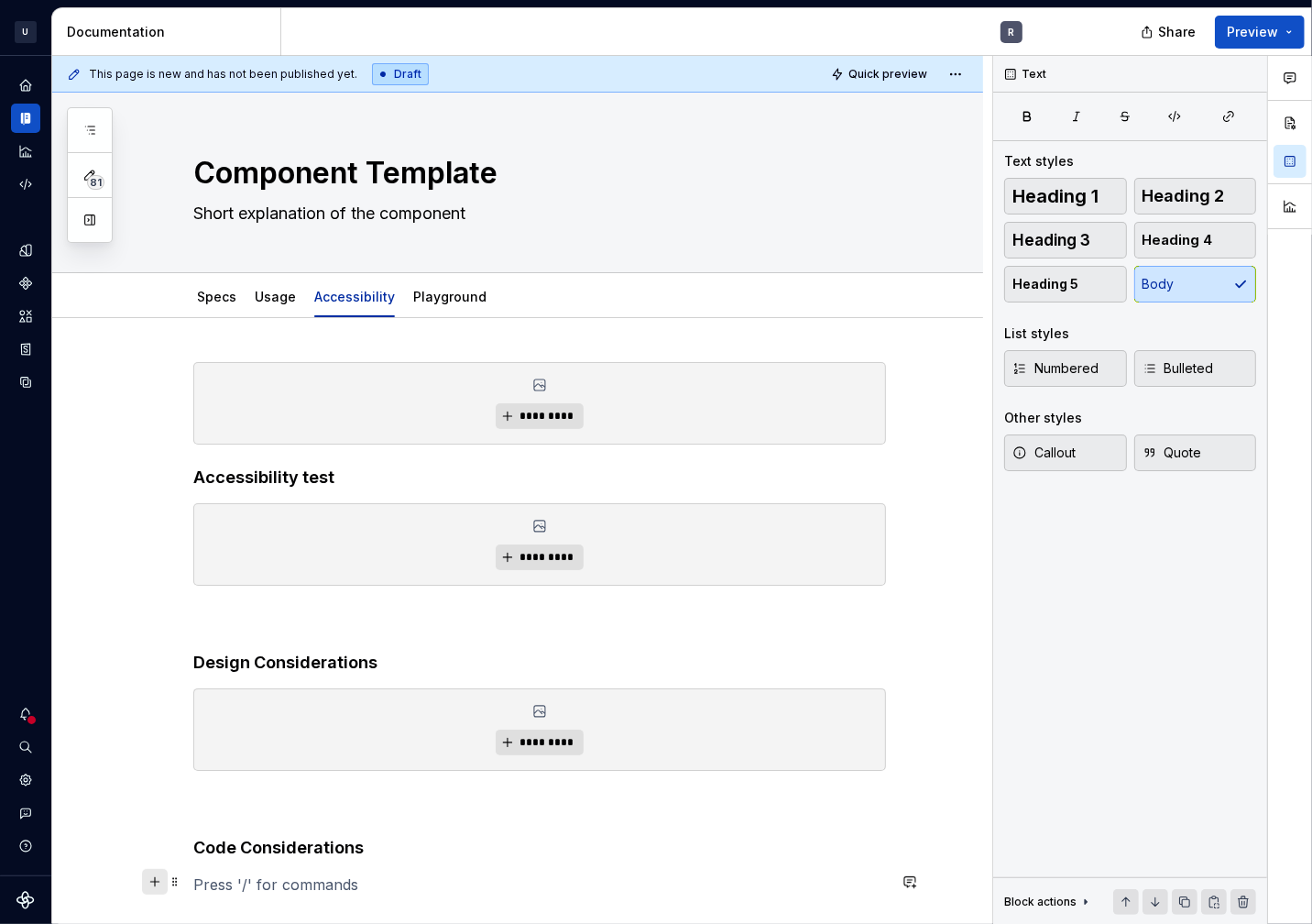
click at [158, 883] on button "button" at bounding box center [155, 882] width 26 height 26
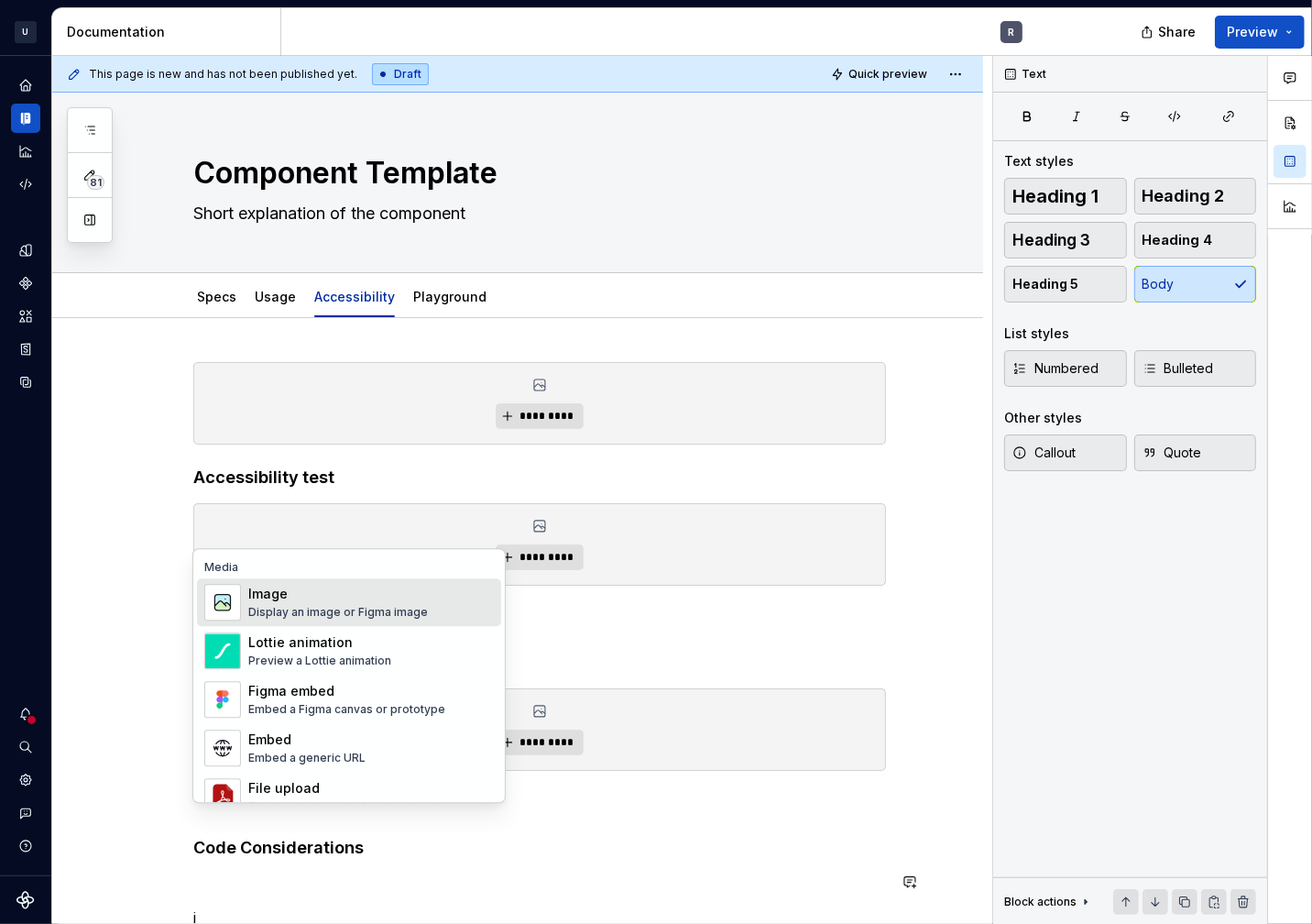
scroll to position [90, 0]
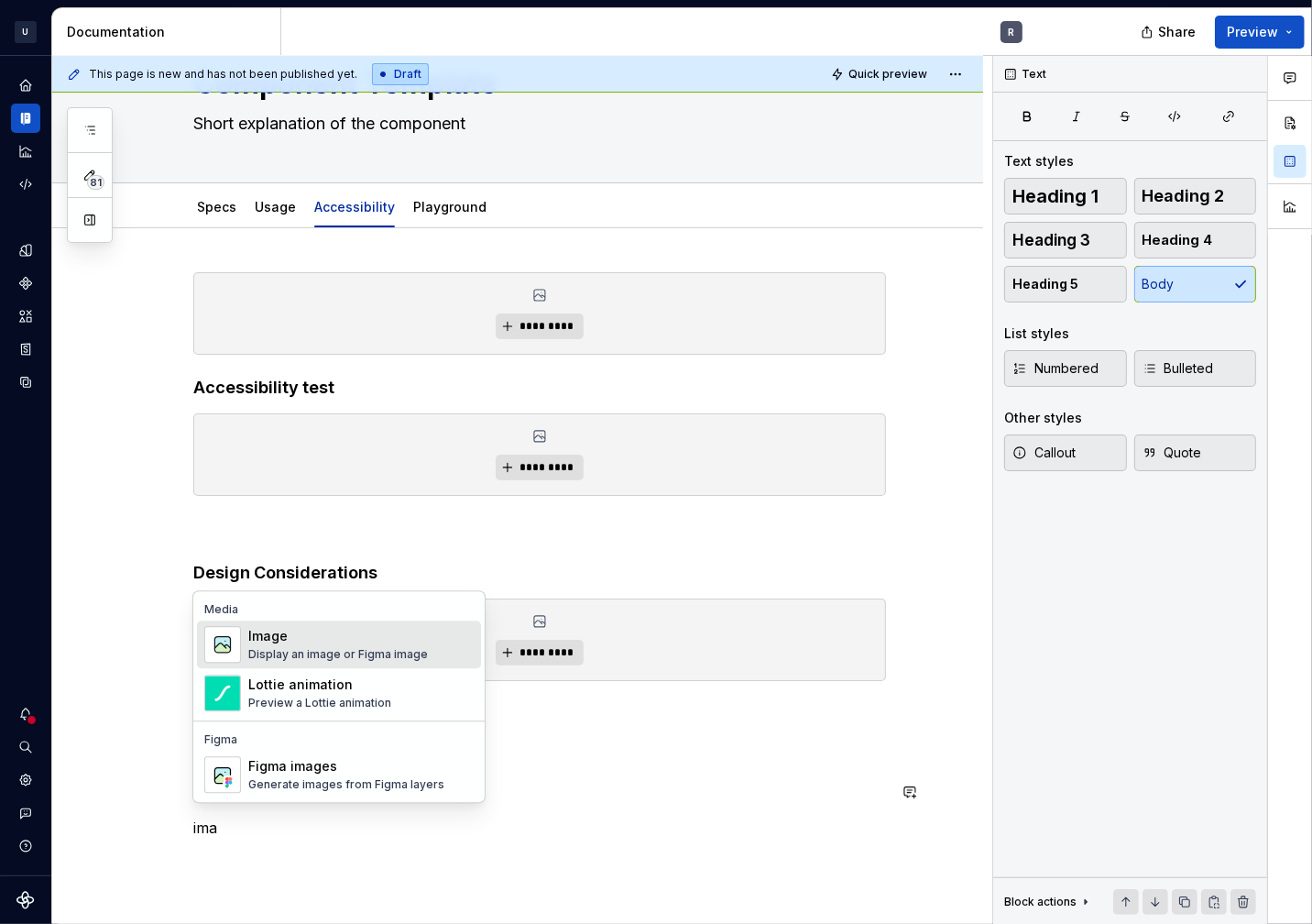
click at [312, 647] on div "Display an image or Figma image" at bounding box center [337, 655] width 179 height 15
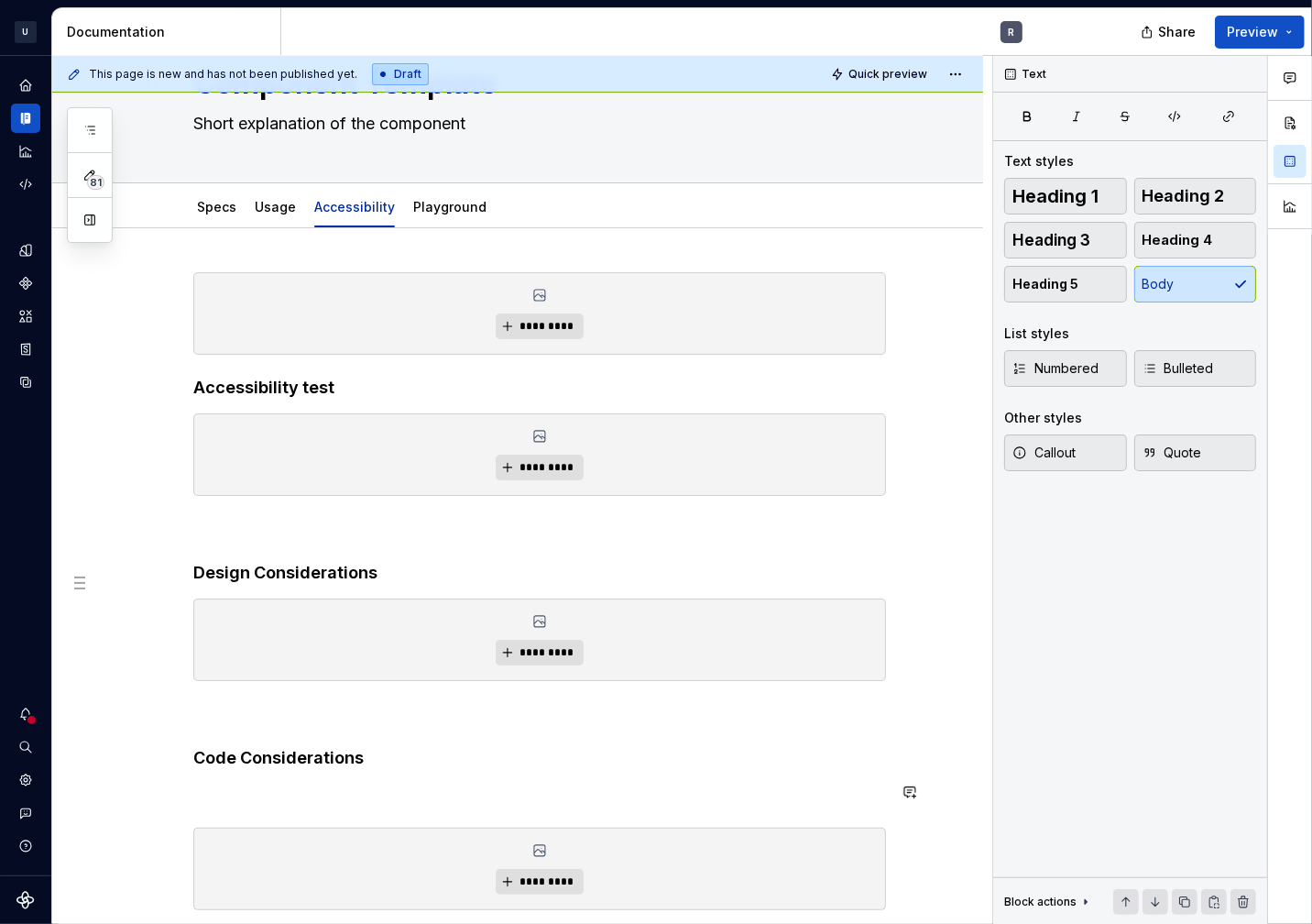
click at [260, 805] on div "********* Accessibility test ********* Design Considerations ********* Code Con…" at bounding box center [539, 630] width 693 height 715
click at [276, 793] on p at bounding box center [539, 795] width 693 height 22
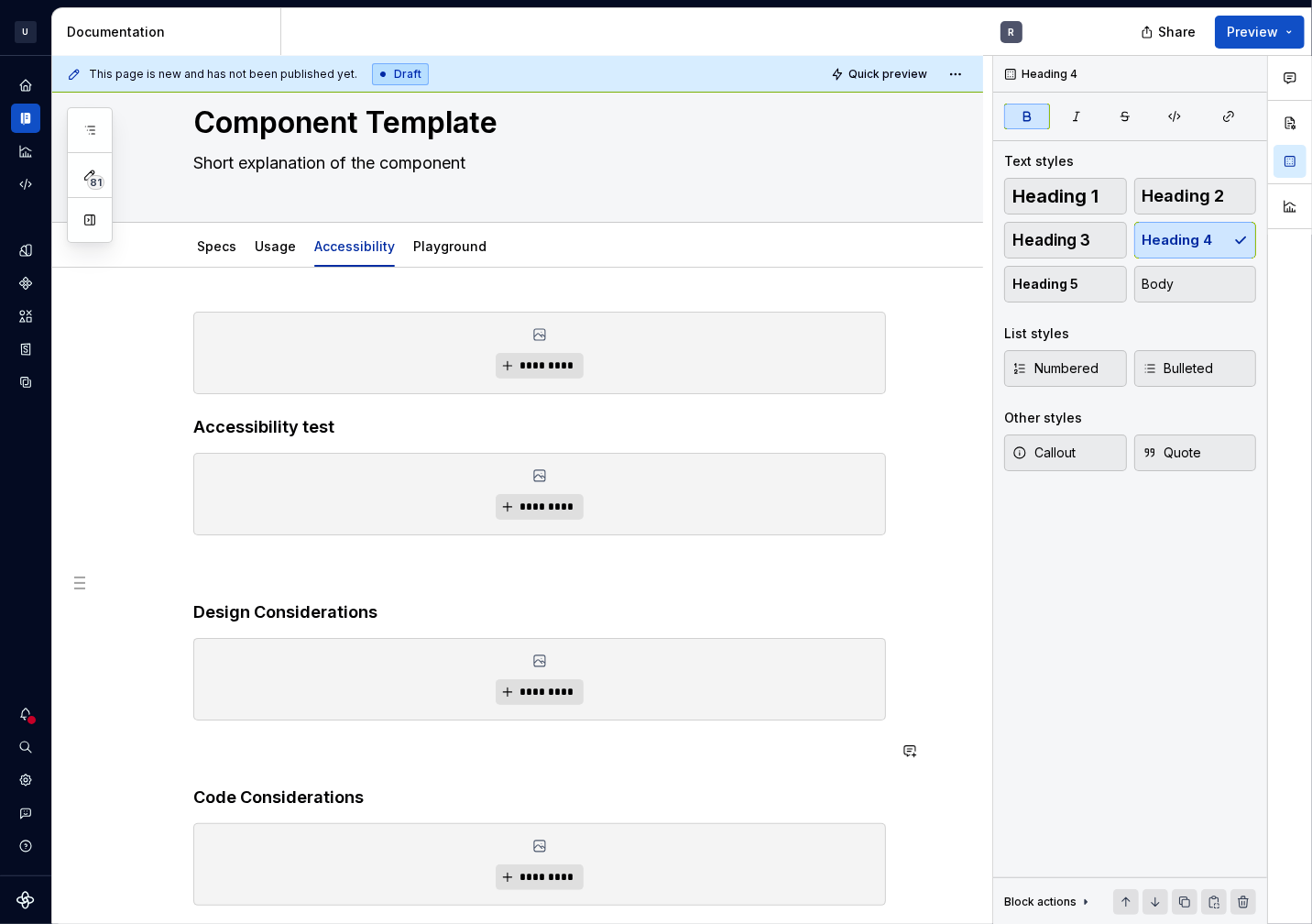
scroll to position [47, 0]
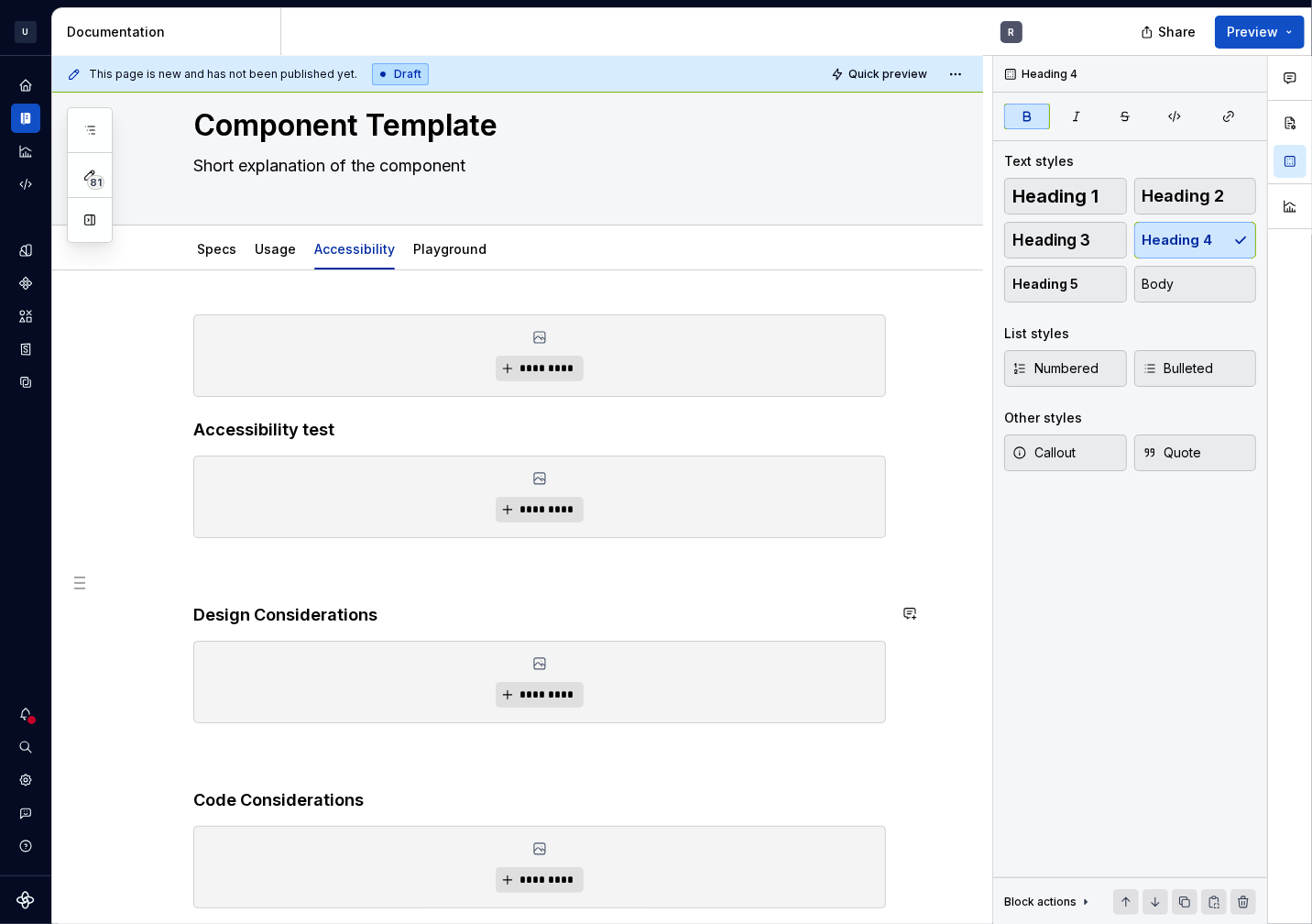
click at [305, 623] on div "********* Accessibility test ********* Design Considerations ********* Code Con…" at bounding box center [539, 650] width 693 height 671
click at [291, 617] on strong "Design Considerations" at bounding box center [285, 614] width 184 height 20
click at [1170, 280] on span "Body" at bounding box center [1159, 284] width 32 height 19
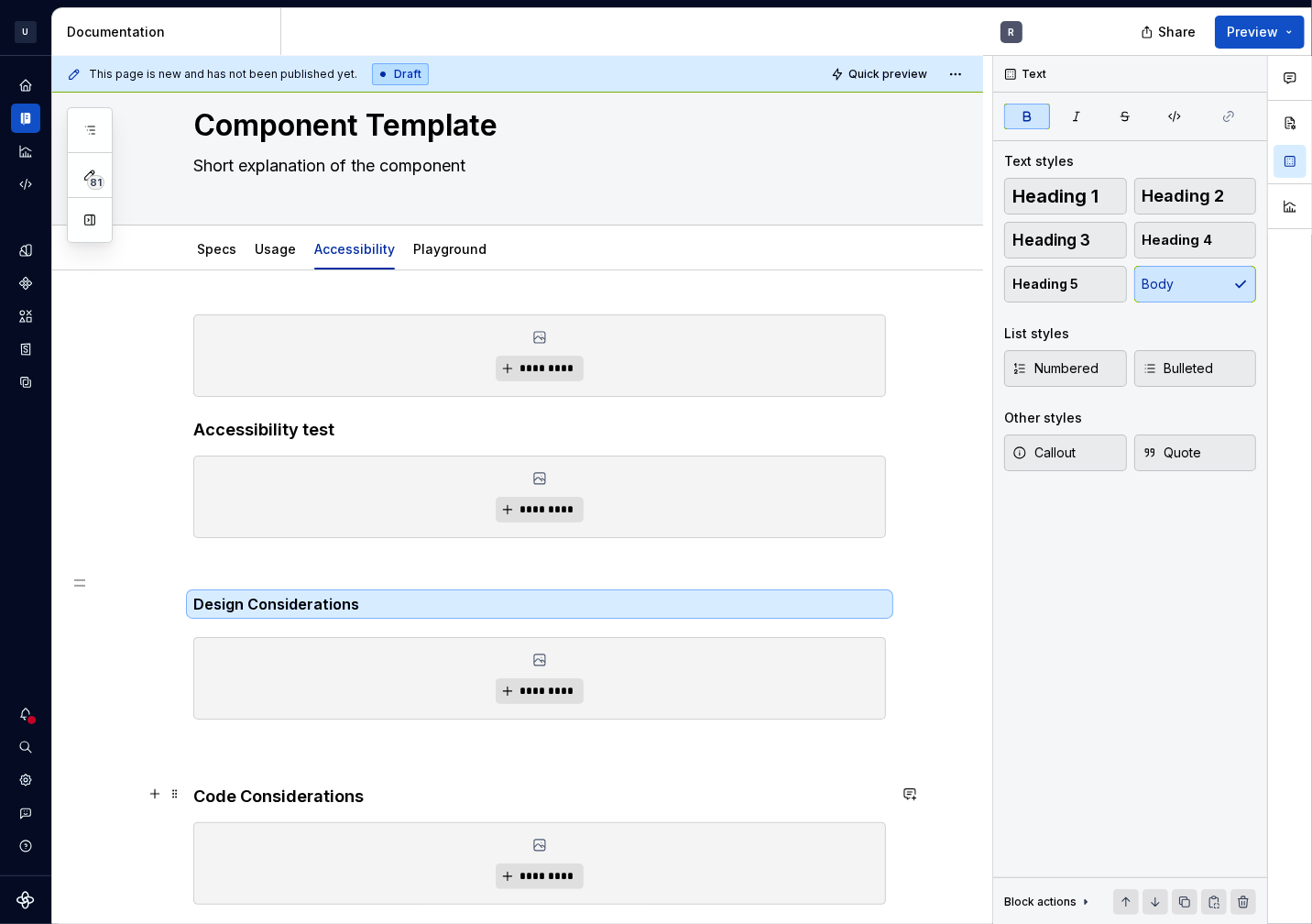
drag, startPoint x: 339, startPoint y: 787, endPoint x: 375, endPoint y: 774, distance: 38.3
click at [339, 787] on strong "Code Considerations" at bounding box center [279, 796] width 171 height 20
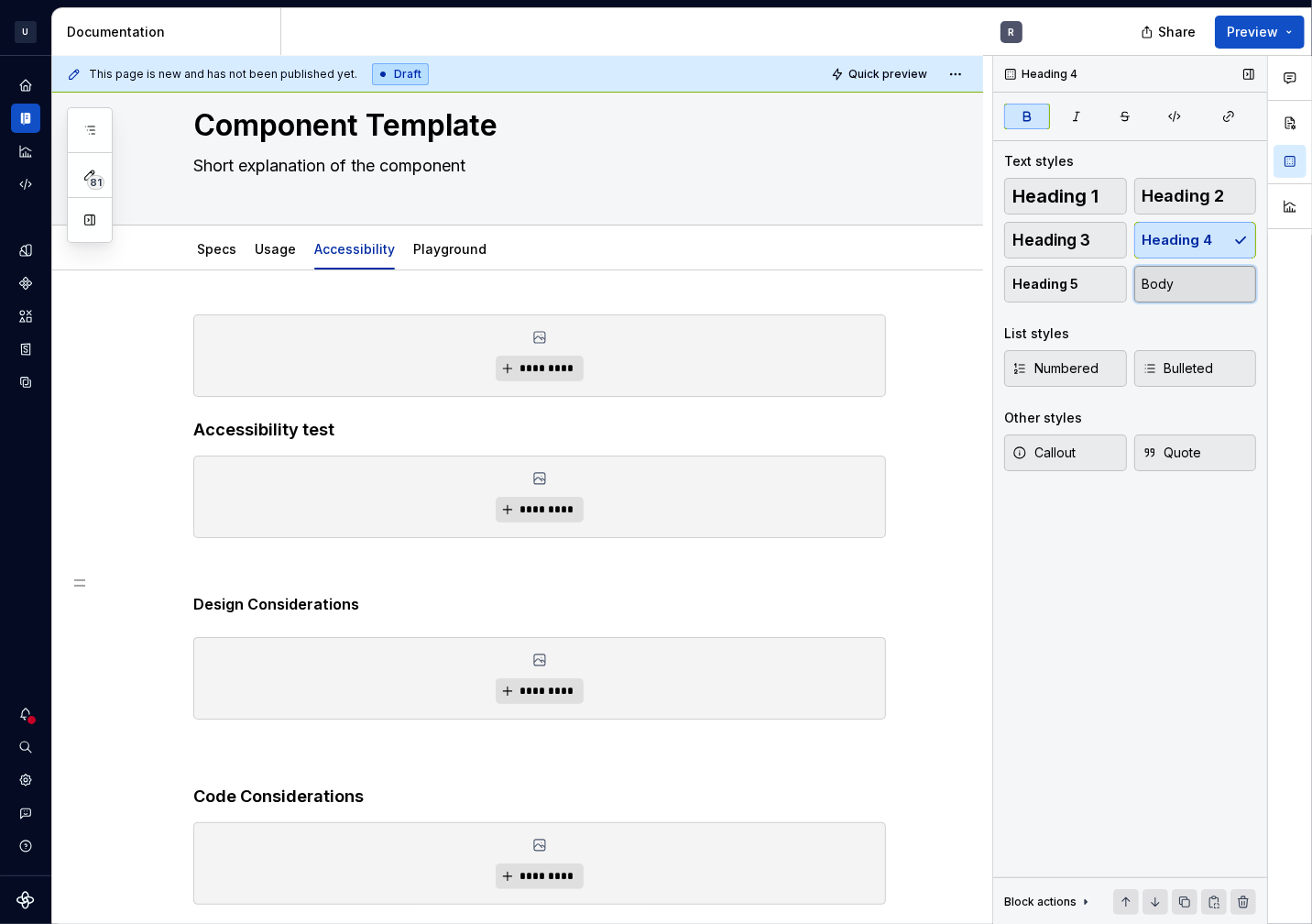
click at [1166, 299] on button "Body" at bounding box center [1196, 283] width 123 height 36
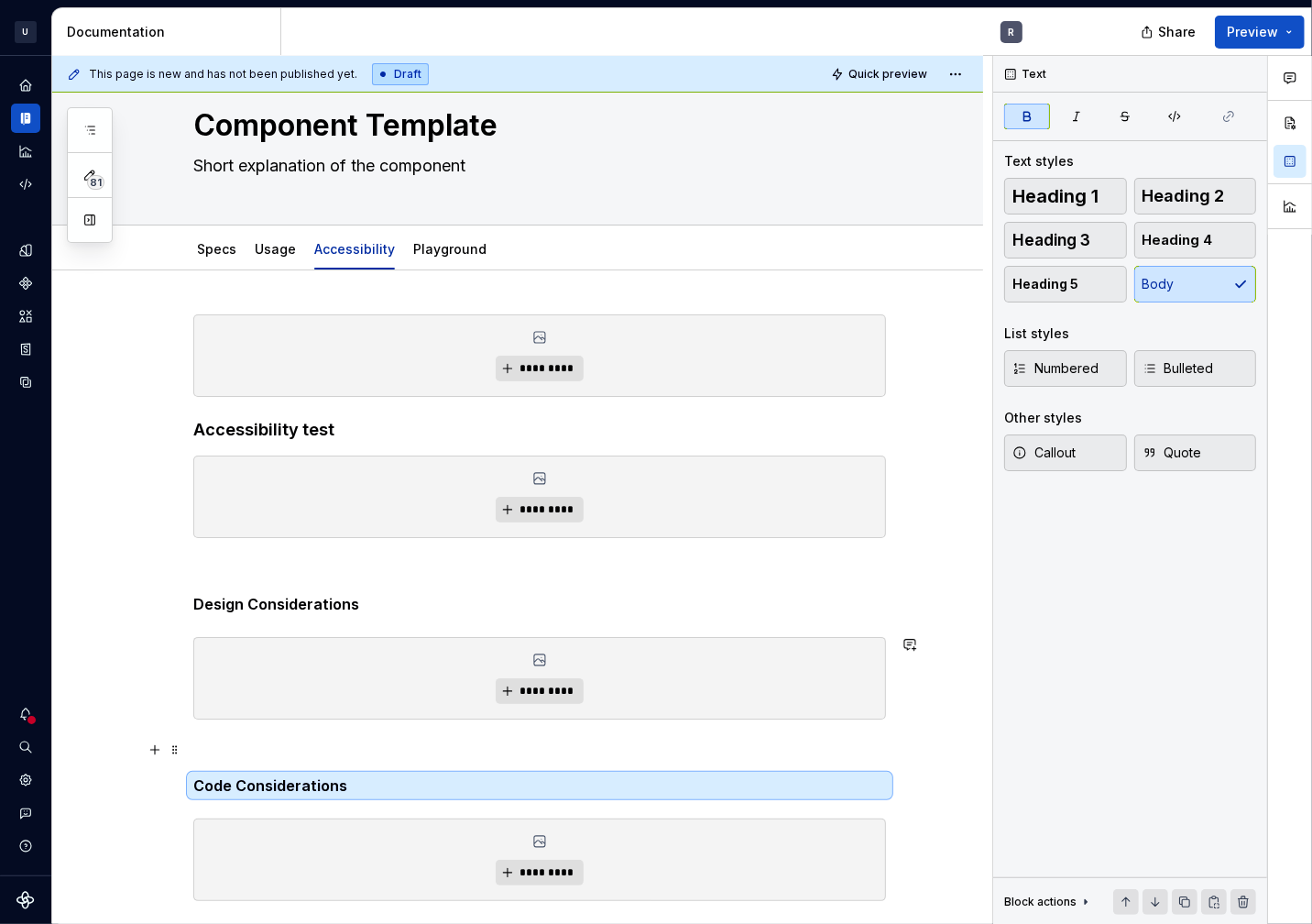
click at [295, 744] on p at bounding box center [539, 753] width 693 height 22
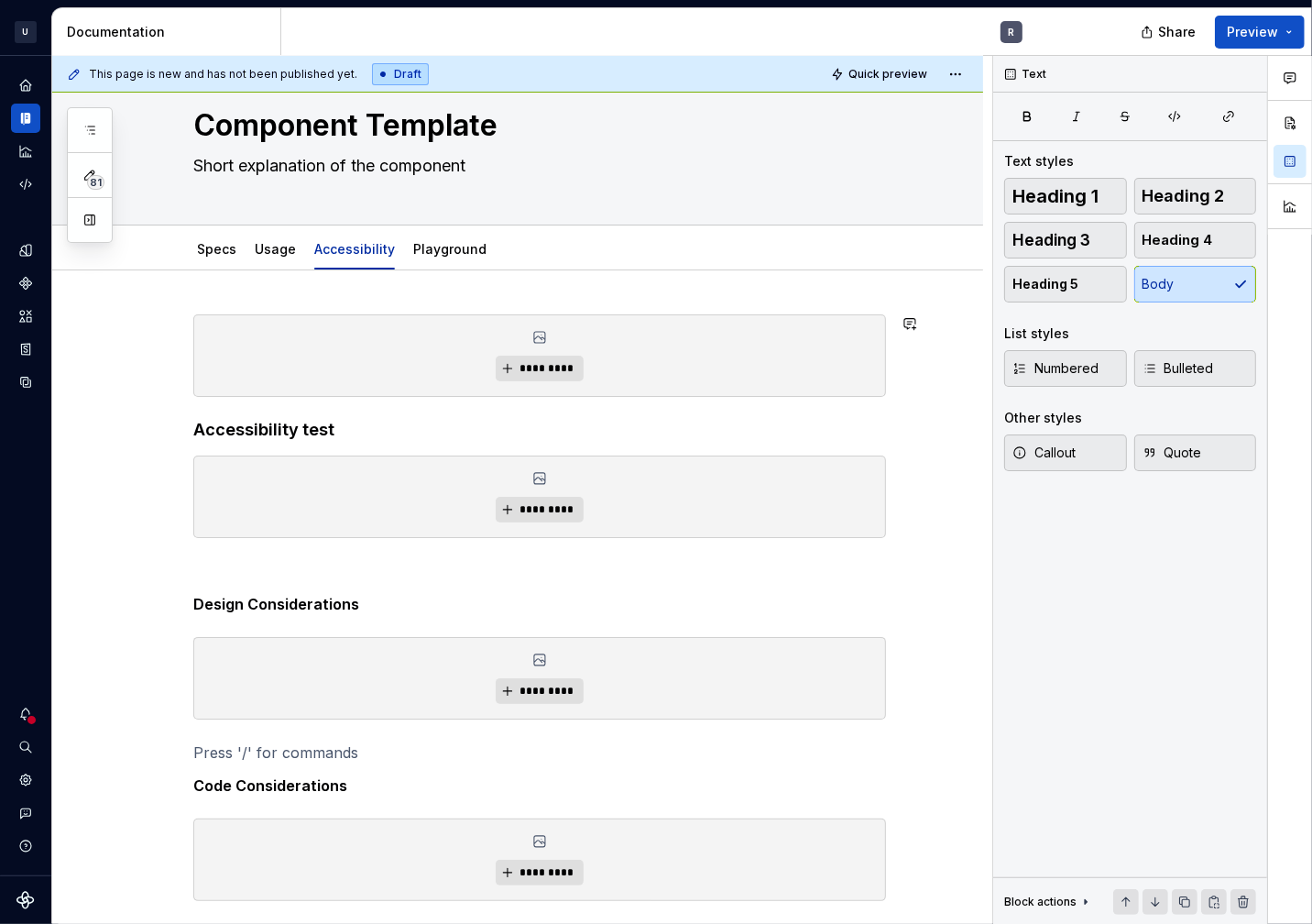
type textarea "*"
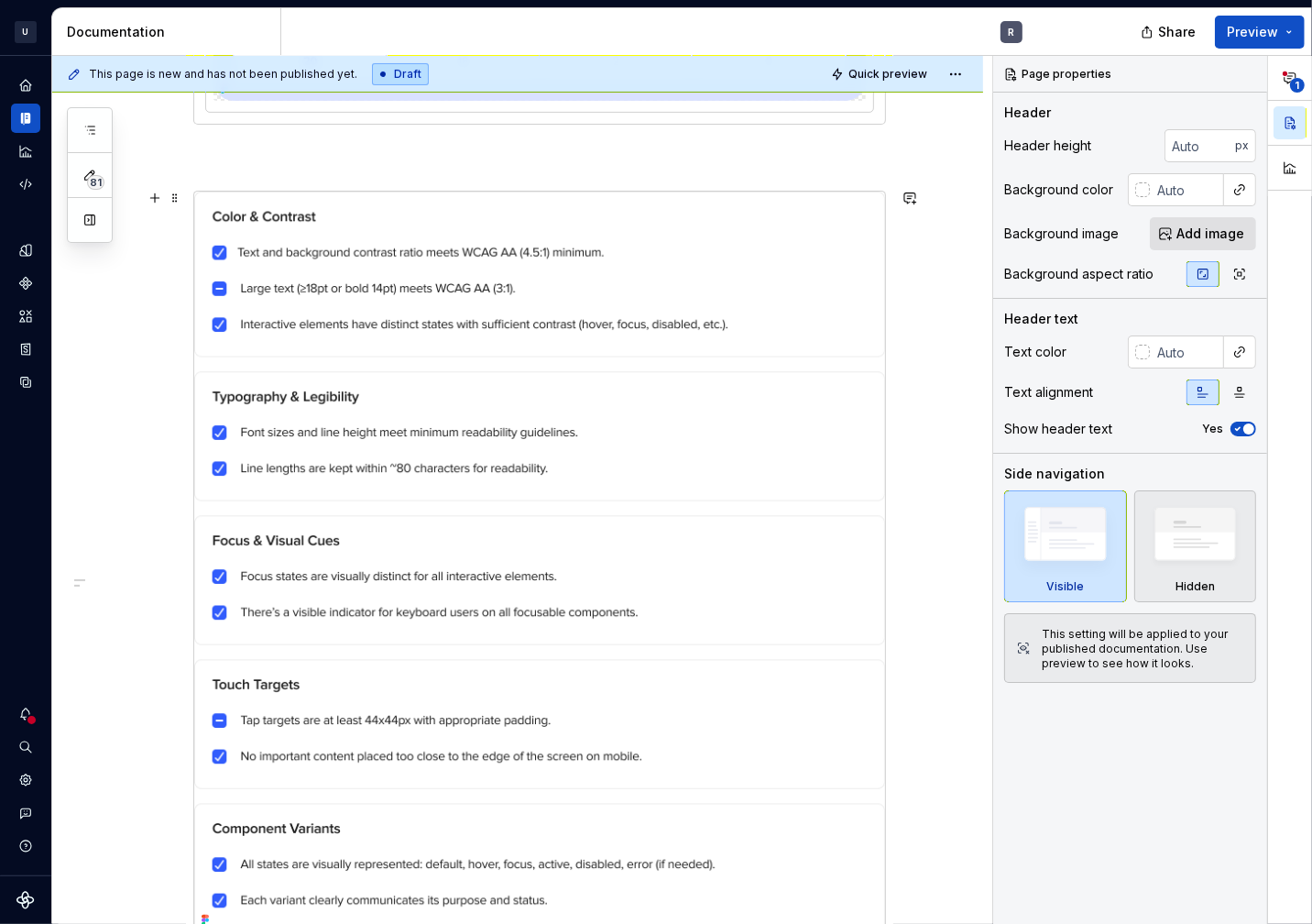
scroll to position [378, 0]
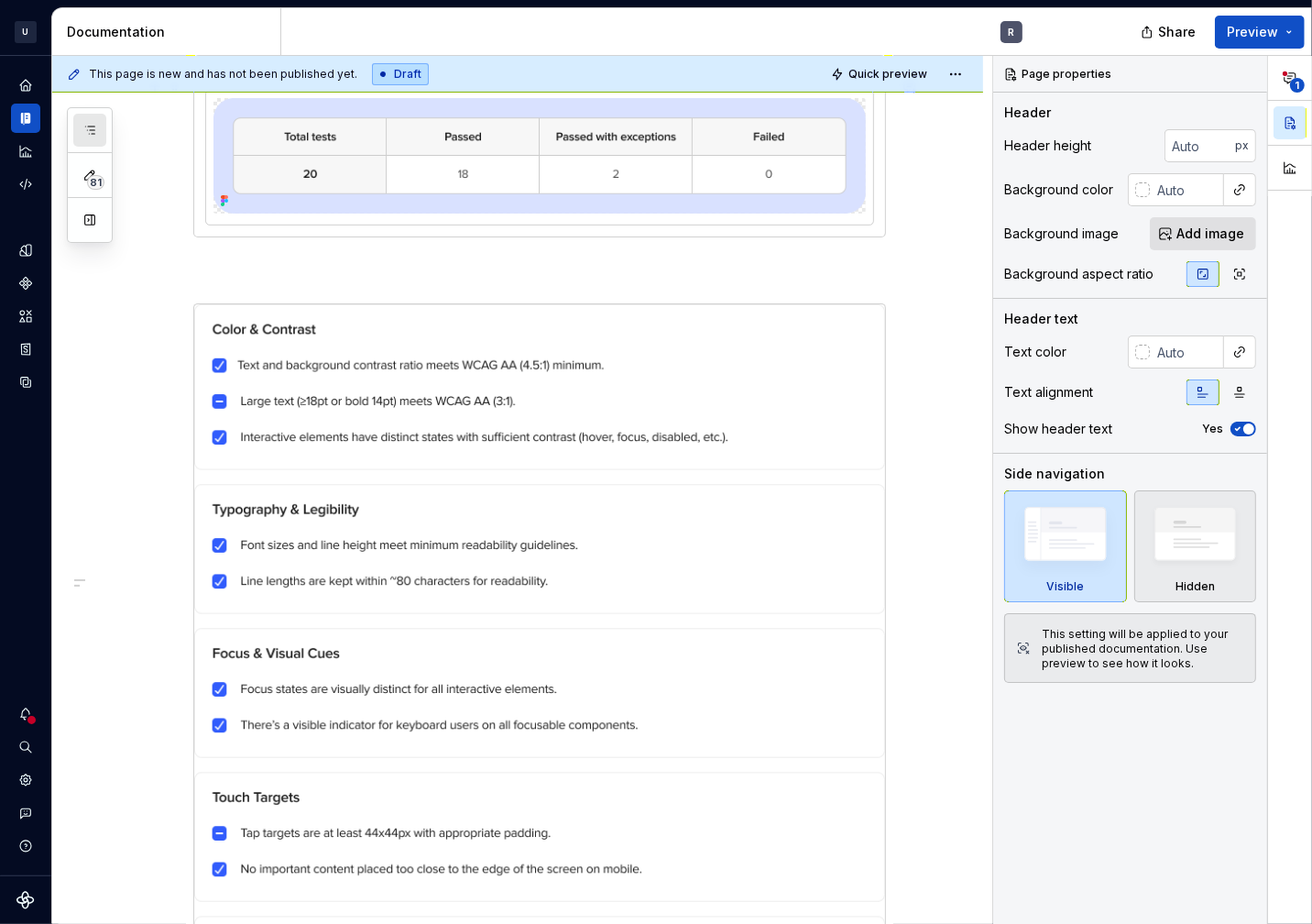
click at [84, 132] on icon "button" at bounding box center [90, 130] width 15 height 15
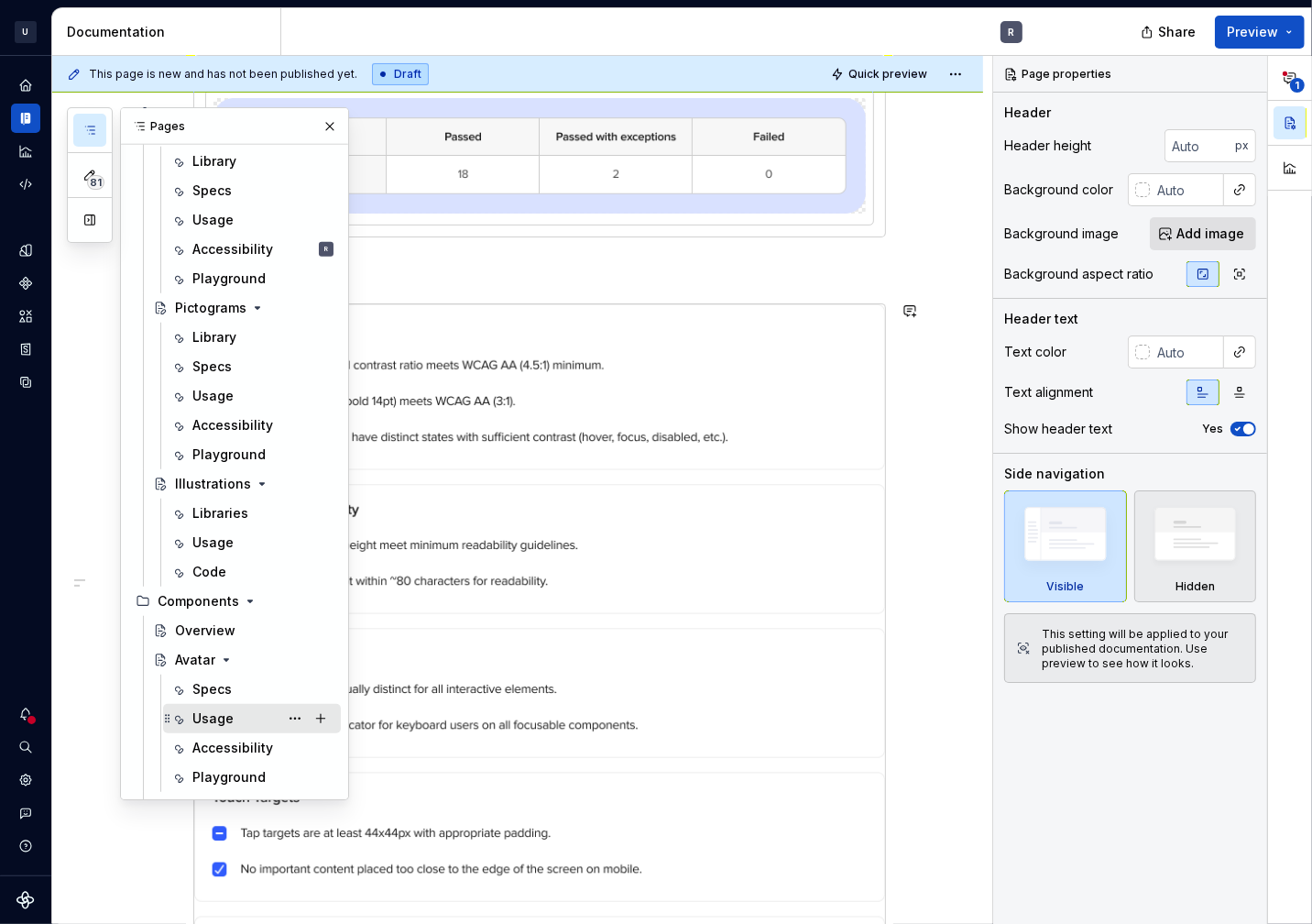
scroll to position [1308, 0]
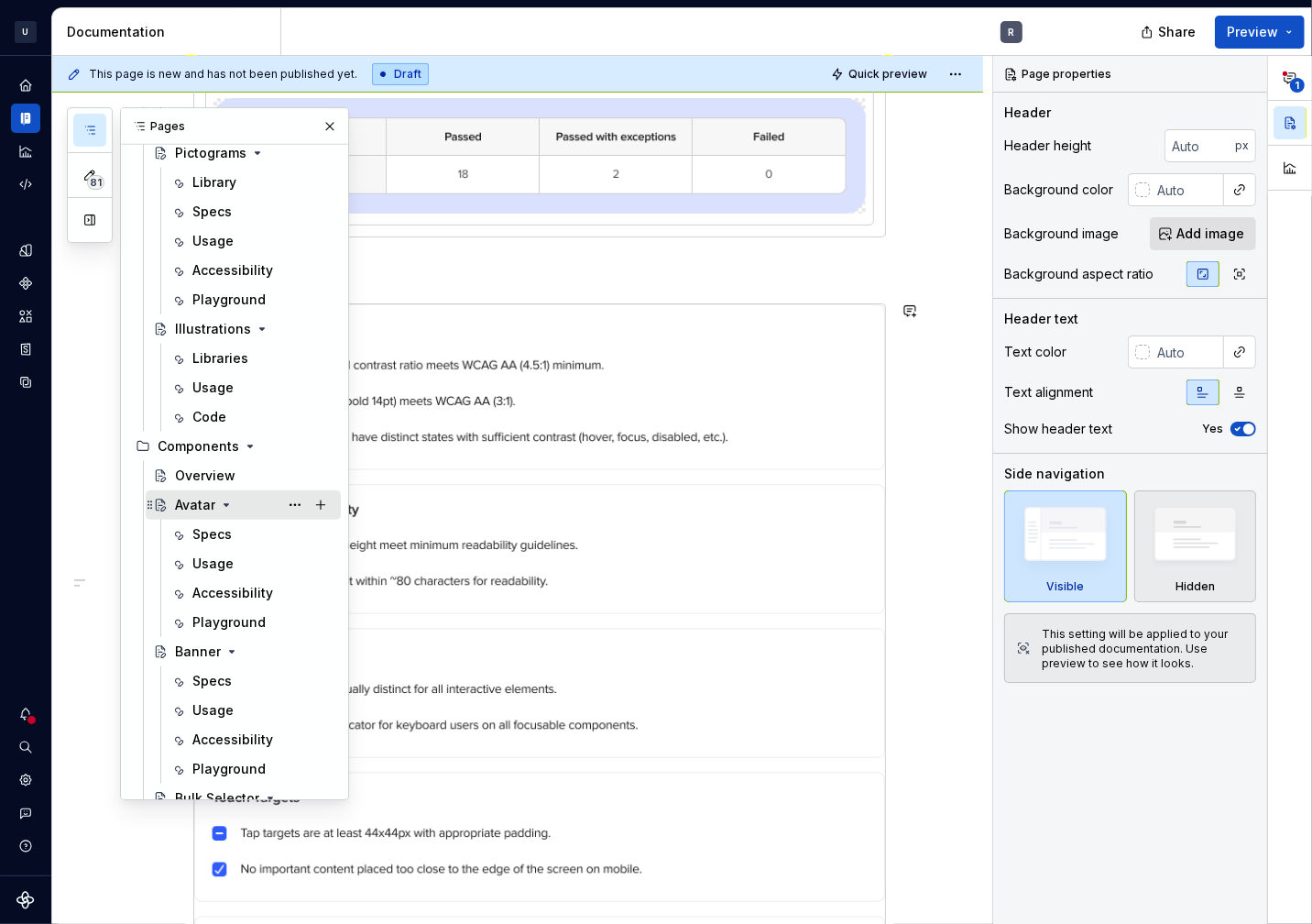
click at [182, 497] on div "Avatar" at bounding box center [195, 505] width 40 height 19
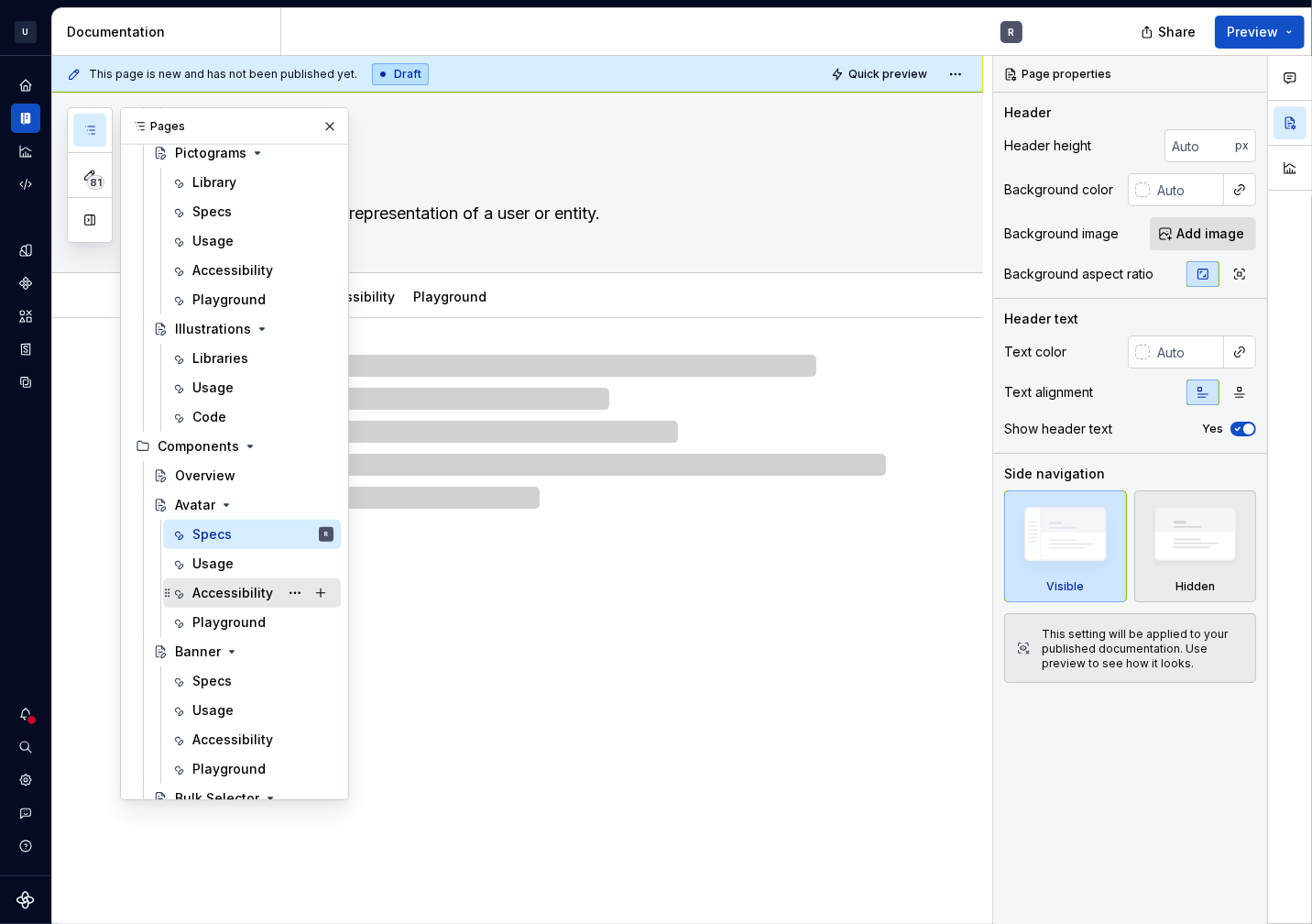
click at [245, 591] on div "Accessibility" at bounding box center [232, 593] width 81 height 19
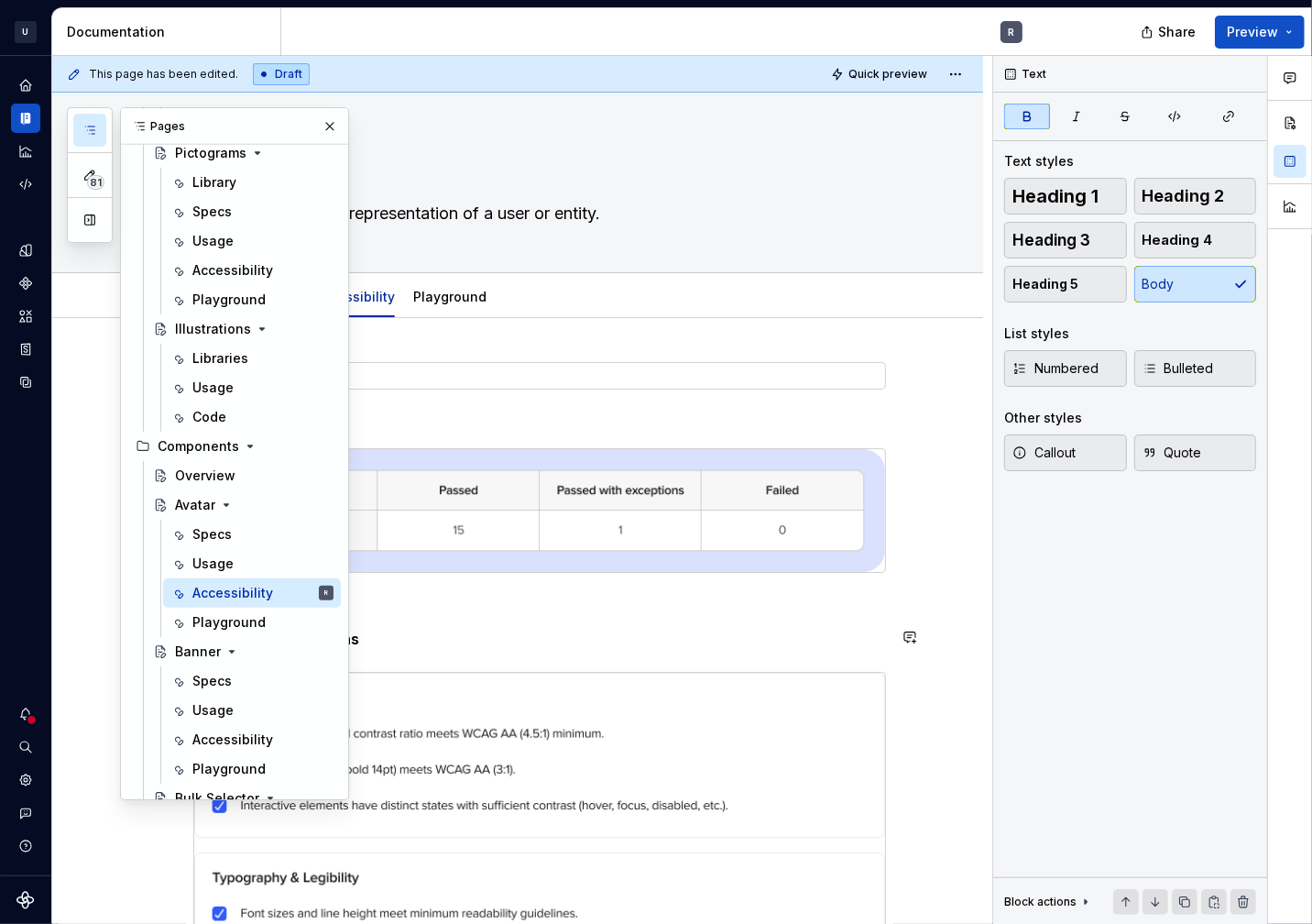
click at [792, 631] on p "Design Considerations" at bounding box center [539, 639] width 693 height 22
click at [321, 133] on button "button" at bounding box center [331, 126] width 26 height 26
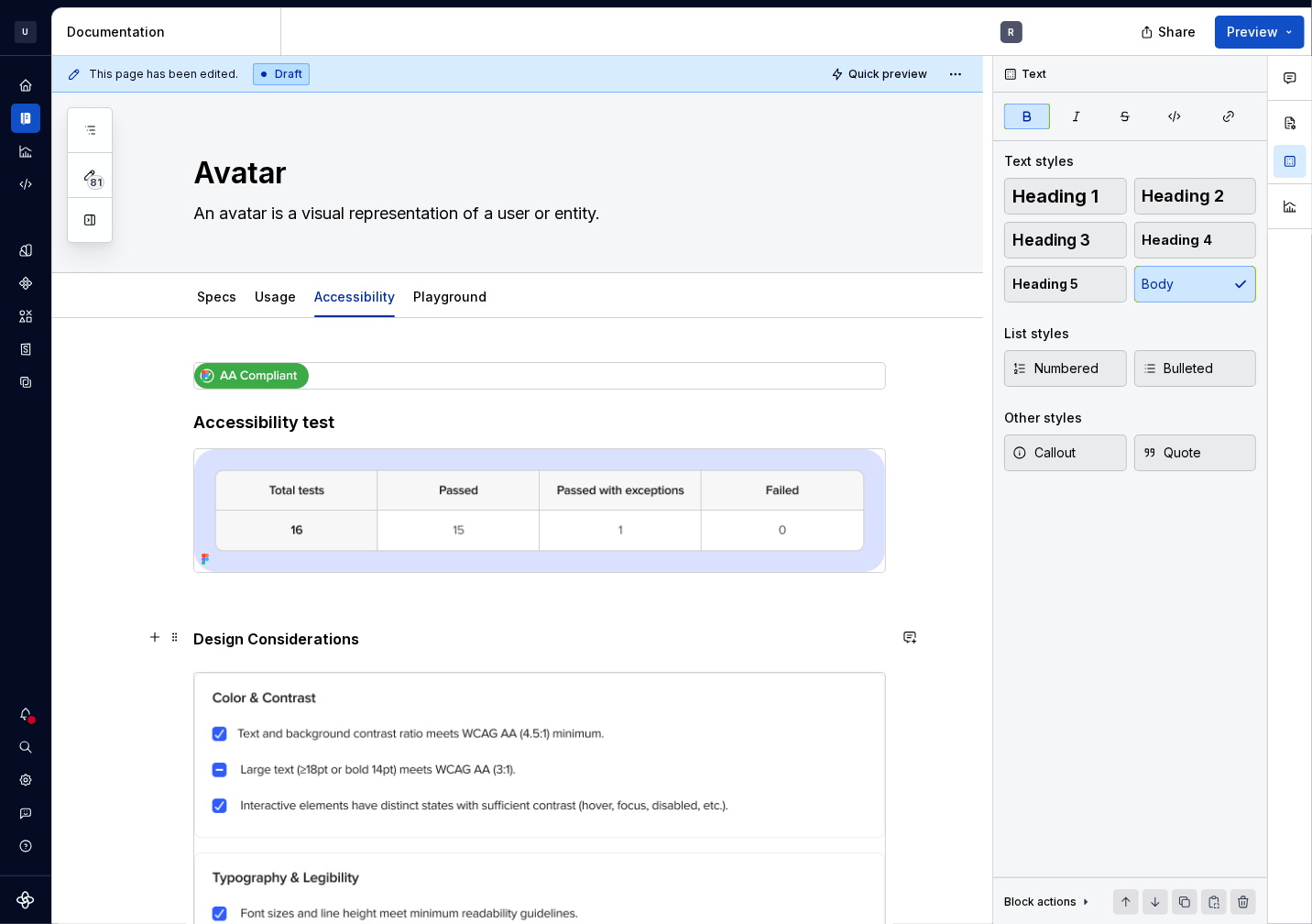
click at [238, 634] on strong "Design Considerations" at bounding box center [276, 639] width 166 height 19
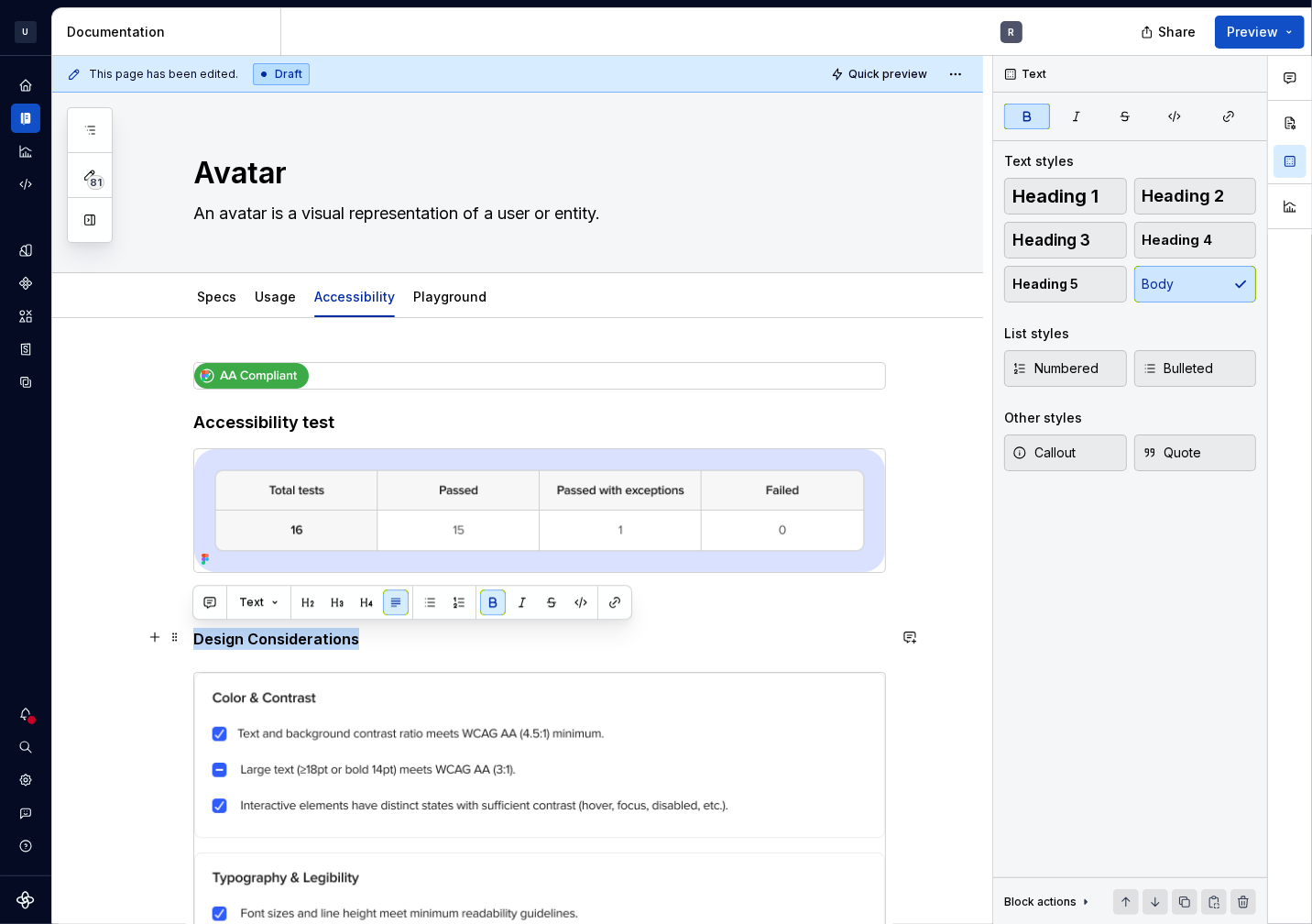
click at [238, 634] on strong "Design Considerations" at bounding box center [276, 639] width 166 height 19
copy strong "Design Considerations"
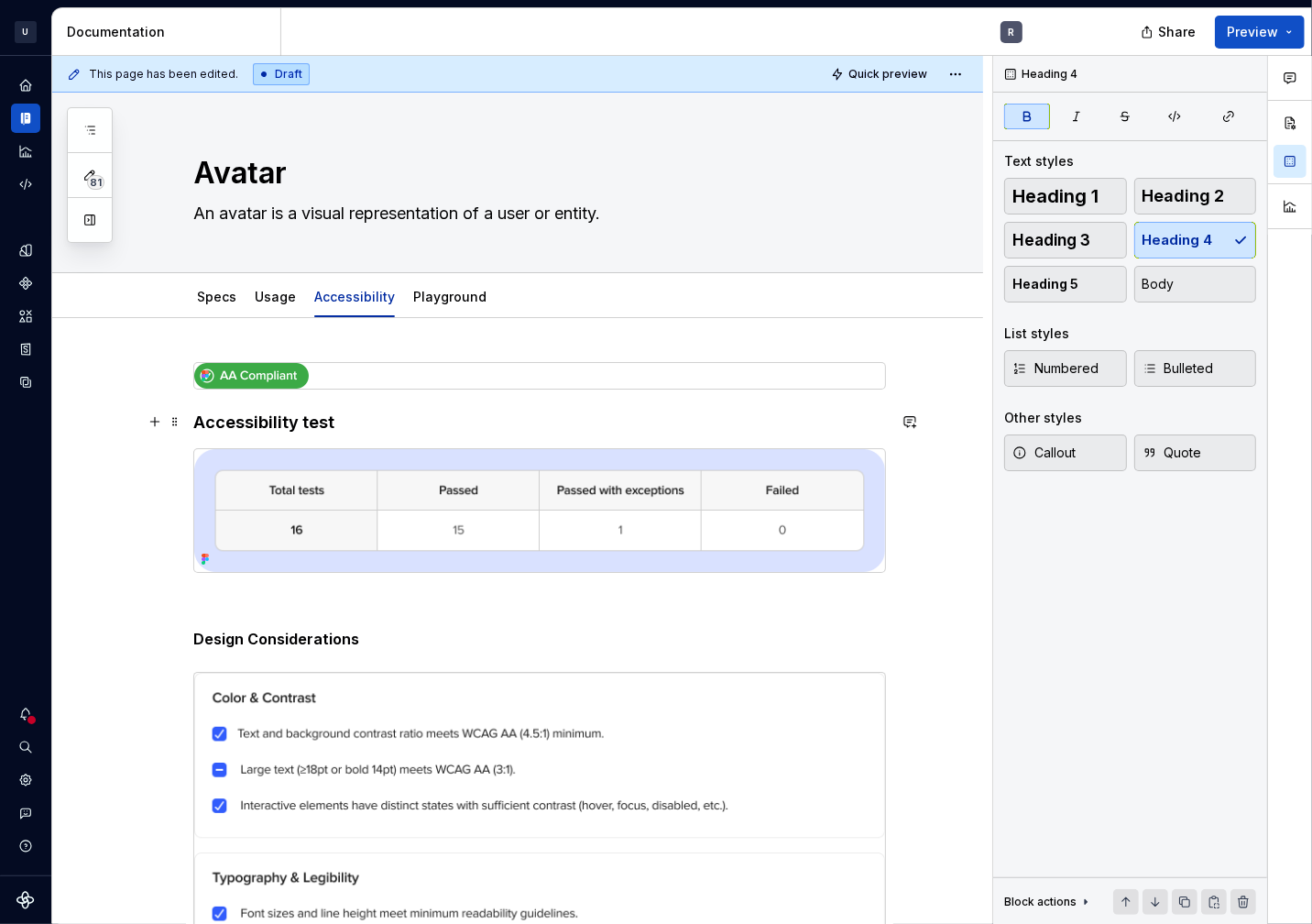
click at [248, 428] on strong "Accessibility test" at bounding box center [264, 422] width 141 height 20
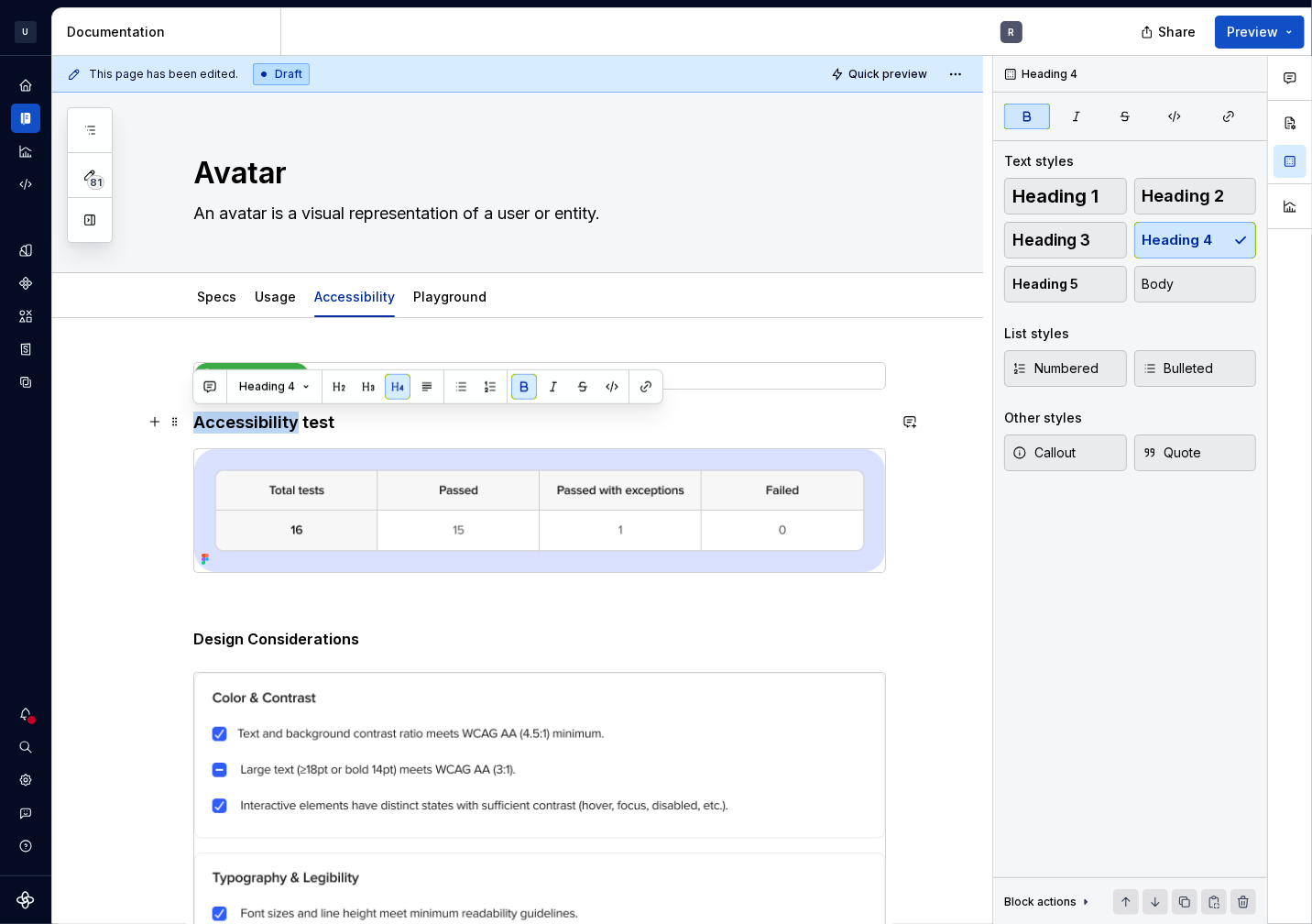
click at [248, 428] on strong "Accessibility test" at bounding box center [264, 422] width 141 height 20
copy strong "Accessibility test"
click at [322, 600] on p at bounding box center [539, 606] width 693 height 22
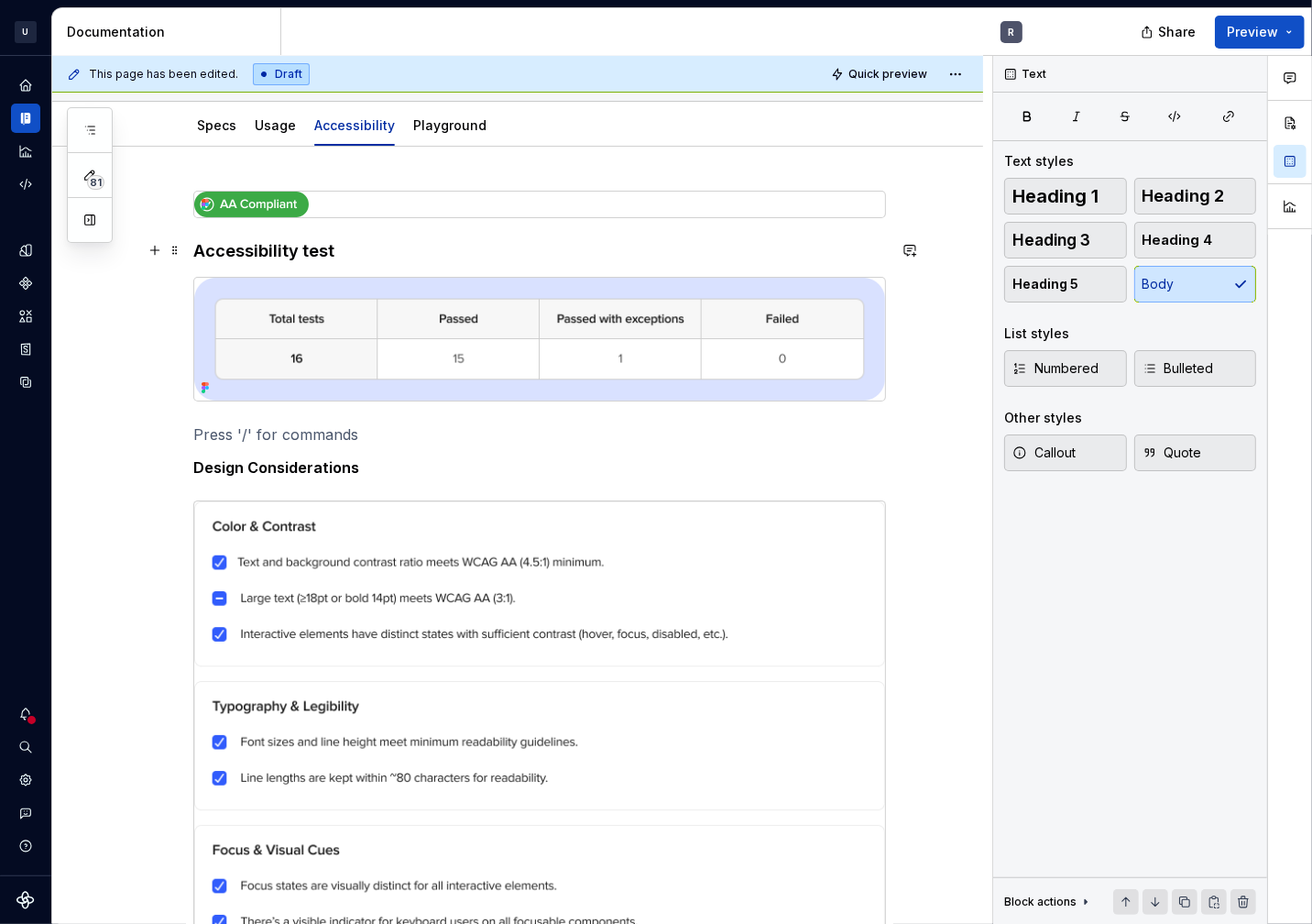
scroll to position [170, 0]
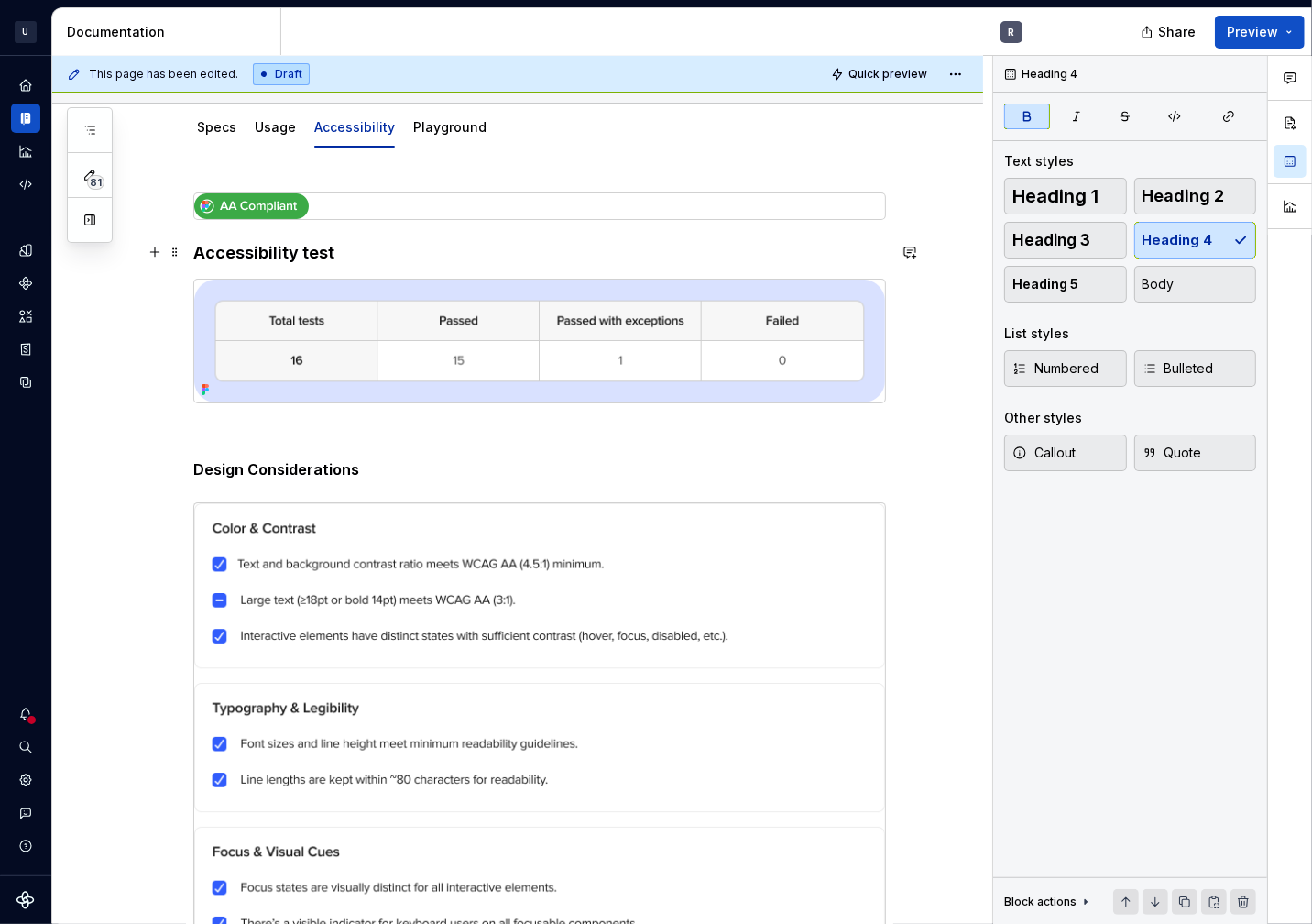
click at [270, 248] on strong "Accessibility test" at bounding box center [264, 253] width 141 height 20
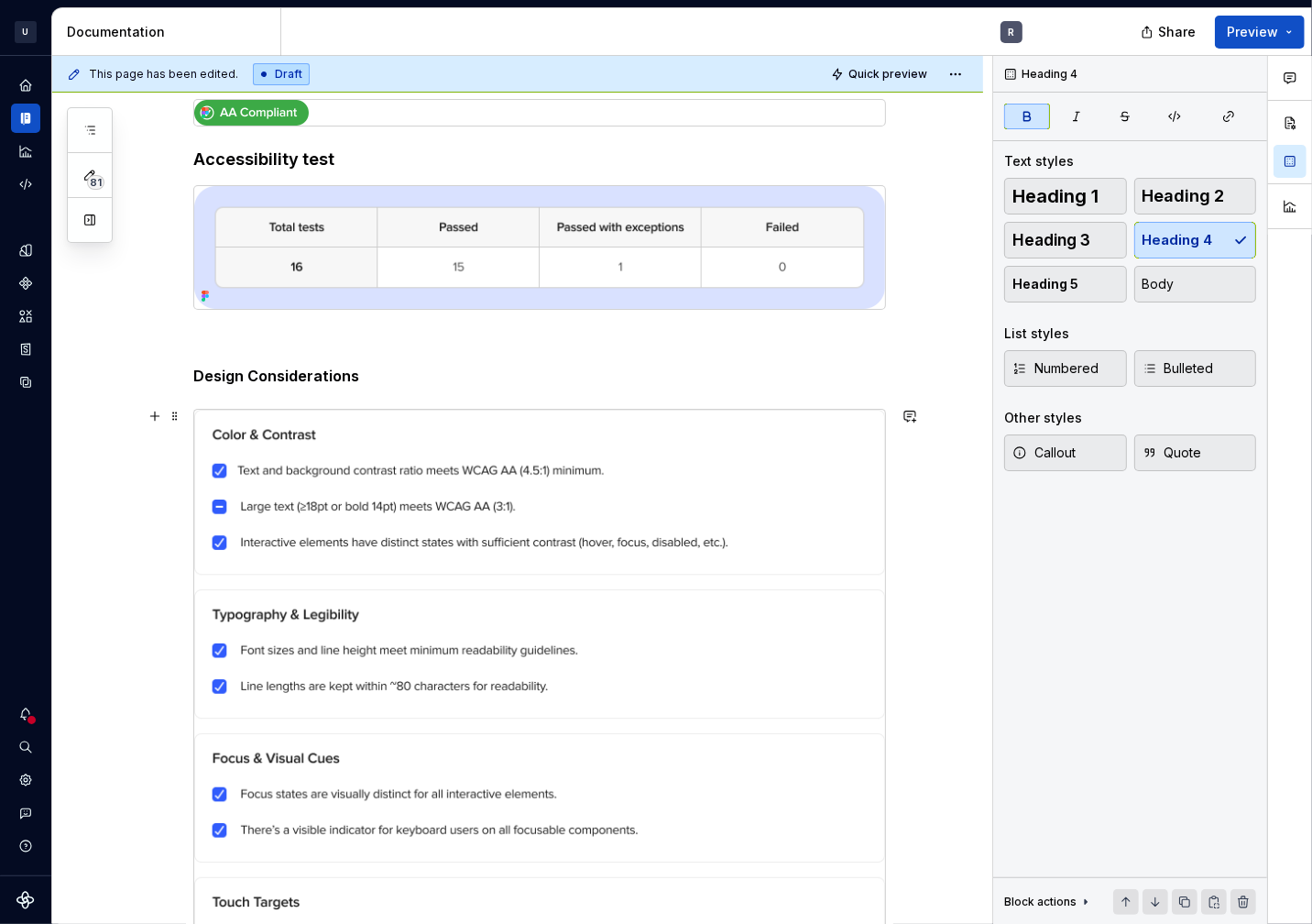
scroll to position [282, 0]
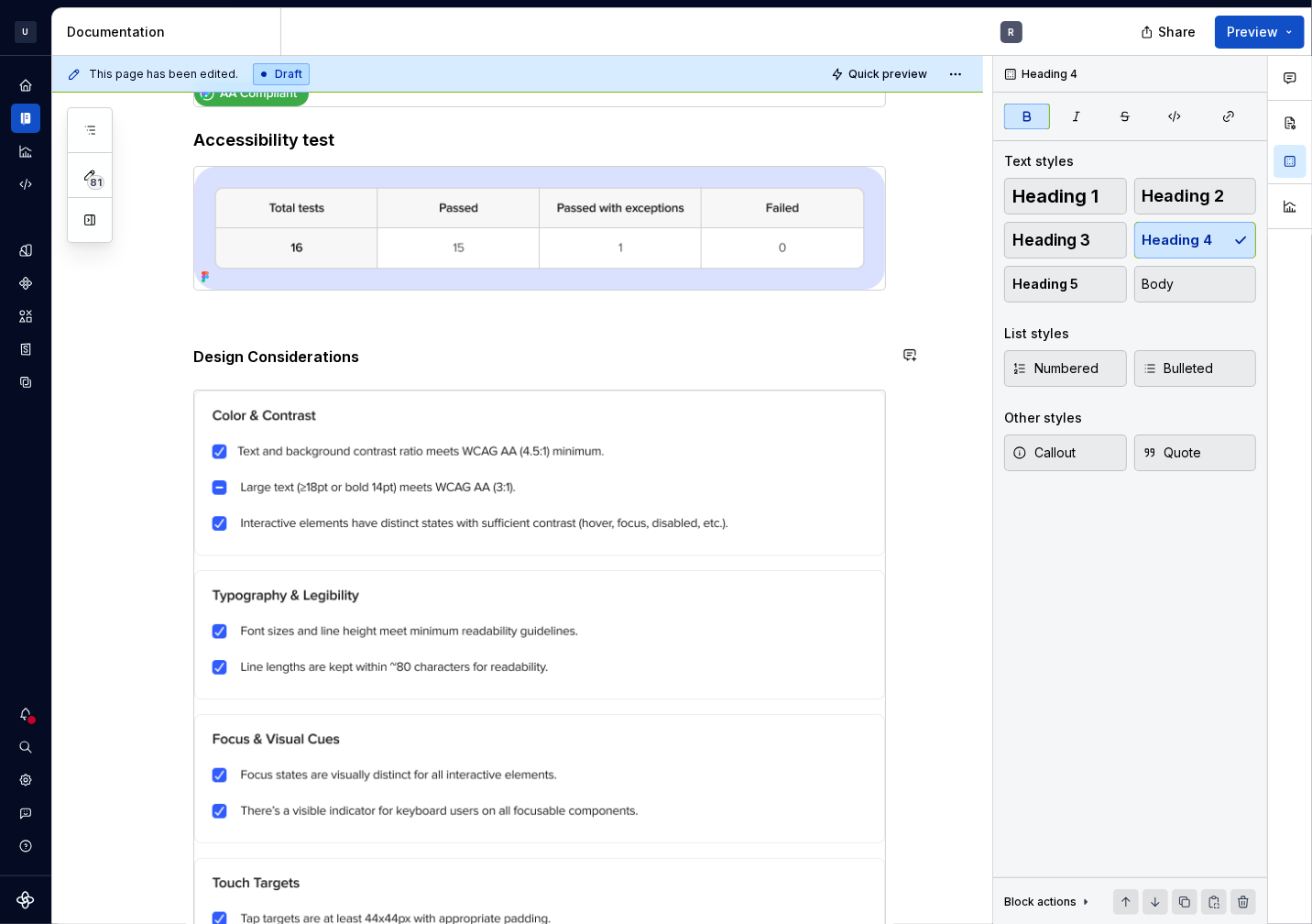
click at [278, 340] on div "Accessibility test Design Considerations Code Considerations" at bounding box center [539, 847] width 693 height 1535
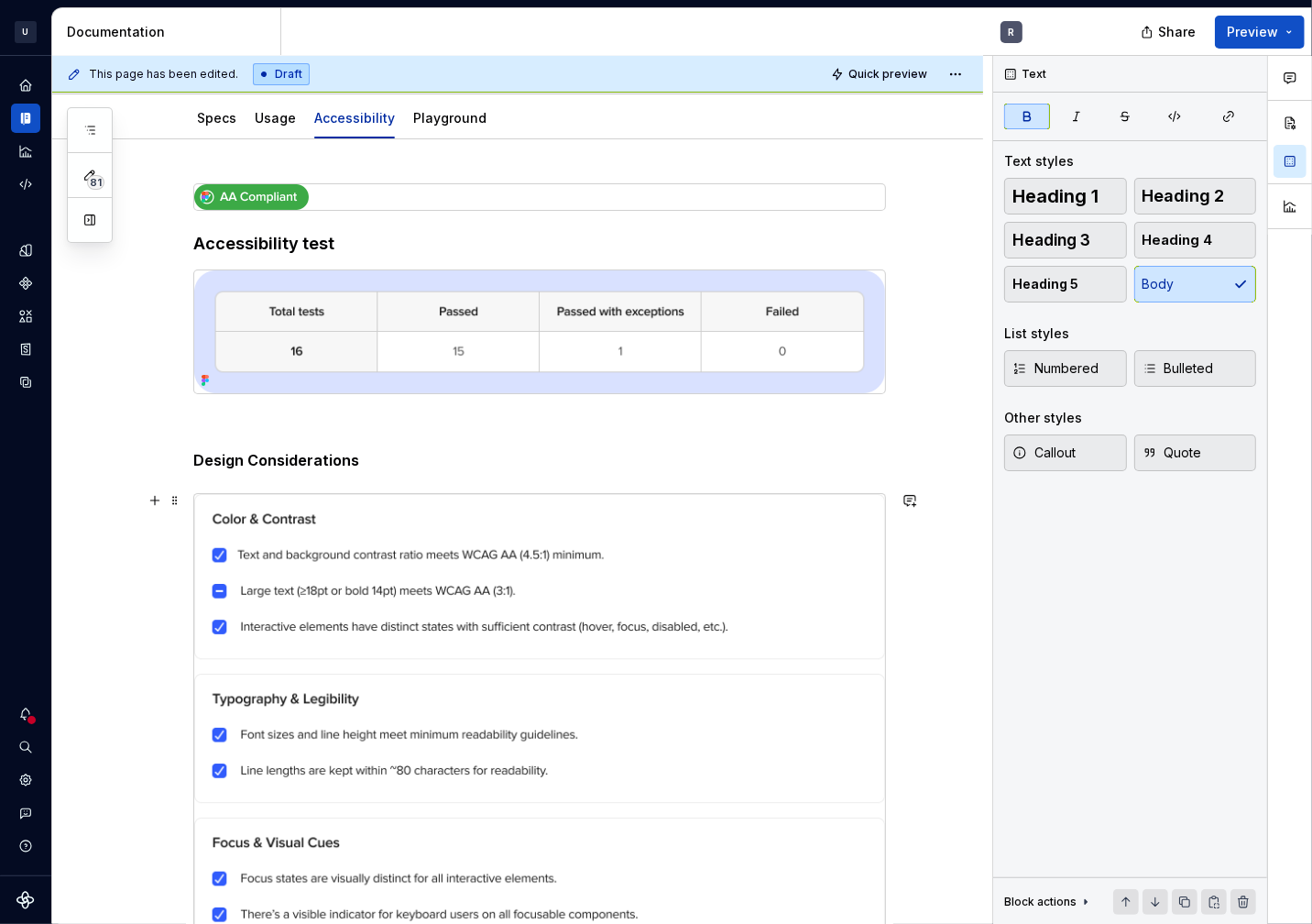
scroll to position [0, 0]
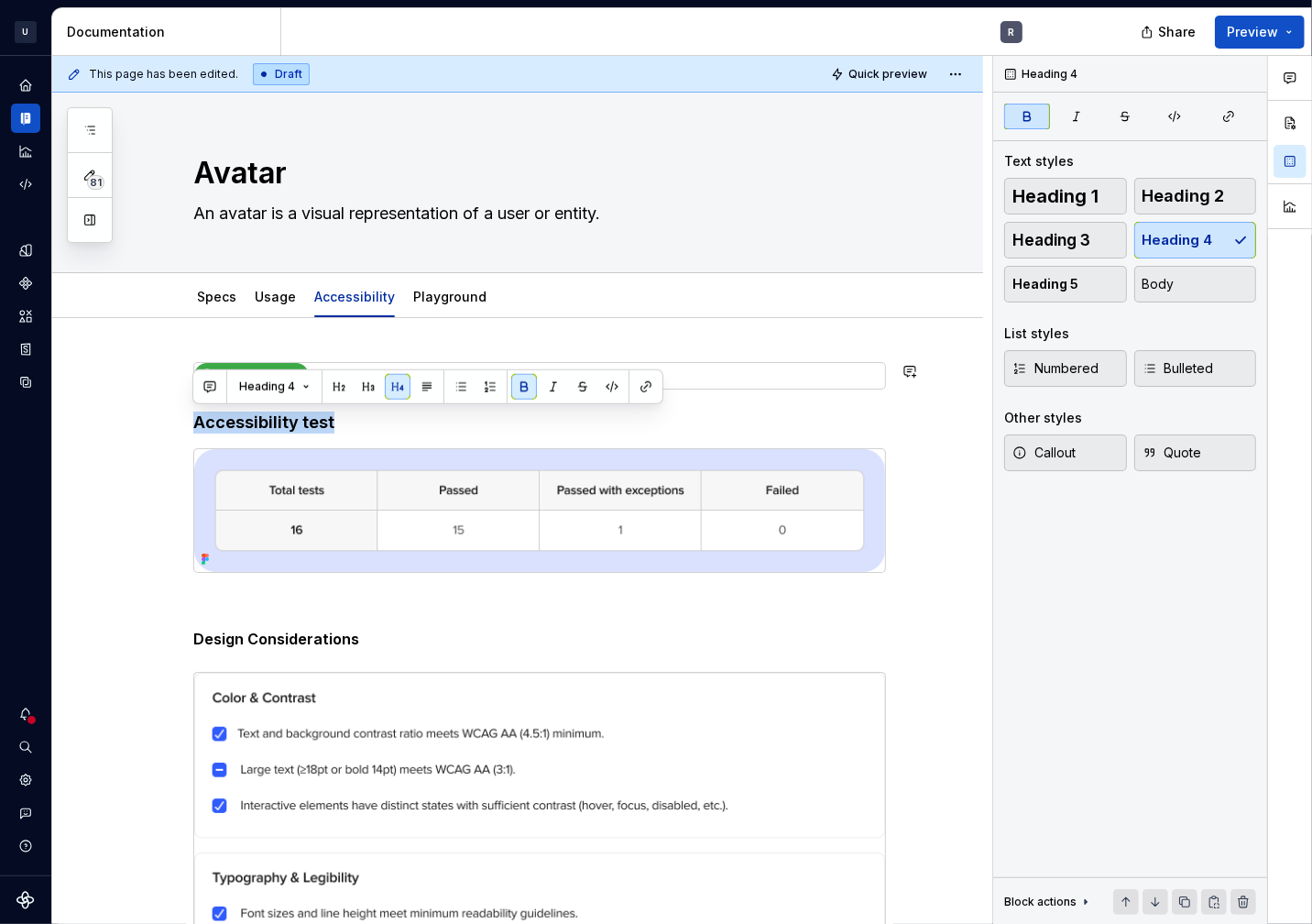
copy strong "Accessibility test"
type textarea "*"
